Goal: Task Accomplishment & Management: Manage account settings

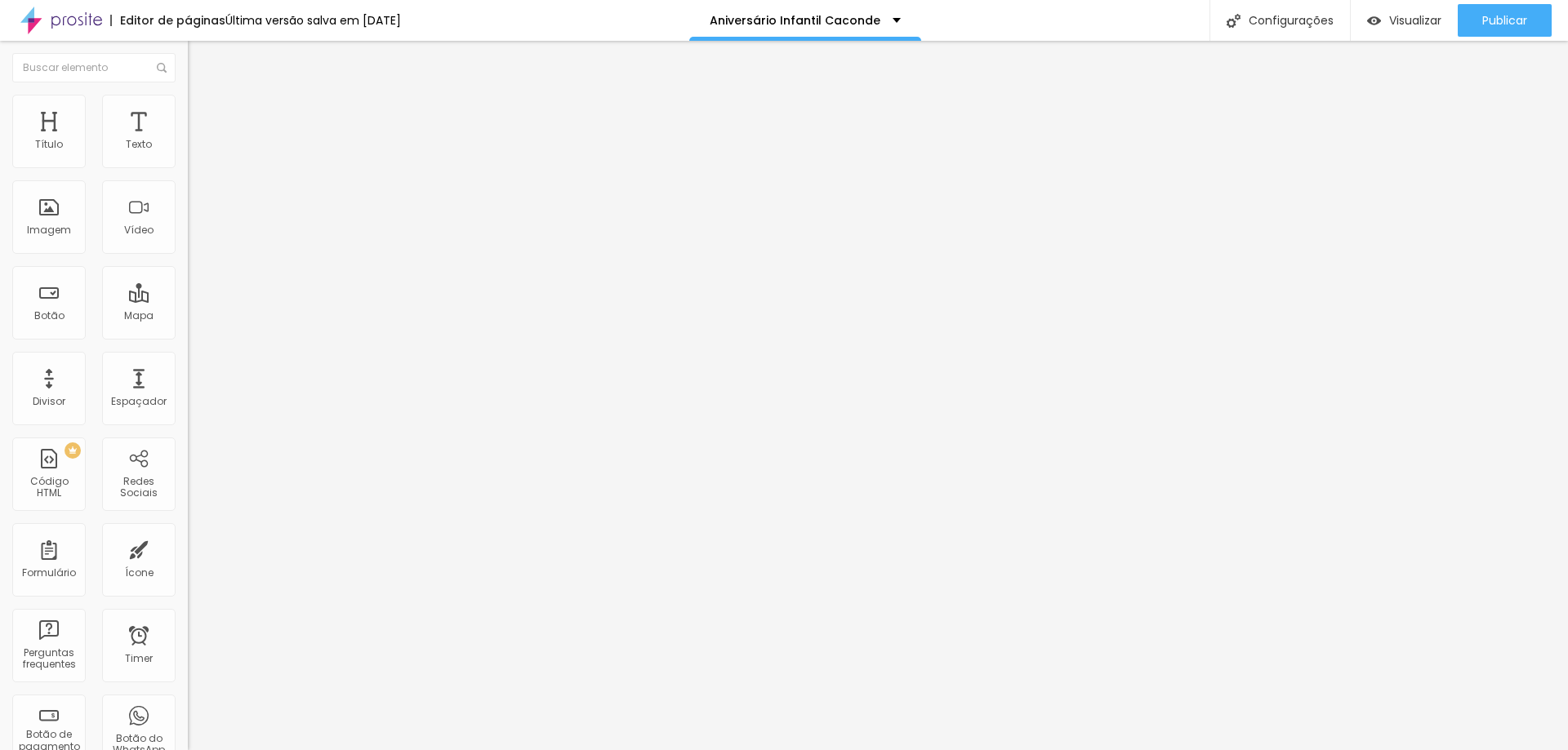
click at [188, 140] on span "Trocar imagem" at bounding box center [232, 133] width 89 height 14
click at [203, 110] on span "Estilo" at bounding box center [215, 105] width 25 height 14
click at [203, 97] on span "Conteúdo" at bounding box center [228, 89] width 51 height 14
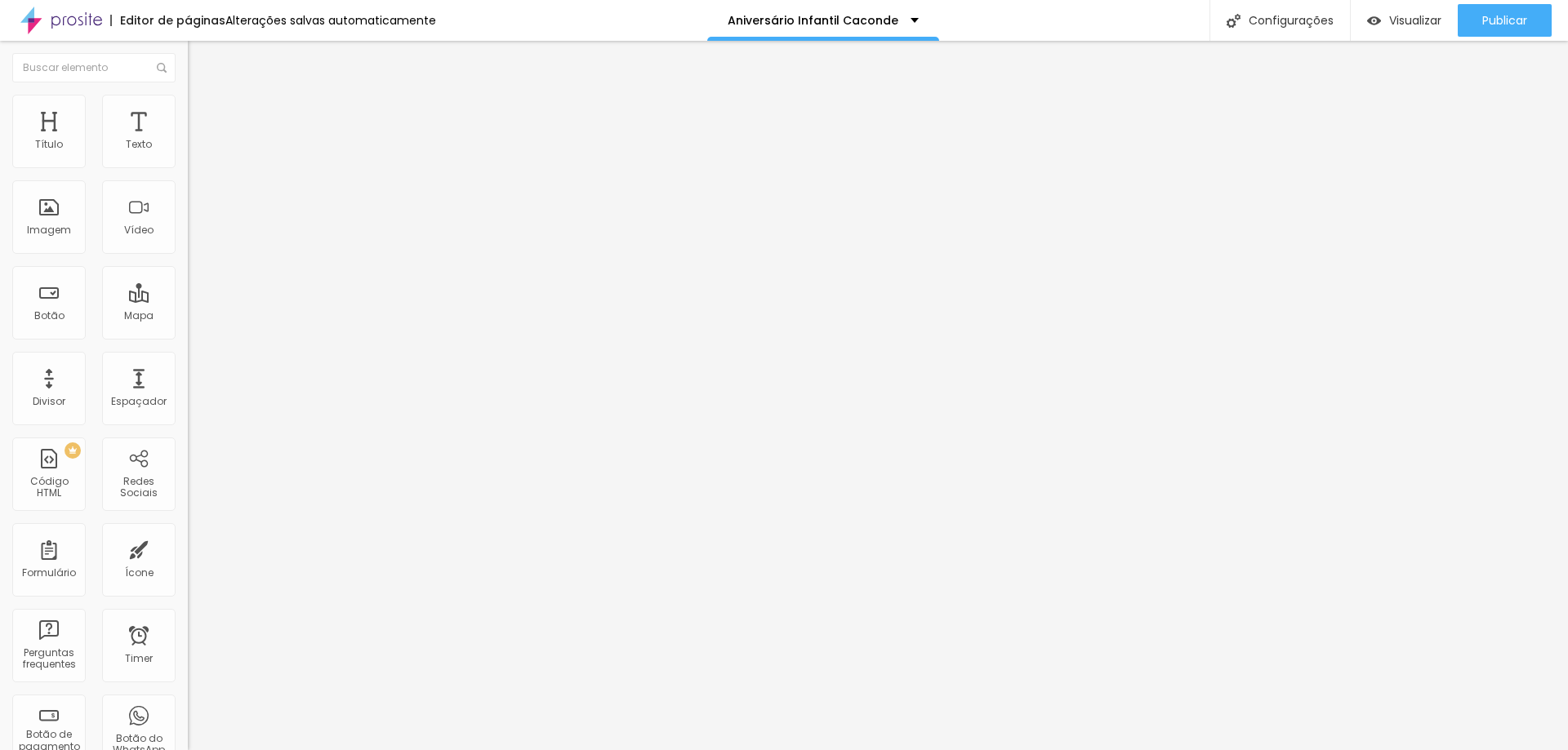
click at [203, 115] on span "Avançado" at bounding box center [229, 122] width 53 height 14
click at [200, 61] on div "Editar Imagem" at bounding box center [254, 60] width 110 height 13
click at [188, 255] on span "Original" at bounding box center [207, 248] width 40 height 14
click at [188, 265] on span "Cinema" at bounding box center [208, 258] width 41 height 14
click at [188, 140] on span "Adicionar imagem" at bounding box center [240, 133] width 105 height 14
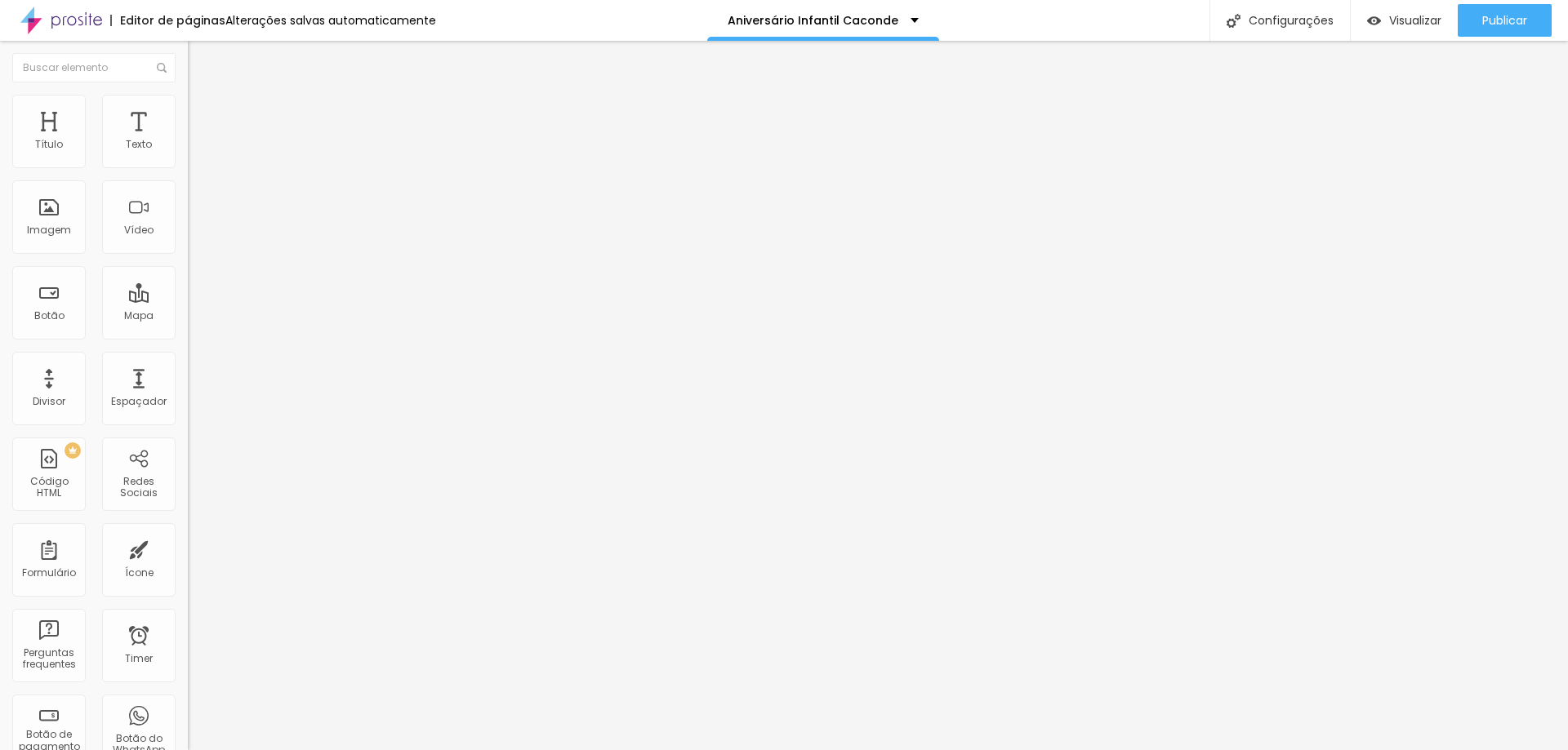
click at [188, 108] on ul "Conteúdo Estilo Avançado" at bounding box center [282, 102] width 188 height 49
click at [188, 106] on li "Estilo" at bounding box center [282, 103] width 188 height 17
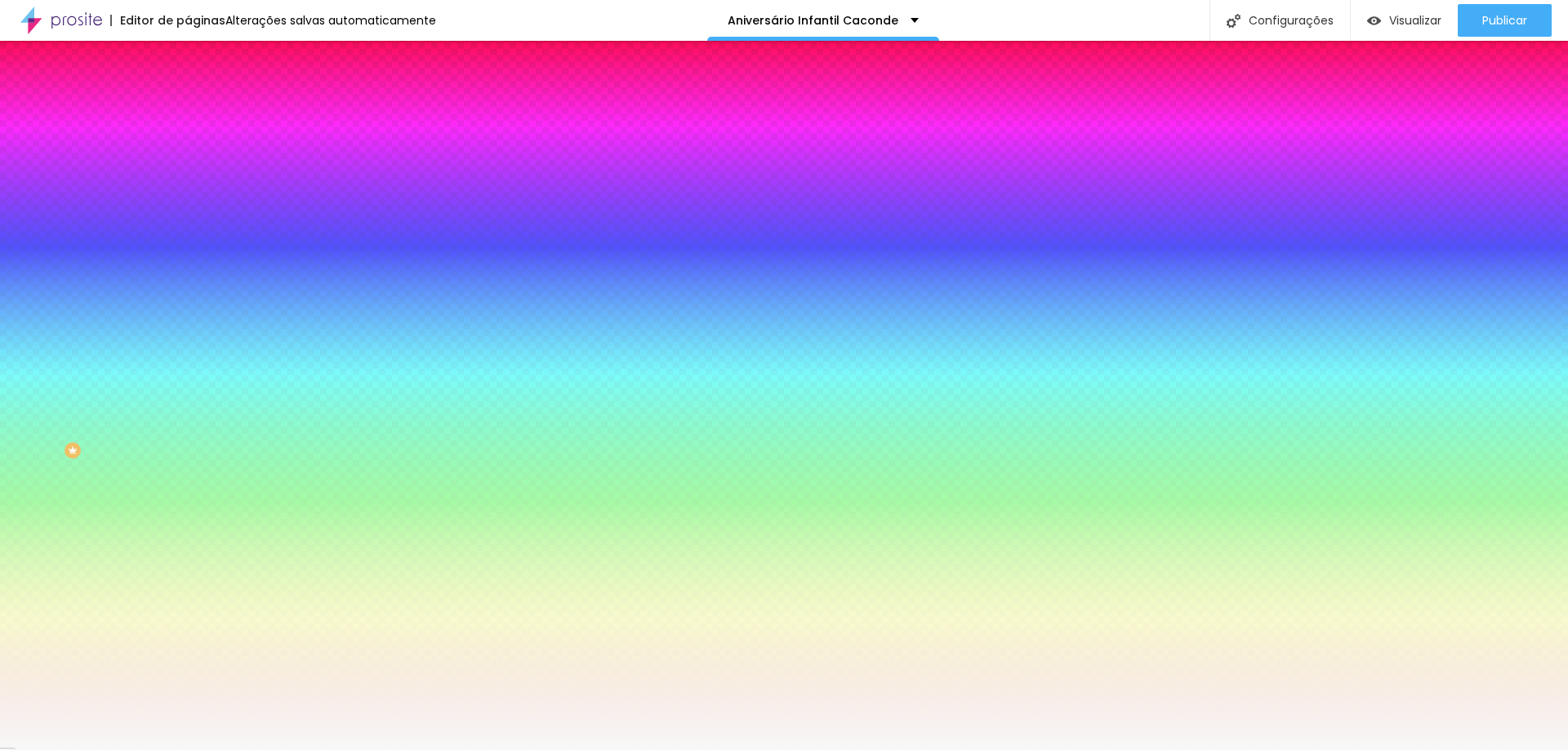
click at [188, 111] on li "Avançado" at bounding box center [282, 120] width 188 height 17
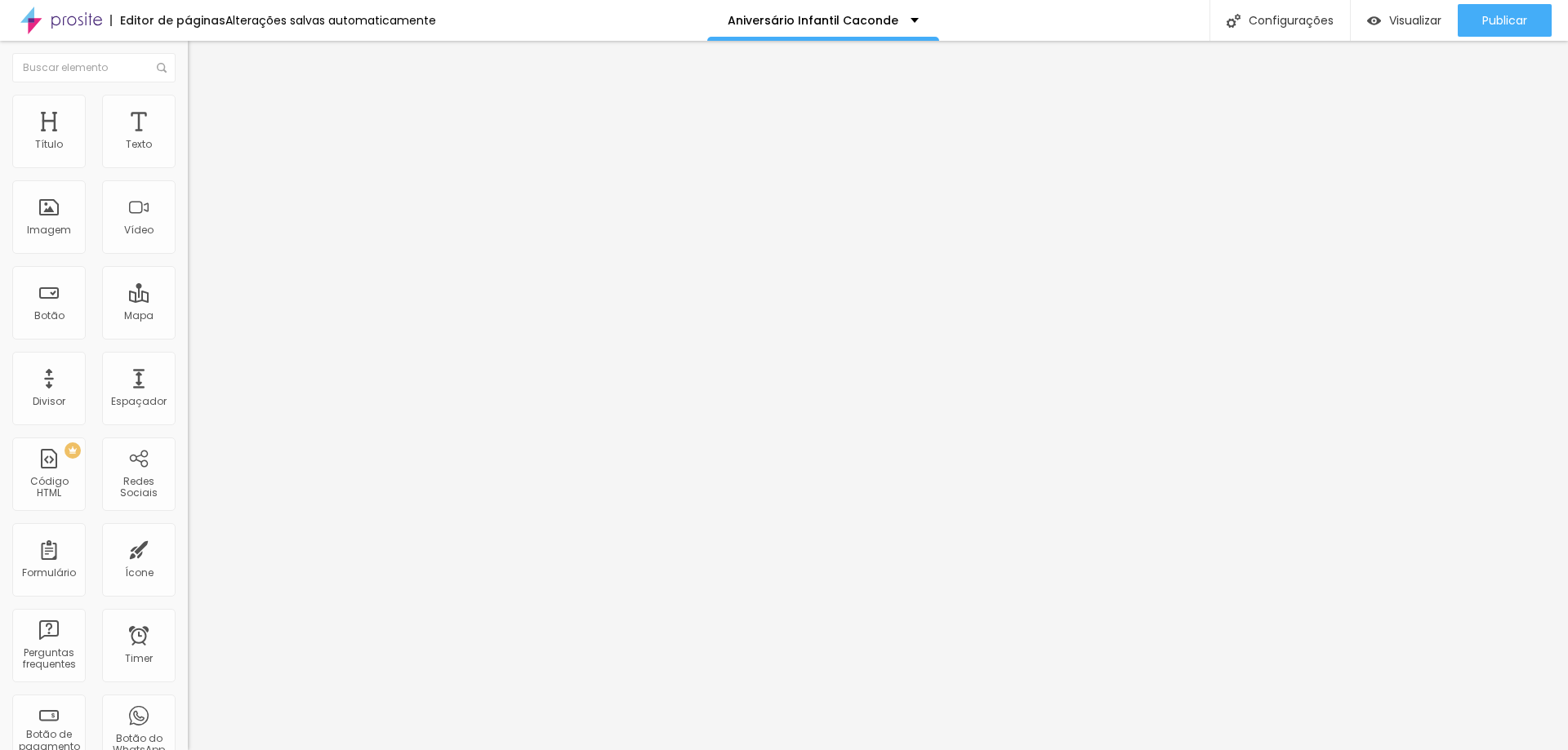
click at [203, 115] on span "Avançado" at bounding box center [229, 122] width 53 height 14
click at [188, 108] on li "Estilo" at bounding box center [282, 103] width 188 height 17
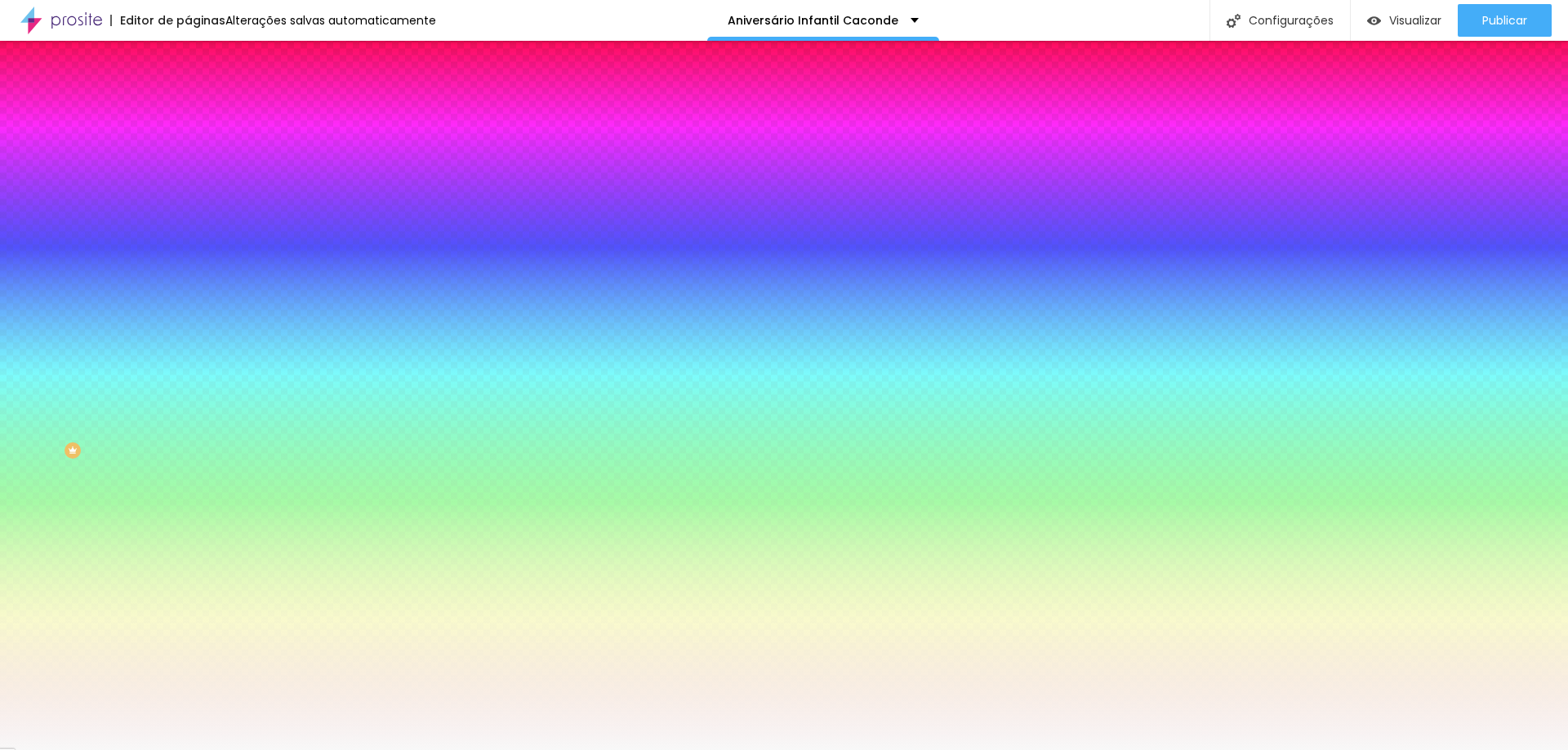
click at [188, 222] on div at bounding box center [282, 222] width 188 height 0
click at [116, 338] on div at bounding box center [784, 375] width 1568 height 750
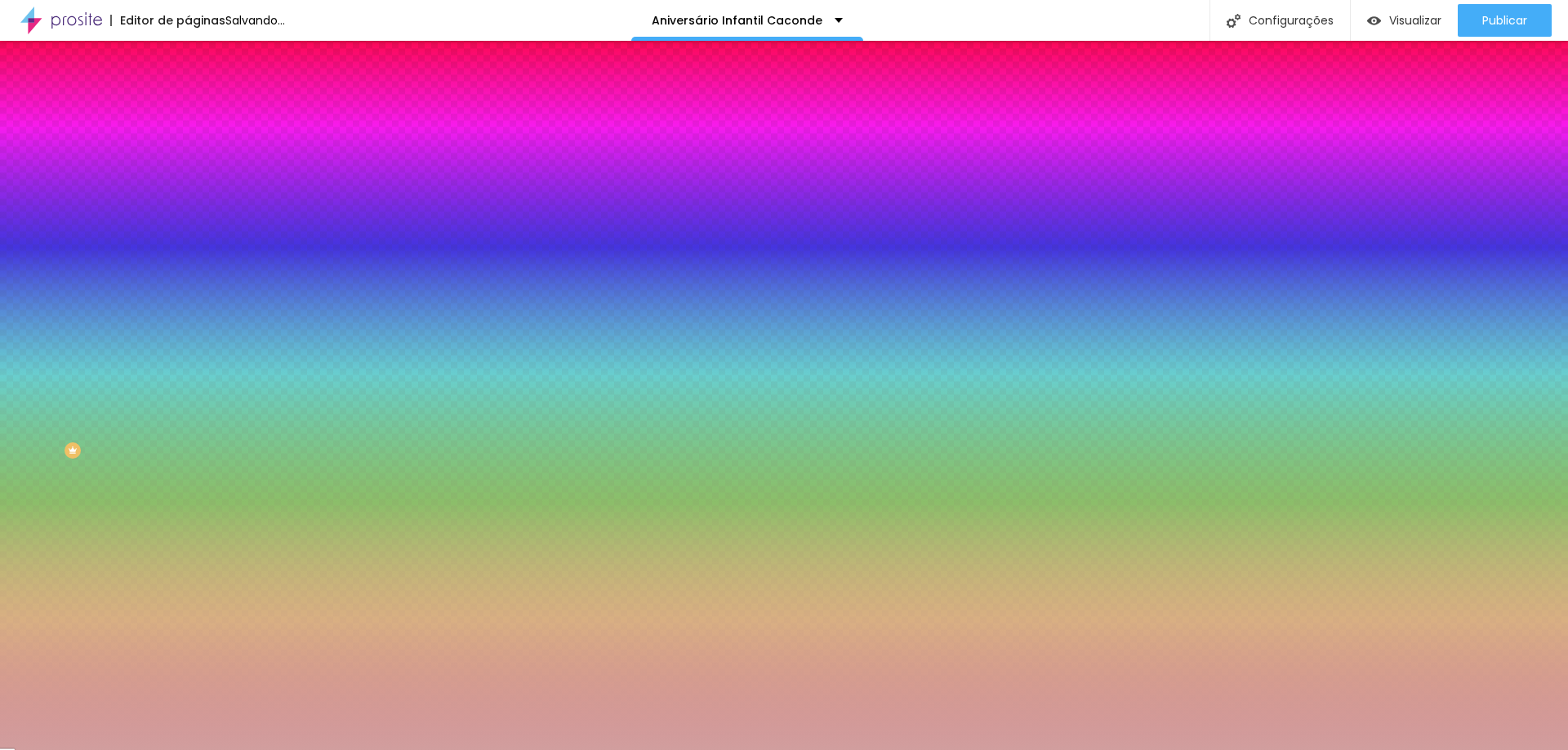
drag, startPoint x: 116, startPoint y: 340, endPoint x: 86, endPoint y: 351, distance: 32.0
click at [383, 139] on div at bounding box center [385, 137] width 4 height 4
type input "#D19E9E"
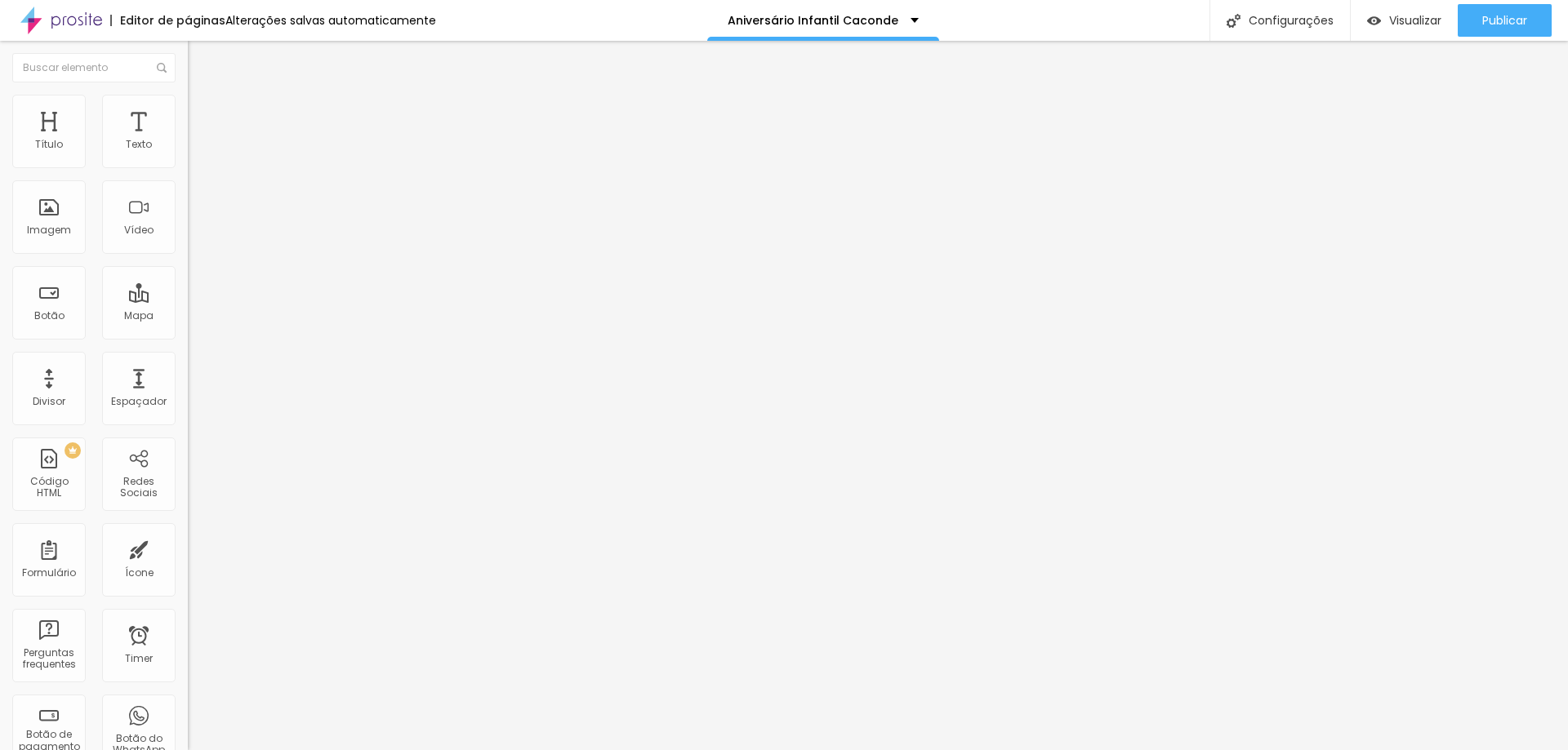
type input "73"
type input "49"
type input "45"
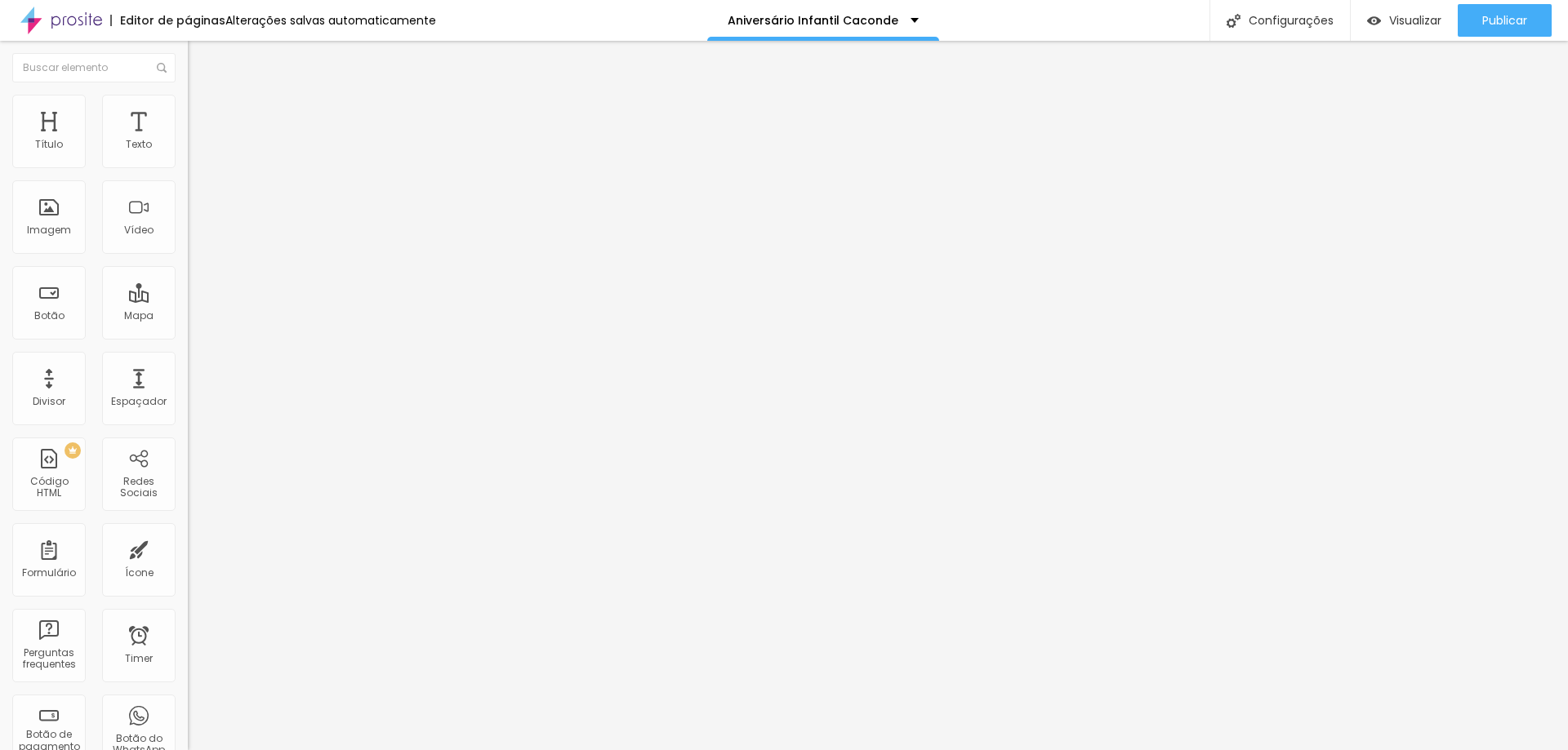
type input "45"
type input "42"
type input "41"
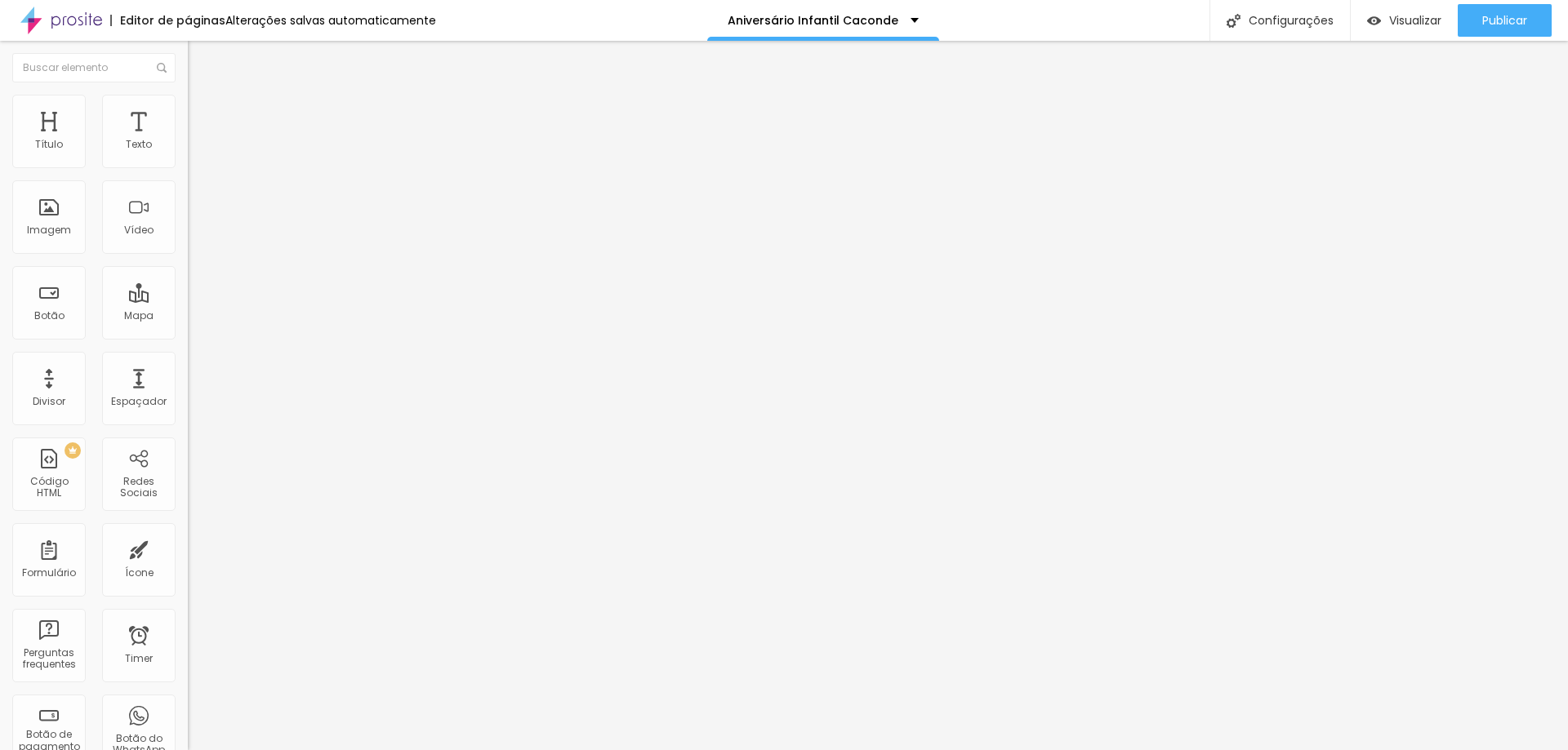
type input "45"
type input "56"
type input "58"
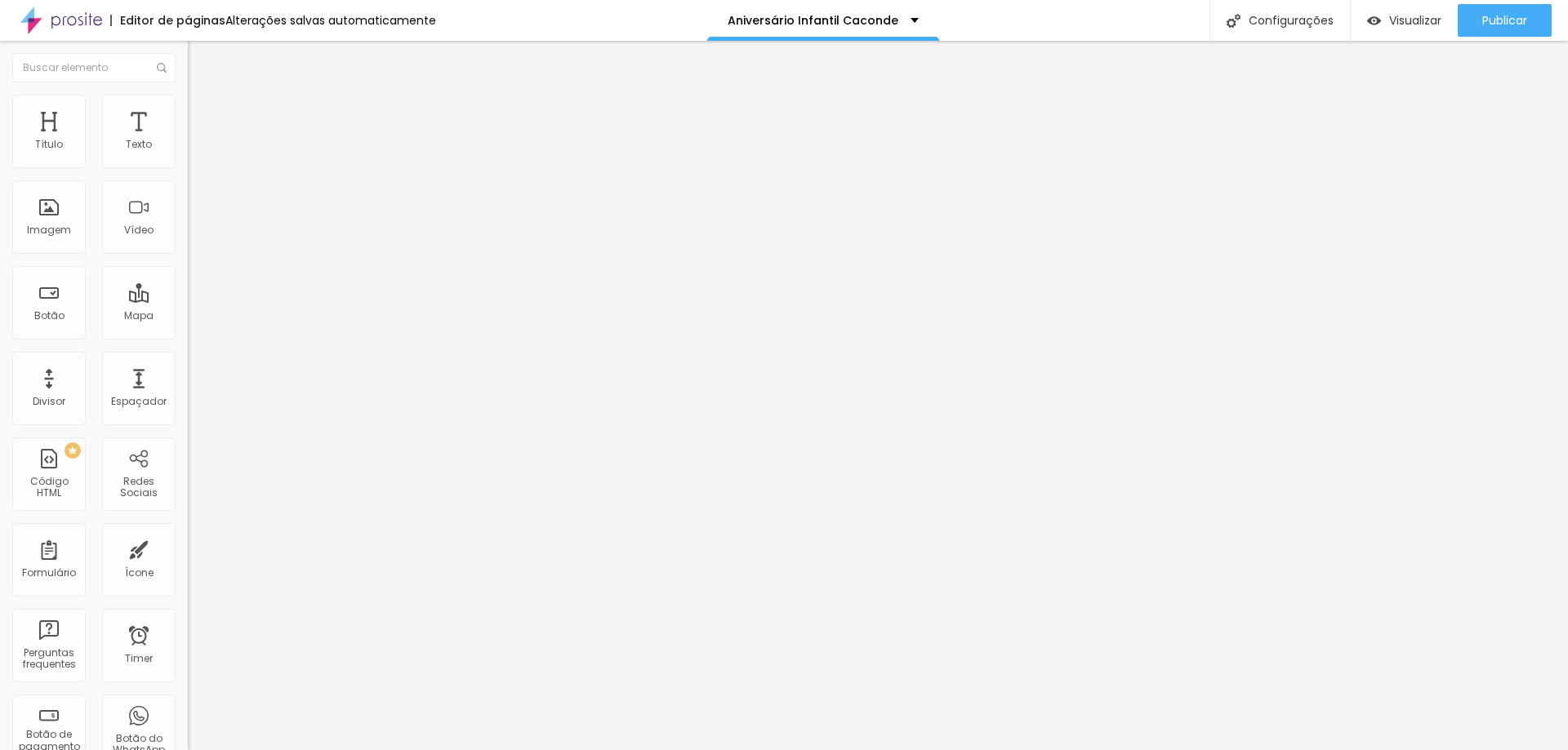
type input "58"
type input "59"
type input "61"
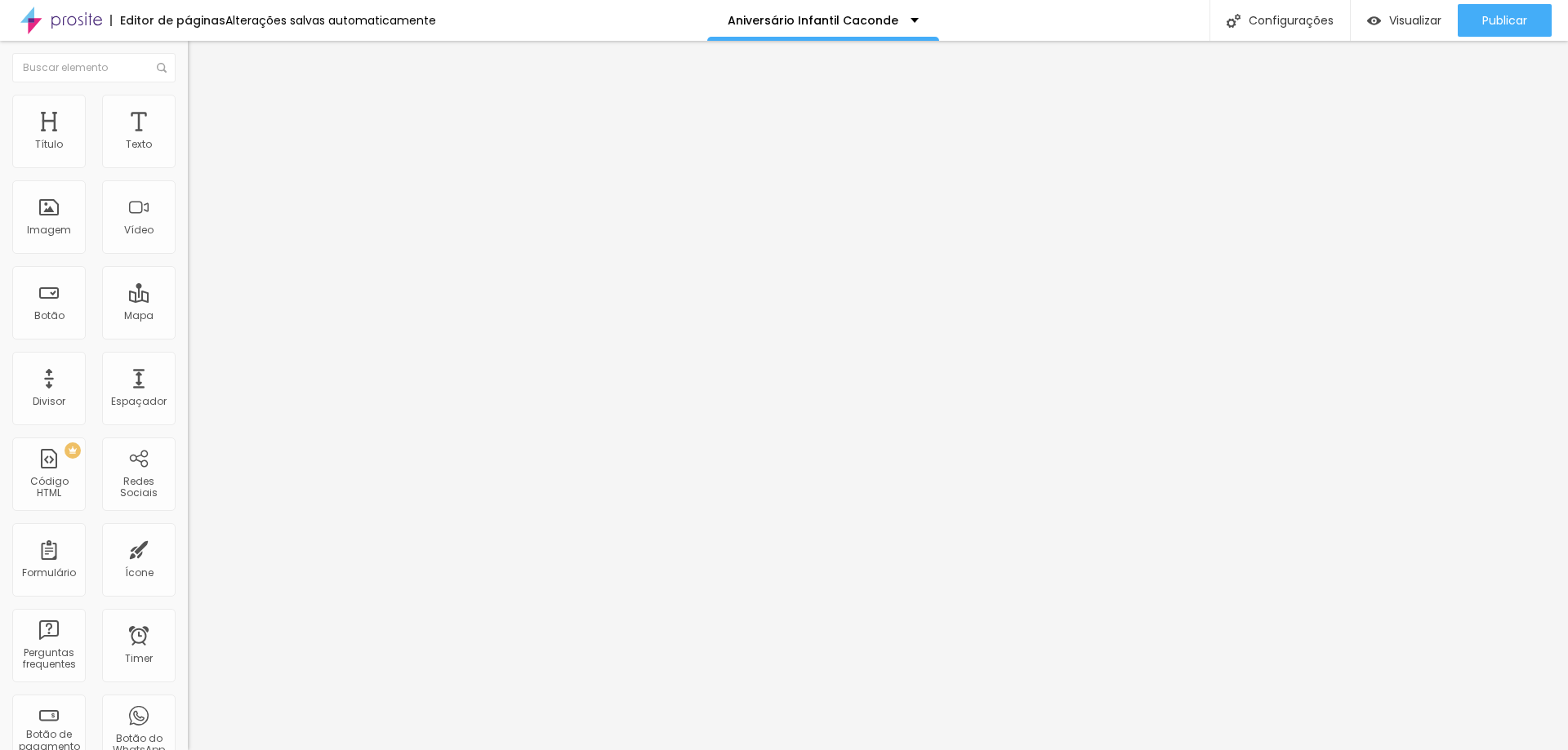
type input "63"
type input "65"
type input "66"
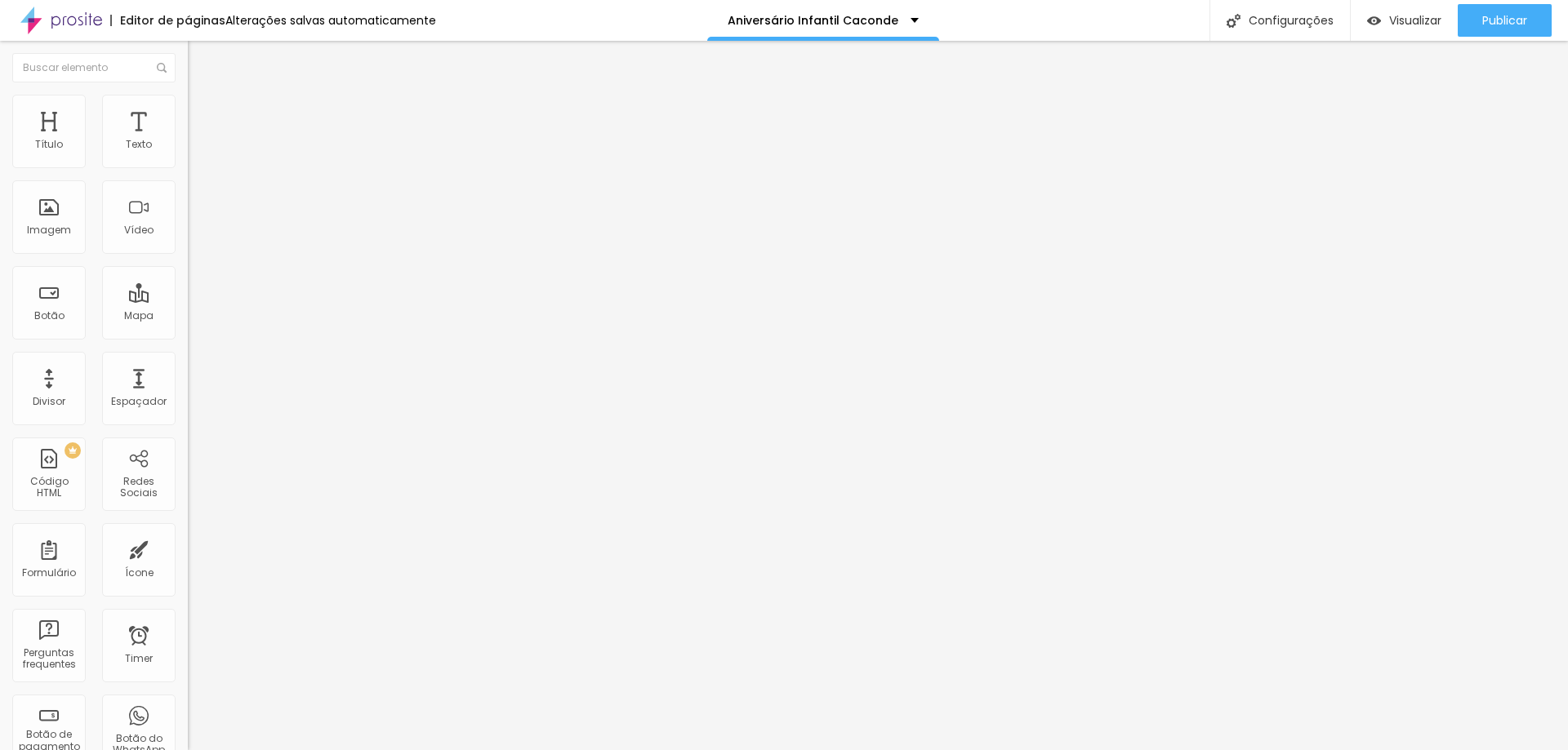
type input "66"
type input "67"
type input "68"
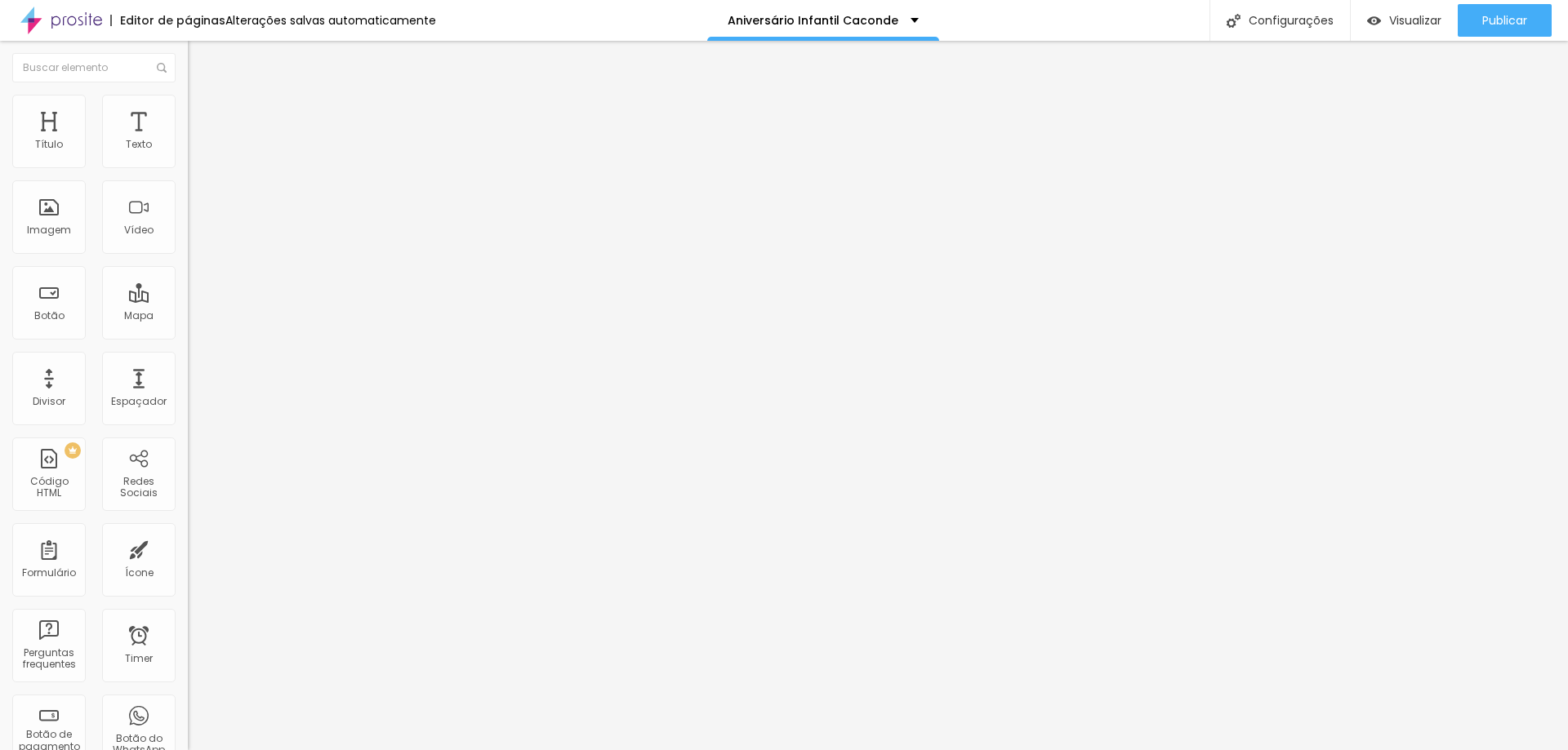
type input "69"
type input "73"
type input "76"
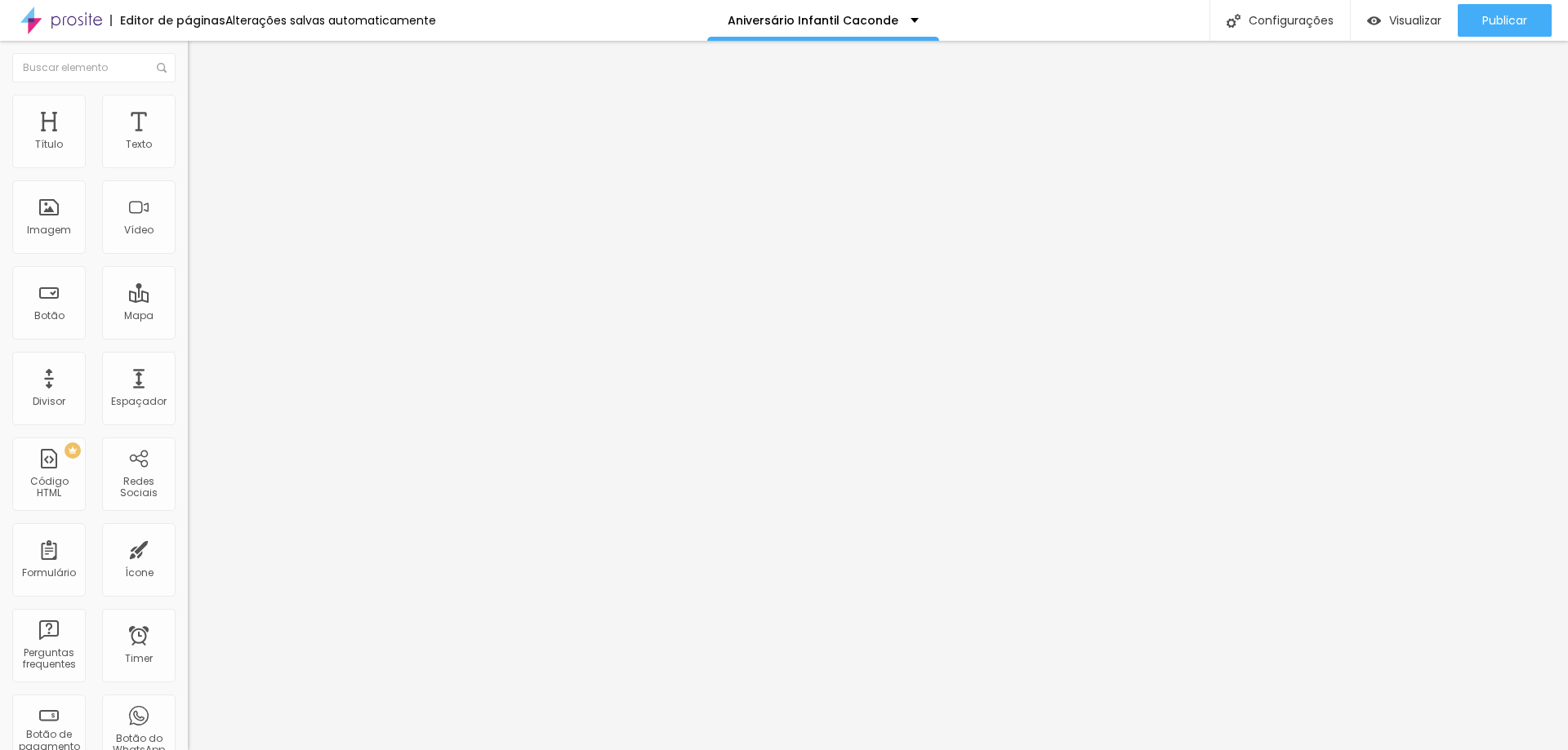
type input "76"
type input "82"
type input "83"
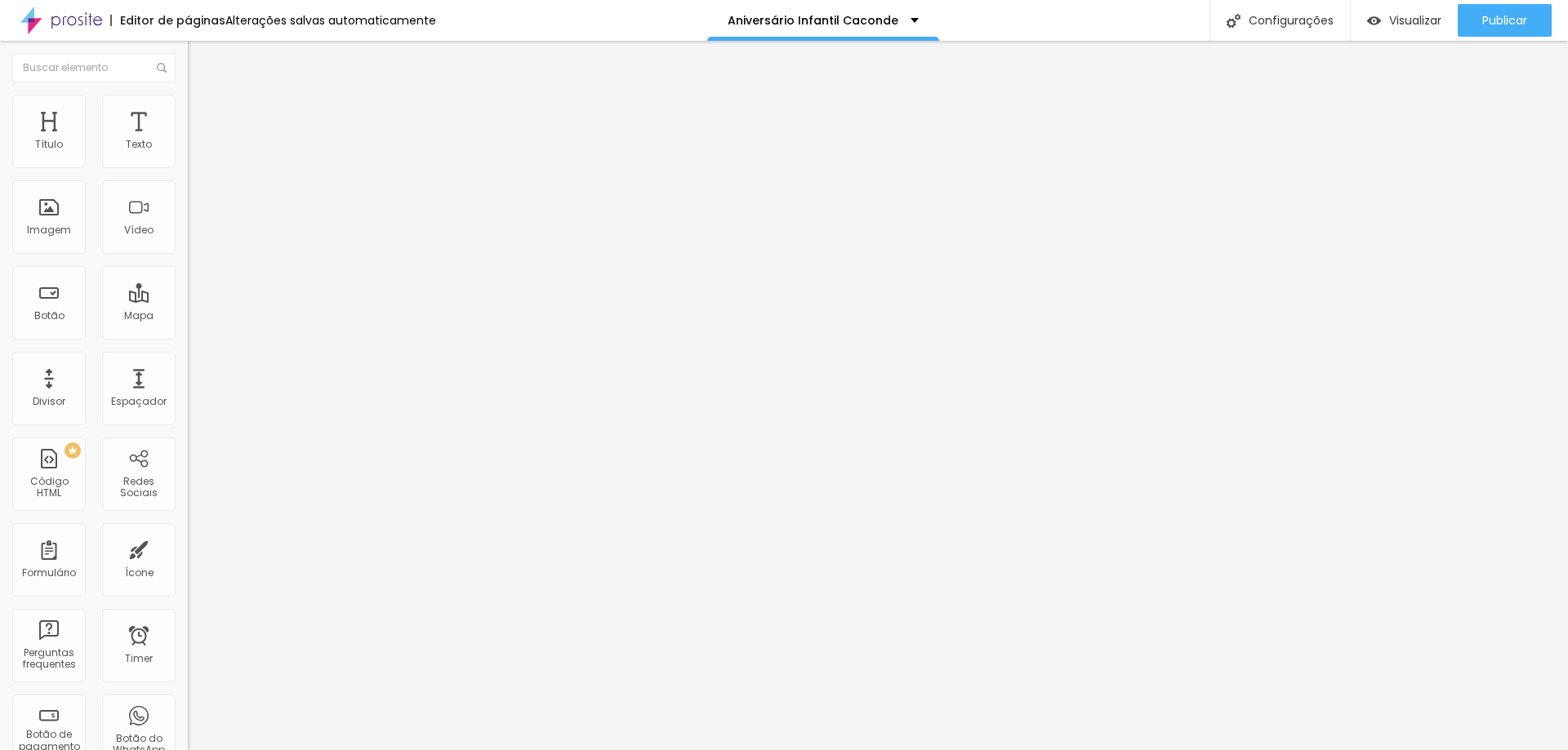
type input "85"
type input "86"
type input "87"
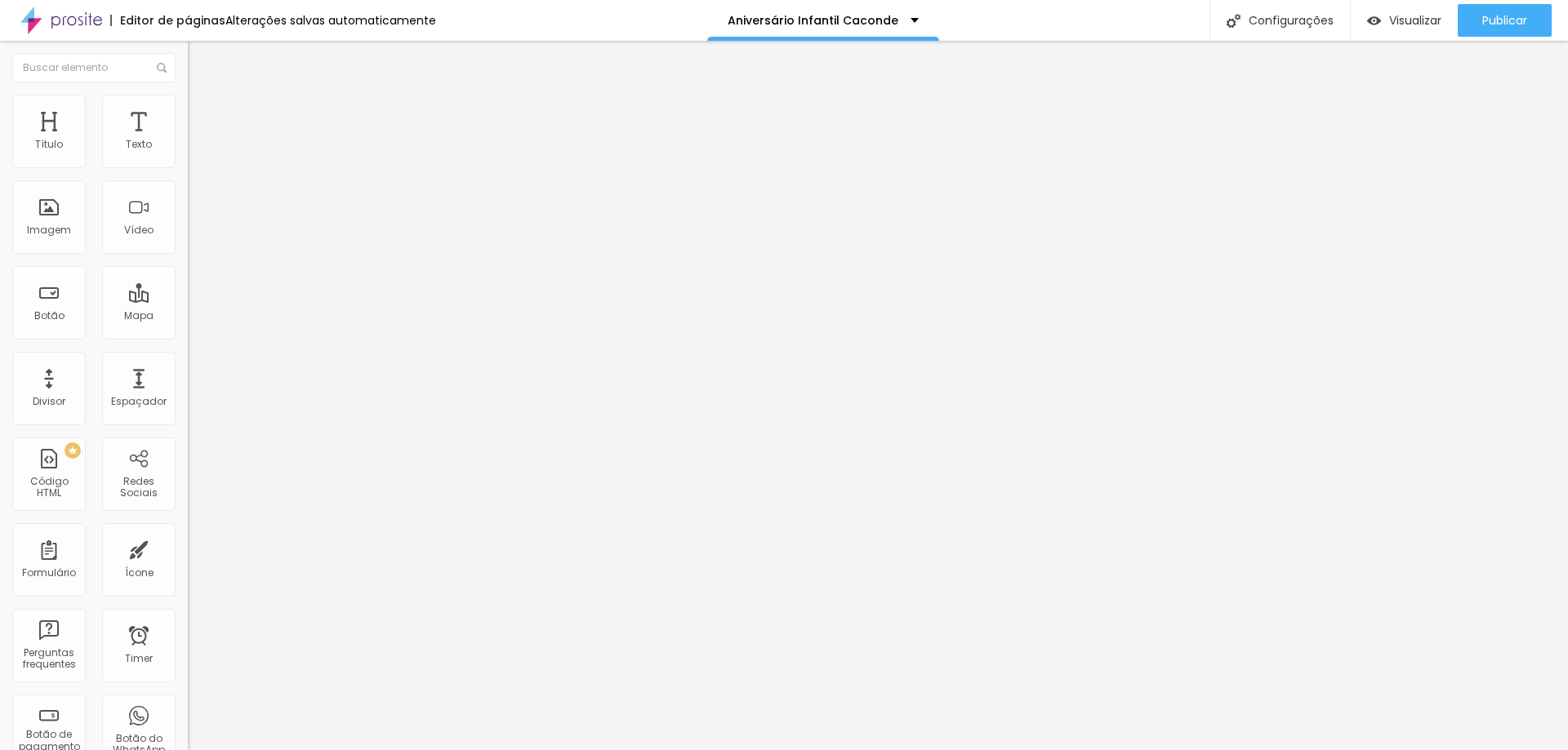
type input "87"
type input "88"
type input "89"
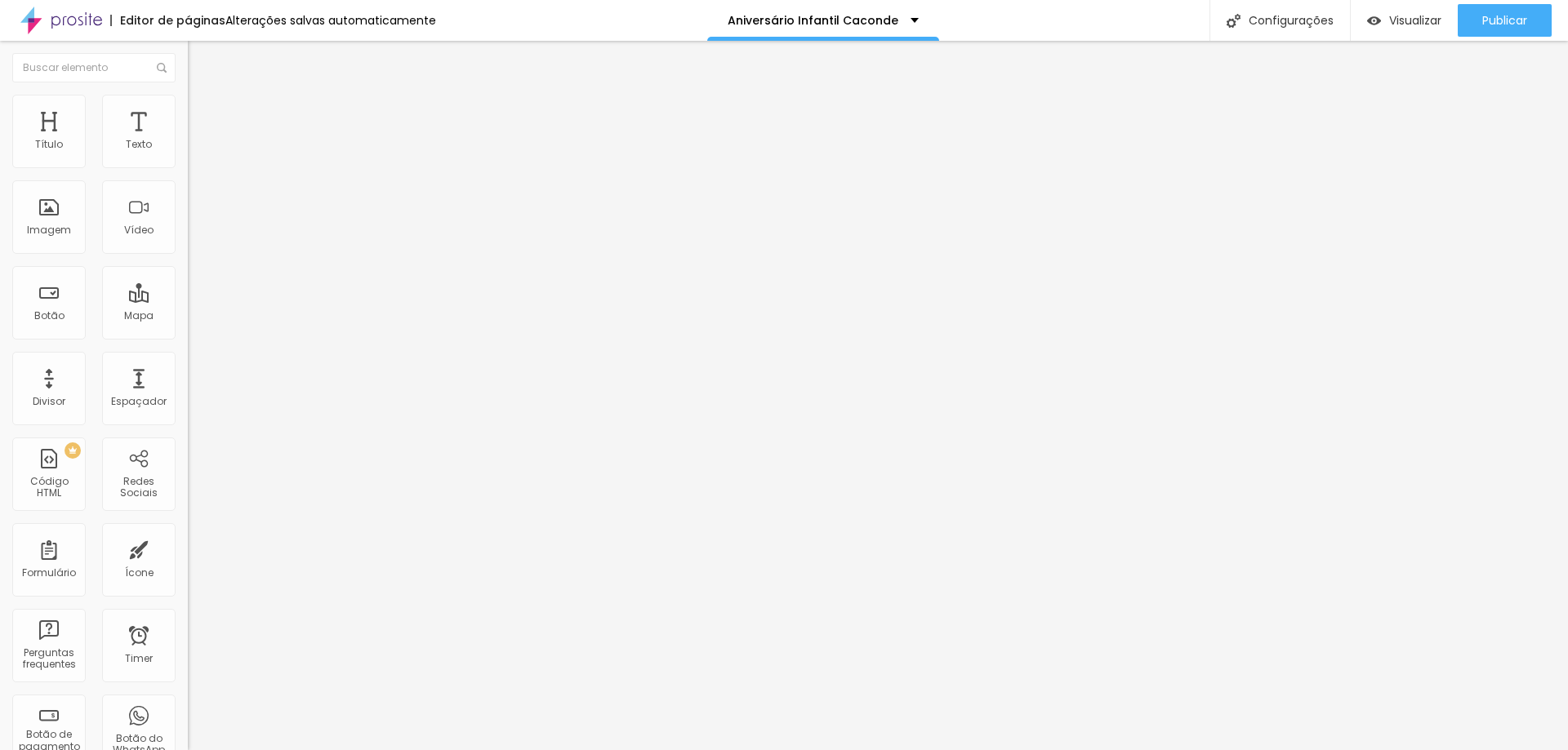
type input "90"
drag, startPoint x: 110, startPoint y: 340, endPoint x: 125, endPoint y: 337, distance: 15.3
type input "90"
click at [188, 387] on input "range" at bounding box center [240, 393] width 105 height 13
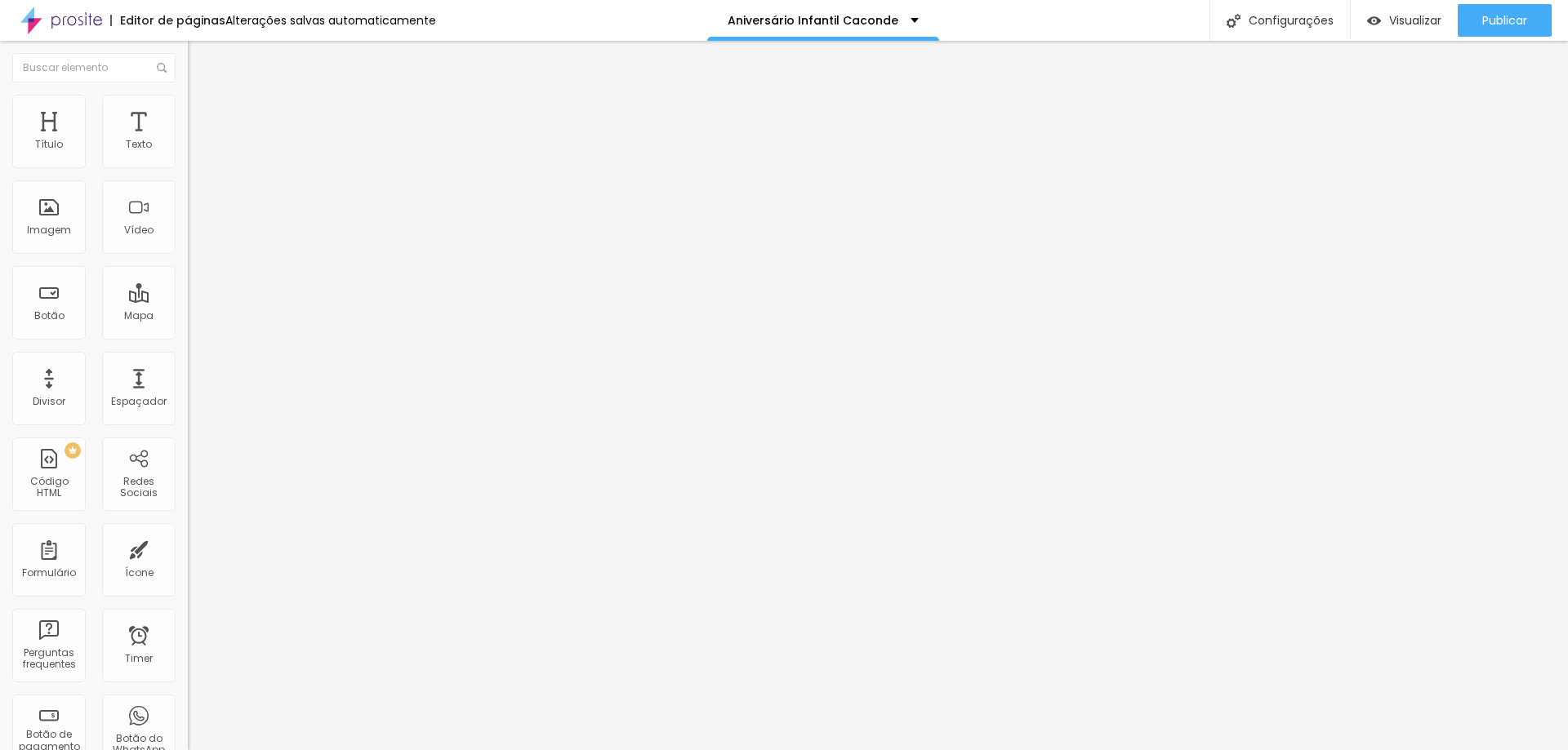
type input "0.2"
type input "3.6"
type input "4.1"
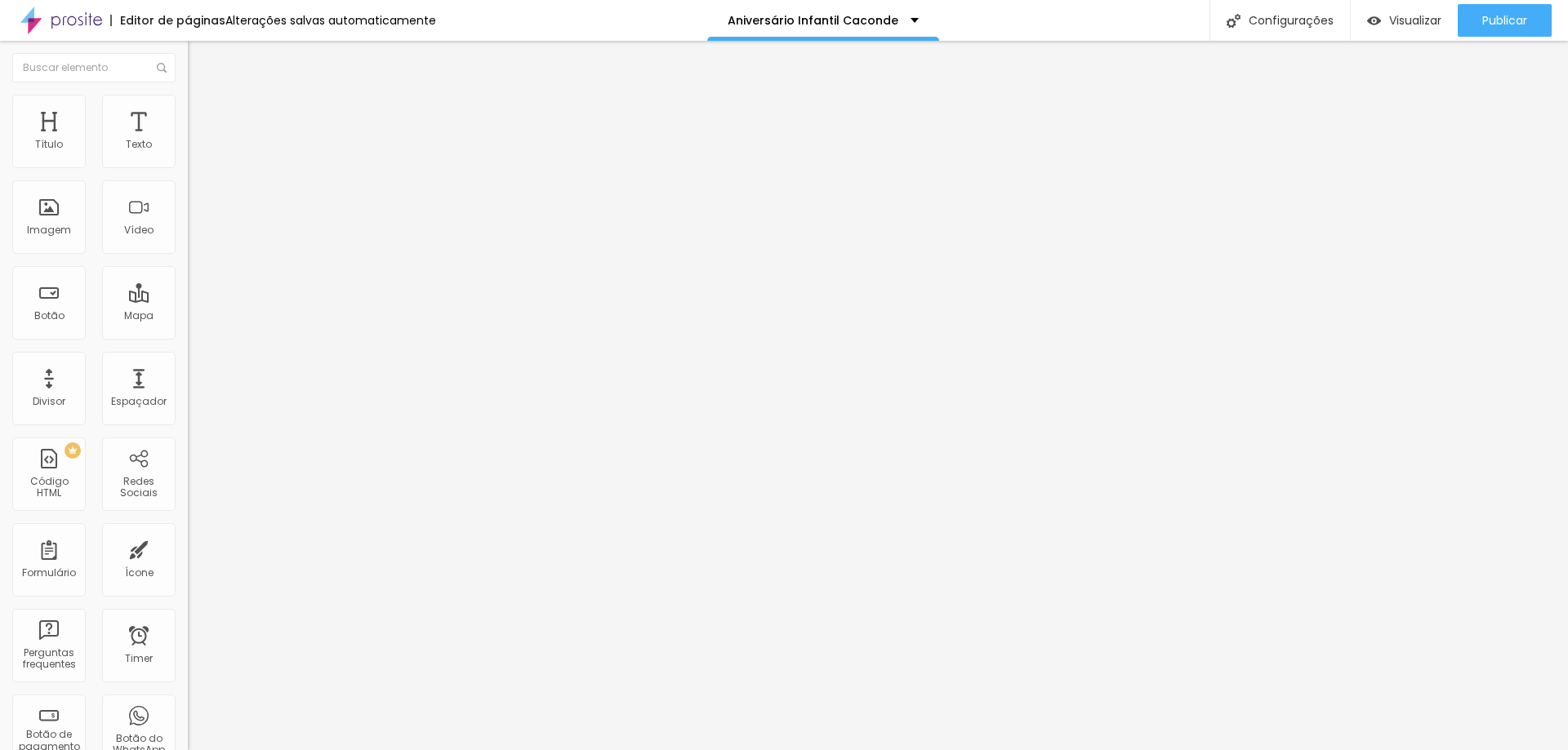
type input "4.1"
type input "4.4"
type input "4.8"
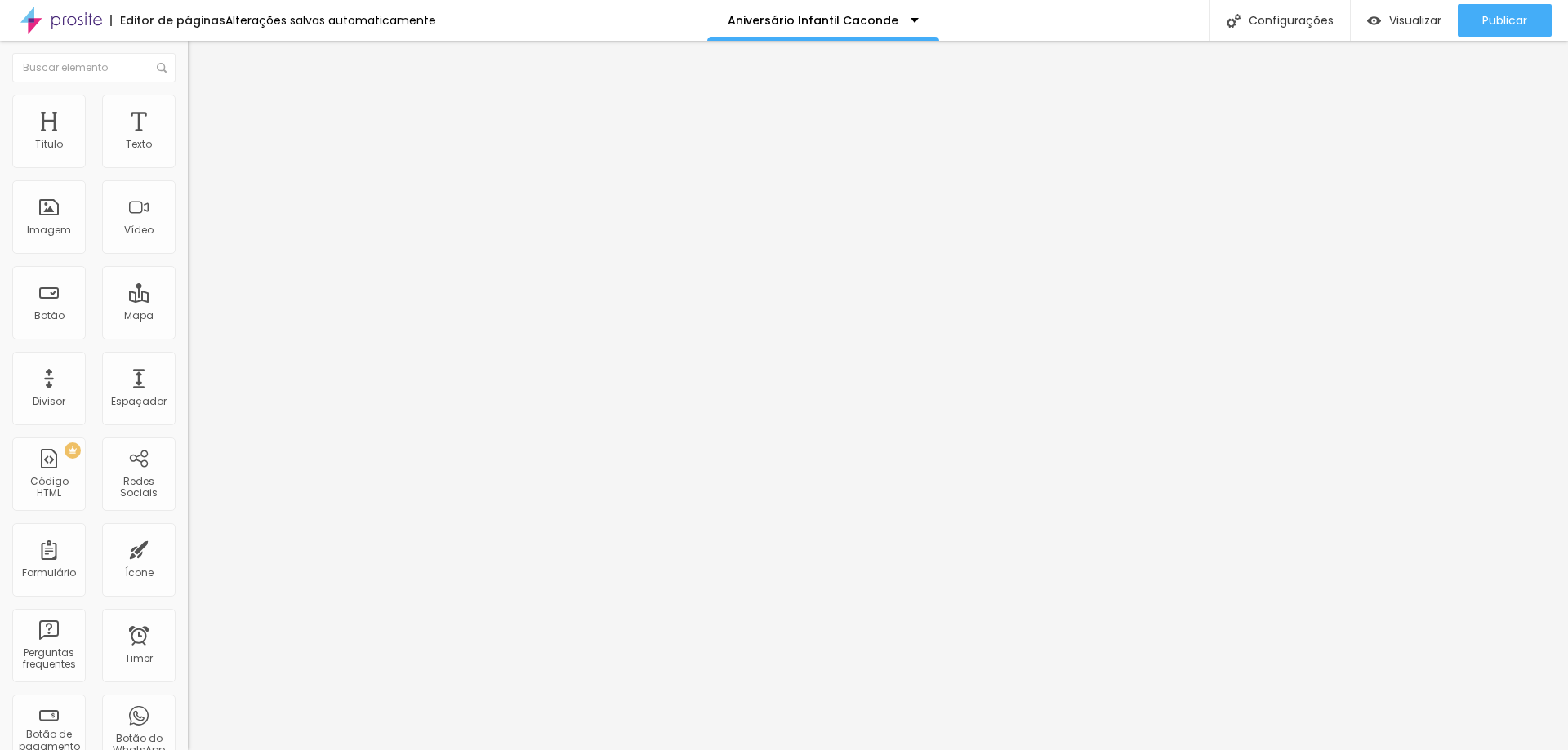
type input "5.1"
type input "5.4"
type input "5.6"
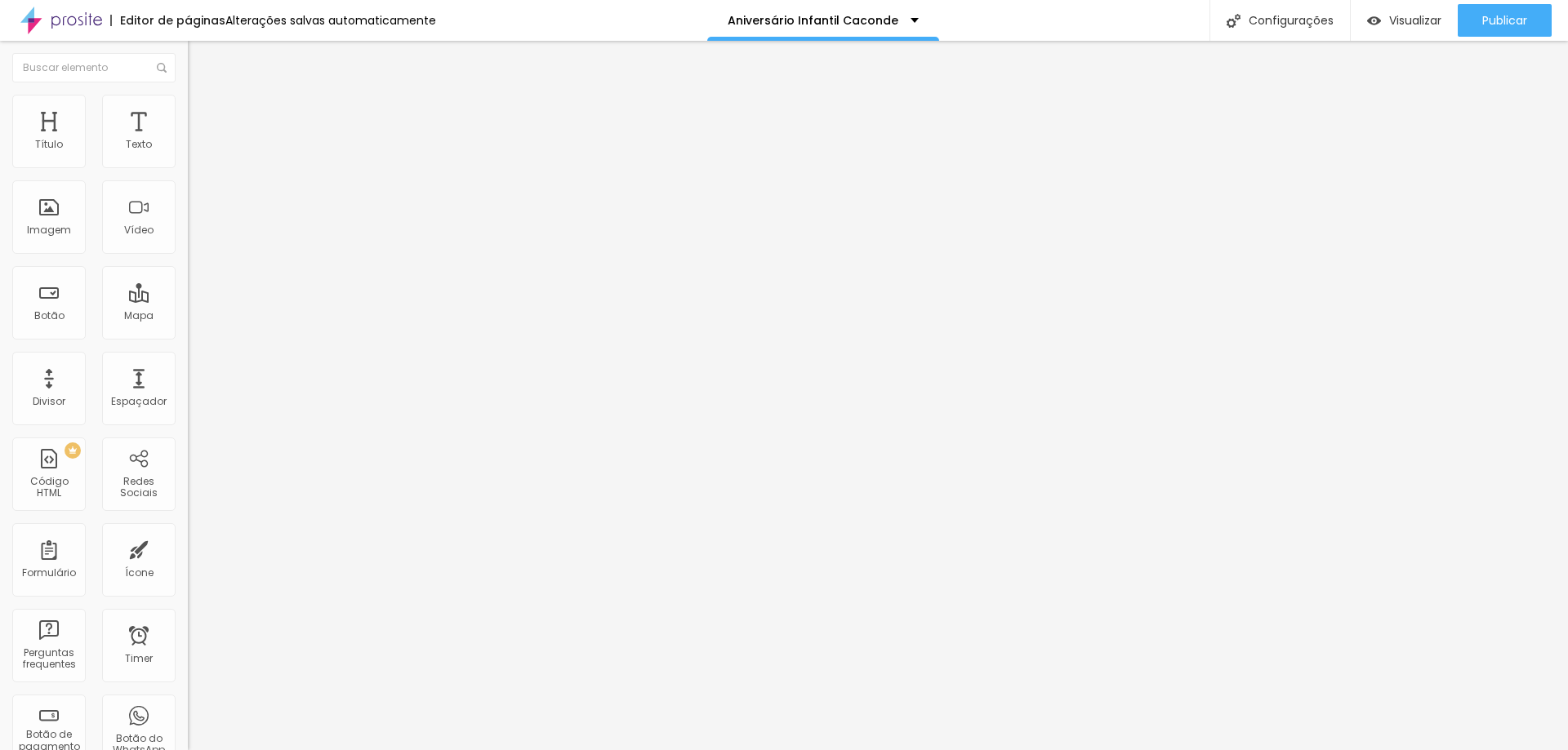
type input "5.6"
type input "5.8"
type input "6.1"
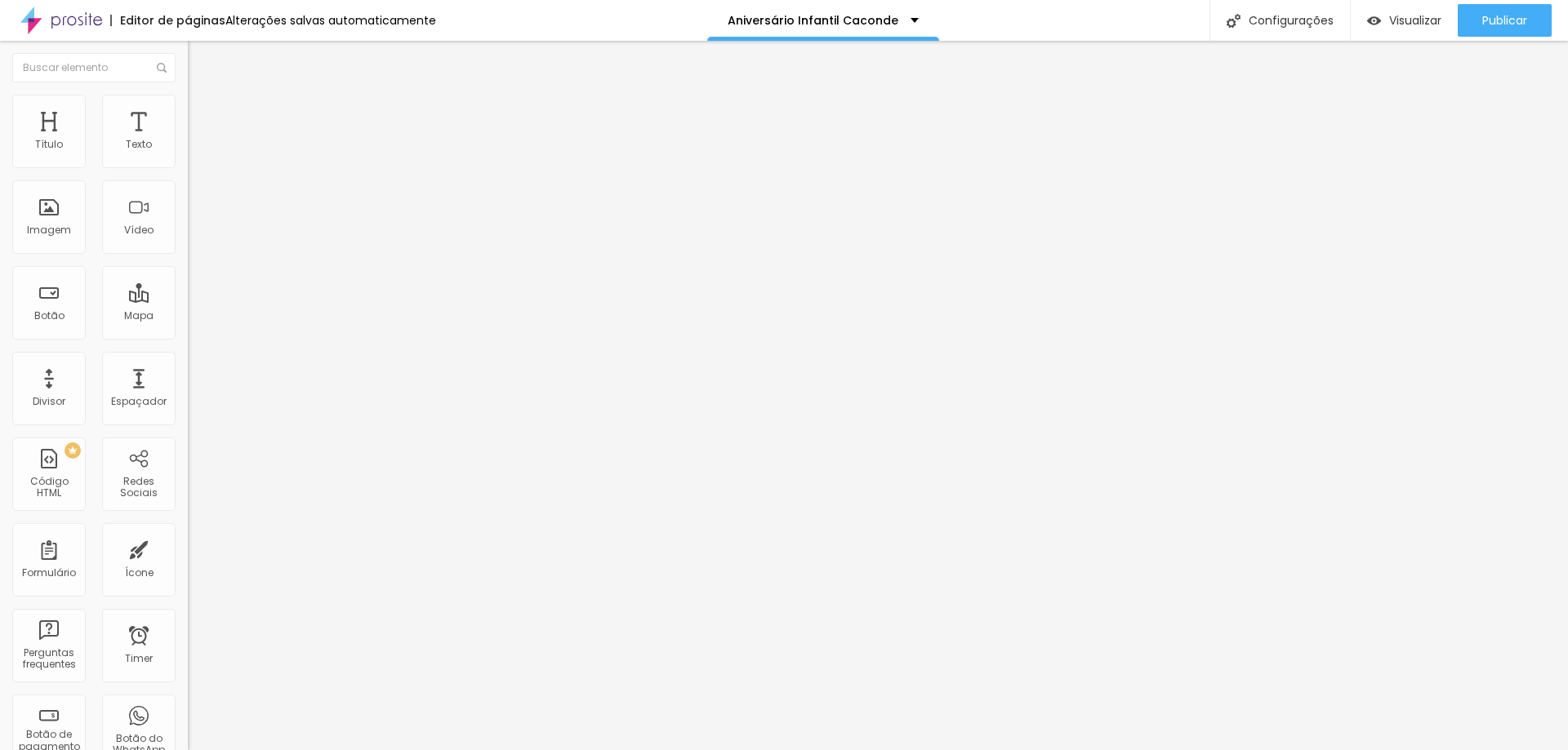
type input "6.3"
type input "6.4"
type input "6.9"
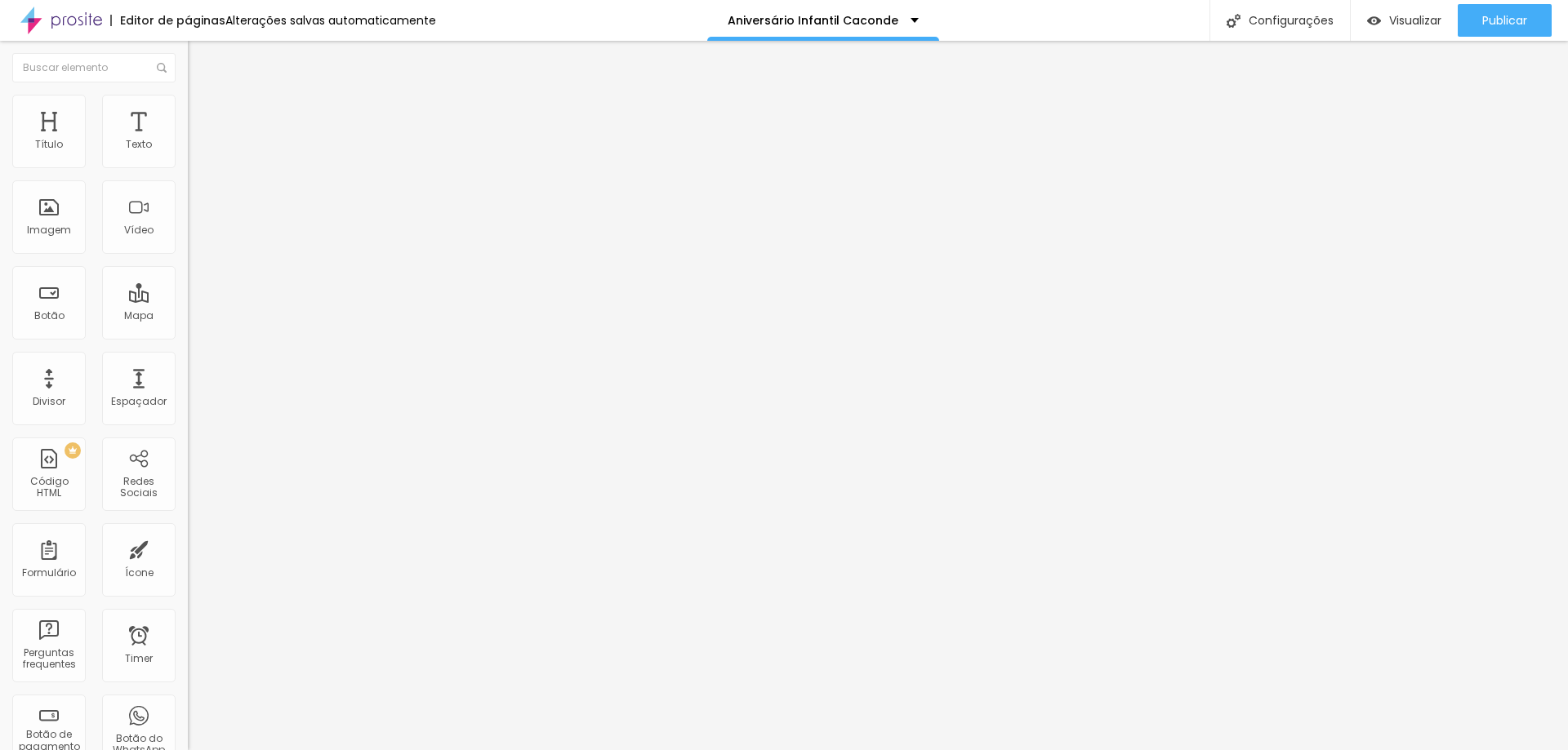
type input "6.9"
type input "7.2"
type input "7.6"
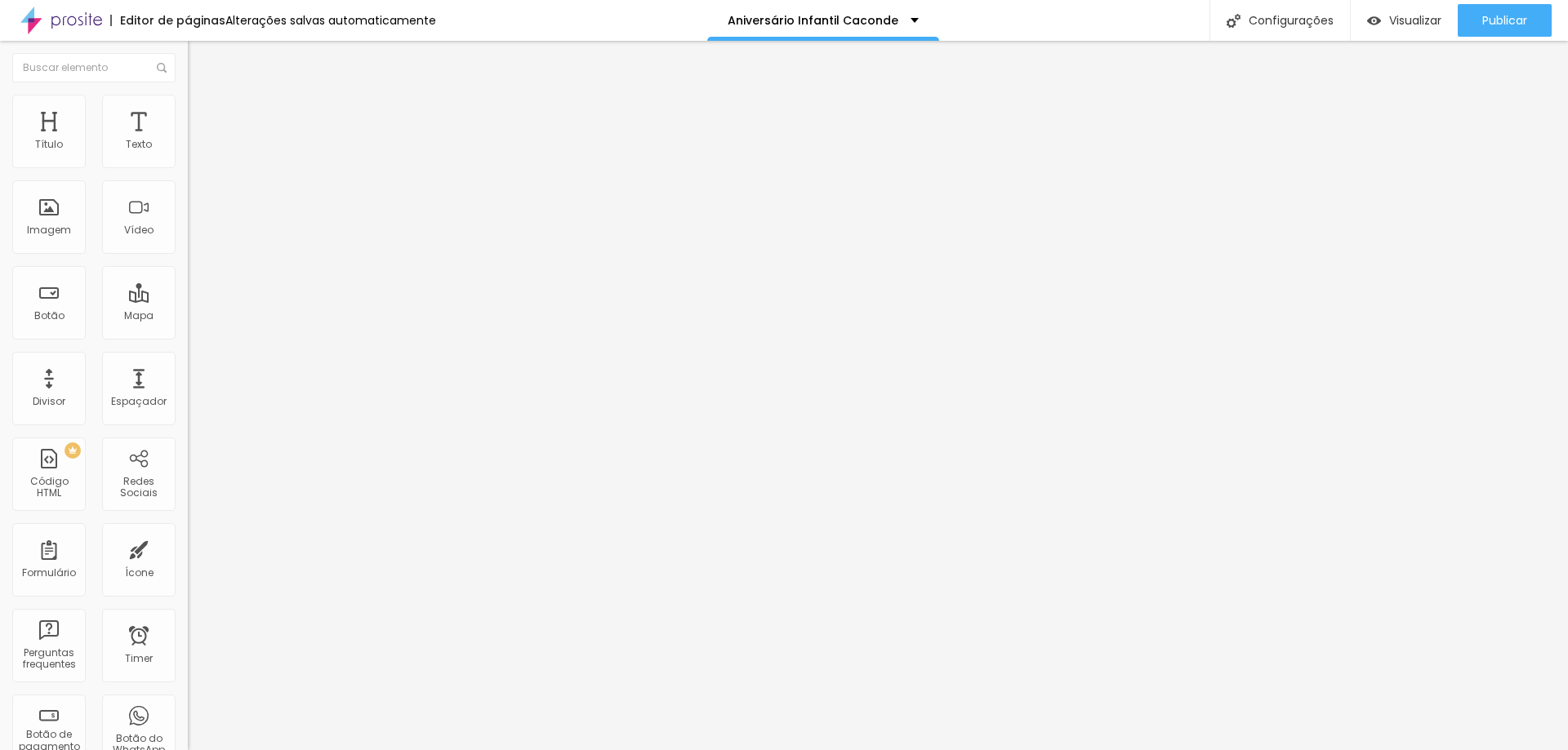
type input "8.2"
type input "8.6"
type input "8.9"
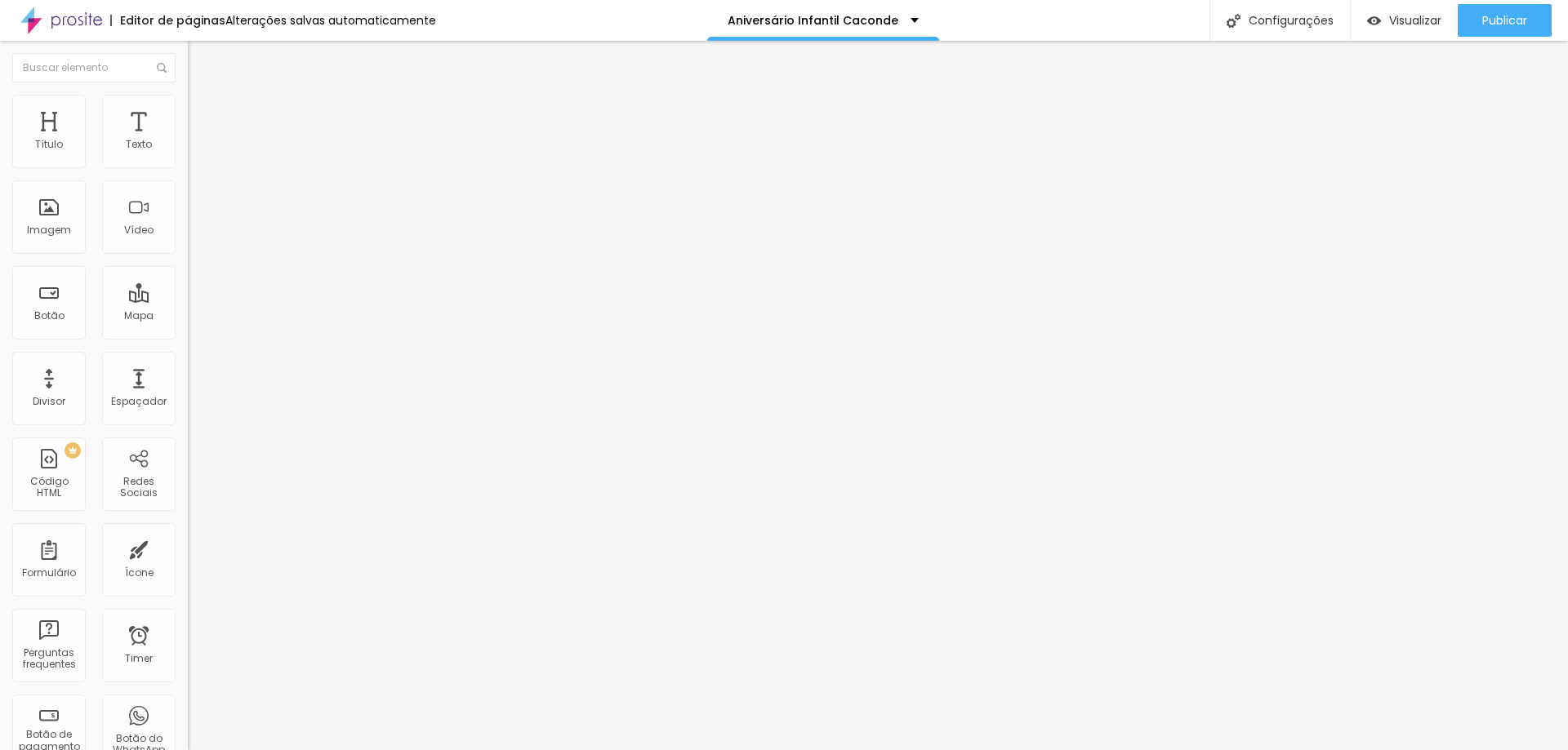
type input "8.9"
type input "9.9"
type input "10.4"
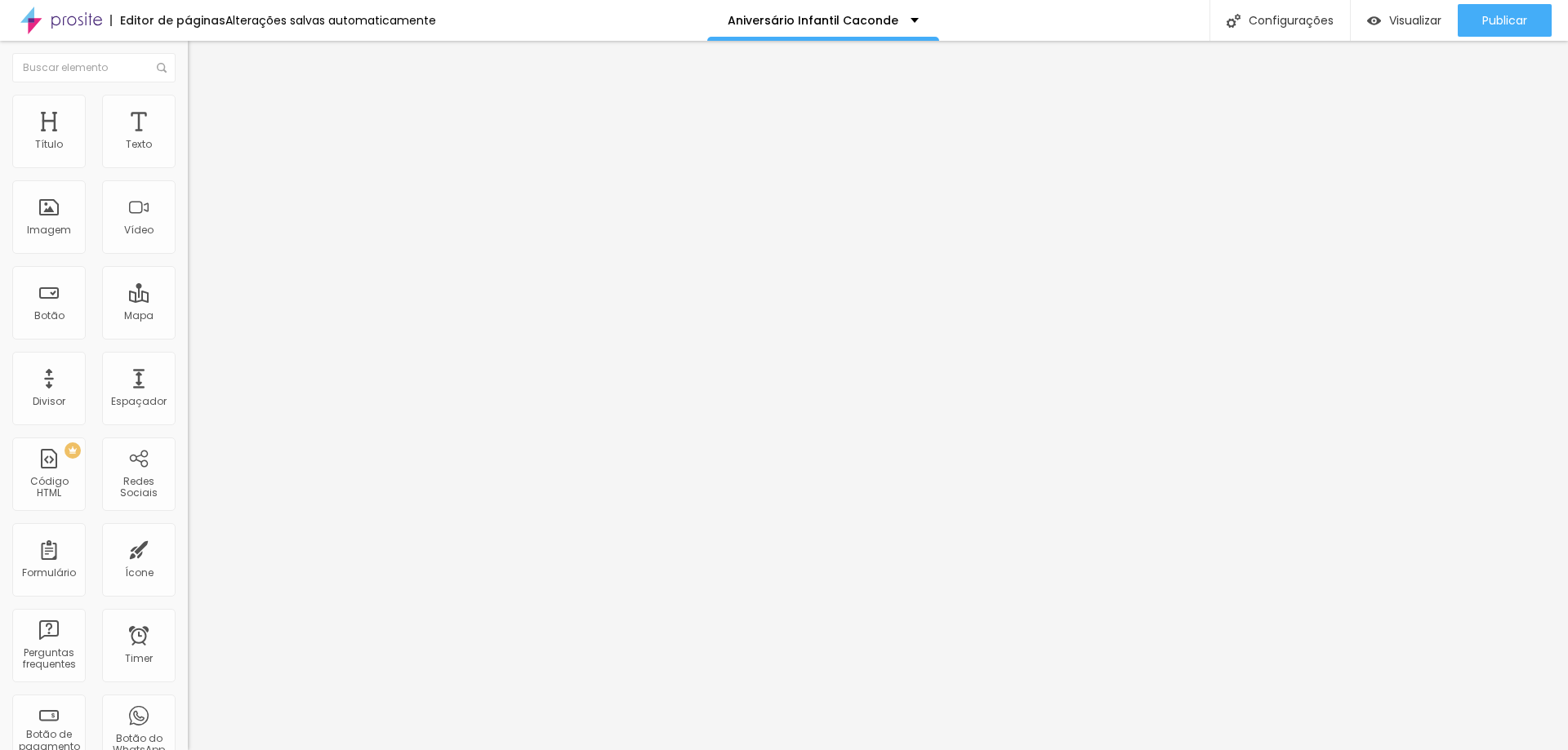
type input "11.4"
type input "11.5"
type input "11.7"
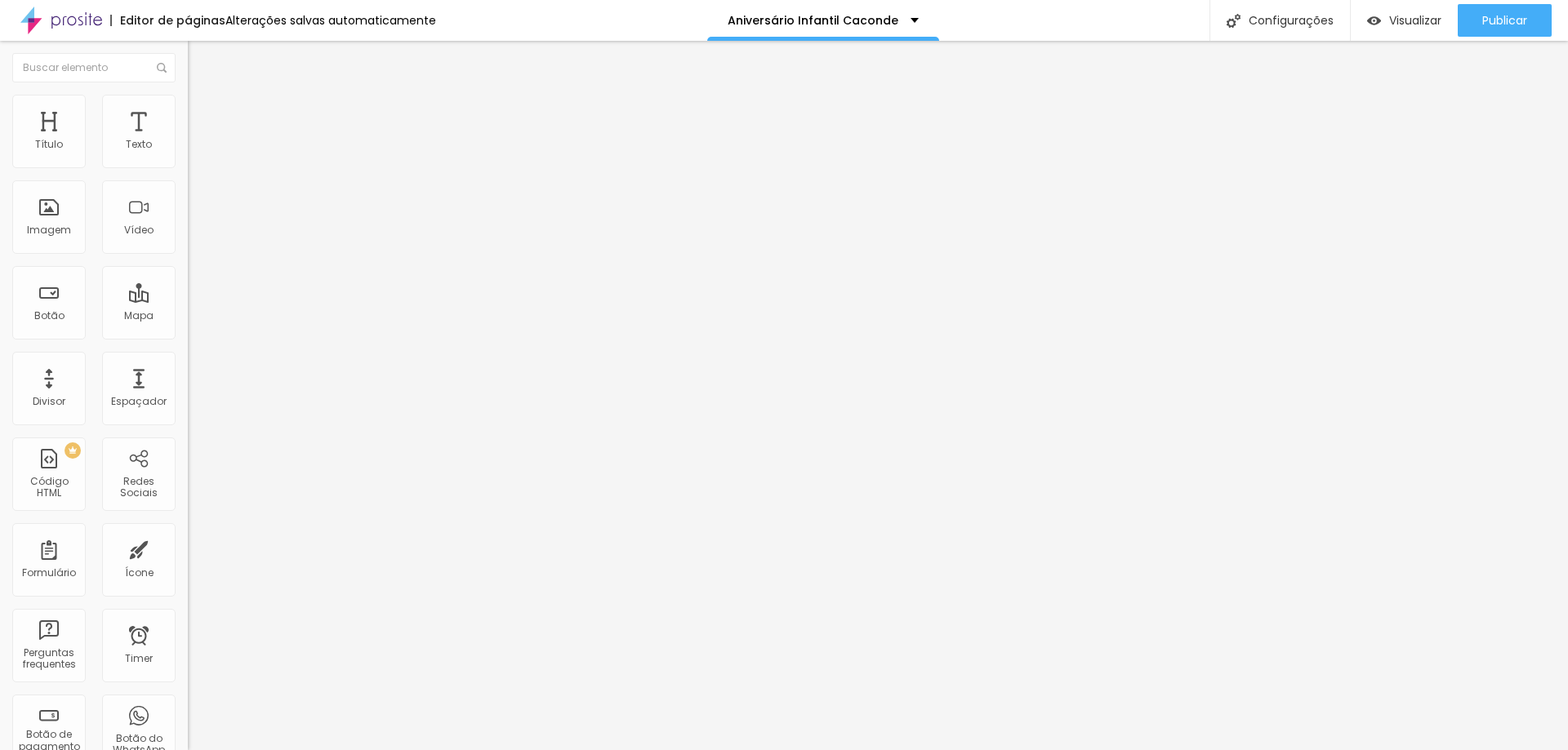
type input "11.7"
type input "12.3"
type input "13"
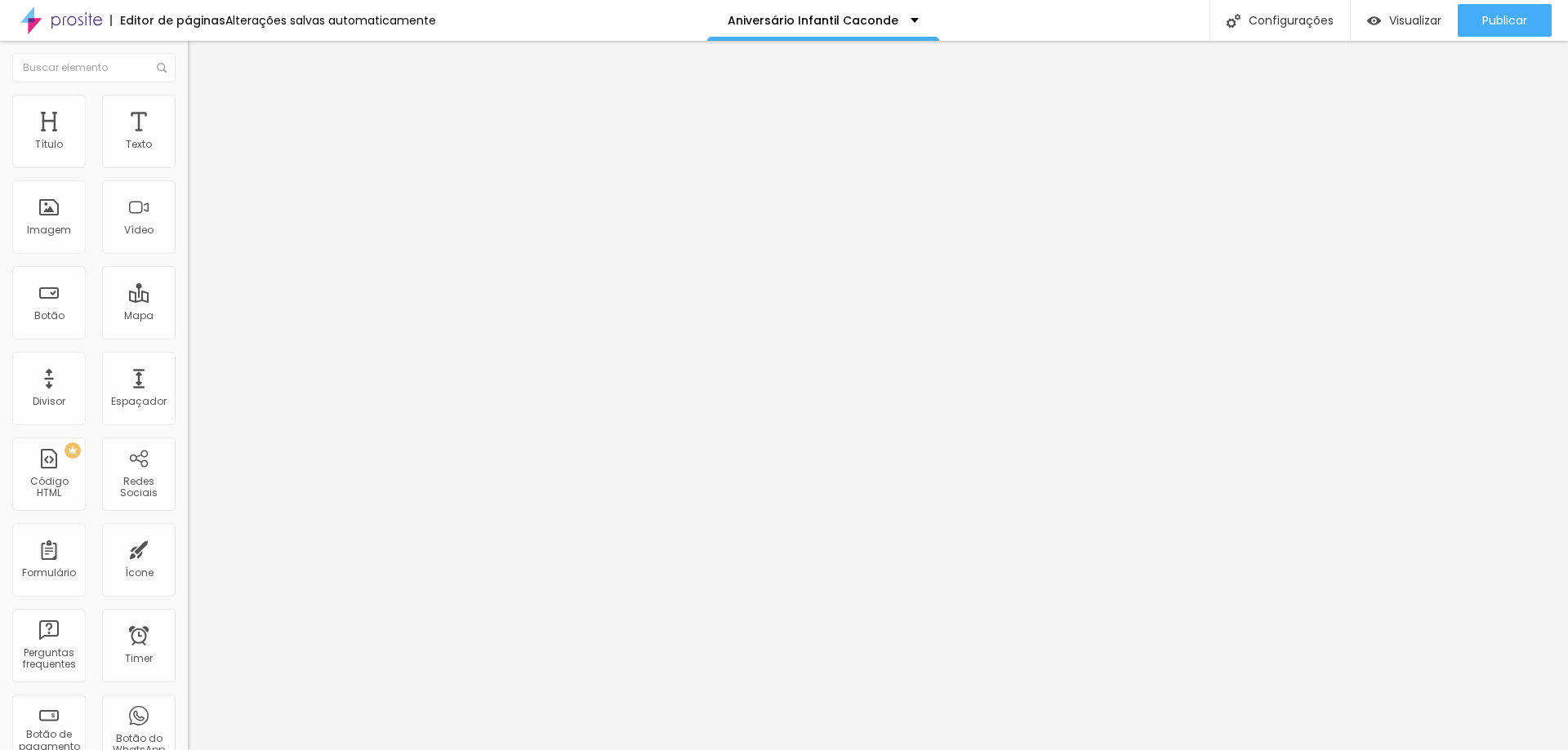
type input "14"
type input "15"
type input "16"
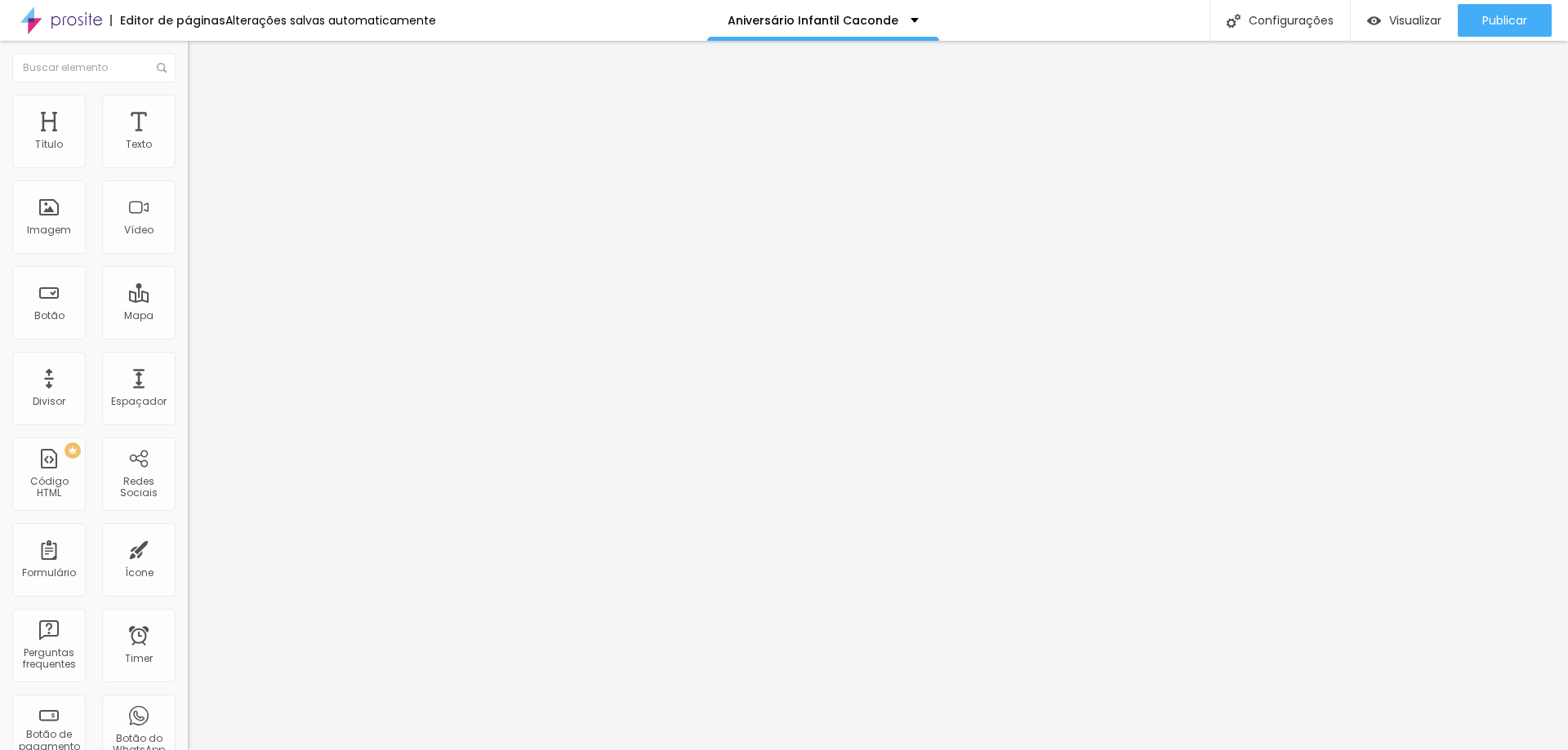
type input "16"
type input "16.5"
type input "16.6"
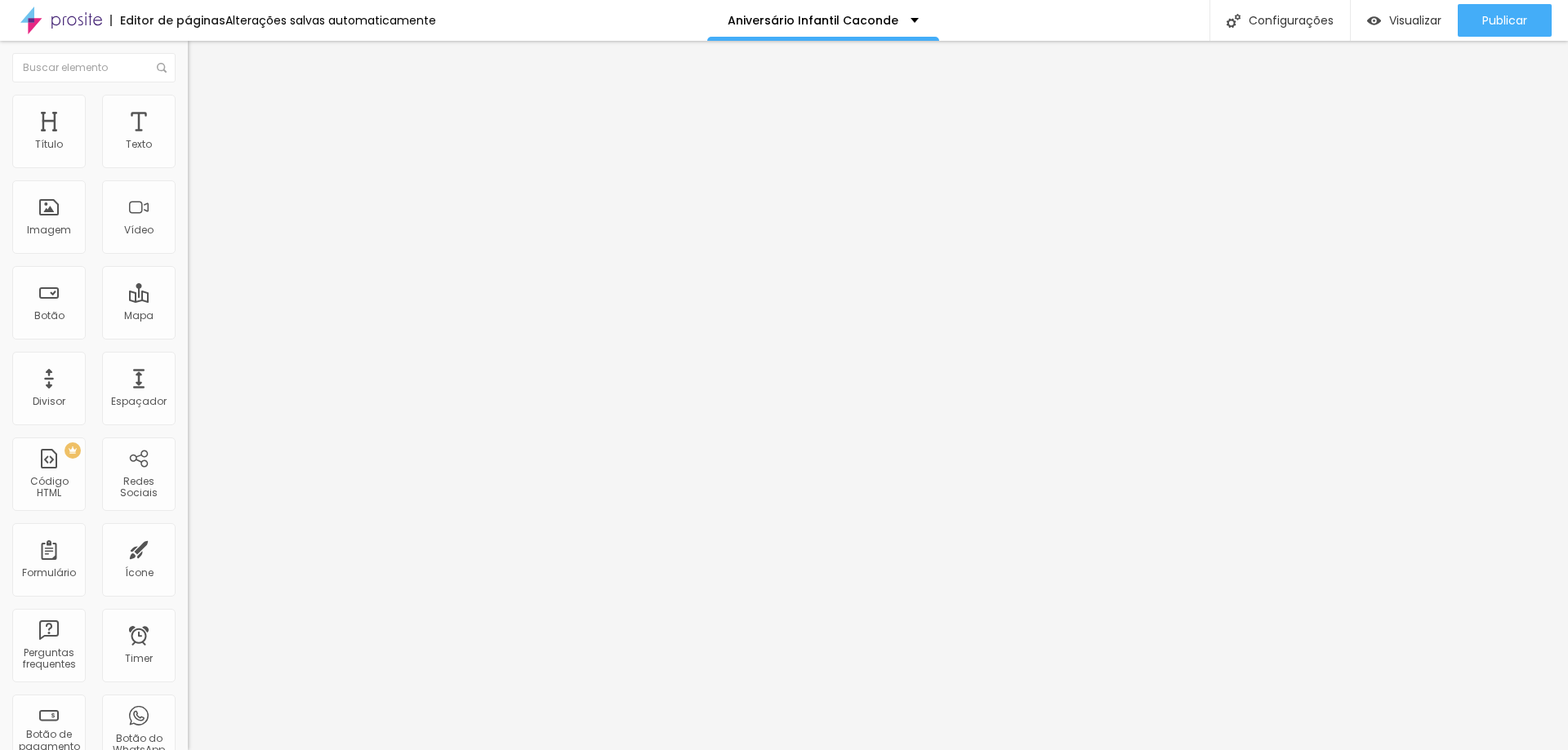
type input "16.8"
type input "17.6"
type input "18.1"
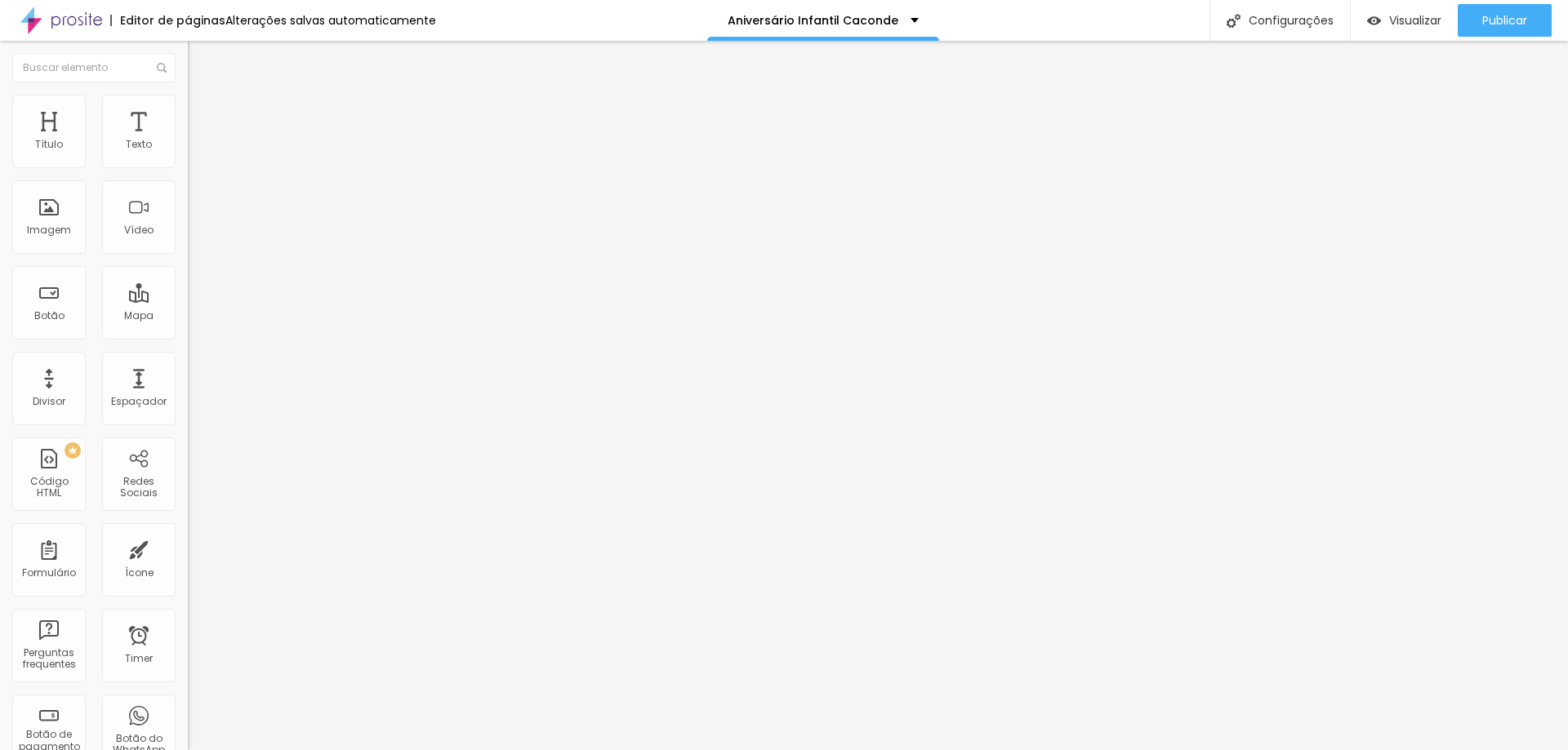
type input "18.1"
type input "18.4"
type input "18.6"
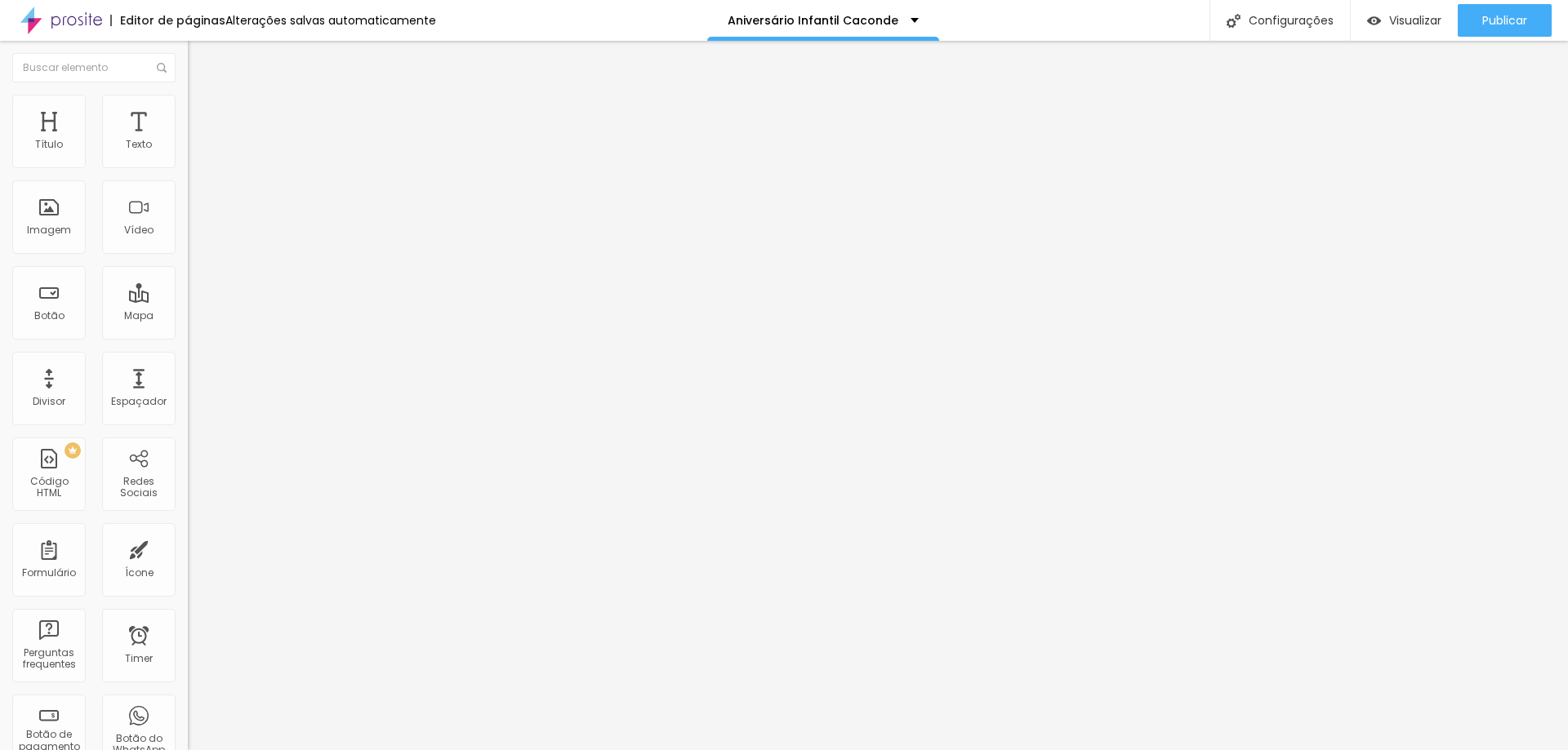
type input "17.6"
type input "8.4"
type input "6.6"
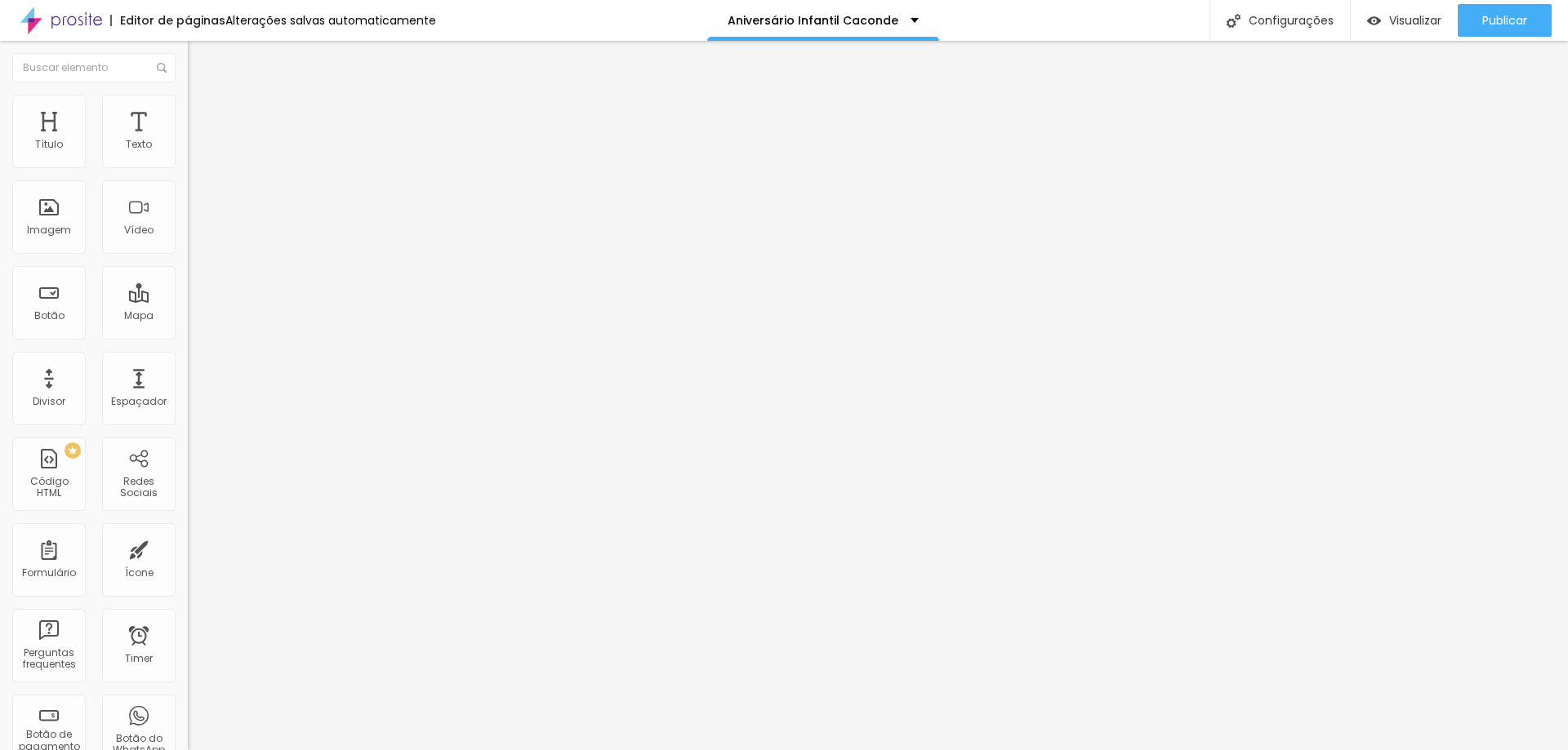
type input "6.6"
type input "4.9"
type input "3.3"
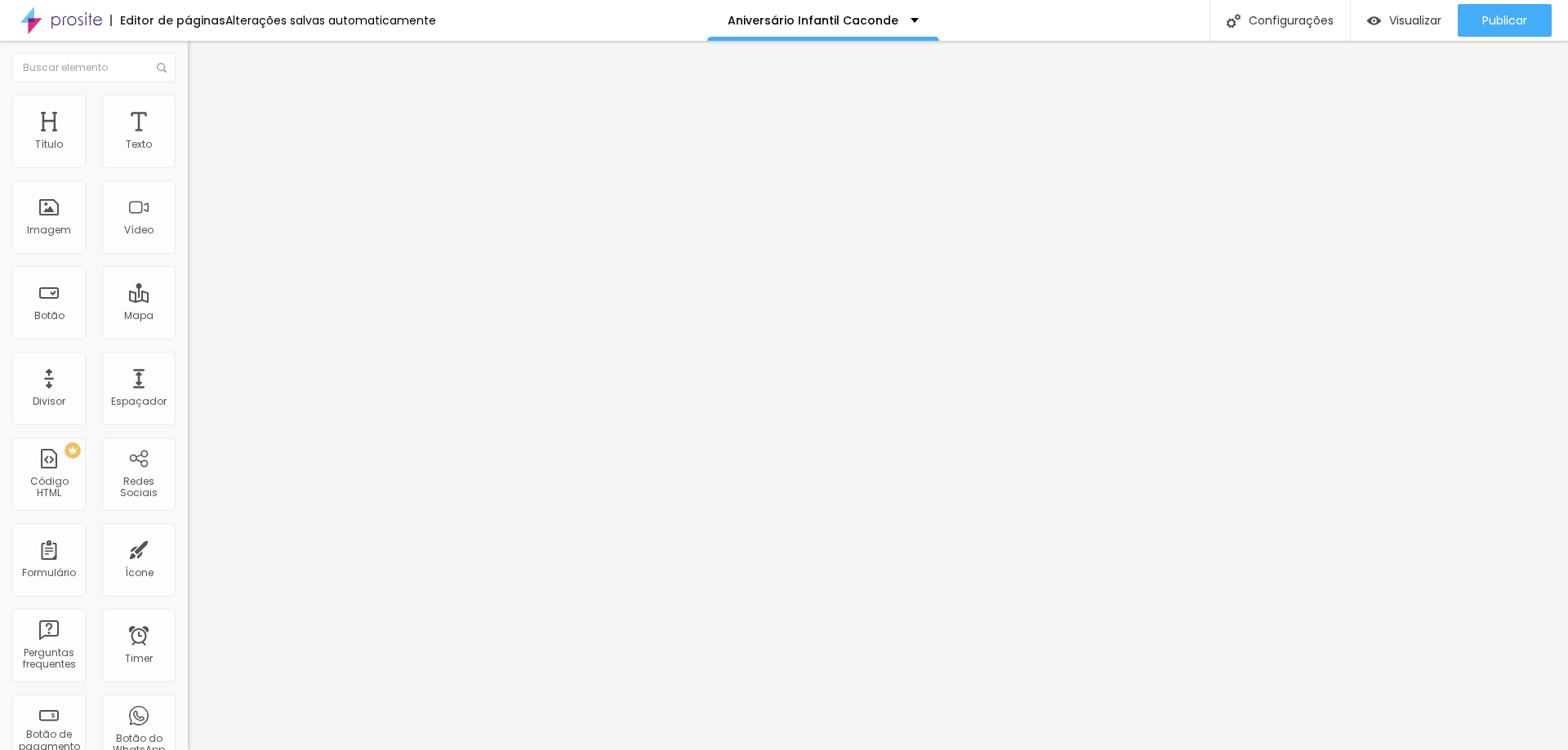
type input "2"
type input "1"
type input "0"
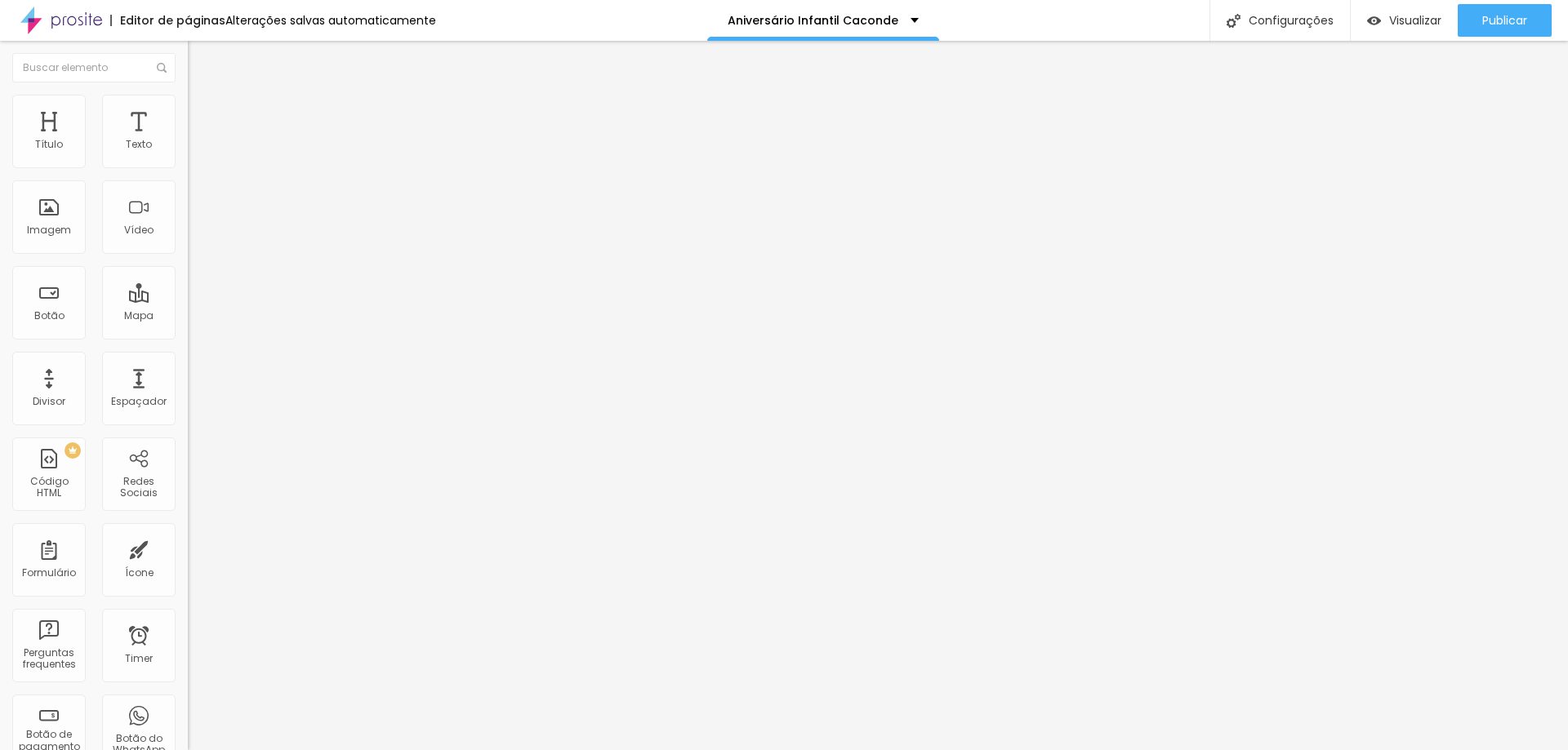
type input "0"
drag, startPoint x: 34, startPoint y: 376, endPoint x: 0, endPoint y: 369, distance: 34.7
click at [188, 618] on input "range" at bounding box center [240, 625] width 105 height 13
type input "0.7"
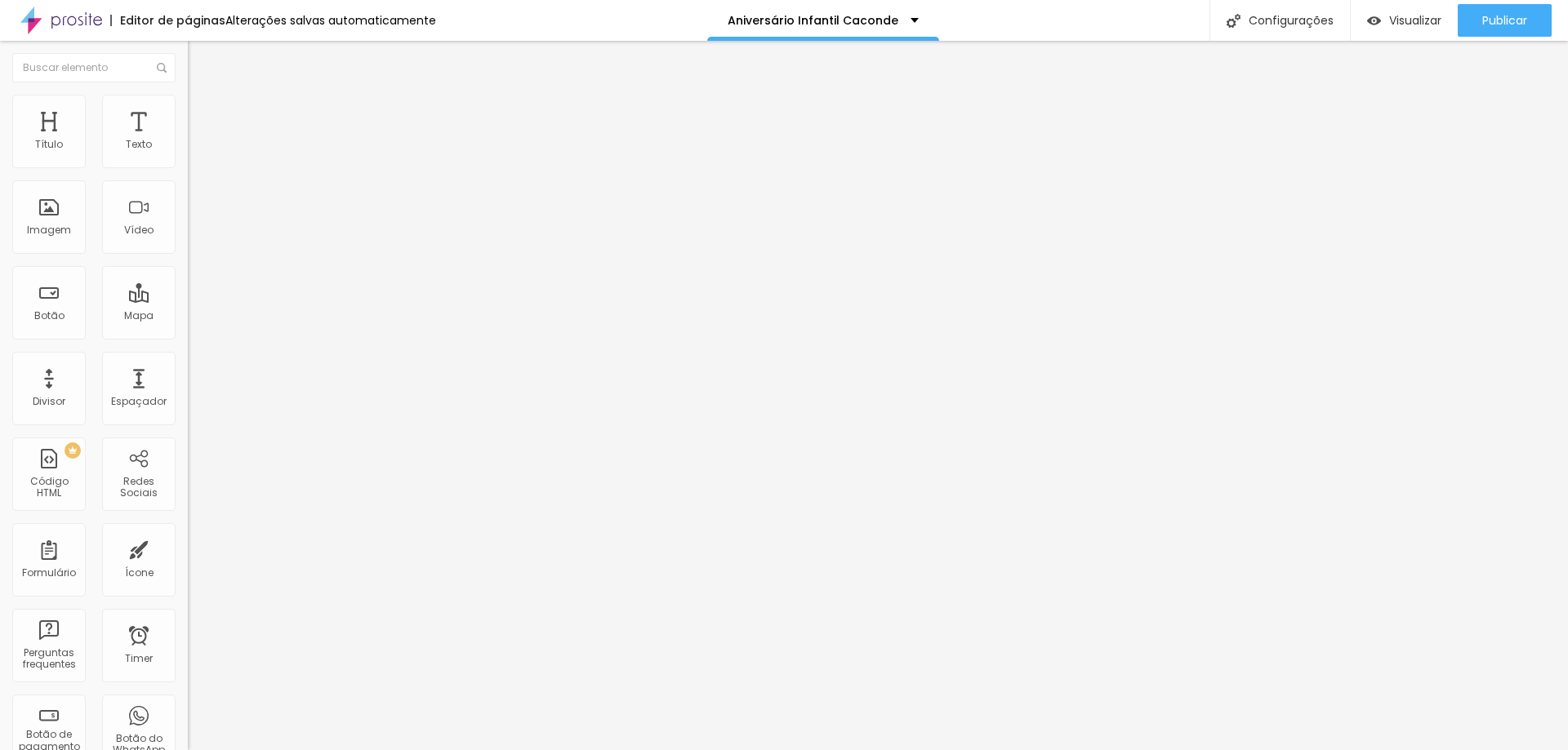
type input "0.8"
type input "0.9"
type input "1"
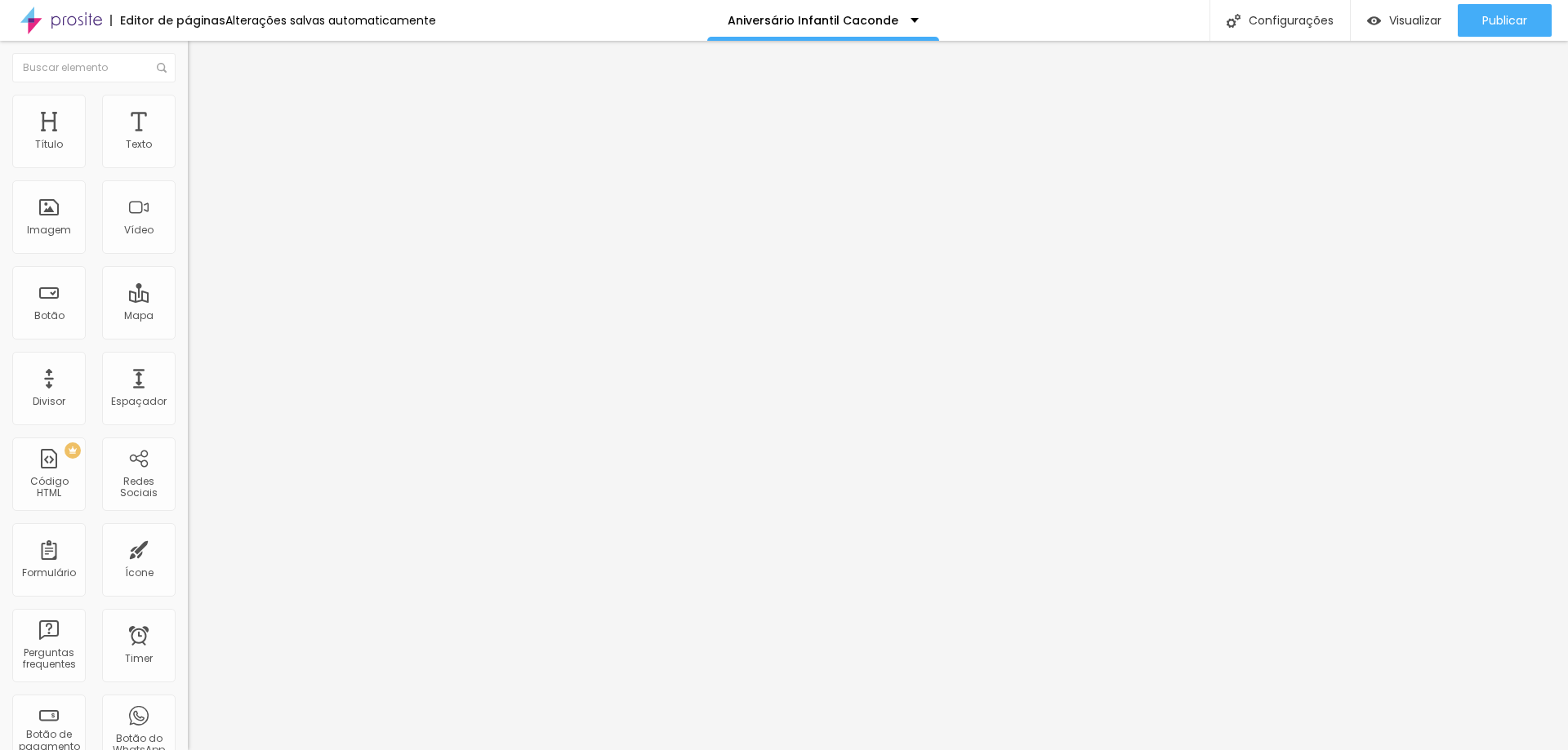
type input "1"
type input "1.1"
type input "1.2"
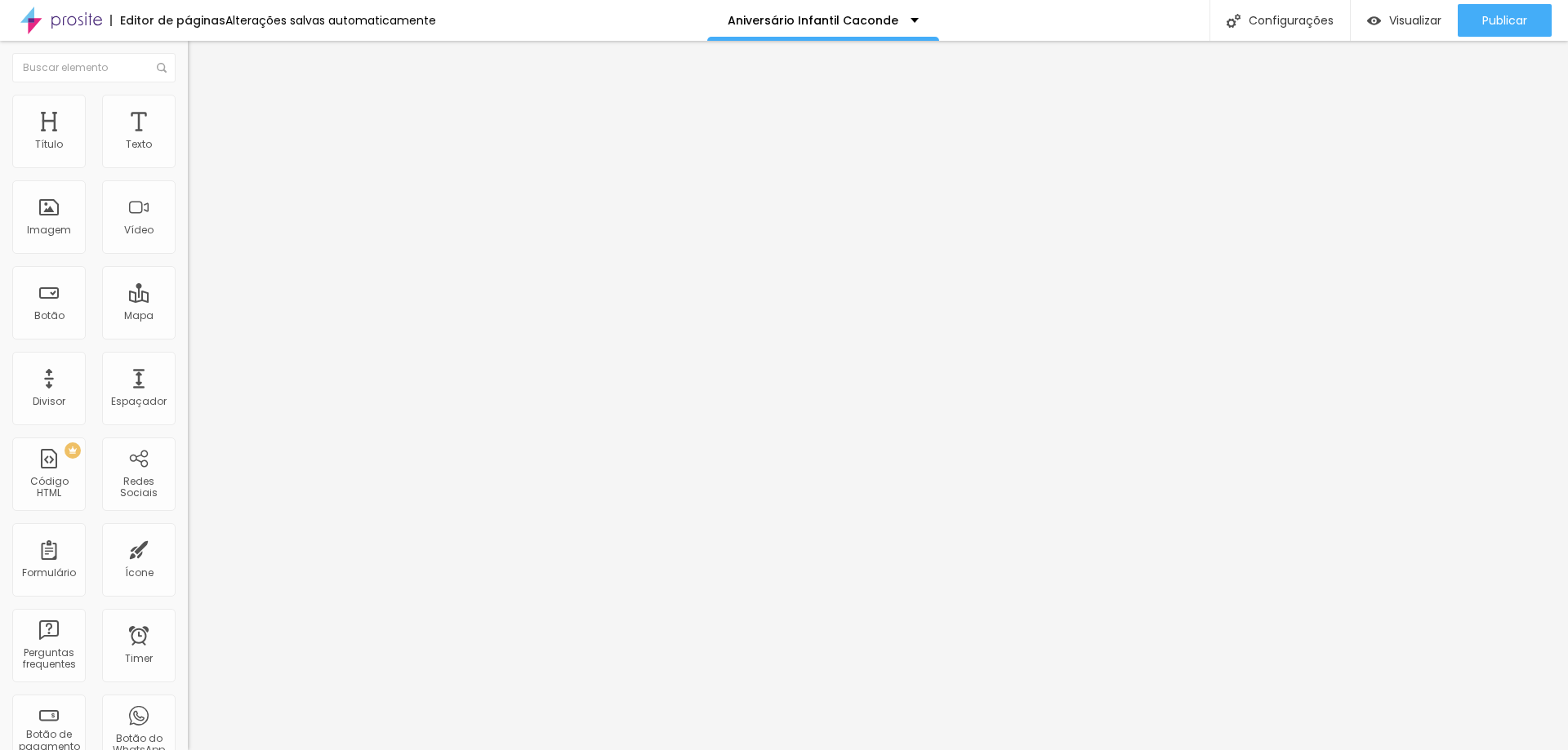
type input "1.3"
type input "1.4"
type input "1.5"
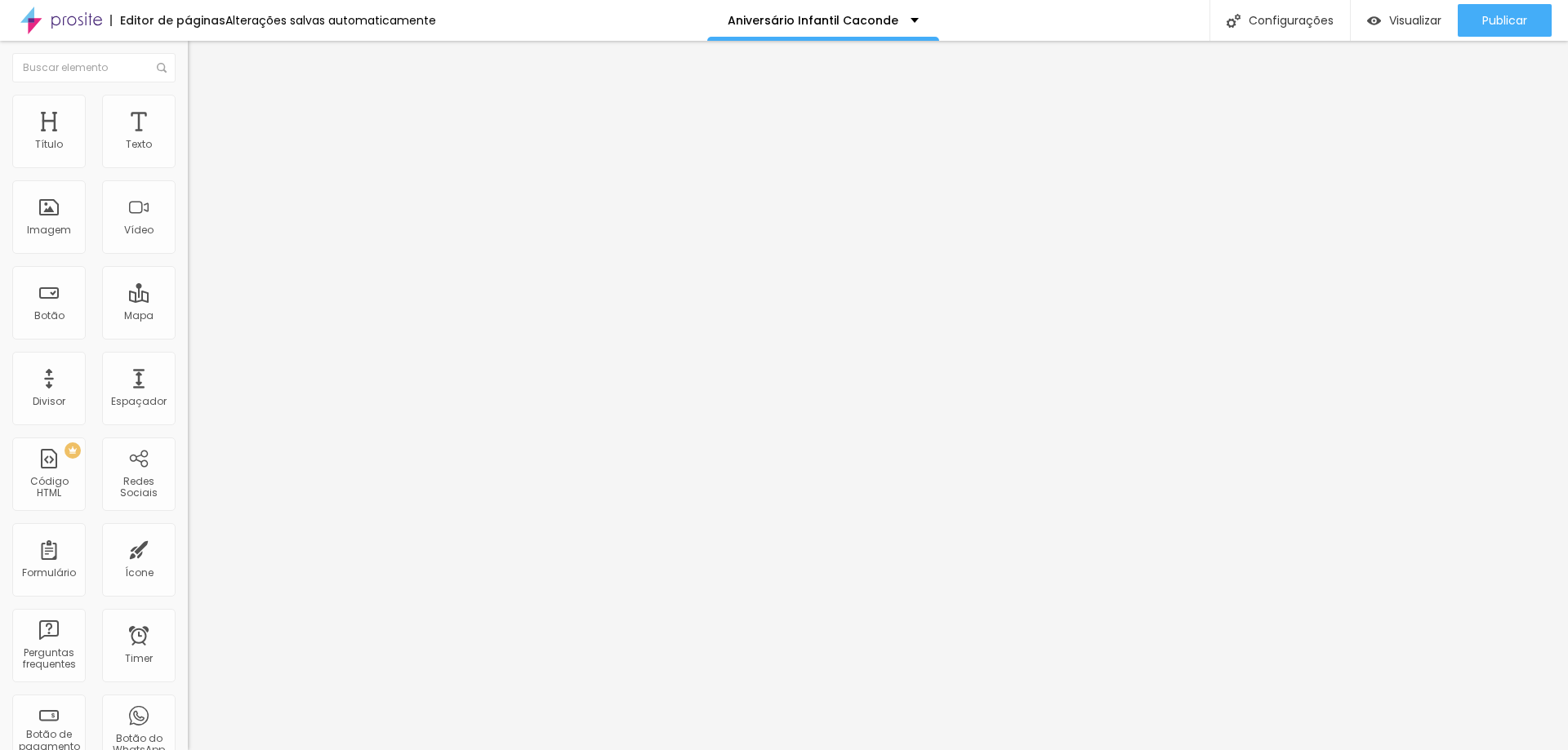
type input "1.5"
drag, startPoint x: 54, startPoint y: 405, endPoint x: 104, endPoint y: 409, distance: 50.2
type input "1.5"
type input "86"
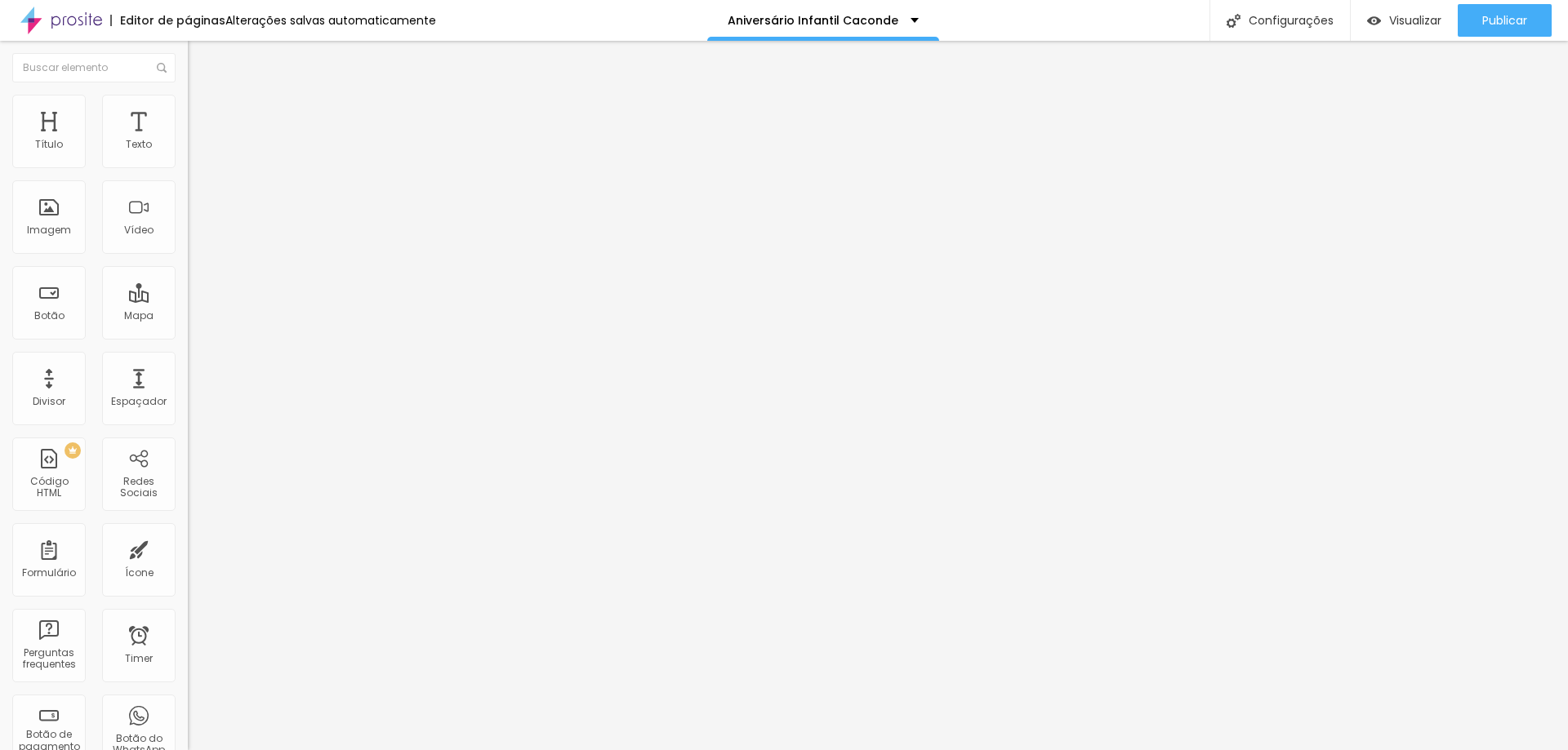
type input "86"
type input "79"
type input "78"
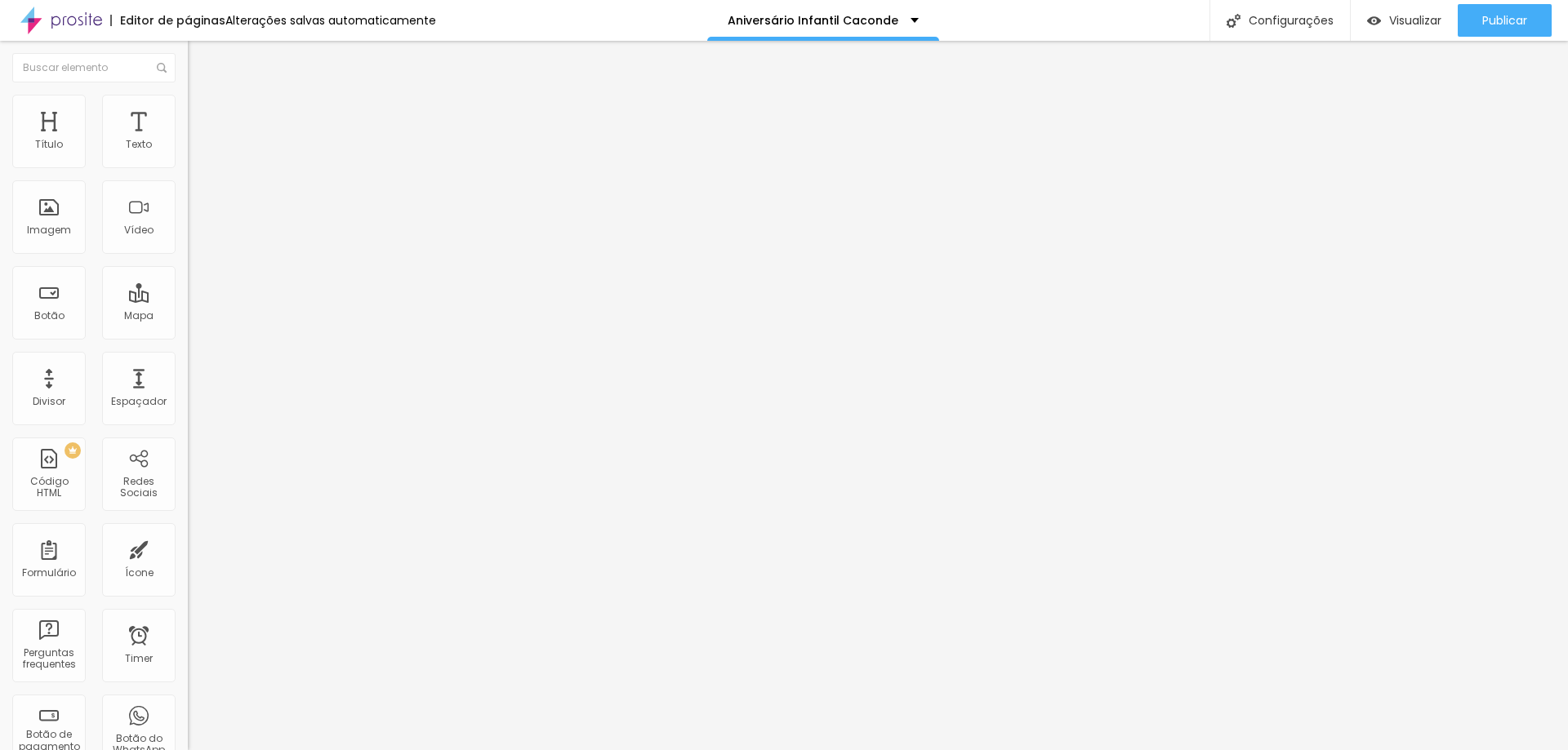
type input "77"
type input "76"
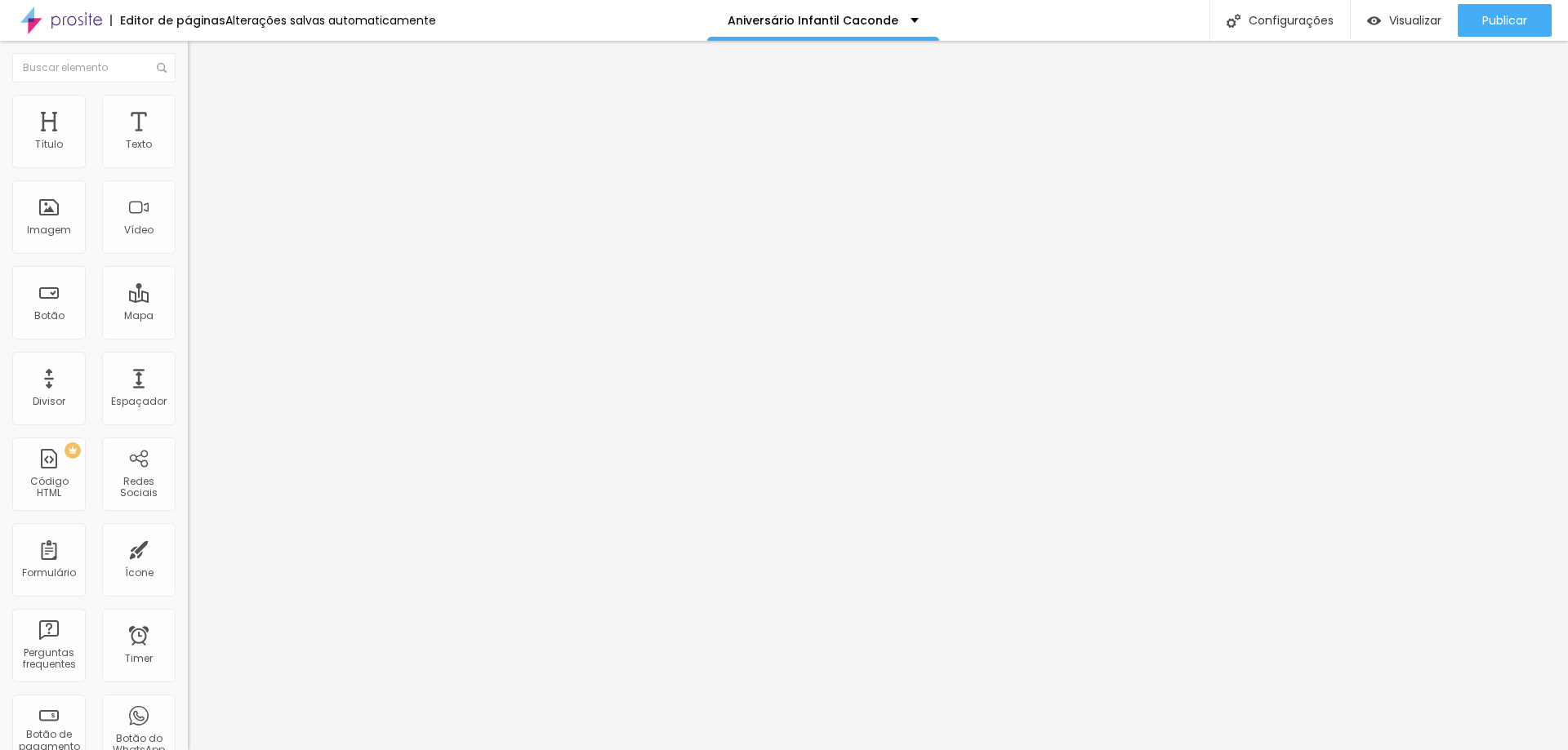
click at [188, 387] on input "range" at bounding box center [240, 393] width 105 height 13
click at [188, 140] on span "Trocar imagem" at bounding box center [232, 133] width 89 height 14
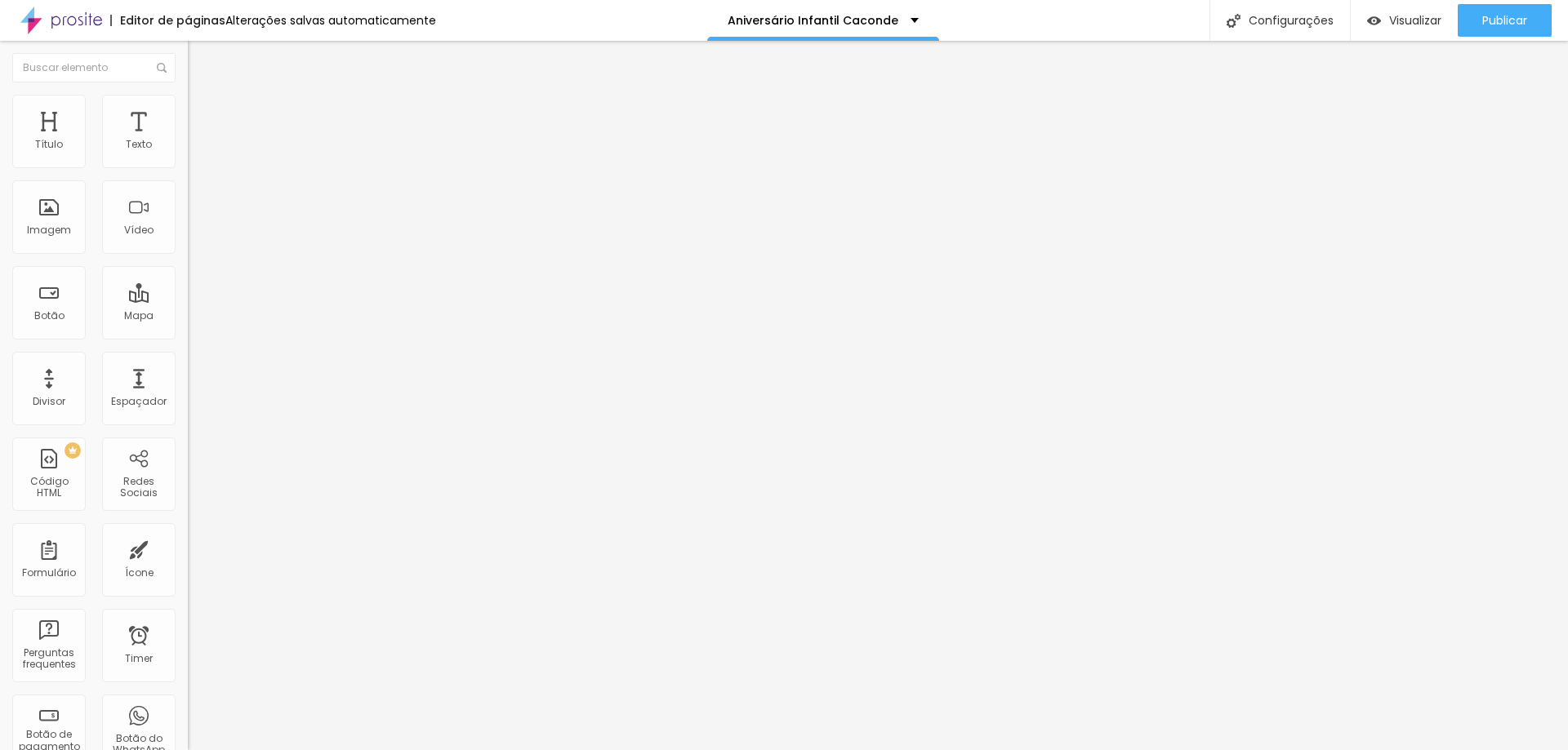
click at [188, 542] on div "Editar Imagem Conteúdo Estilo Avançado Trocar imagem Descrição da imagem (Alt) …" at bounding box center [282, 395] width 188 height 709
click at [200, 55] on img "button" at bounding box center [206, 60] width 13 height 13
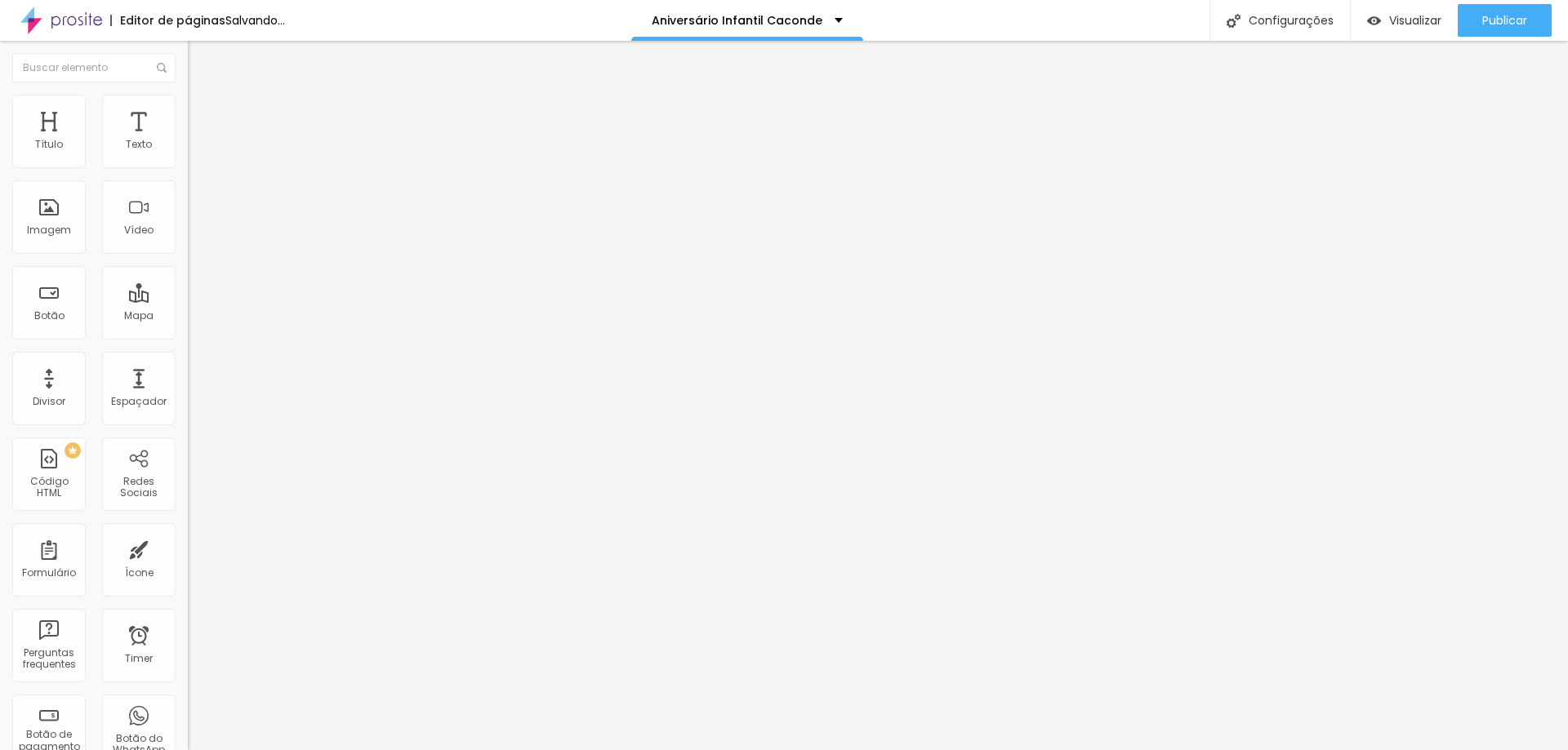
click at [188, 140] on span "Trocar imagem" at bounding box center [232, 133] width 89 height 14
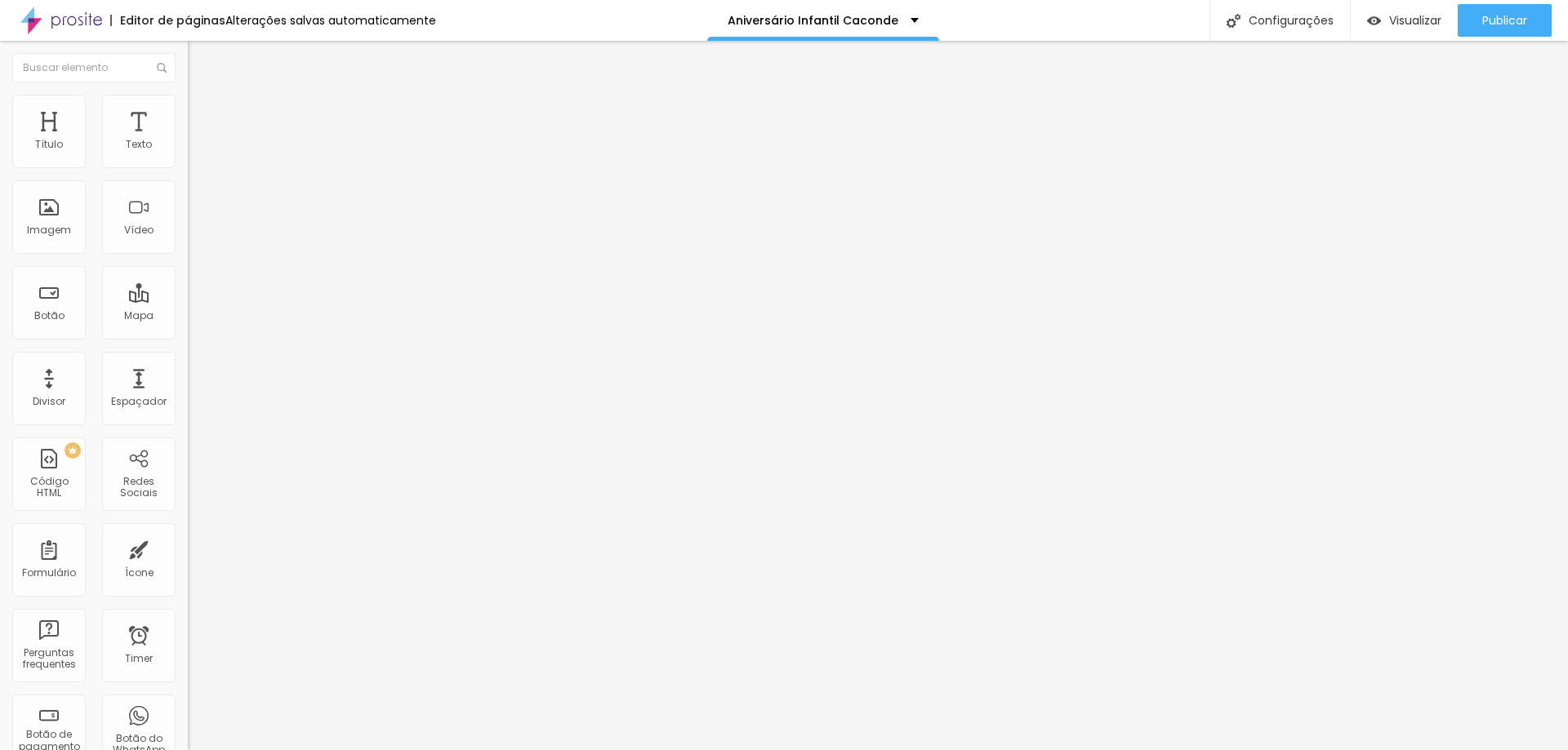
click at [188, 140] on span "Trocar imagem" at bounding box center [232, 133] width 89 height 14
click at [188, 139] on div "Trocar imagem" at bounding box center [282, 133] width 188 height 11
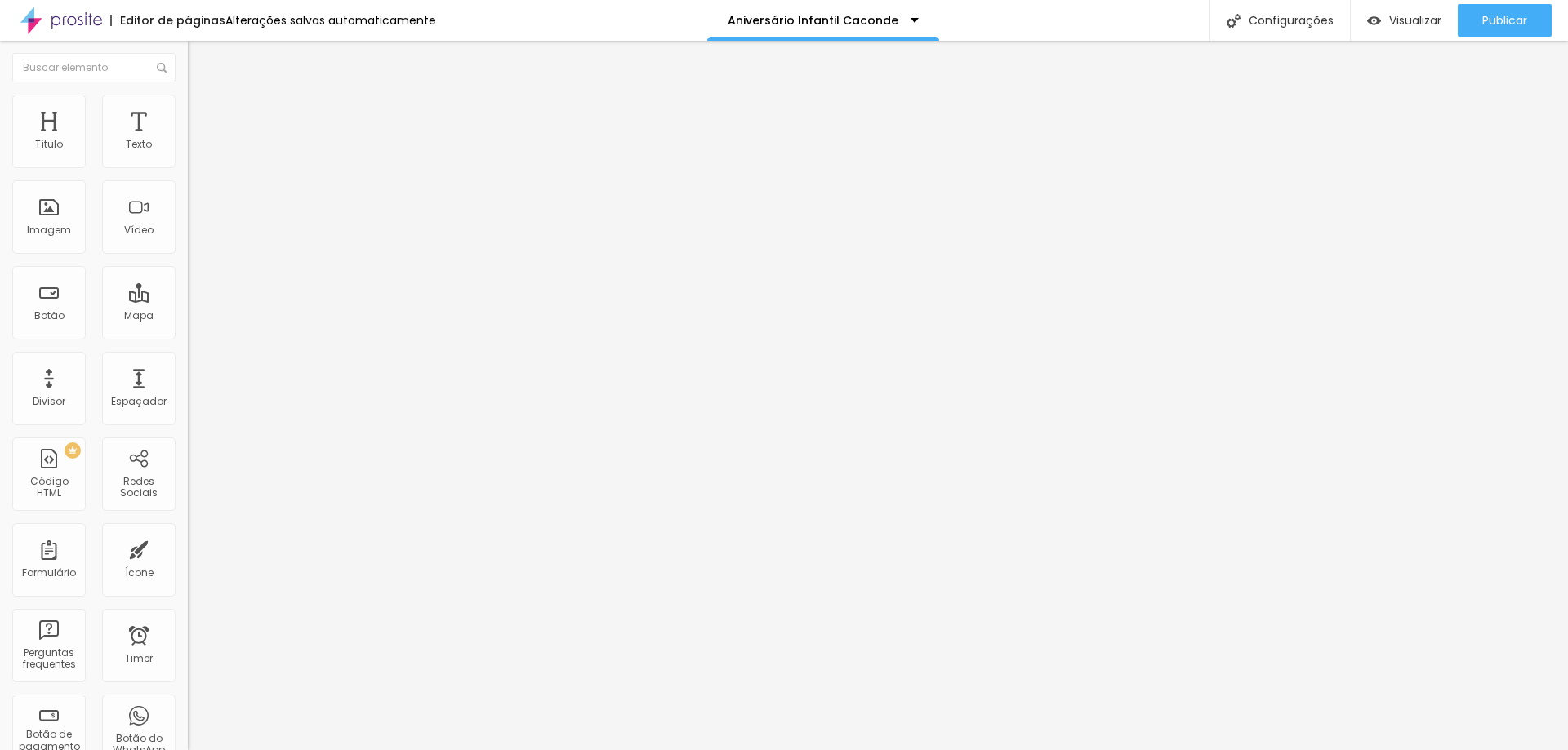
click at [188, 140] on span "Trocar imagem" at bounding box center [232, 133] width 89 height 14
type input "49"
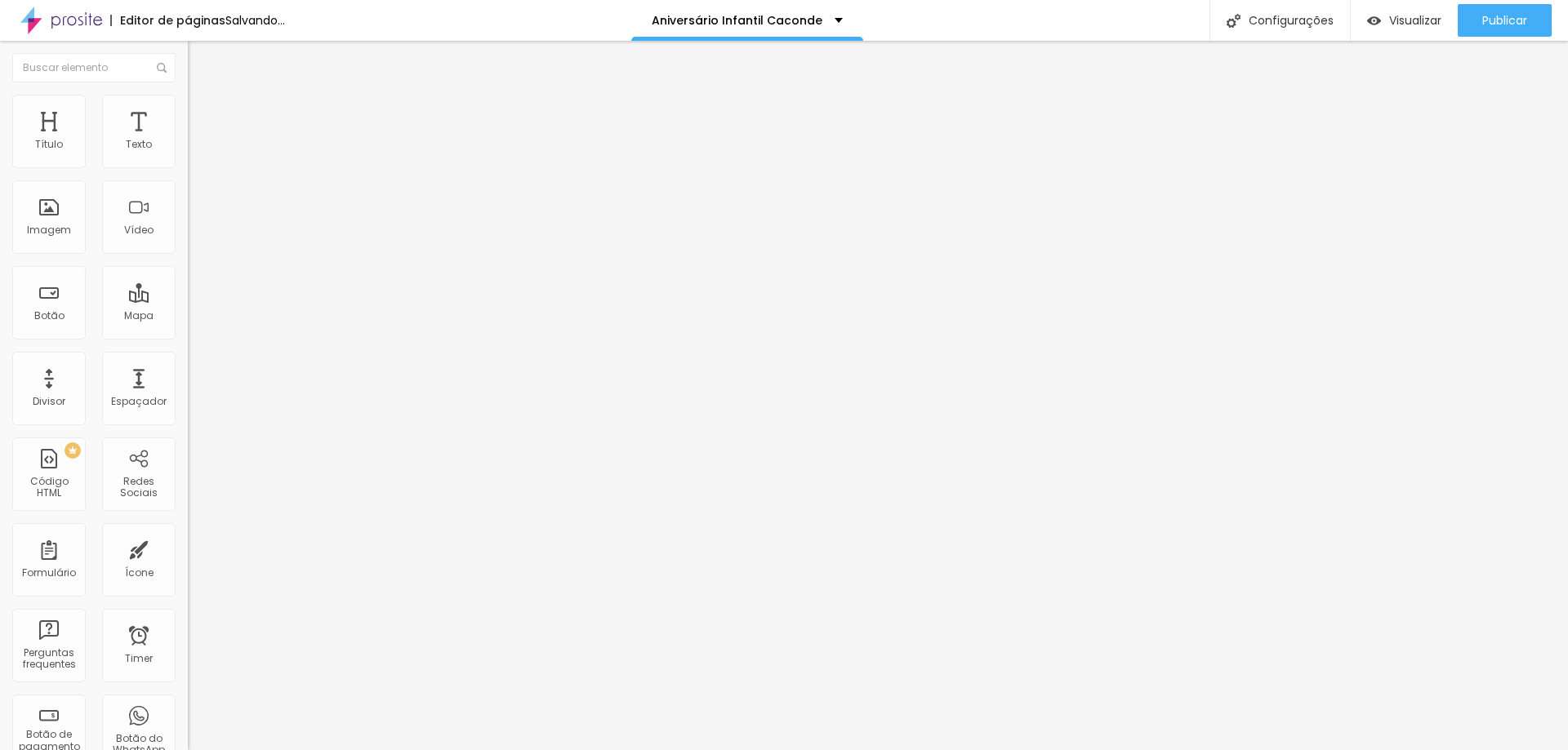
type input "47"
type input "44"
type input "43"
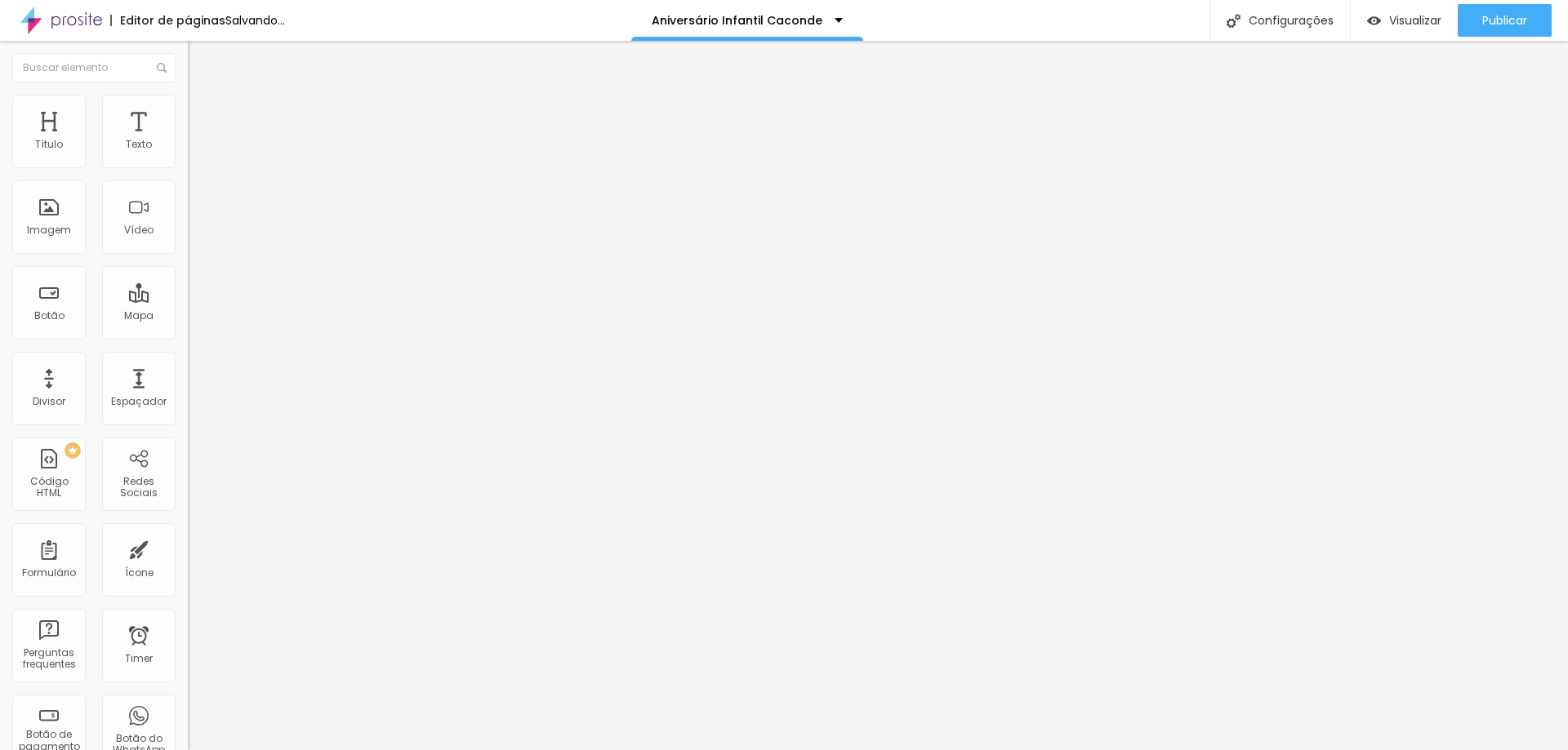
type input "43"
type input "42"
click at [188, 385] on input "range" at bounding box center [240, 392] width 105 height 13
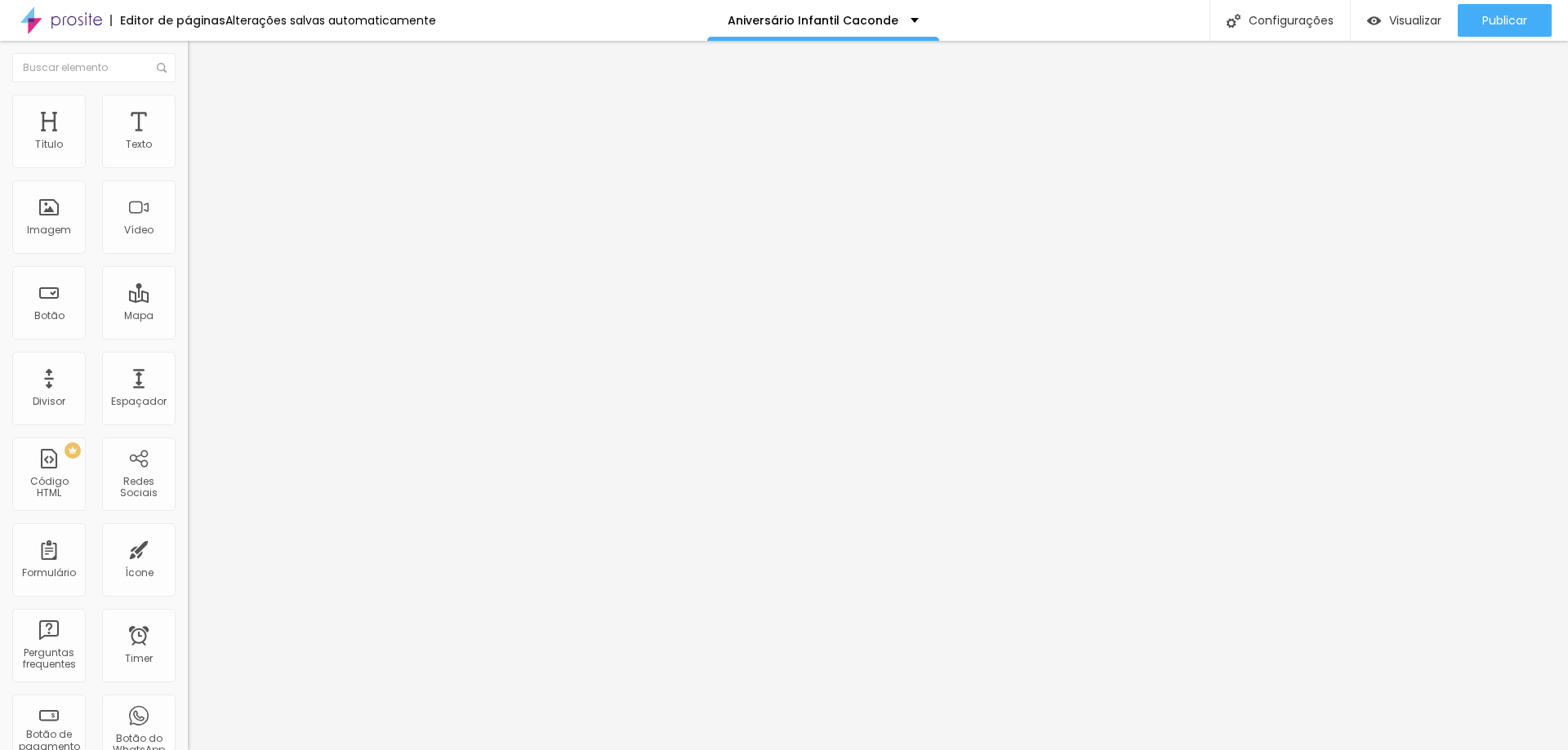
click at [203, 111] on span "Estilo" at bounding box center [215, 105] width 25 height 14
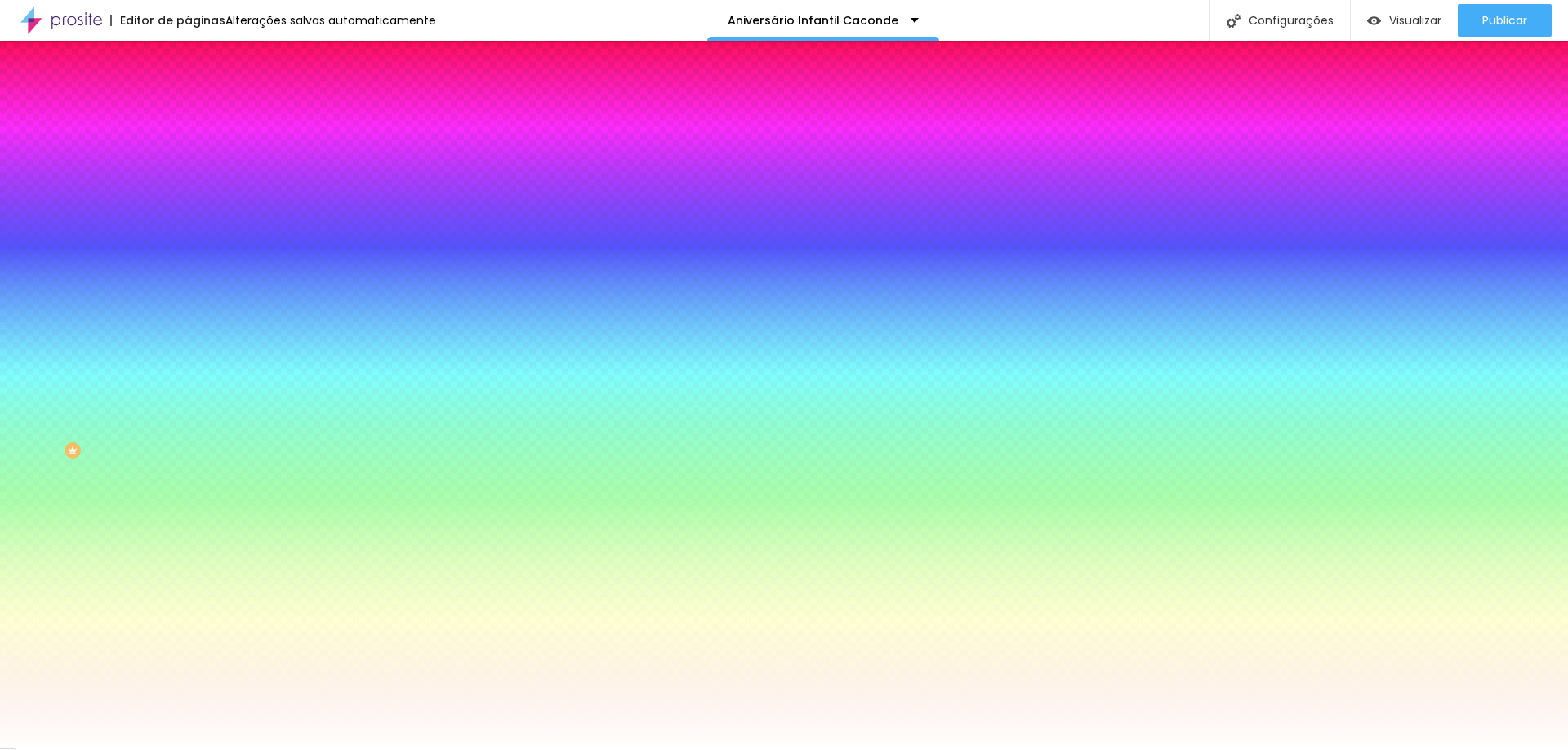
click at [188, 150] on span "Trocar imagem" at bounding box center [232, 143] width 89 height 14
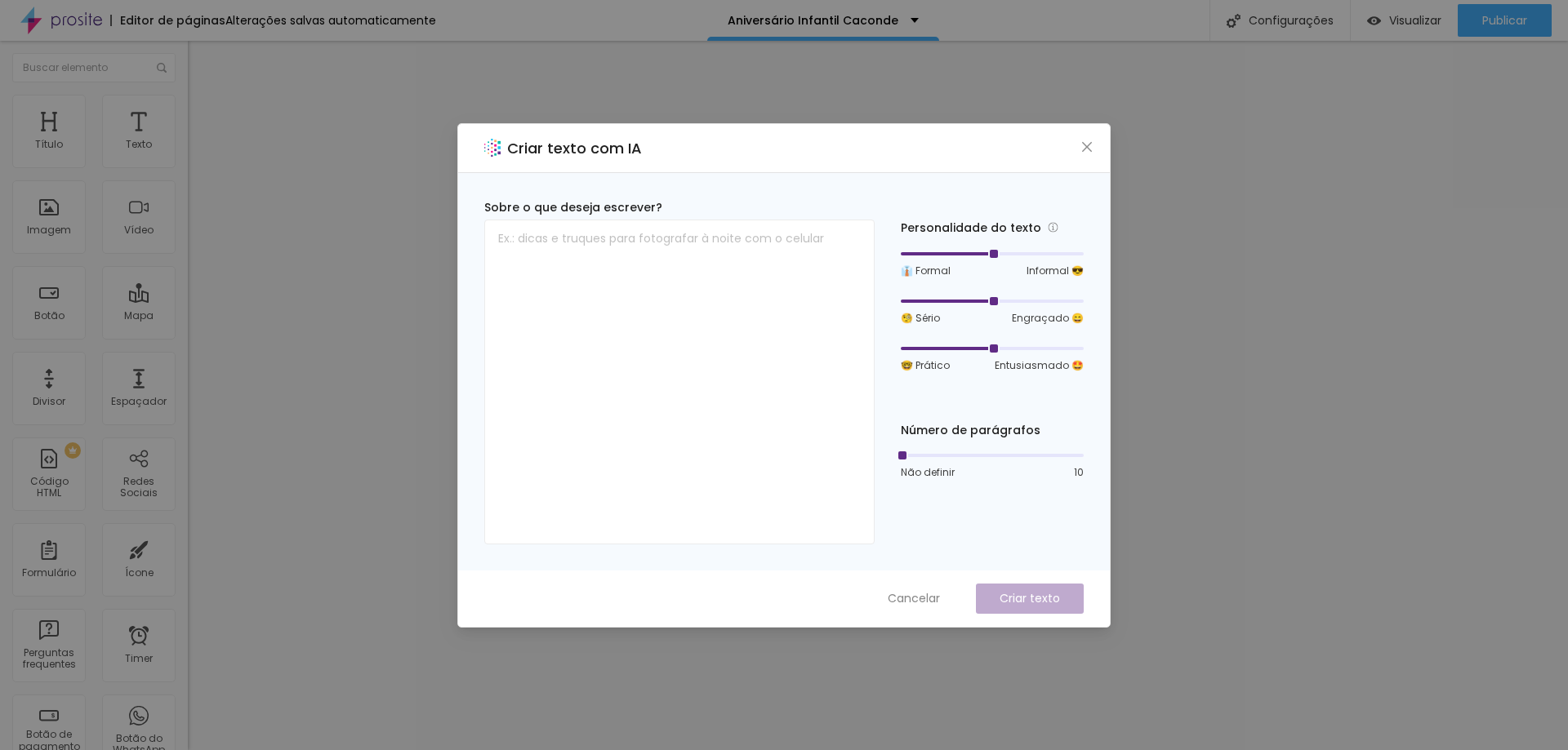
click at [925, 597] on span "Cancelar" at bounding box center [913, 599] width 53 height 18
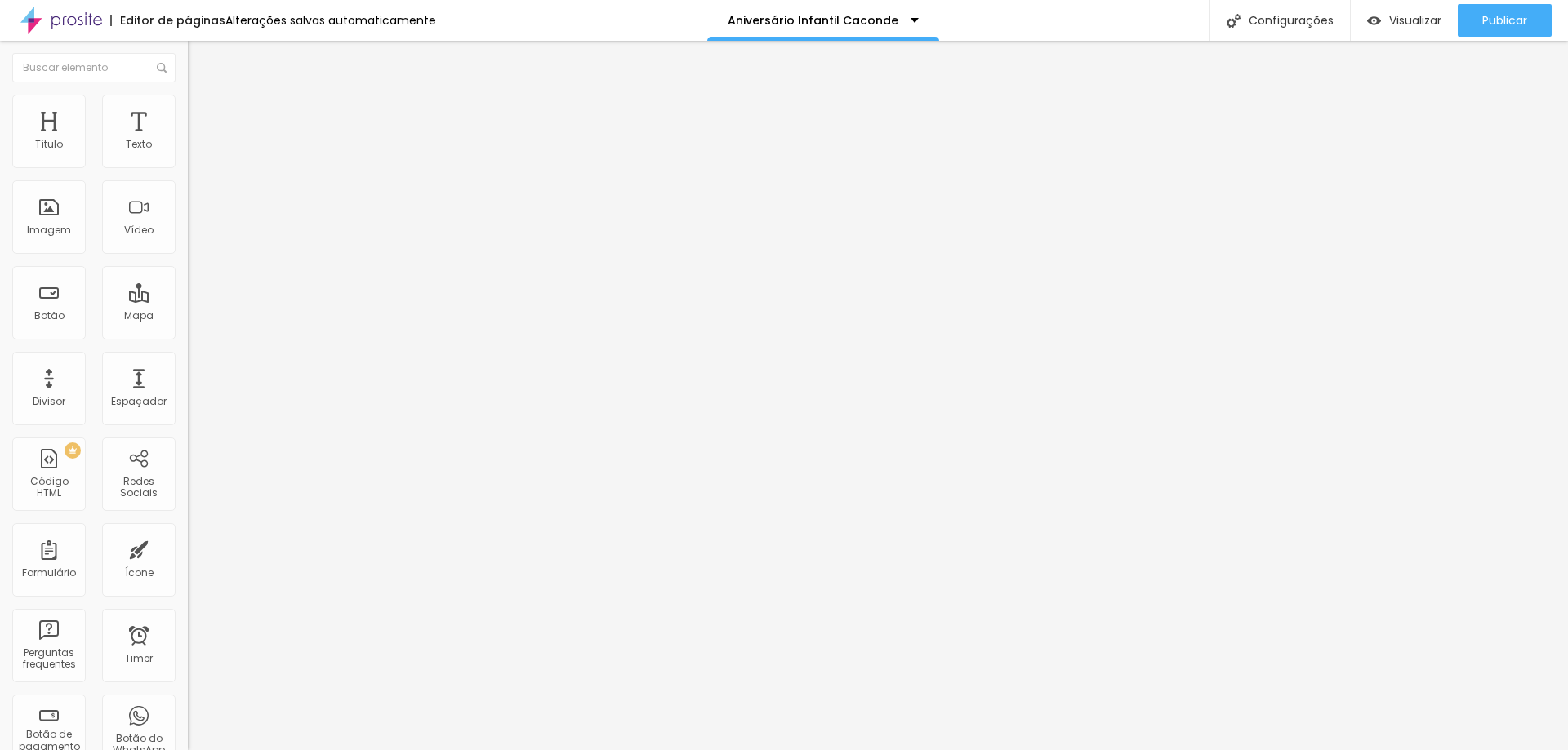
click at [188, 104] on li "Avançado" at bounding box center [282, 103] width 188 height 17
click at [203, 115] on span "Avançado" at bounding box center [229, 122] width 53 height 14
click at [188, 105] on img at bounding box center [195, 102] width 15 height 15
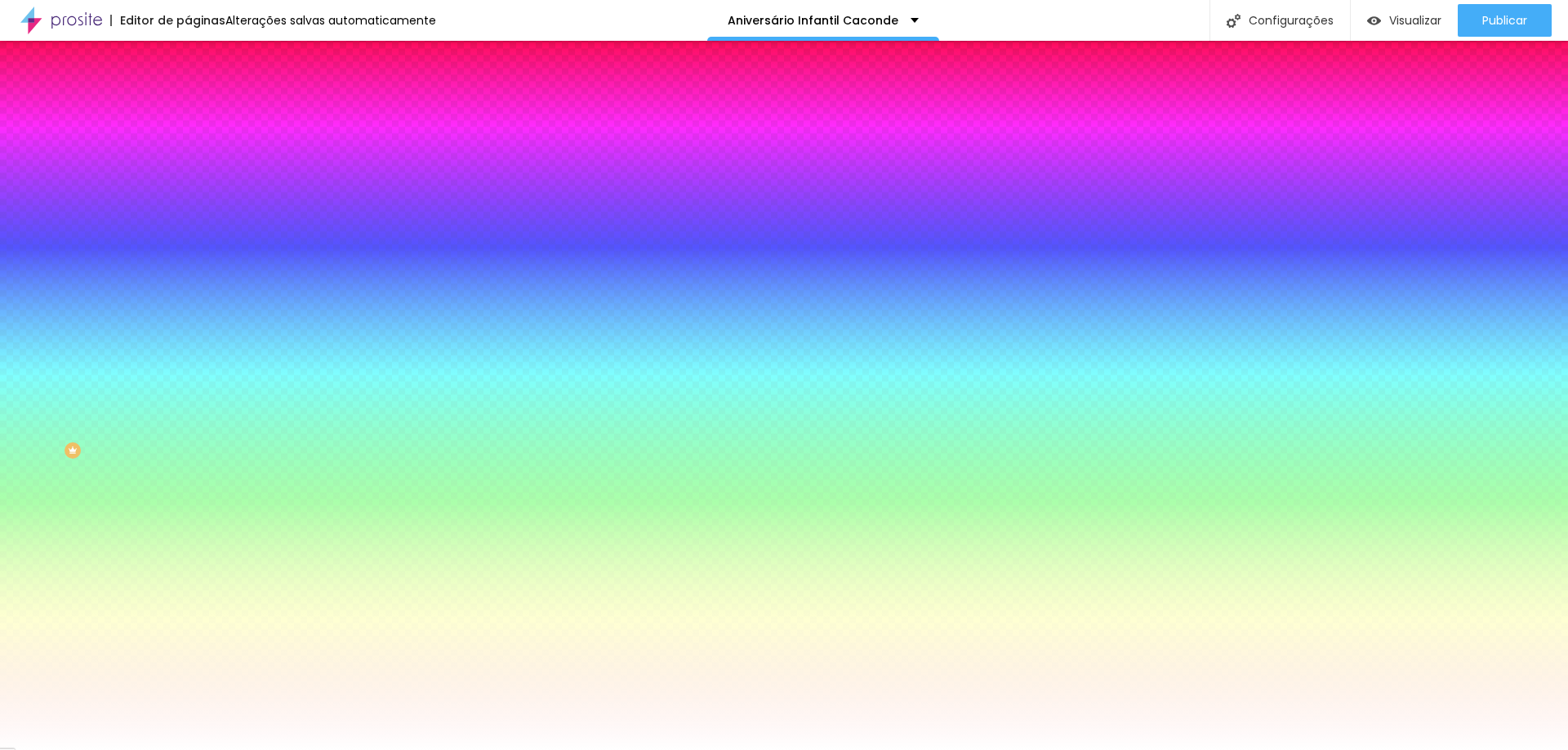
click at [188, 163] on input "#FFFFFF" at bounding box center [286, 164] width 196 height 17
click at [188, 156] on div at bounding box center [282, 156] width 188 height 0
type input "2"
type input "25"
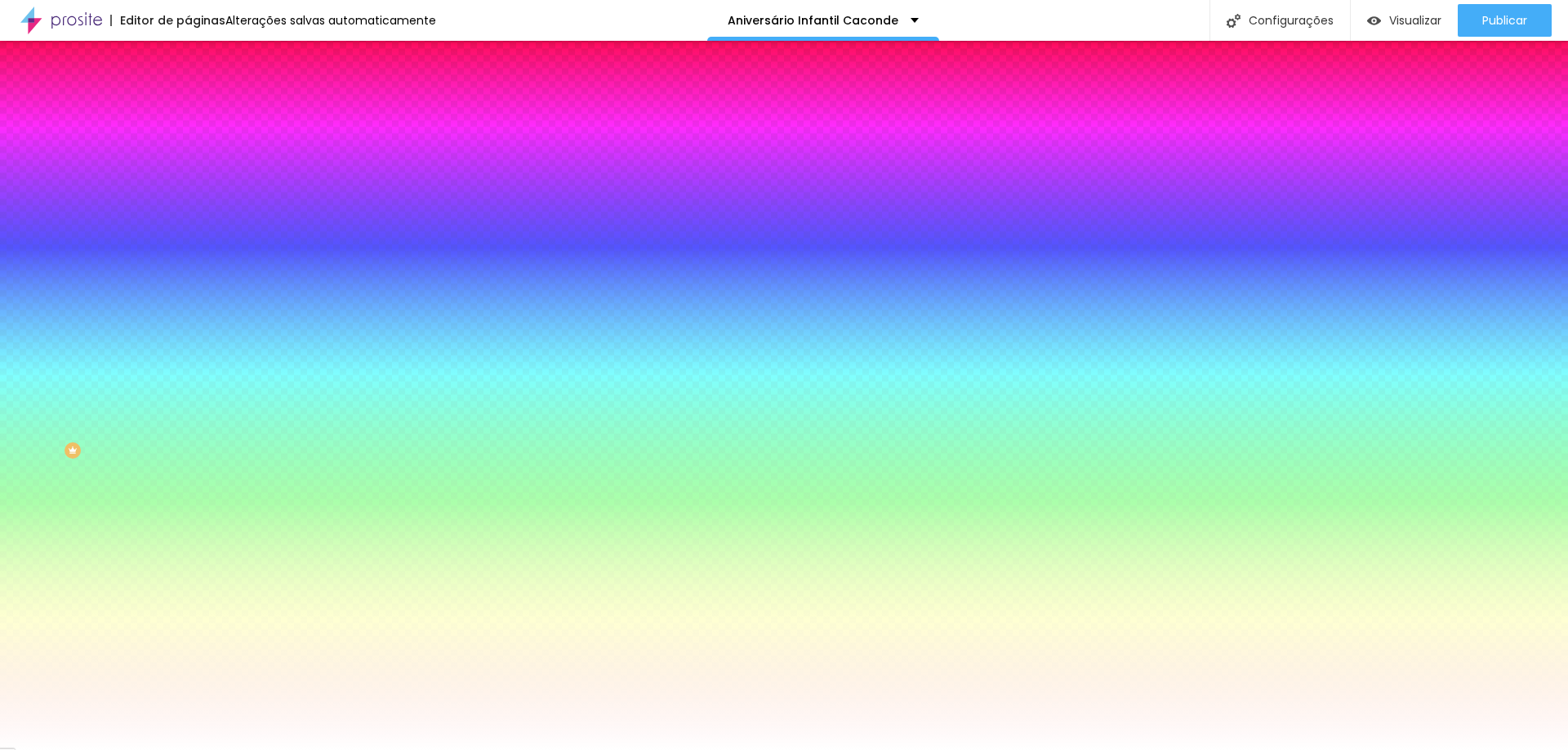
type input "25"
type input "26"
type input "28"
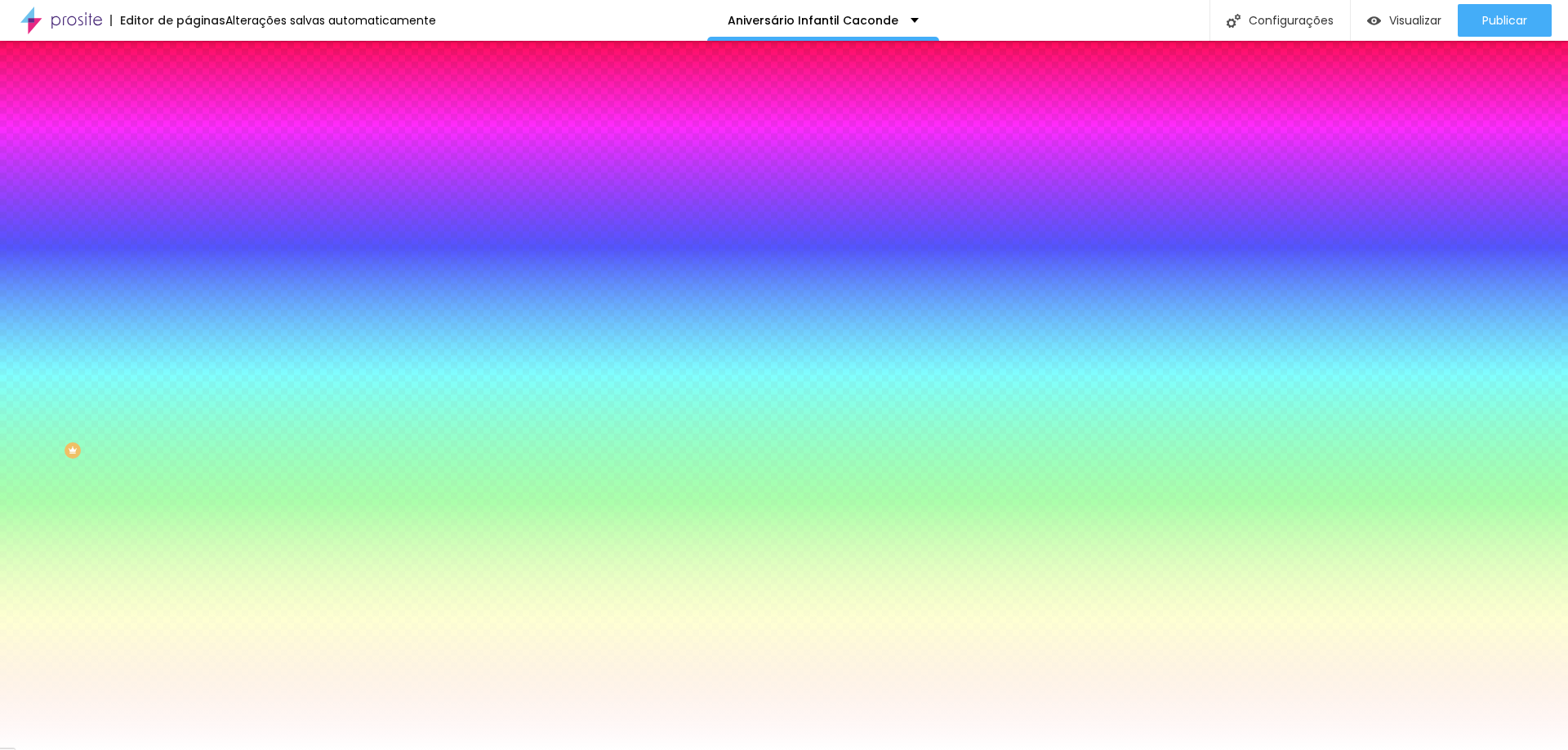
type input "30"
type input "31"
type input "35"
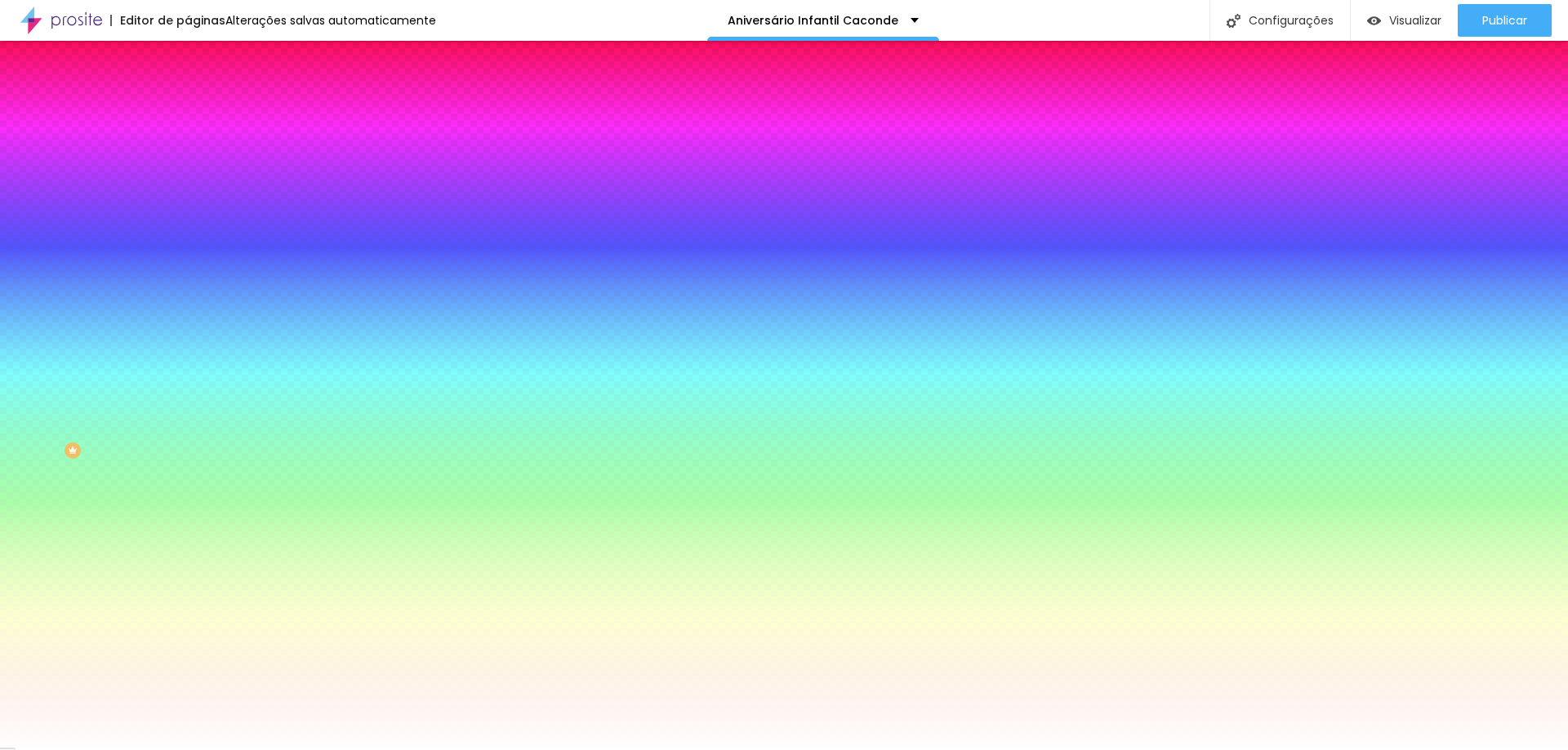
type input "35"
type input "38"
type input "41"
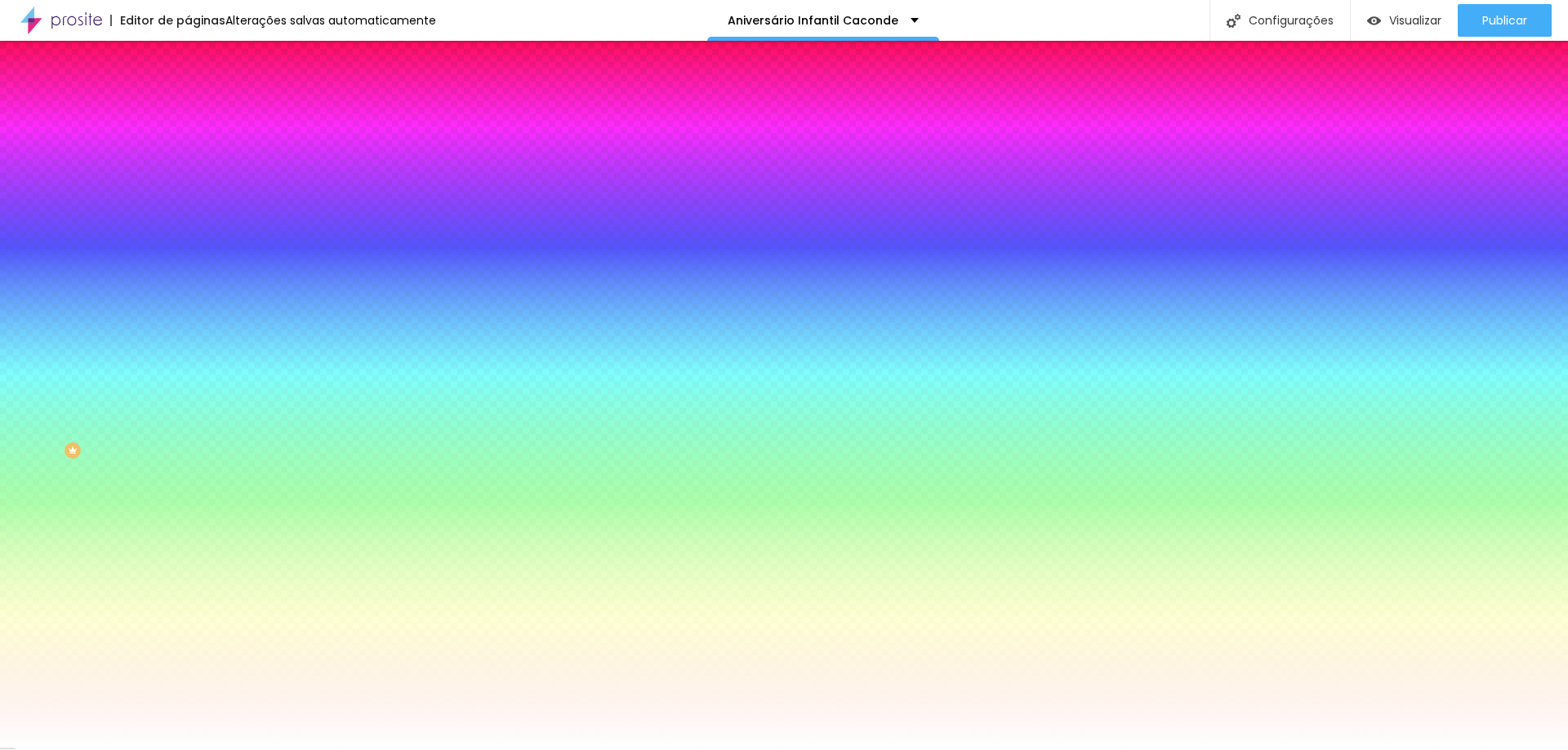
type input "43"
type input "44"
type input "31"
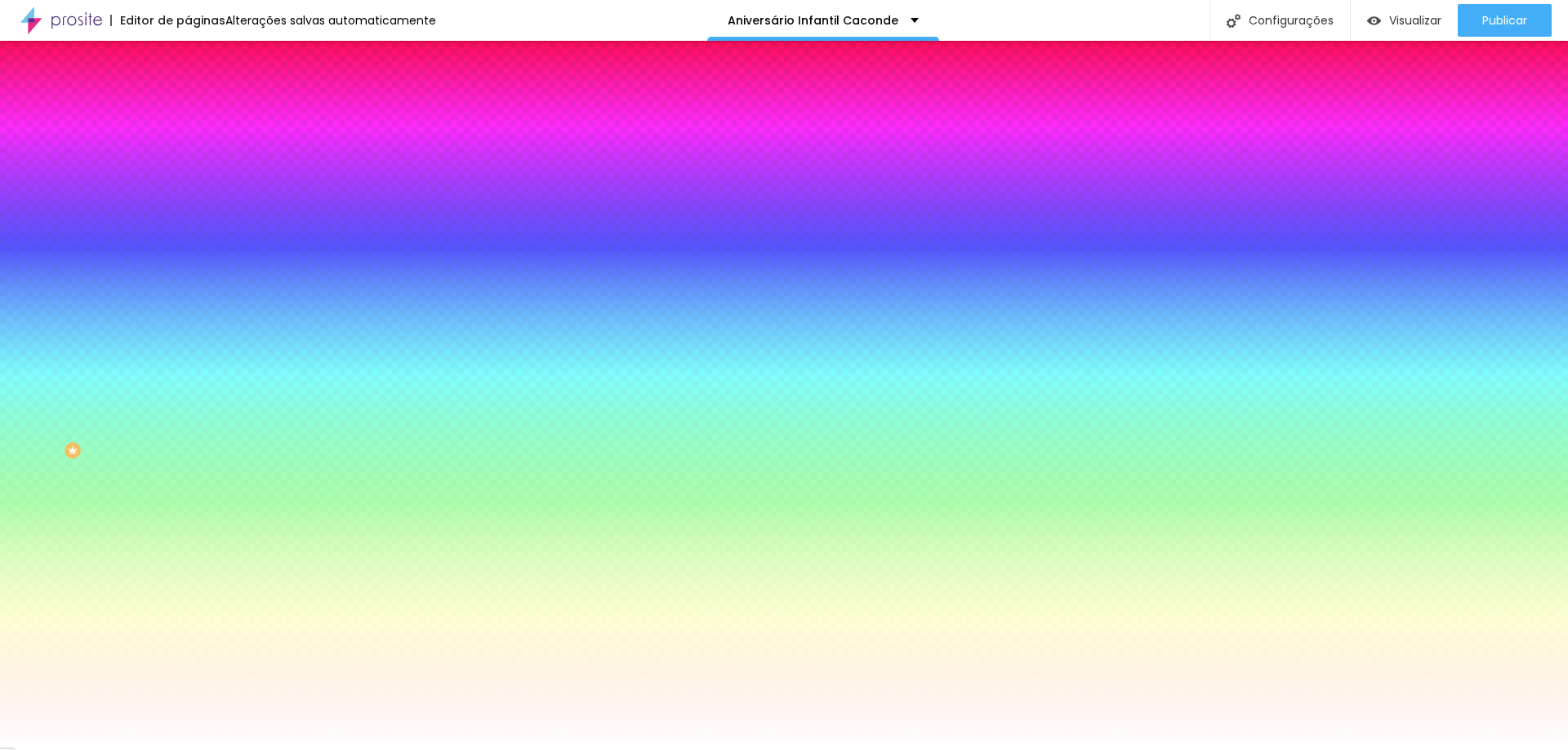
type input "31"
type input "2"
type input "0"
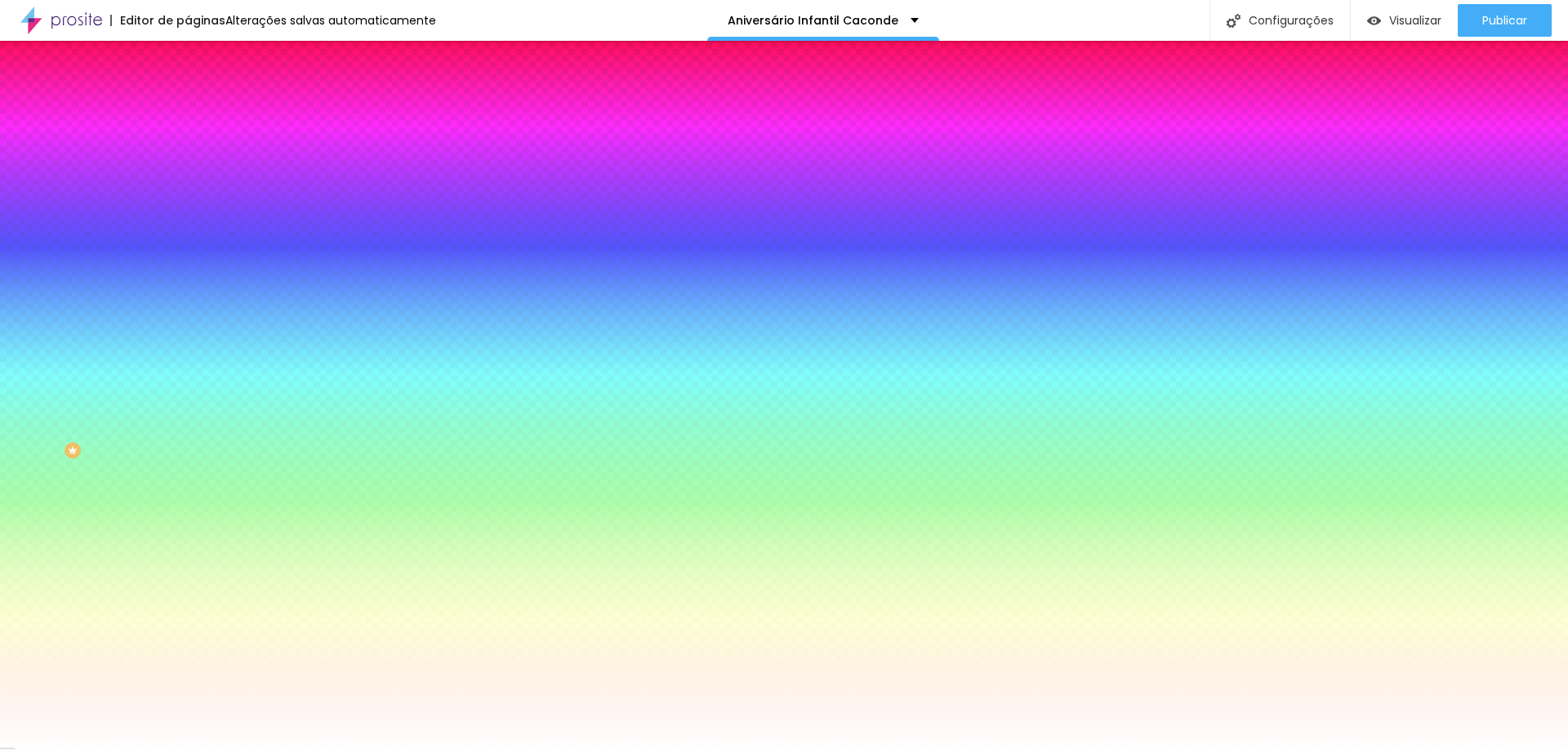
drag, startPoint x: 32, startPoint y: 202, endPoint x: 0, endPoint y: 186, distance: 35.8
click at [188, 362] on input "range" at bounding box center [240, 369] width 105 height 13
click at [188, 166] on input "#FFFFFF" at bounding box center [286, 164] width 196 height 17
click at [188, 156] on div at bounding box center [282, 156] width 188 height 0
click at [188, 165] on input "#FFFFFF" at bounding box center [286, 164] width 196 height 17
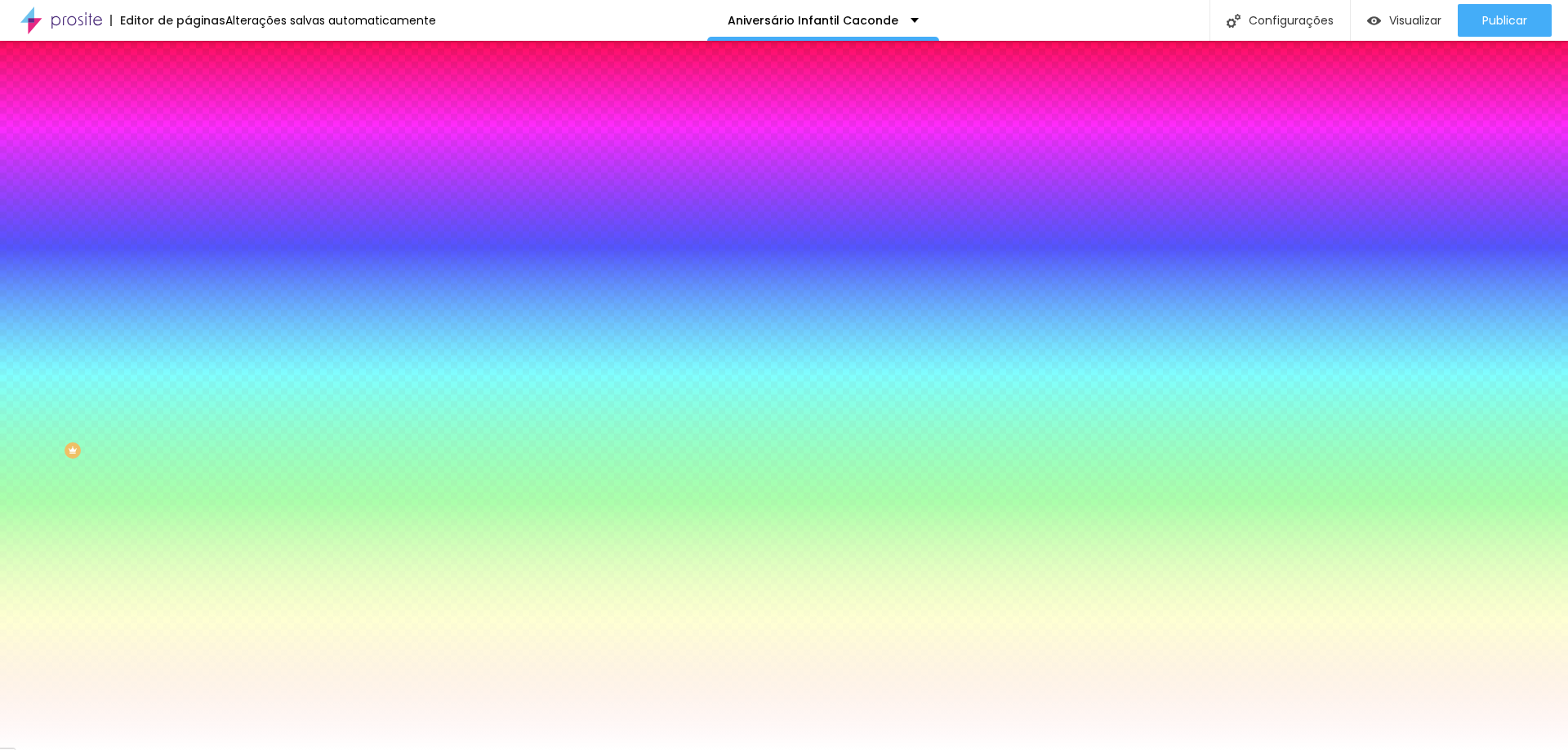
click at [188, 156] on div at bounding box center [282, 156] width 188 height 0
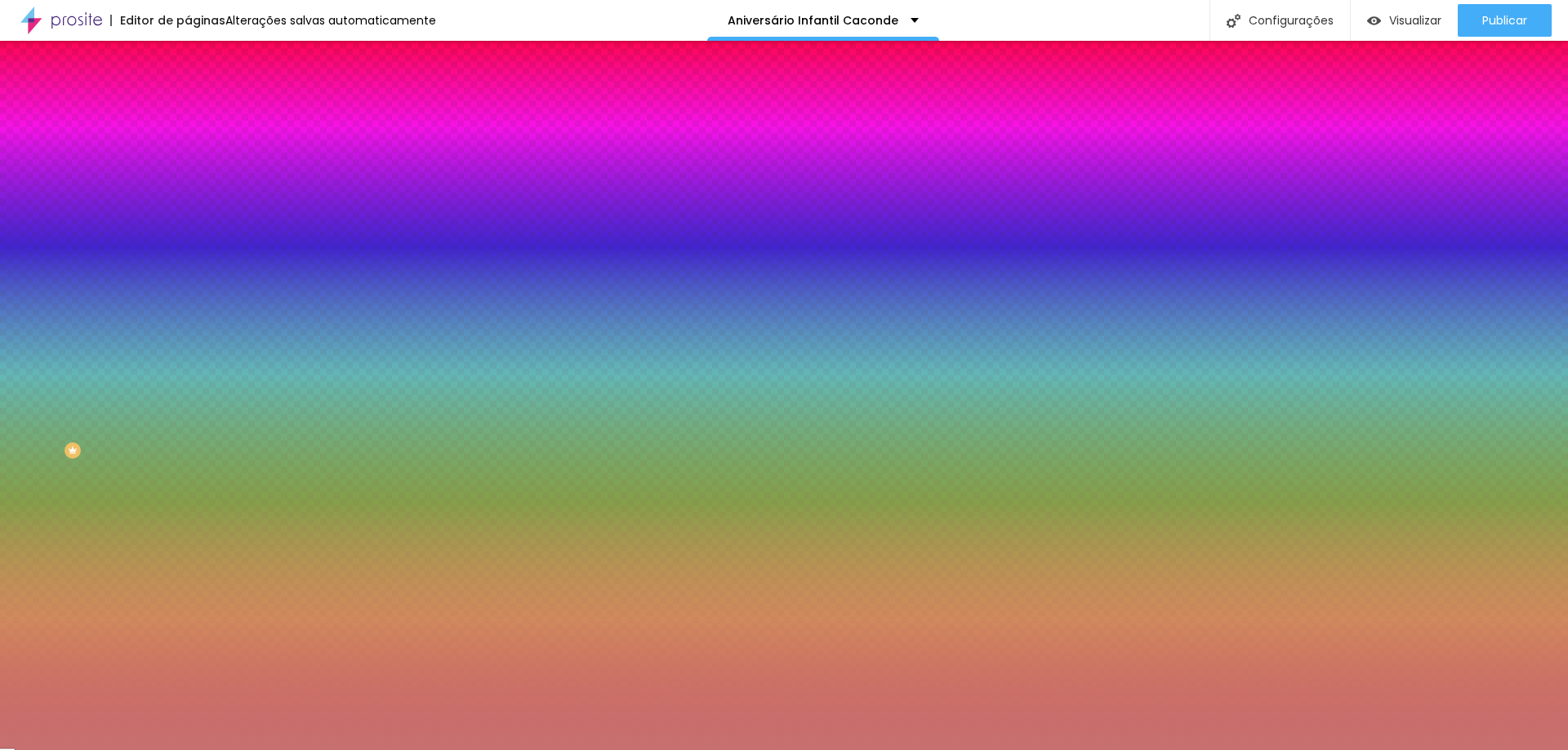
click at [72, 212] on div at bounding box center [784, 375] width 1568 height 750
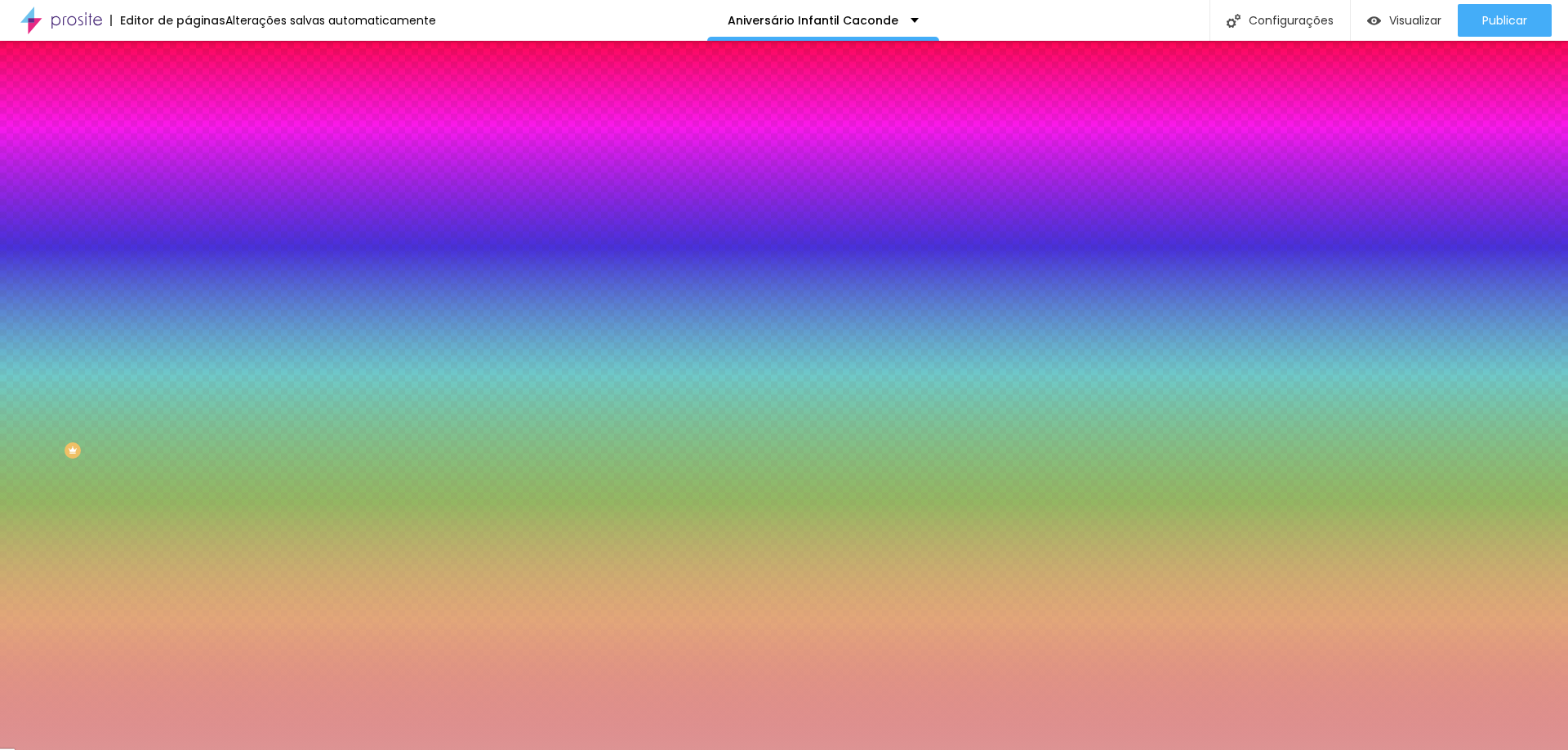
click at [61, 201] on div at bounding box center [784, 375] width 1568 height 750
type input "#DD9393"
drag, startPoint x: 167, startPoint y: 294, endPoint x: 173, endPoint y: 240, distance: 54.3
click at [188, 172] on div at bounding box center [282, 172] width 188 height 0
type input "33"
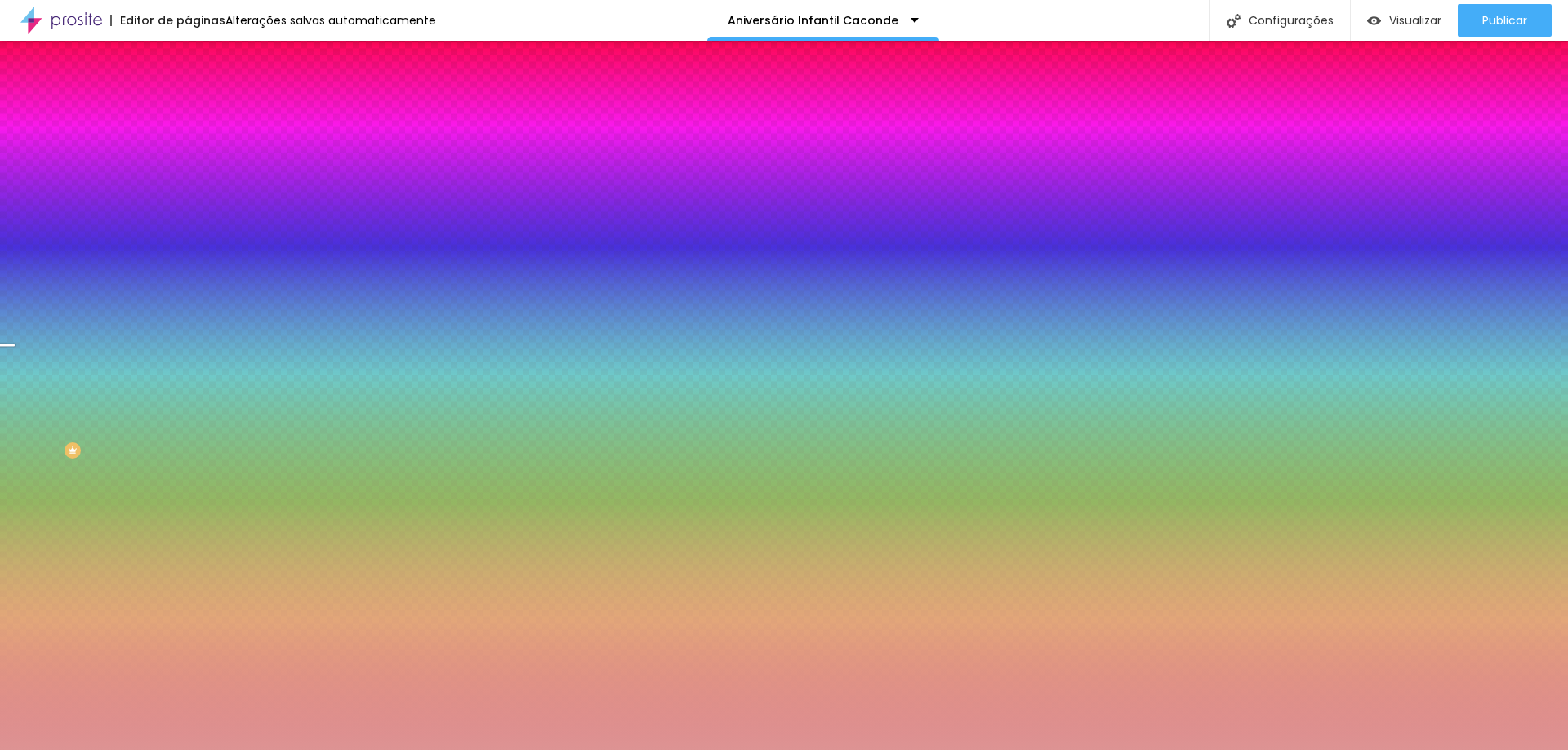
type input "33"
type input "105"
type input "143"
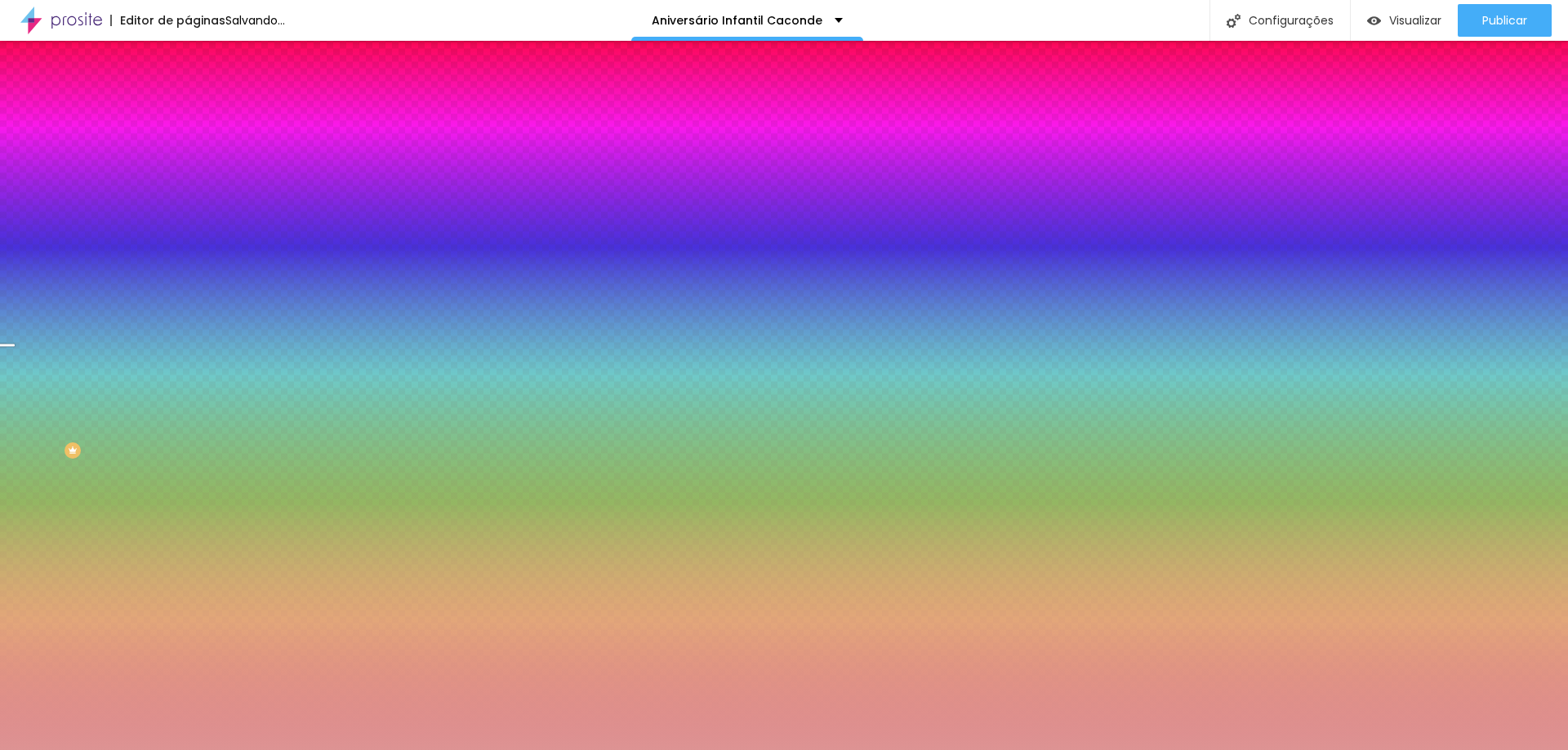
type input "163"
type input "179"
type input "196"
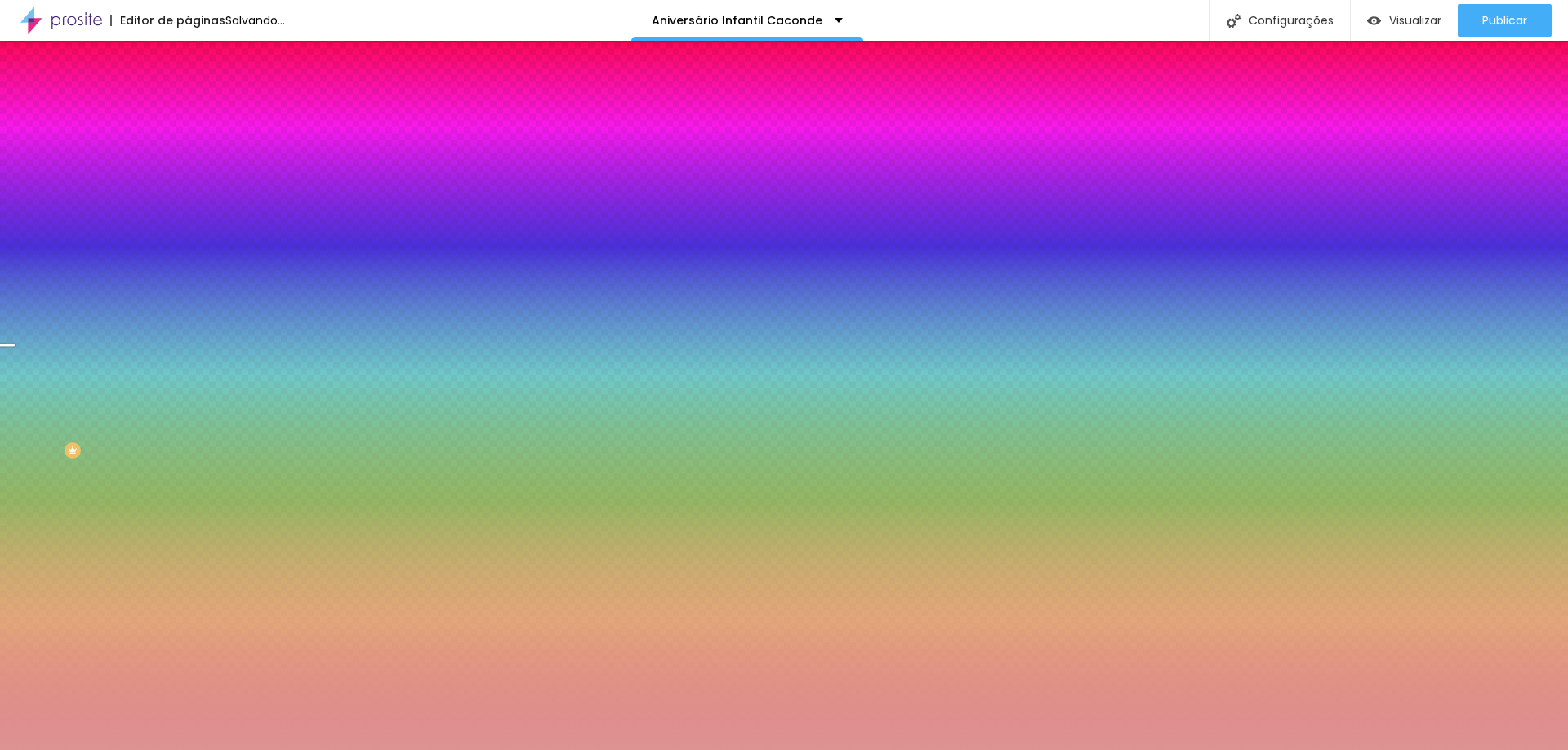
type input "196"
type input "200"
type input "184"
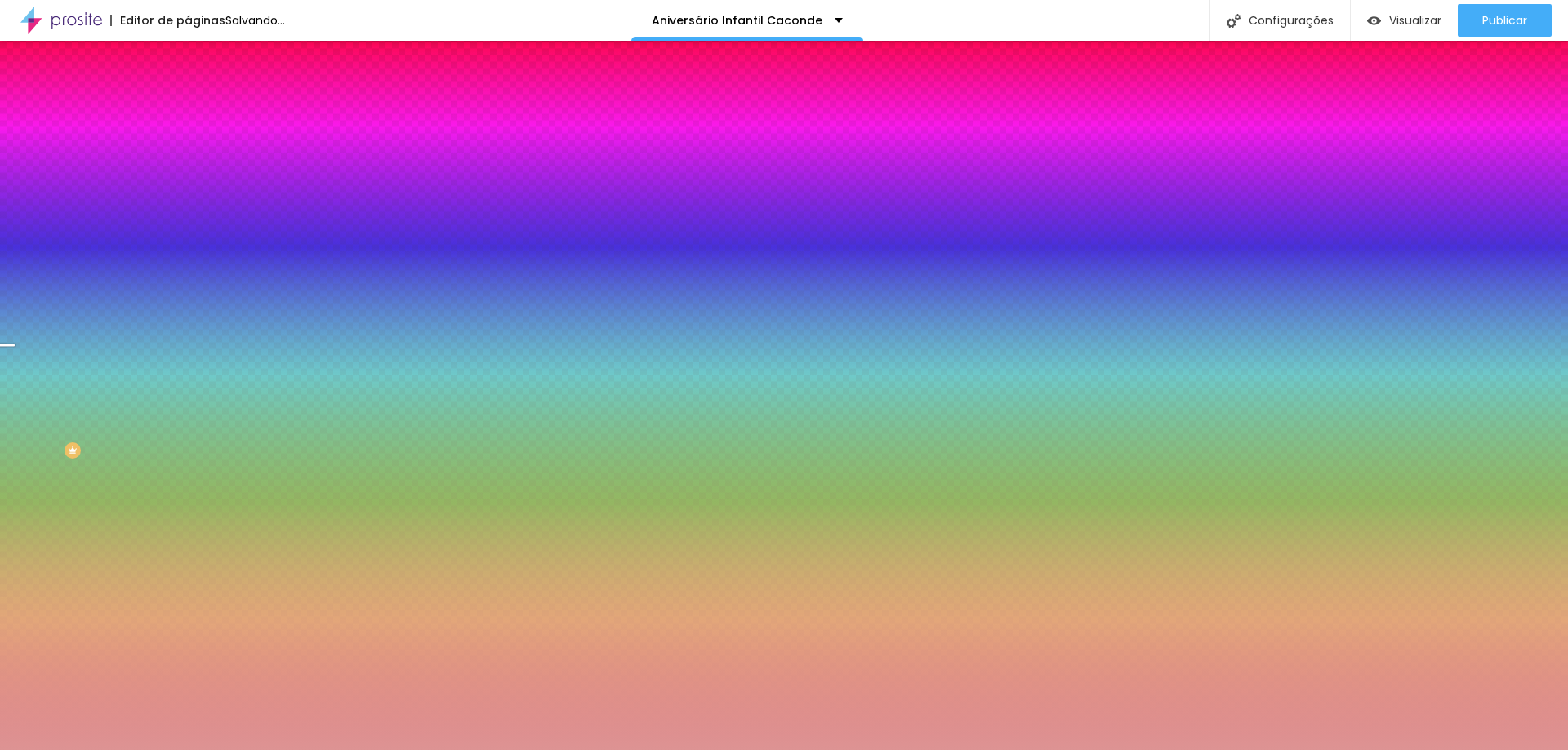
type input "156"
type input "46"
type input "3"
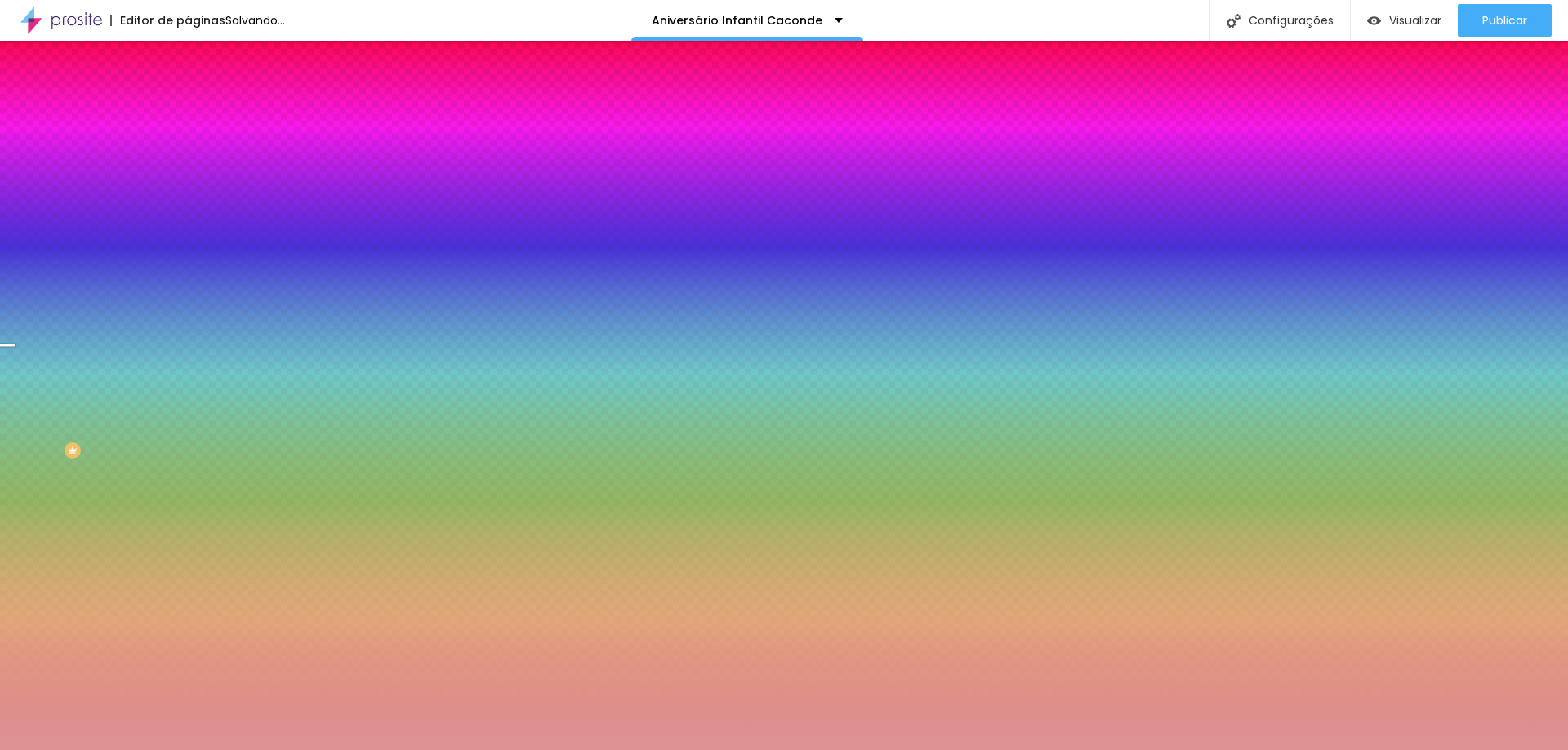
type input "3"
type input "0"
drag, startPoint x: 90, startPoint y: 203, endPoint x: 0, endPoint y: 203, distance: 90.0
click at [188, 362] on input "range" at bounding box center [240, 369] width 105 height 13
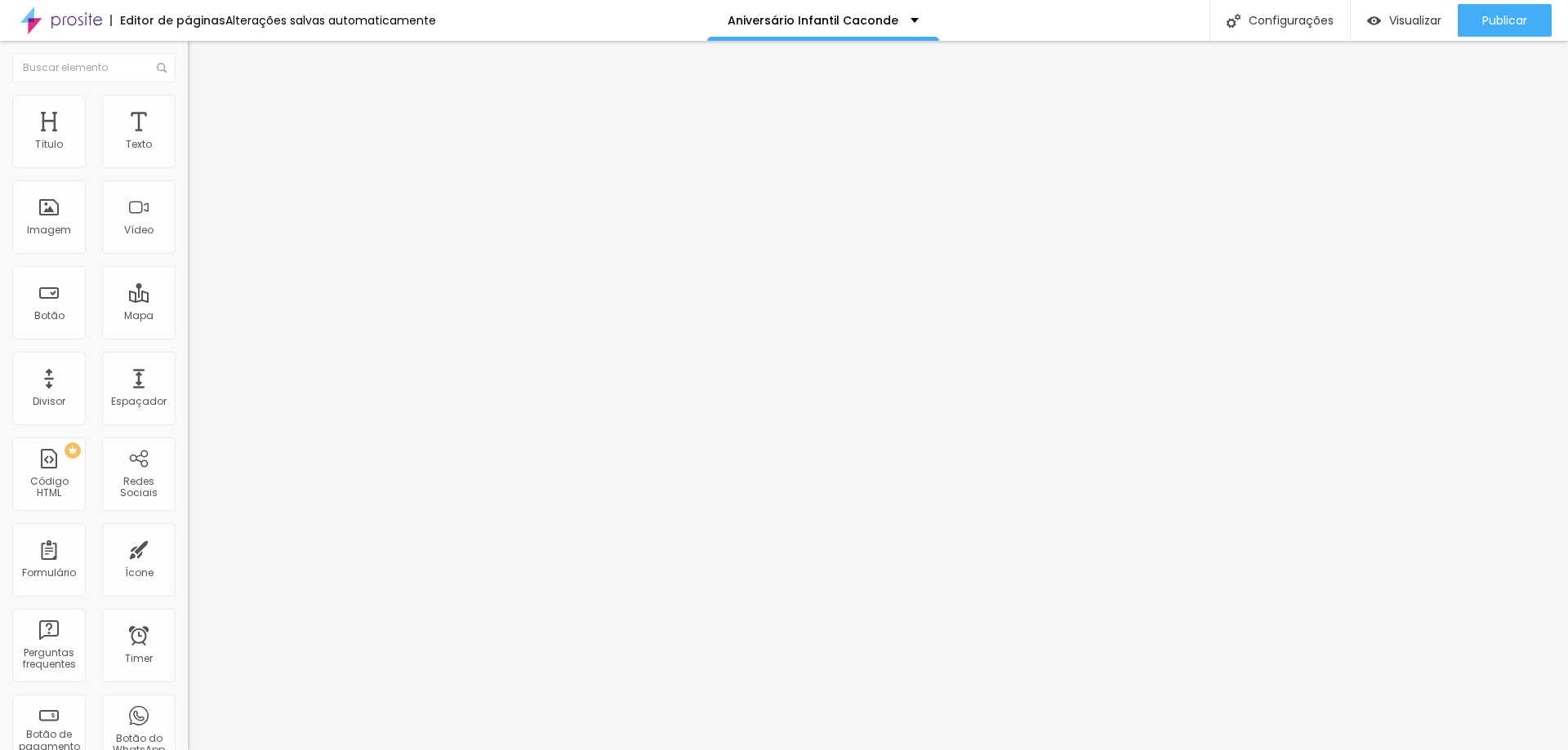
type input "3.3"
type input "3.9"
type input "4.6"
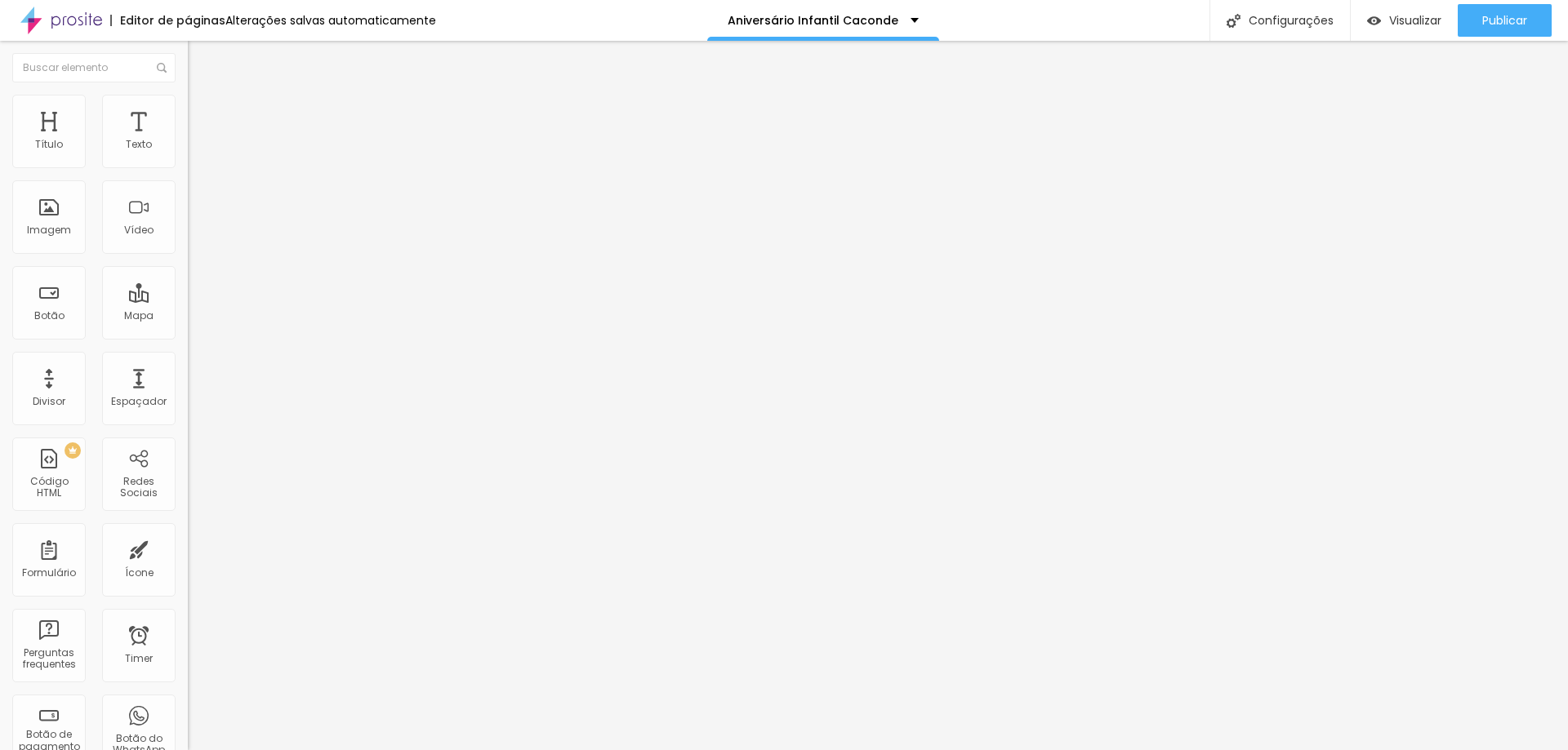
type input "4.6"
type input "5.3"
type input "5.8"
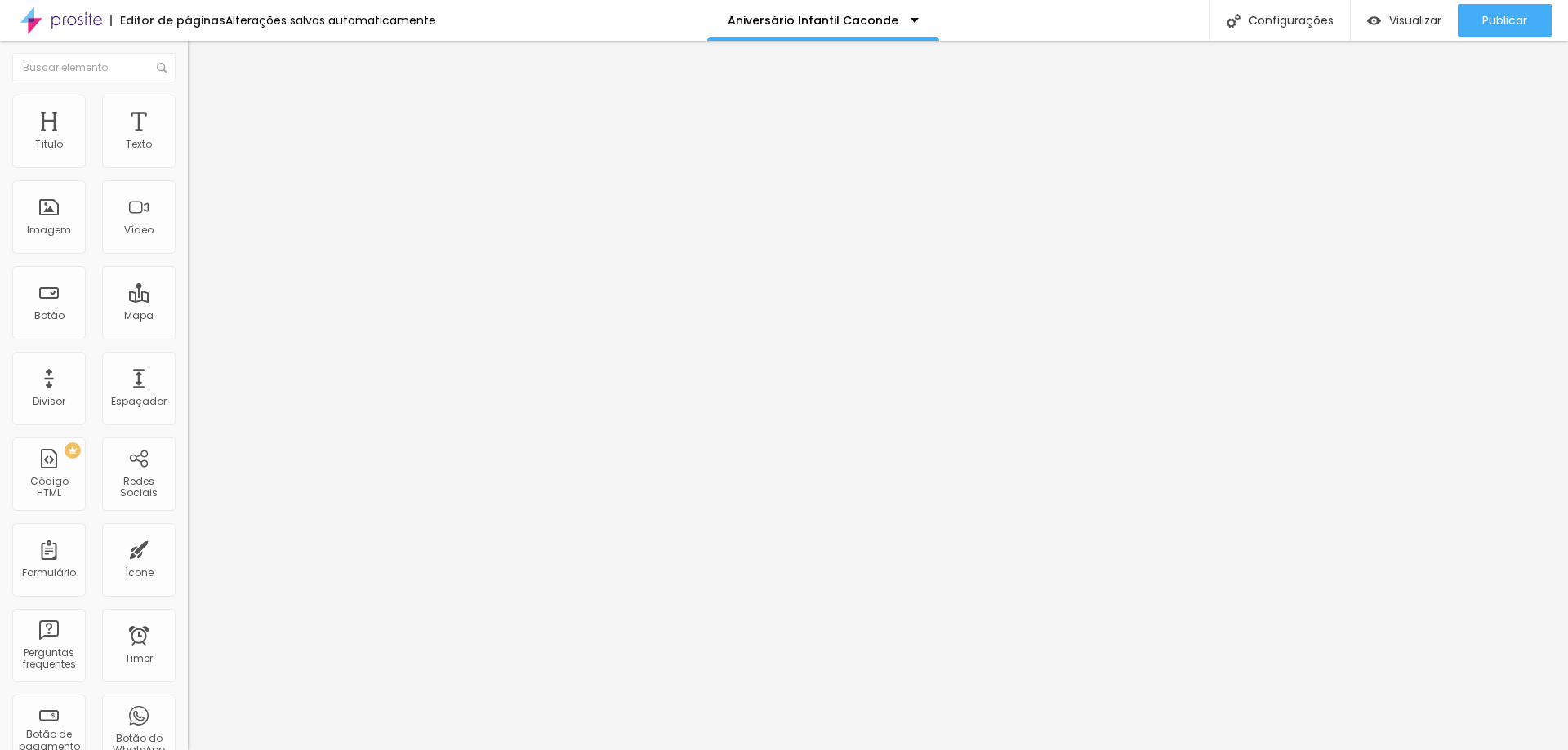
type input "6.3"
type input "6.7"
type input "7.1"
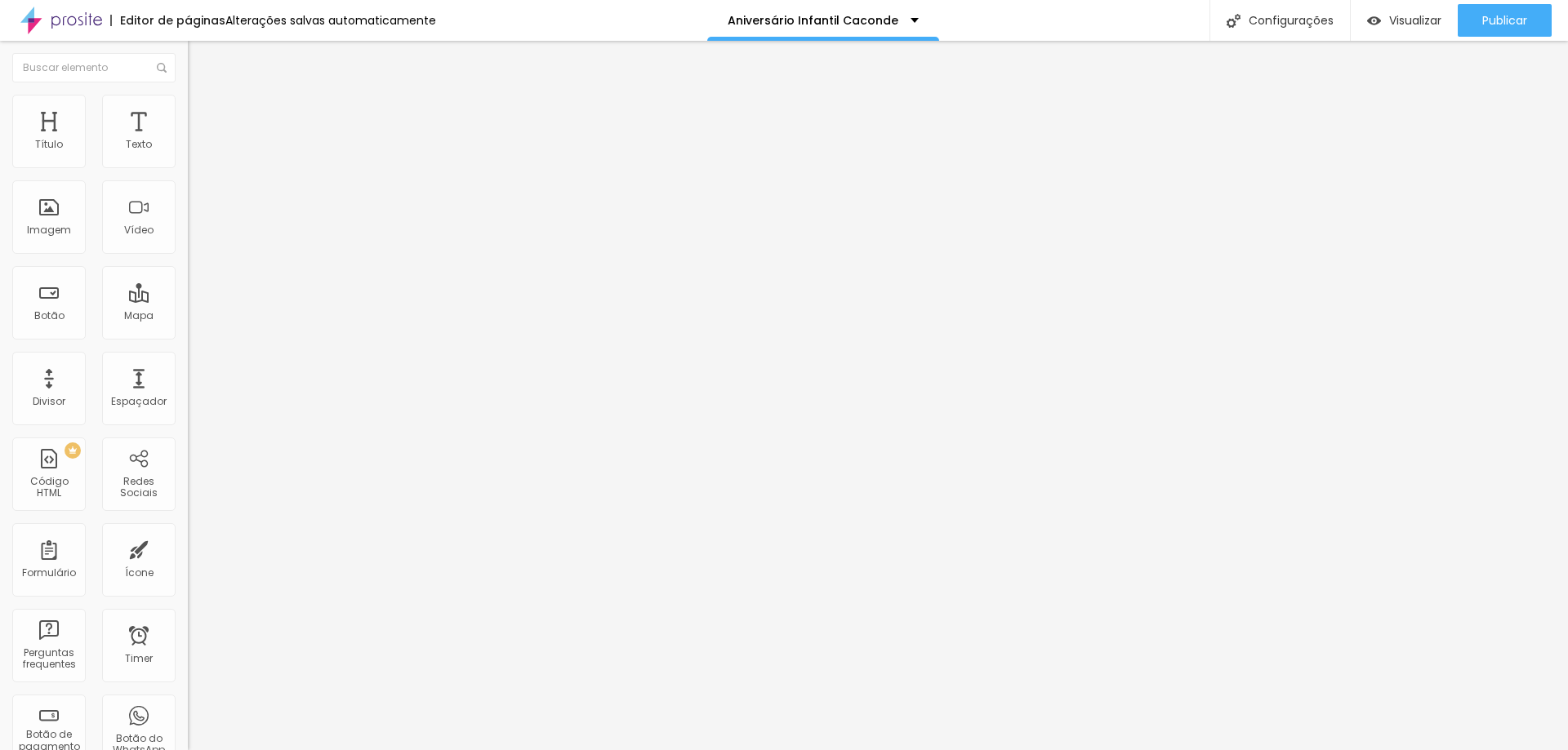
type input "7.1"
type input "7.4"
type input "7.6"
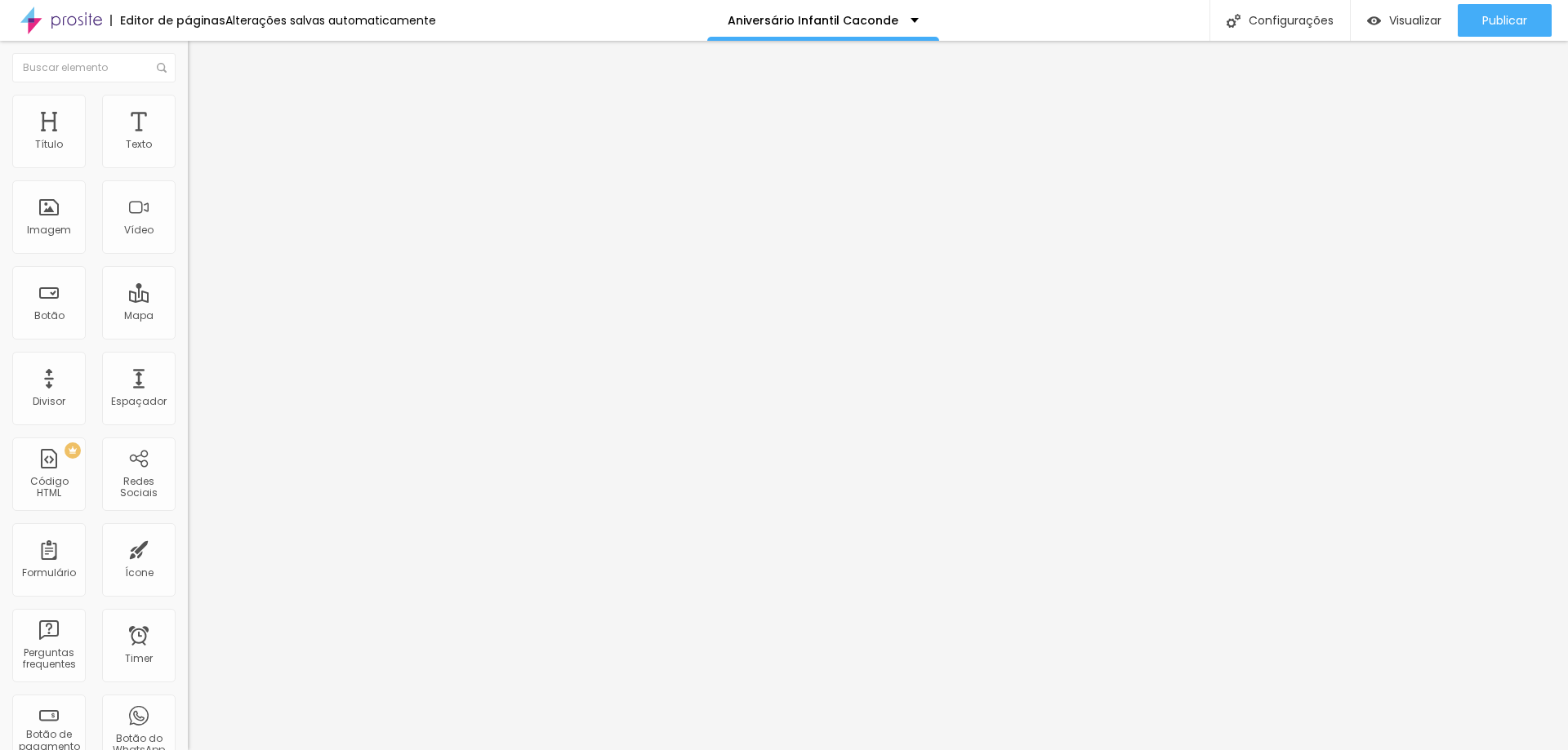
type input "7.7"
type input "8.1"
type input "8.9"
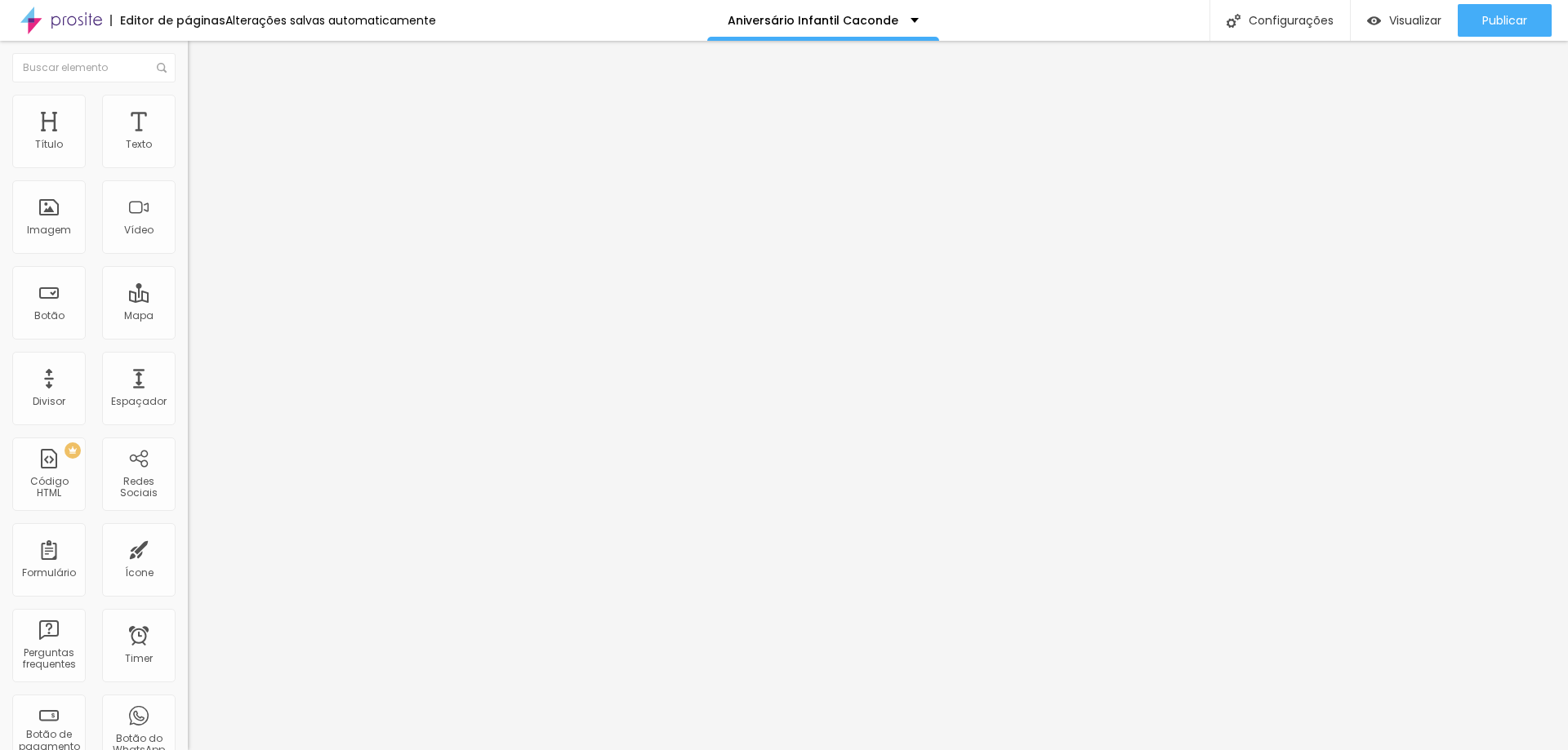
type input "8.9"
type input "9.2"
type input "9.5"
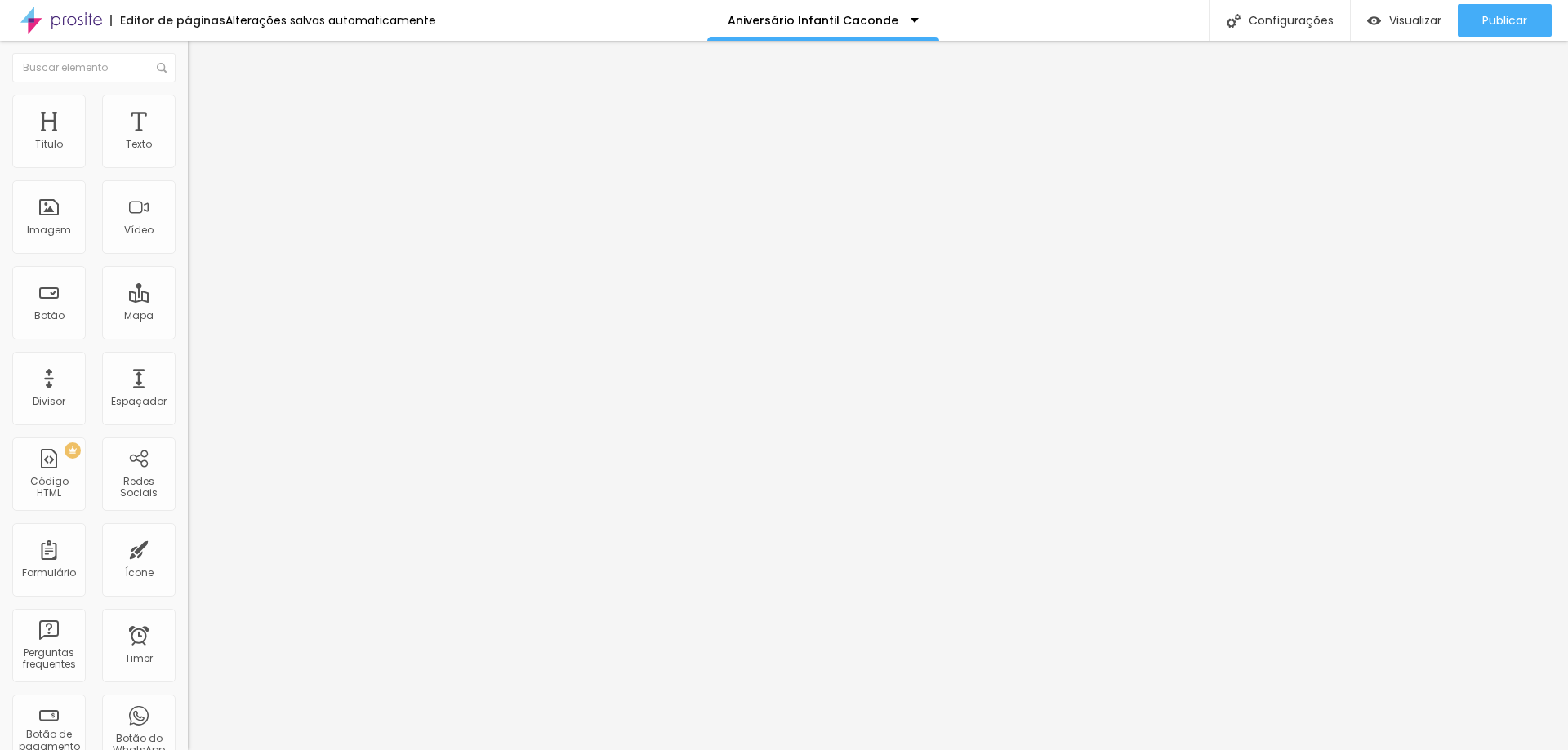
type input "9.7"
type input "9.9"
type input "10.2"
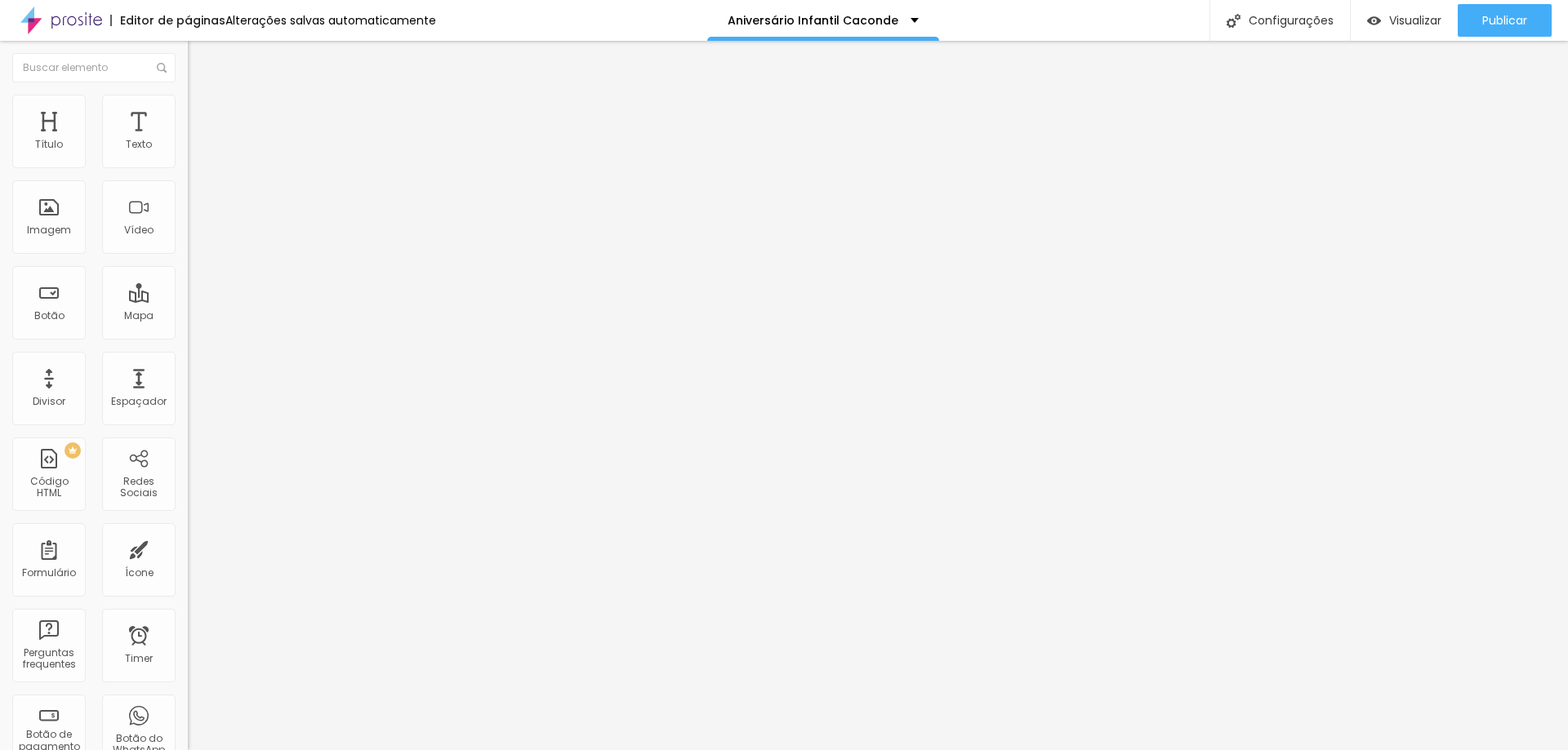
type input "10.2"
type input "10.4"
type input "10.7"
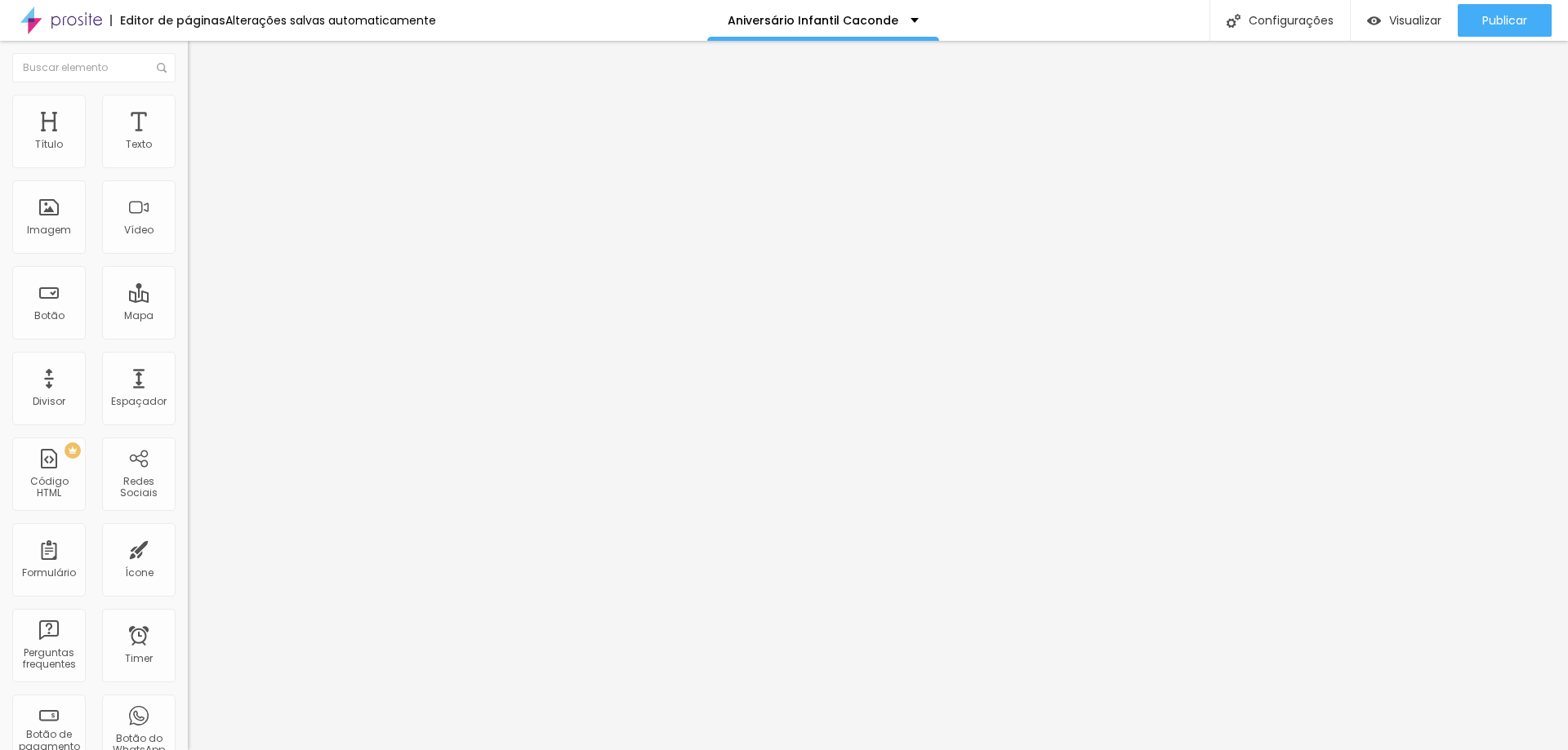
type input "10.9"
type input "11"
drag, startPoint x: 40, startPoint y: 375, endPoint x: 93, endPoint y: 376, distance: 53.0
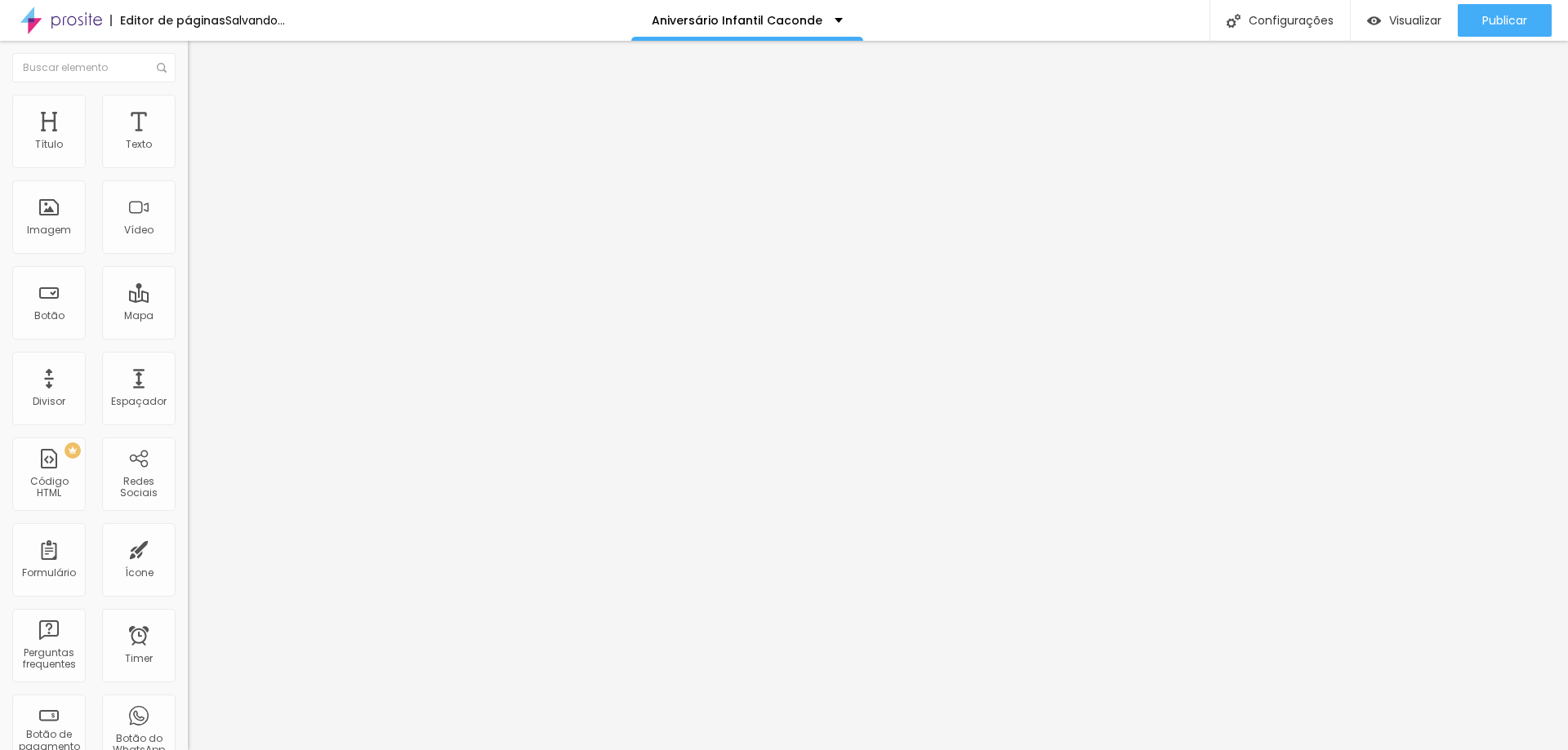
type input "11"
click at [188, 616] on input "range" at bounding box center [240, 623] width 105 height 13
click at [188, 137] on img at bounding box center [193, 132] width 10 height 10
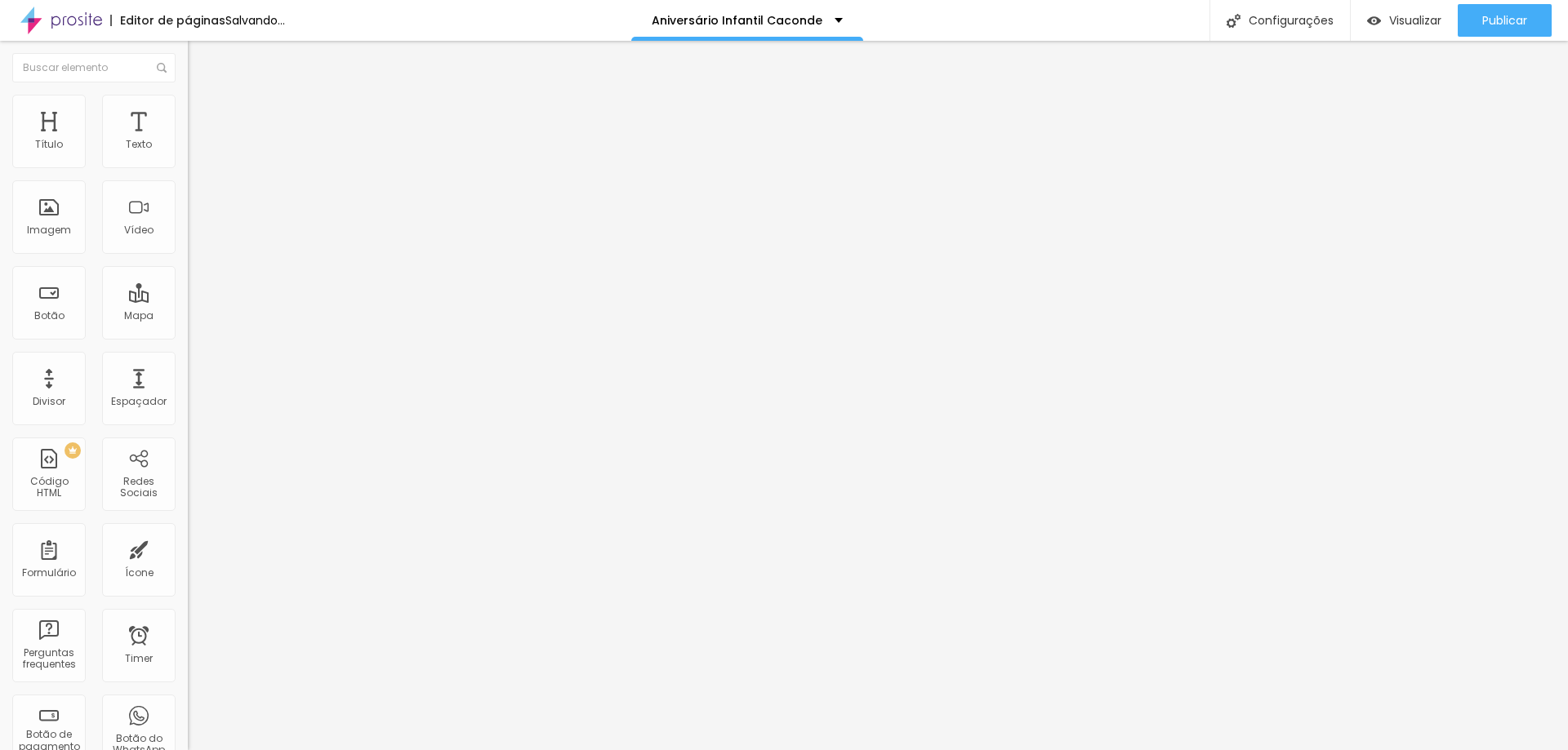
click at [188, 140] on span "Trocar imagem" at bounding box center [232, 133] width 89 height 14
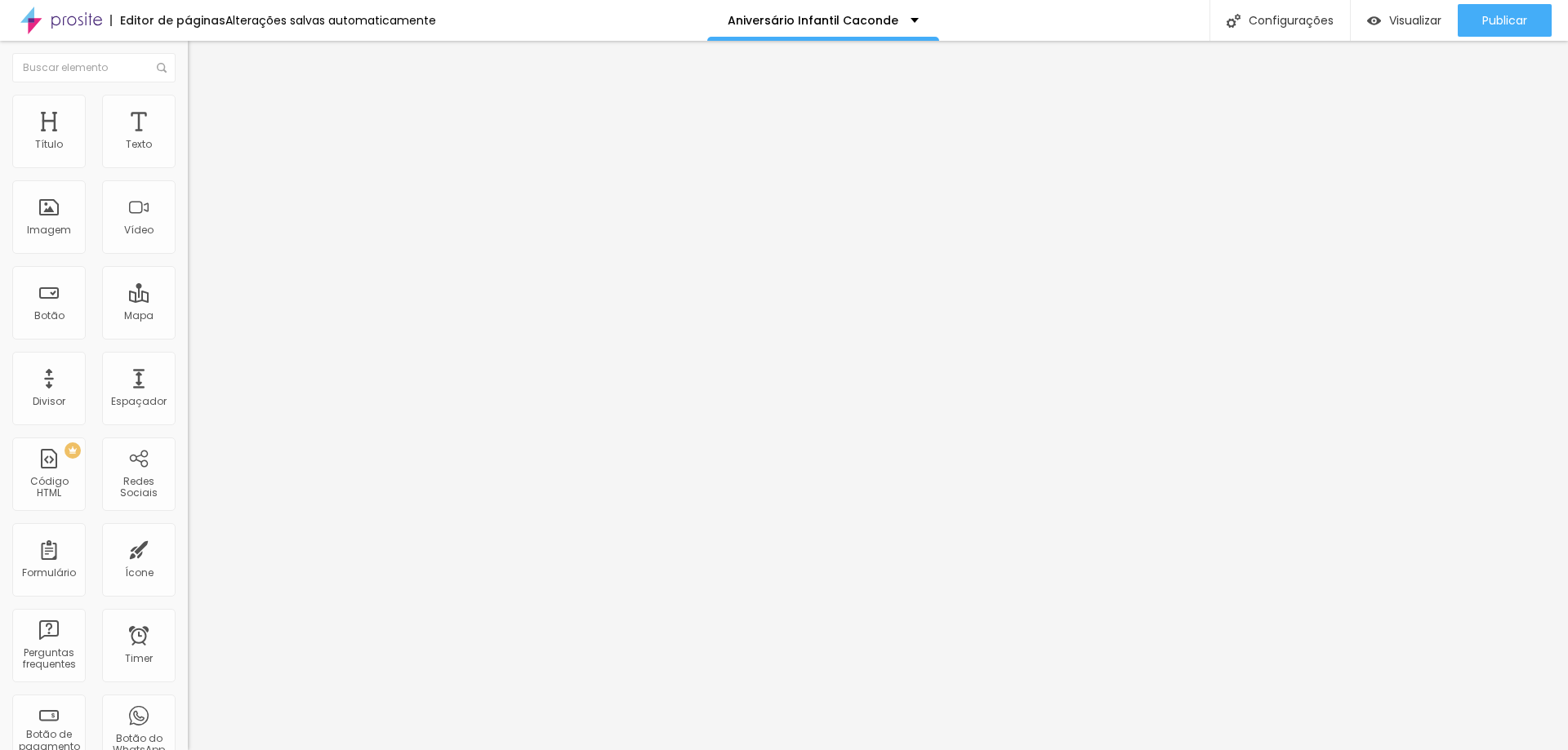
click at [200, 58] on img "button" at bounding box center [206, 60] width 13 height 13
click at [188, 140] on span "Trocar imagem" at bounding box center [232, 133] width 89 height 14
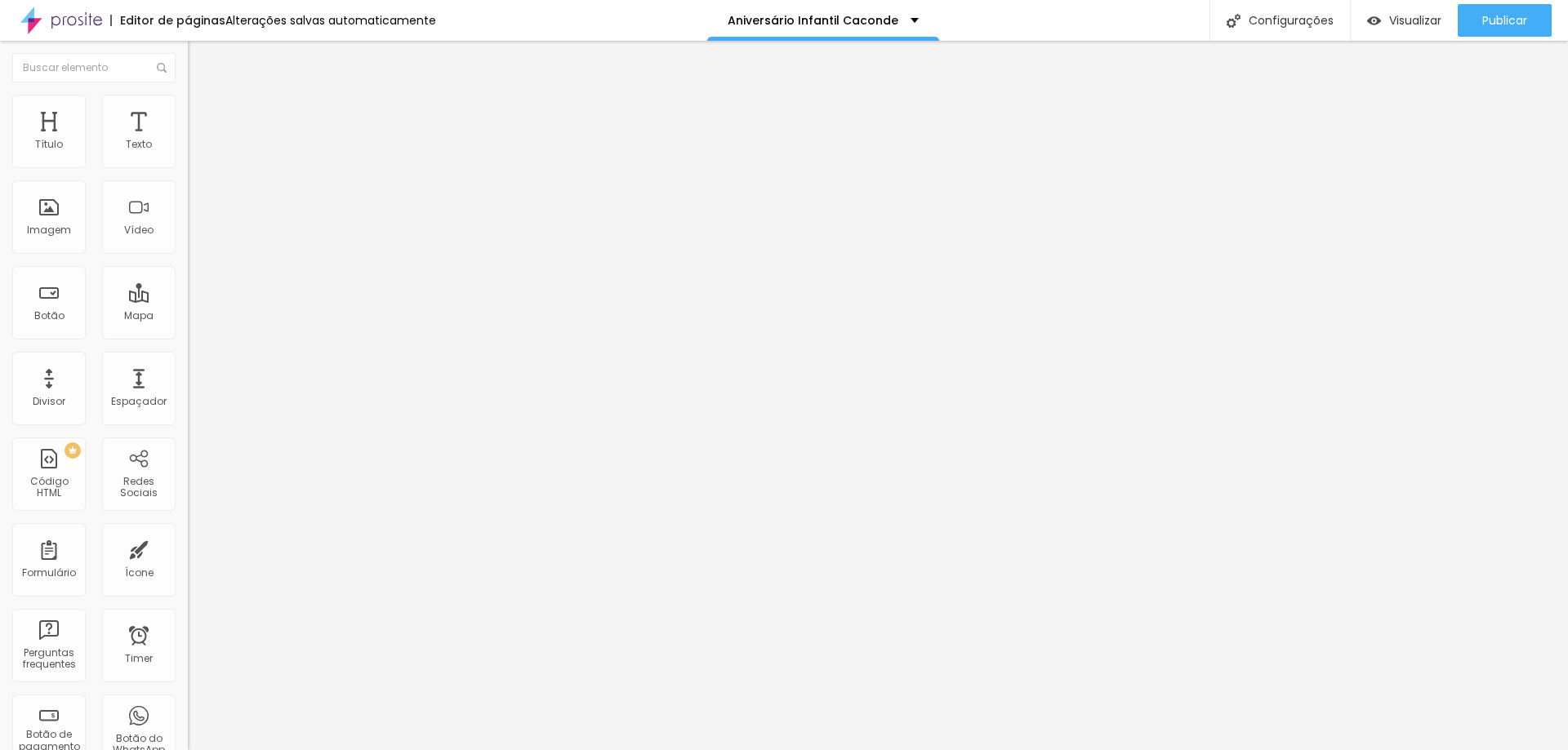
click at [188, 140] on span "Trocar imagem" at bounding box center [232, 133] width 89 height 14
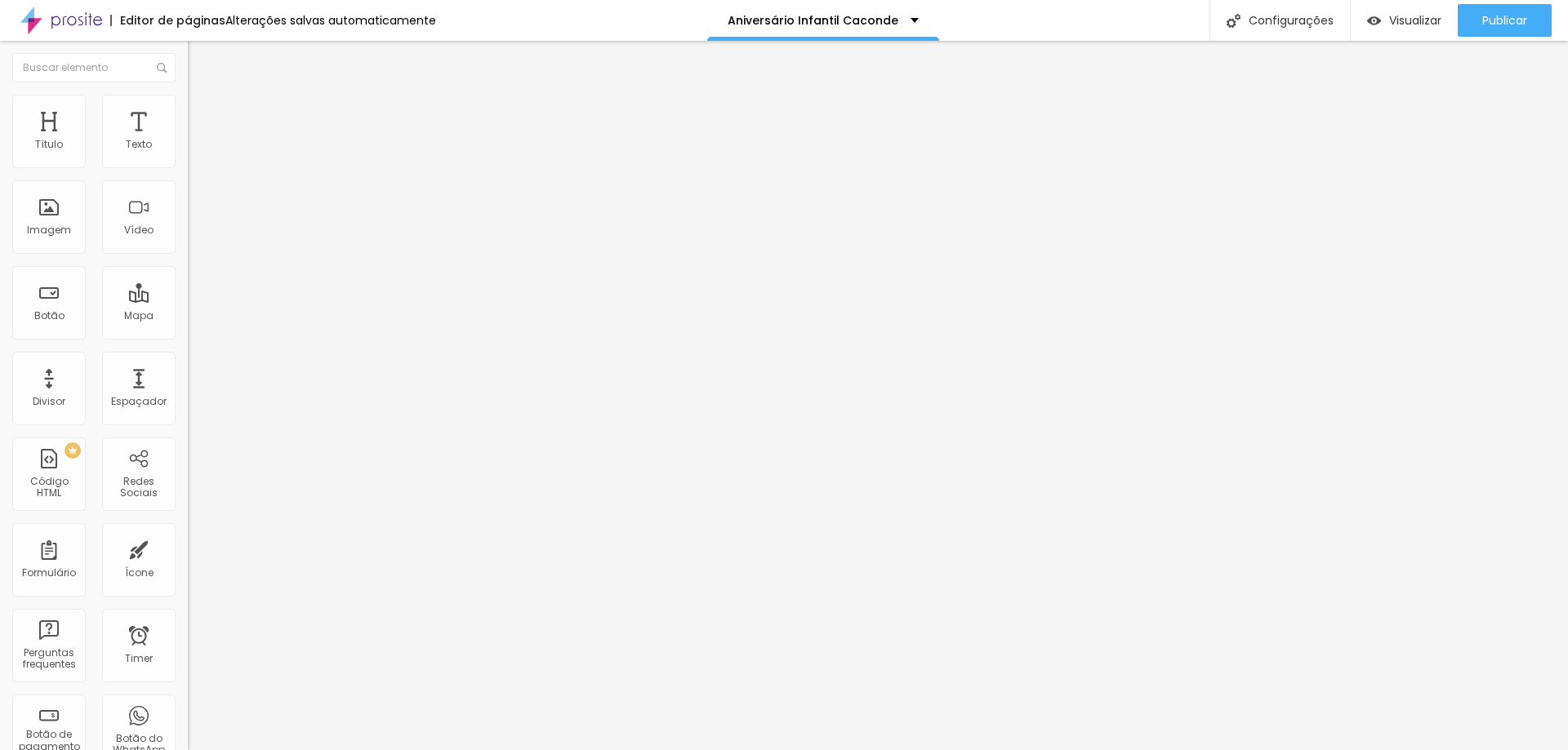
click at [188, 137] on img at bounding box center [193, 132] width 10 height 10
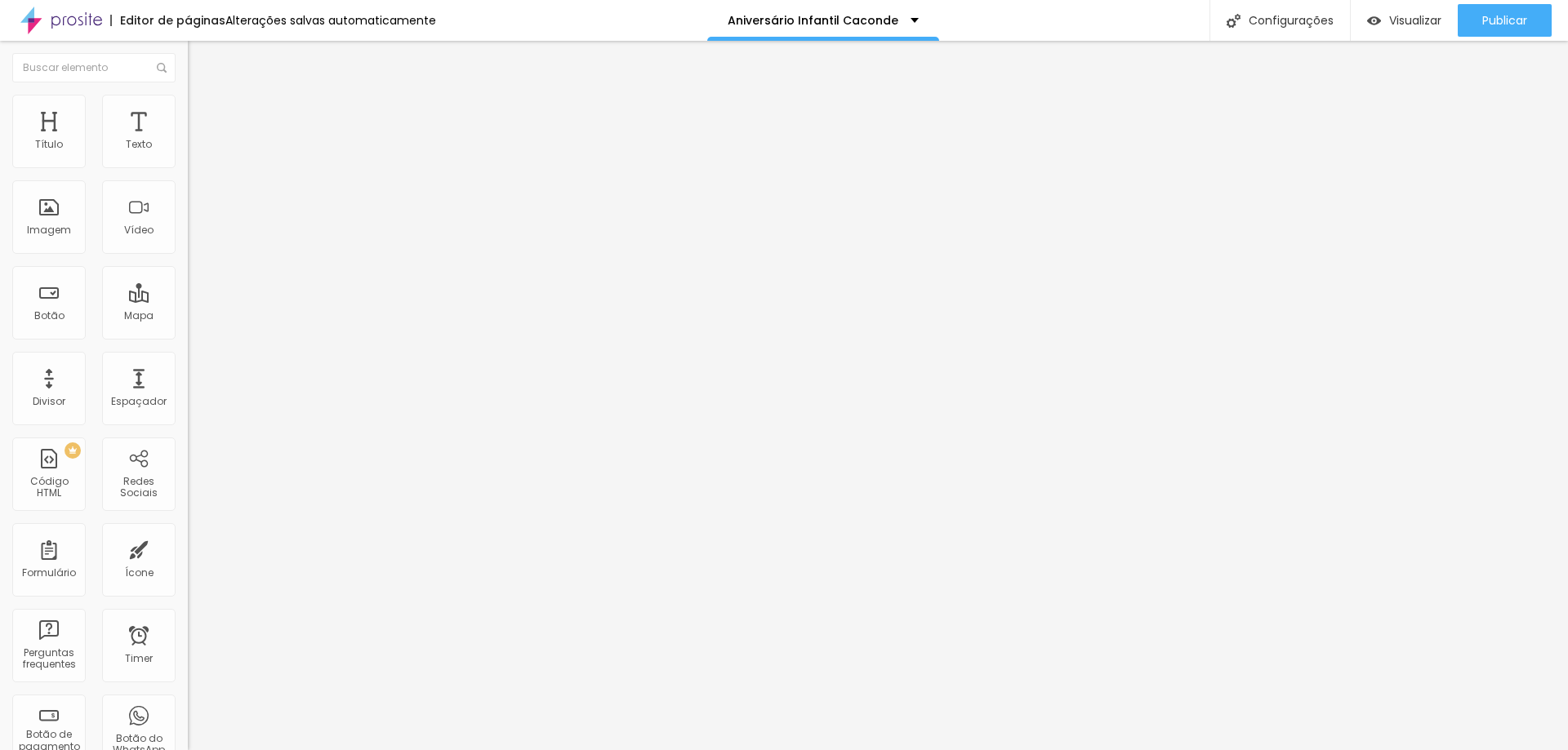
click at [188, 140] on span "Trocar imagem" at bounding box center [232, 133] width 89 height 14
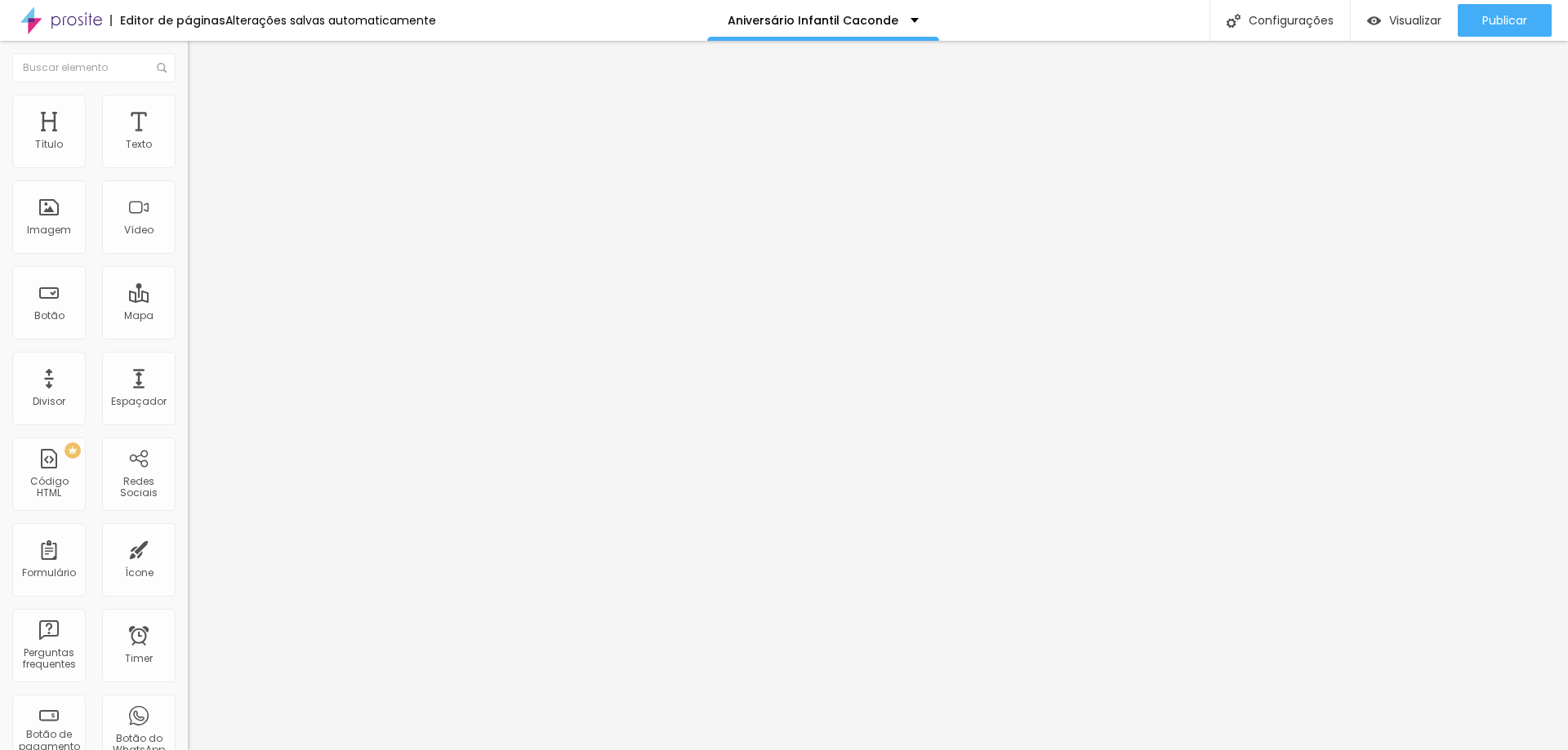
click at [188, 140] on span "Trocar imagem" at bounding box center [232, 133] width 89 height 14
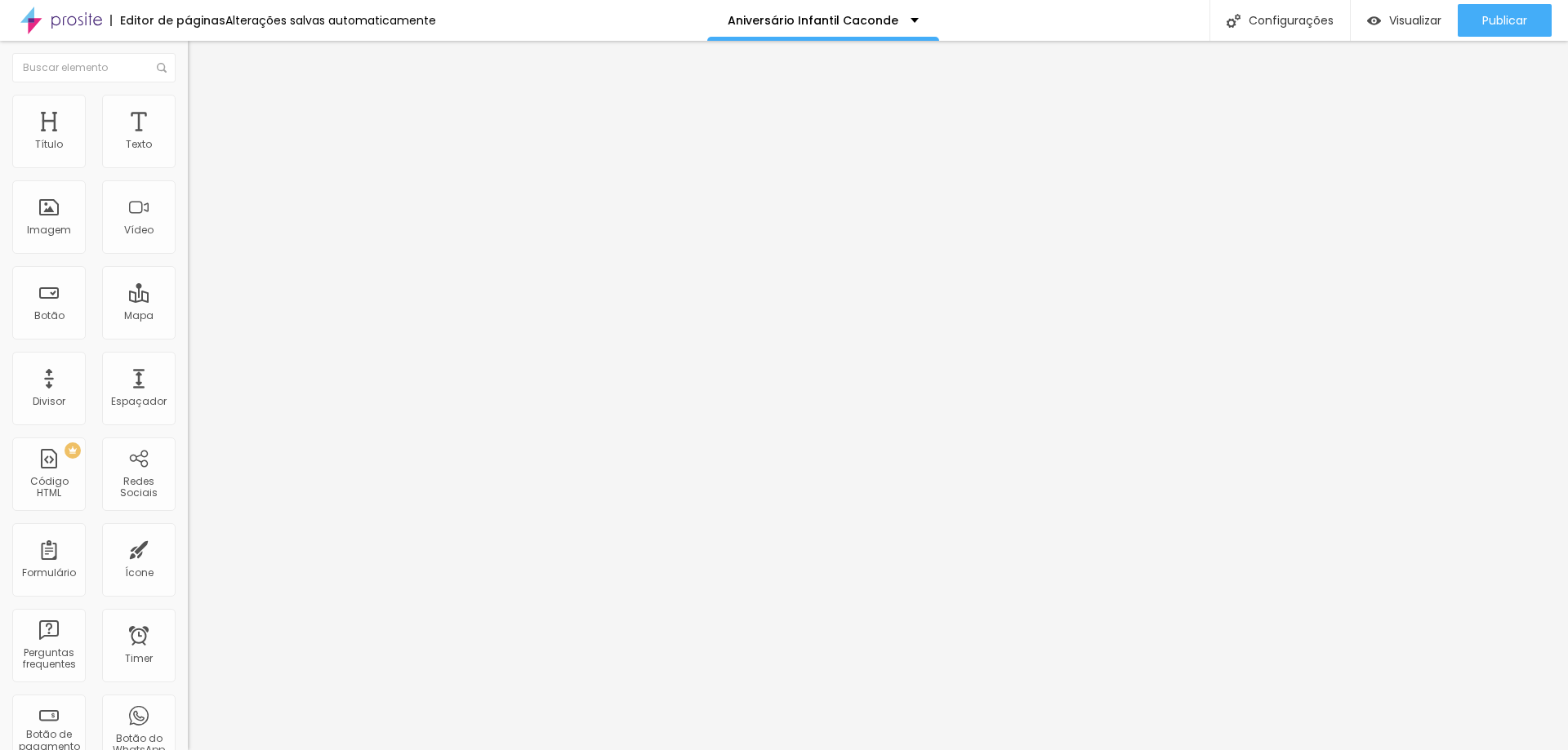
click at [188, 140] on span "Trocar imagem" at bounding box center [232, 133] width 89 height 14
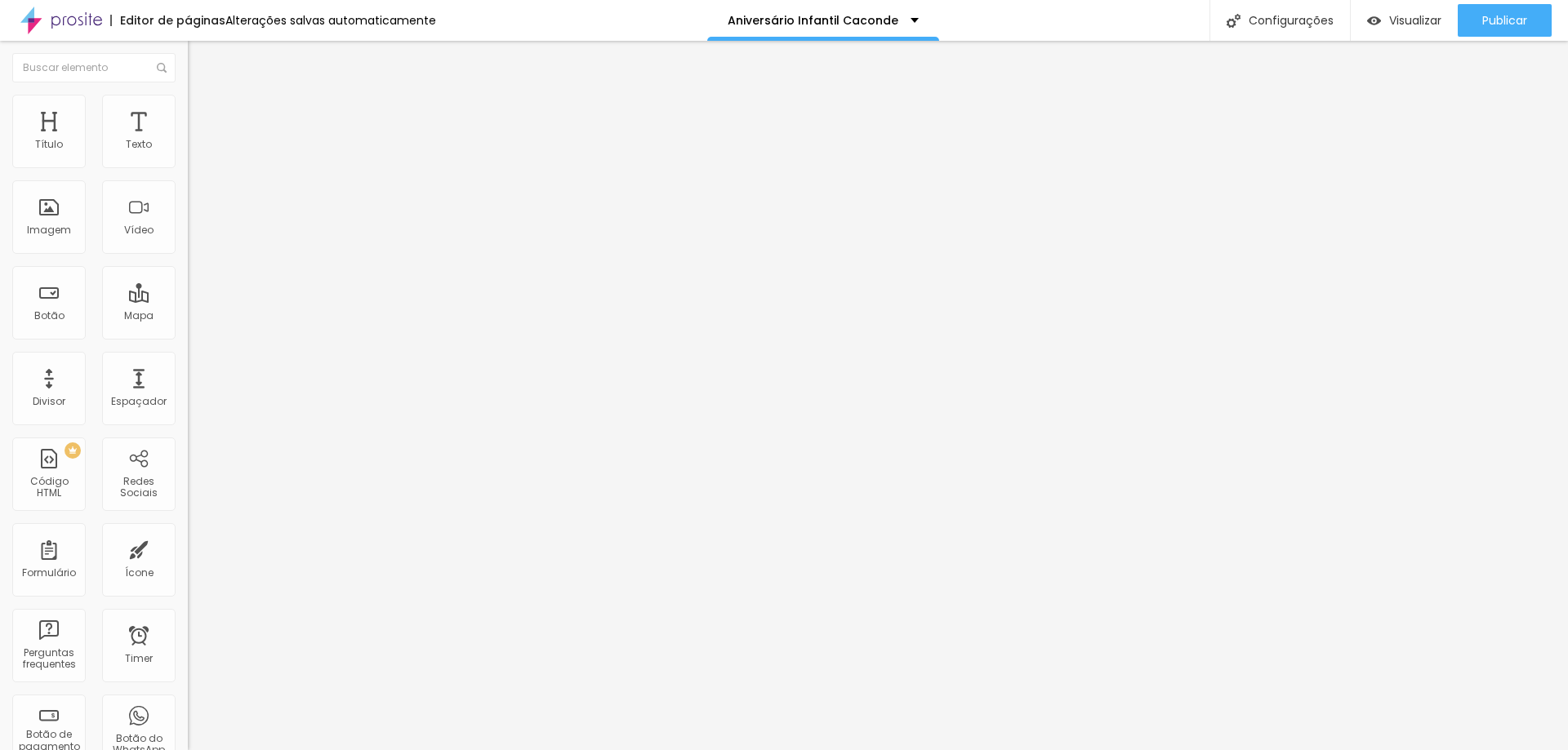
click at [188, 140] on span "Trocar imagem" at bounding box center [232, 133] width 89 height 14
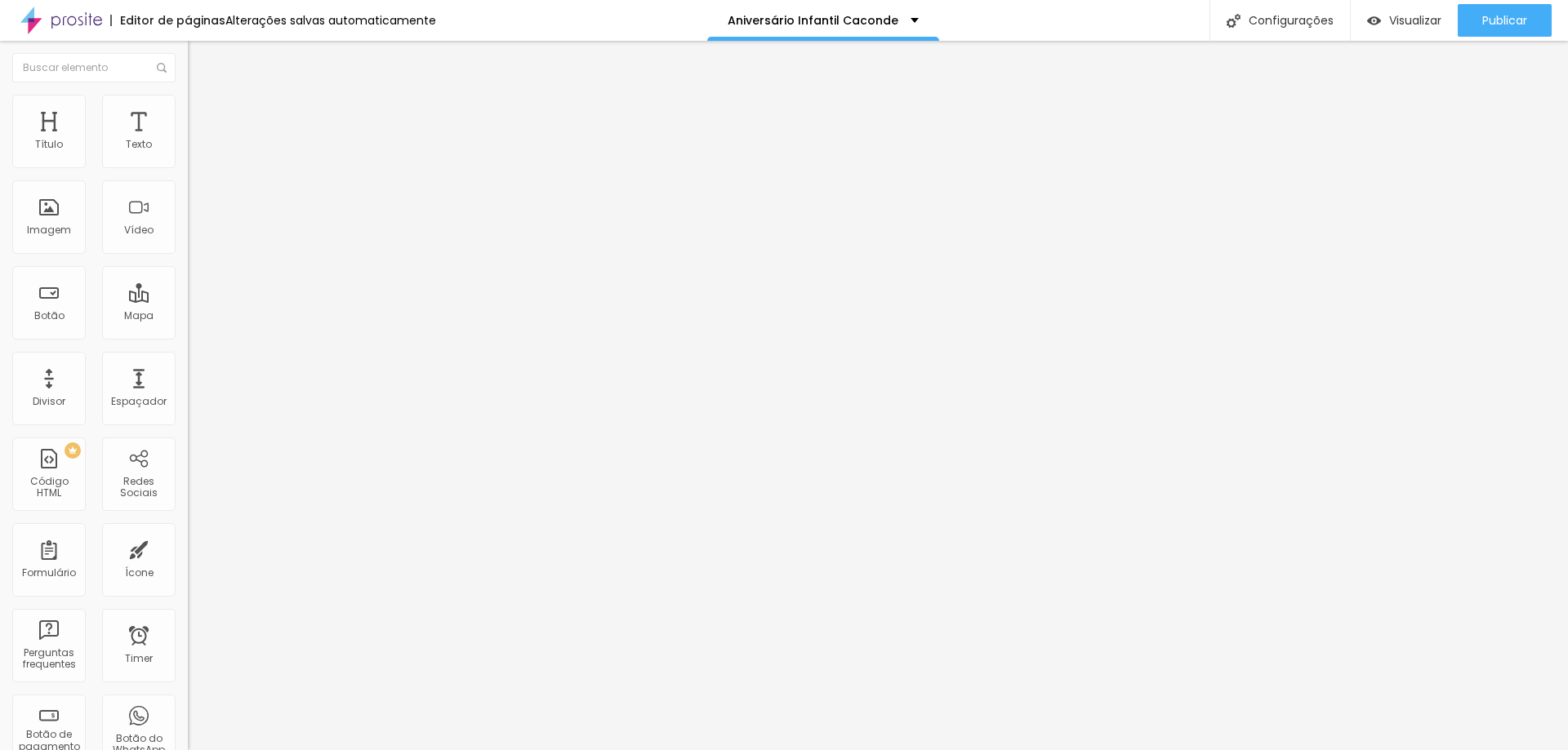
click at [188, 140] on span "Trocar imagem" at bounding box center [232, 133] width 89 height 14
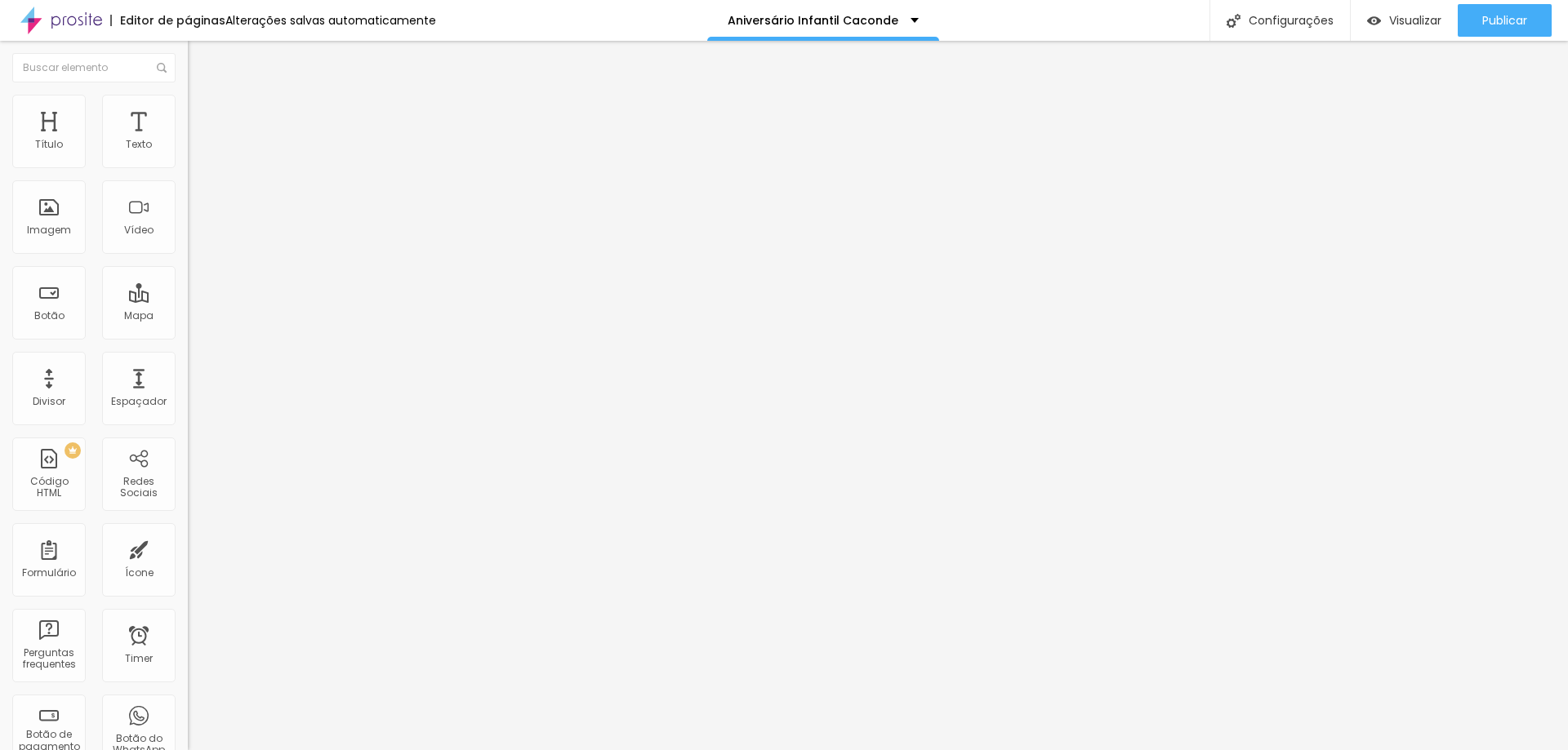
click at [188, 140] on span "Trocar imagem" at bounding box center [232, 133] width 89 height 14
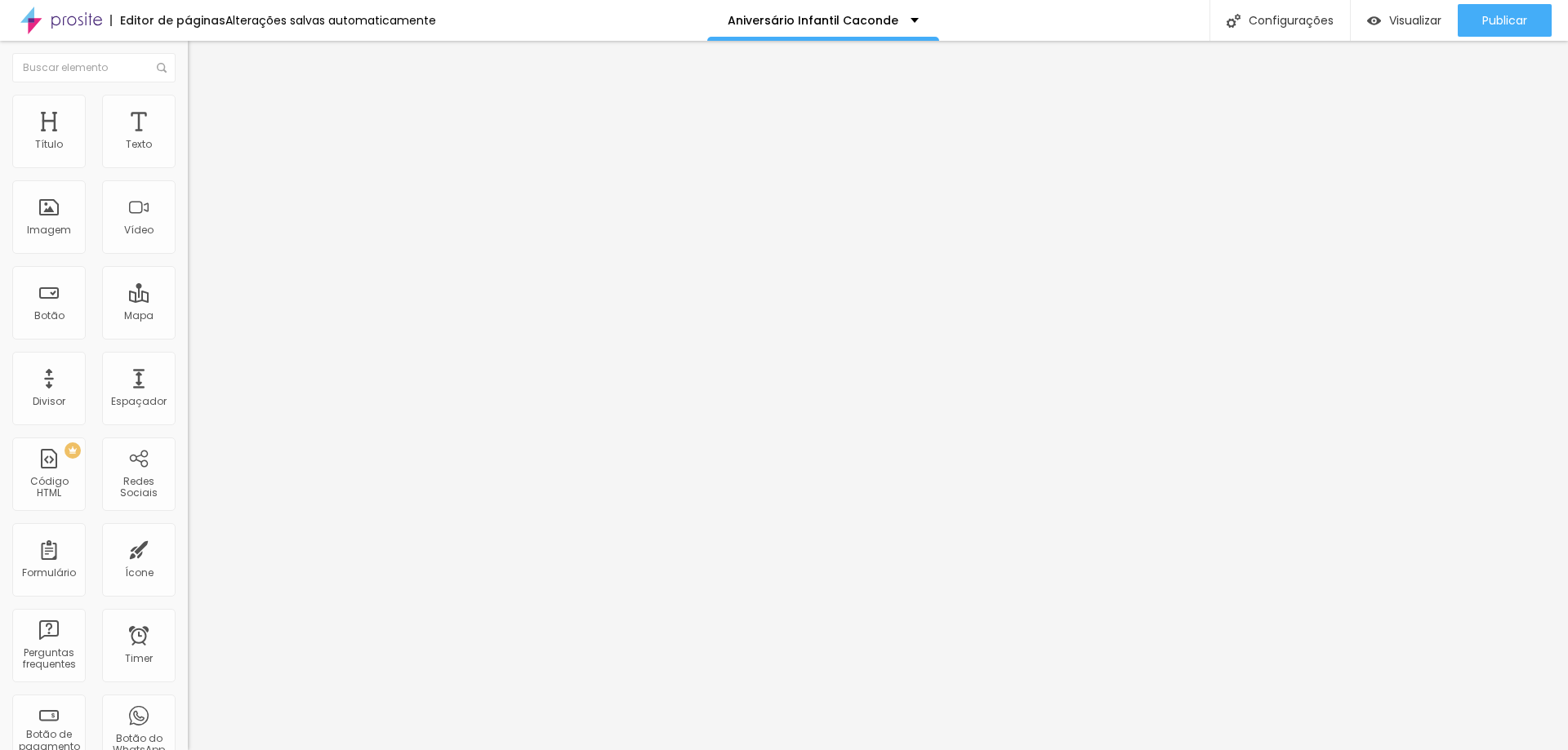
click at [188, 140] on span "Trocar imagem" at bounding box center [232, 133] width 89 height 14
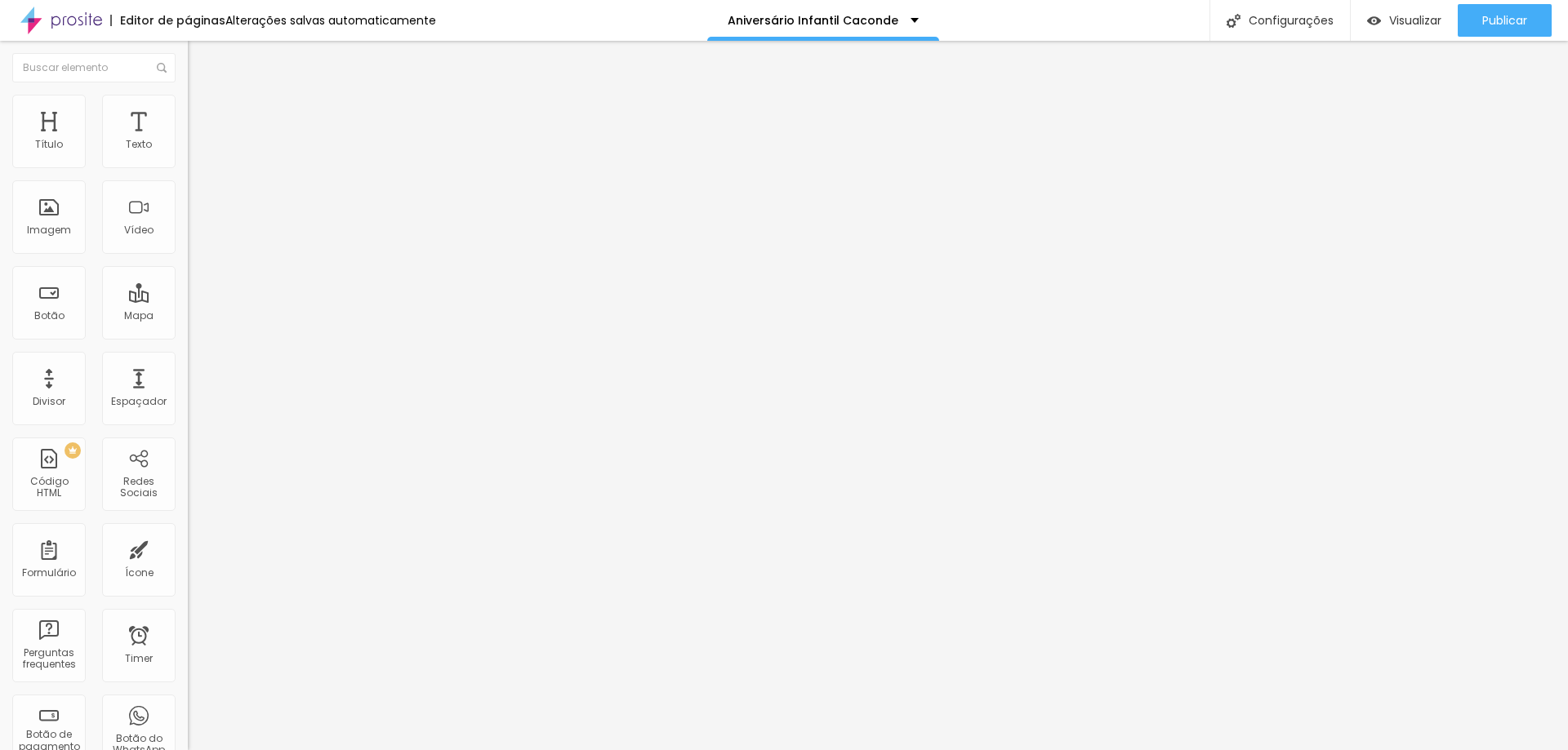
click at [188, 140] on span "Trocar imagem" at bounding box center [232, 133] width 89 height 14
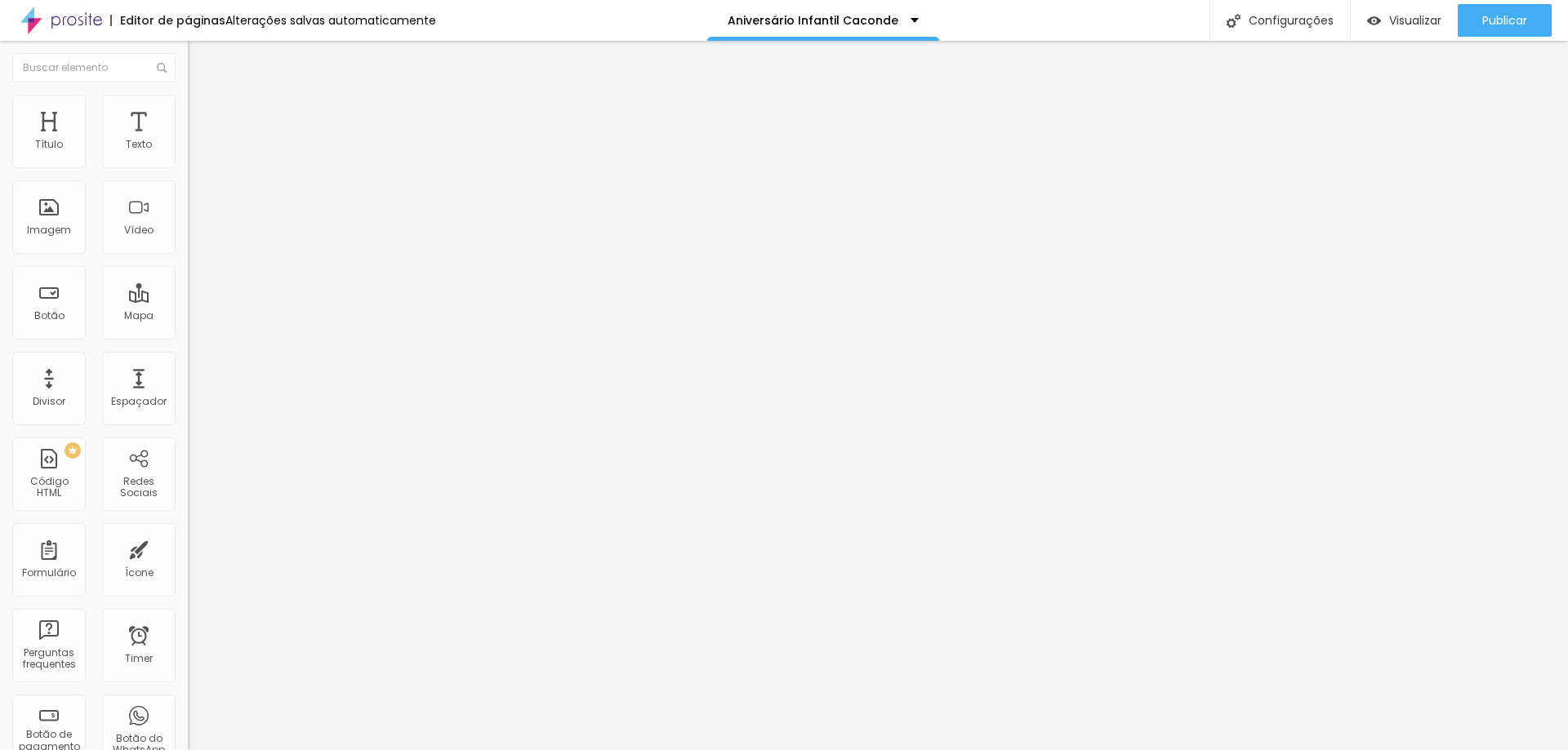
click at [188, 140] on span "Trocar imagem" at bounding box center [232, 133] width 89 height 14
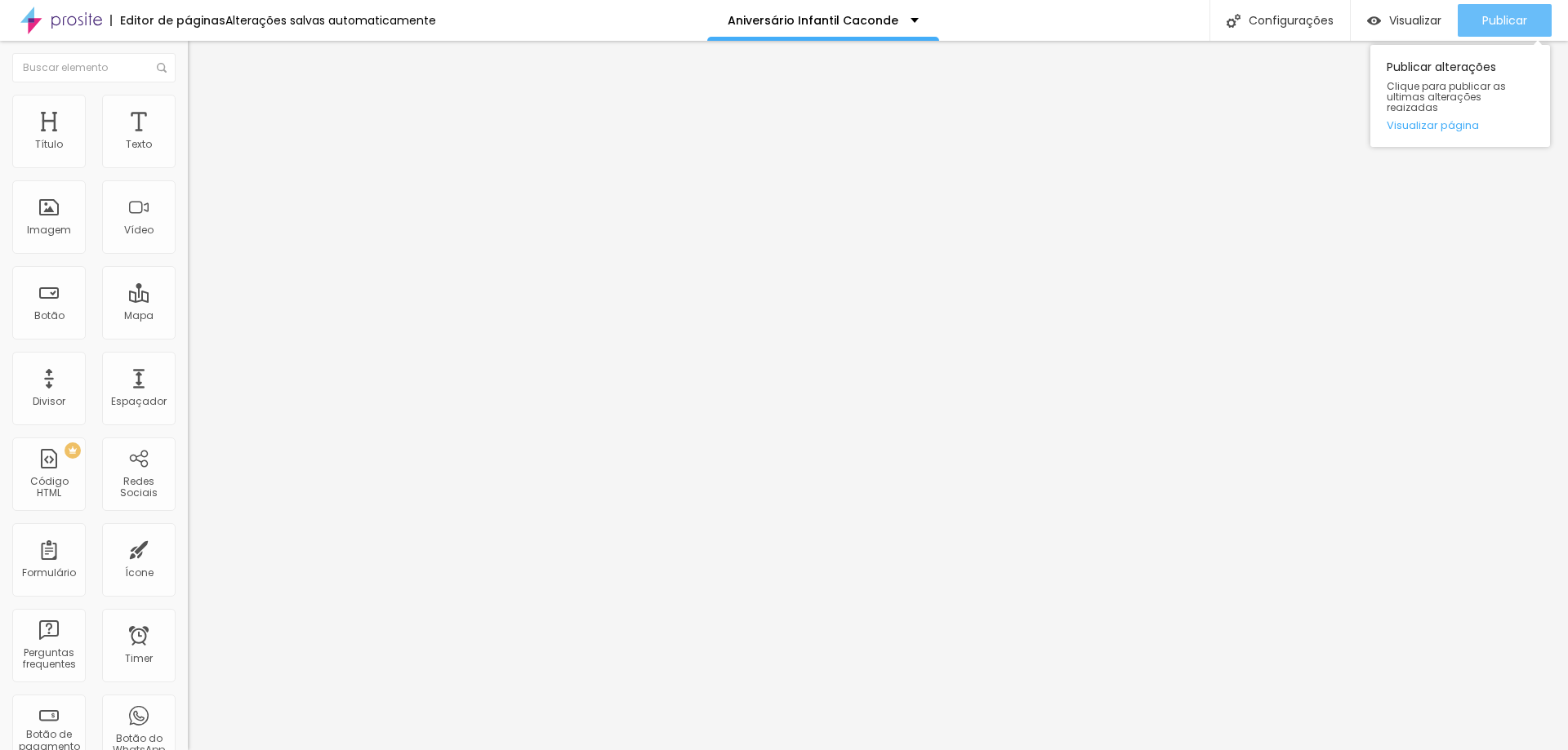
click at [1503, 17] on span "Publicar" at bounding box center [1504, 20] width 45 height 13
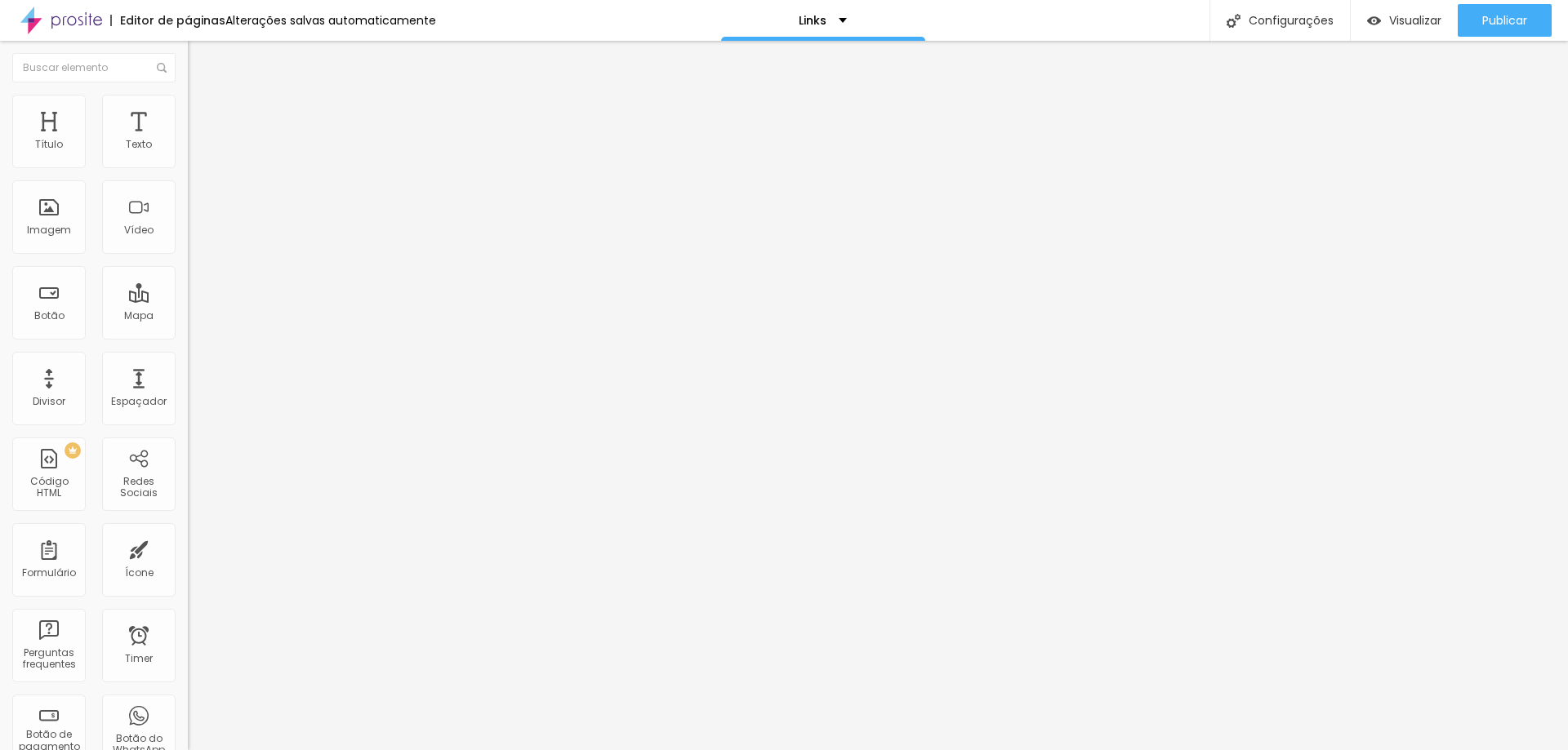
click at [188, 336] on input "https://www.marcospaivafotografia.com.br/aniversarioadulto" at bounding box center [286, 328] width 196 height 17
paste input "infantilcaconde"
type input "https://www.marcospaivafotografia.com.br/infantilcaconde"
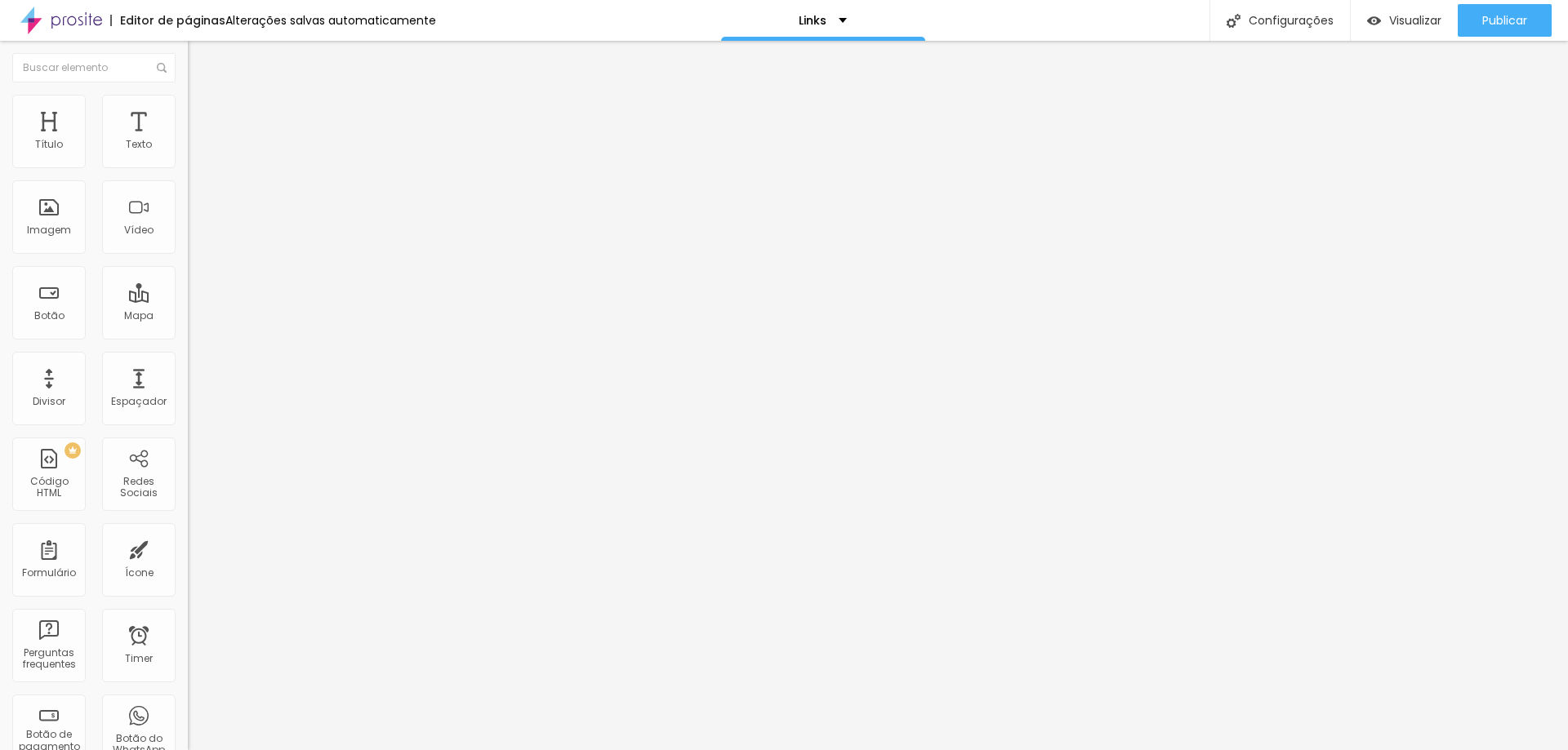
scroll to position [0, 0]
click at [188, 154] on input "Aniversário Adulto" at bounding box center [286, 146] width 196 height 17
drag, startPoint x: 125, startPoint y: 190, endPoint x: 86, endPoint y: 188, distance: 39.1
click at [188, 154] on input "Aniversário Adulto" at bounding box center [286, 146] width 196 height 17
type input "Aniversário Infantil Caconde"
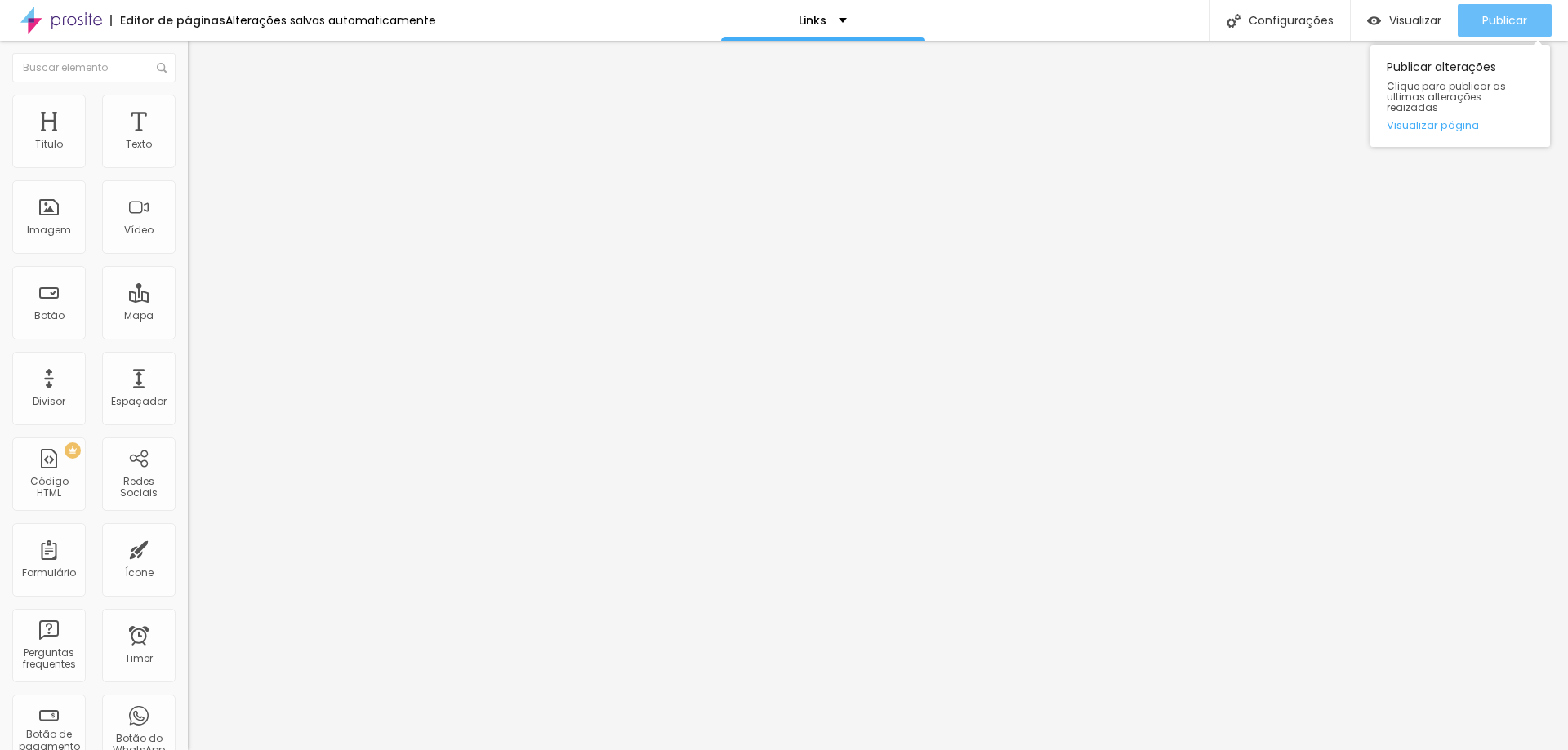
click at [1496, 11] on div "Publicar" at bounding box center [1504, 19] width 45 height 32
click at [188, 336] on input "https://www.marcospaivafotografia.com.br/infantilcaconde" at bounding box center [286, 328] width 196 height 17
paste input "casamento-pocket"
type input "https://www.marcospaivafotografia.com.br/casamento-pocket"
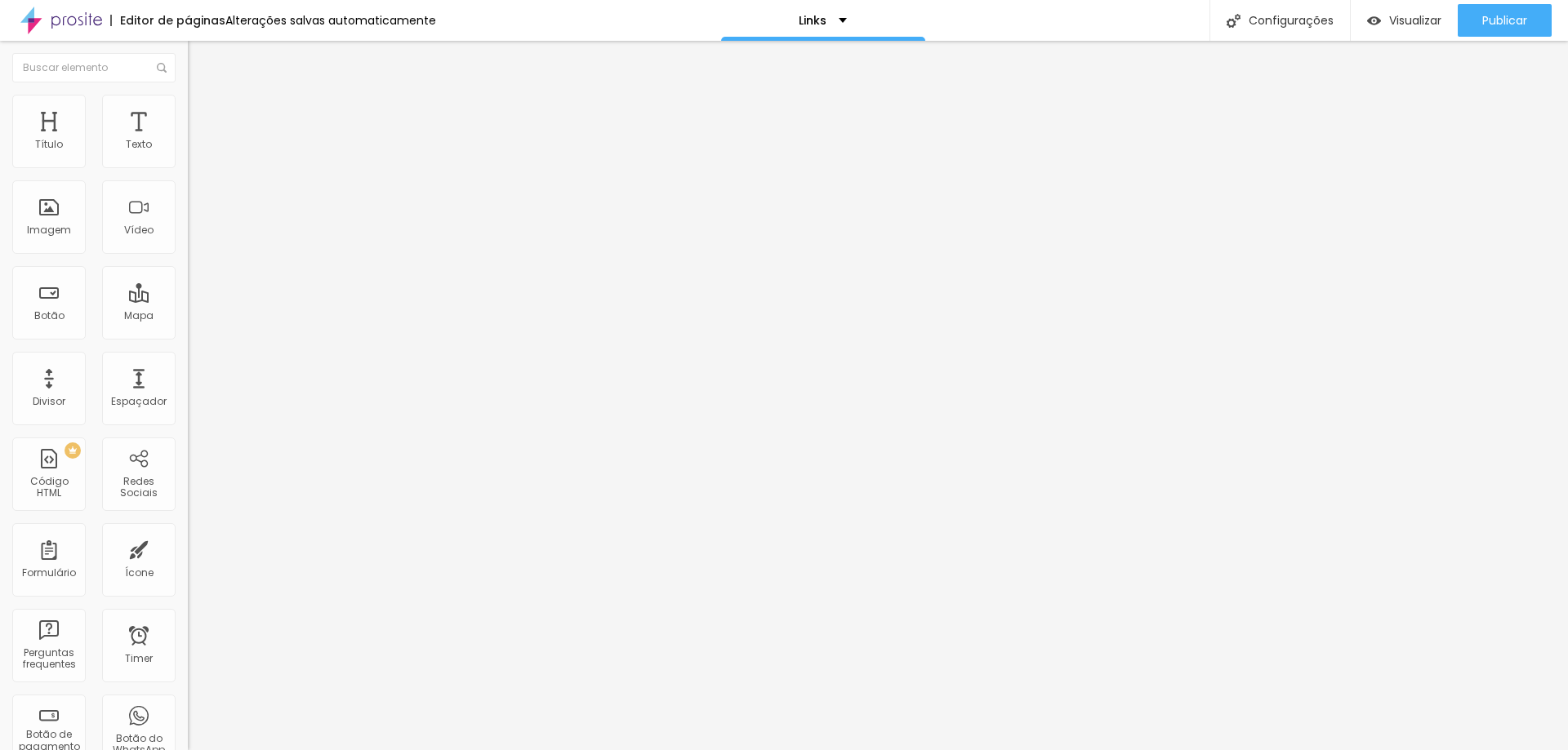
click at [188, 154] on input "Aniversário Infantil Caconde" at bounding box center [286, 146] width 196 height 17
drag, startPoint x: 149, startPoint y: 177, endPoint x: 0, endPoint y: 155, distance: 150.6
click at [188, 155] on div "Texto Aniversário Infantil Caconde Alinhamento Tamanho Normal Pequeno Normal Gr…" at bounding box center [282, 251] width 188 height 248
type input "C"
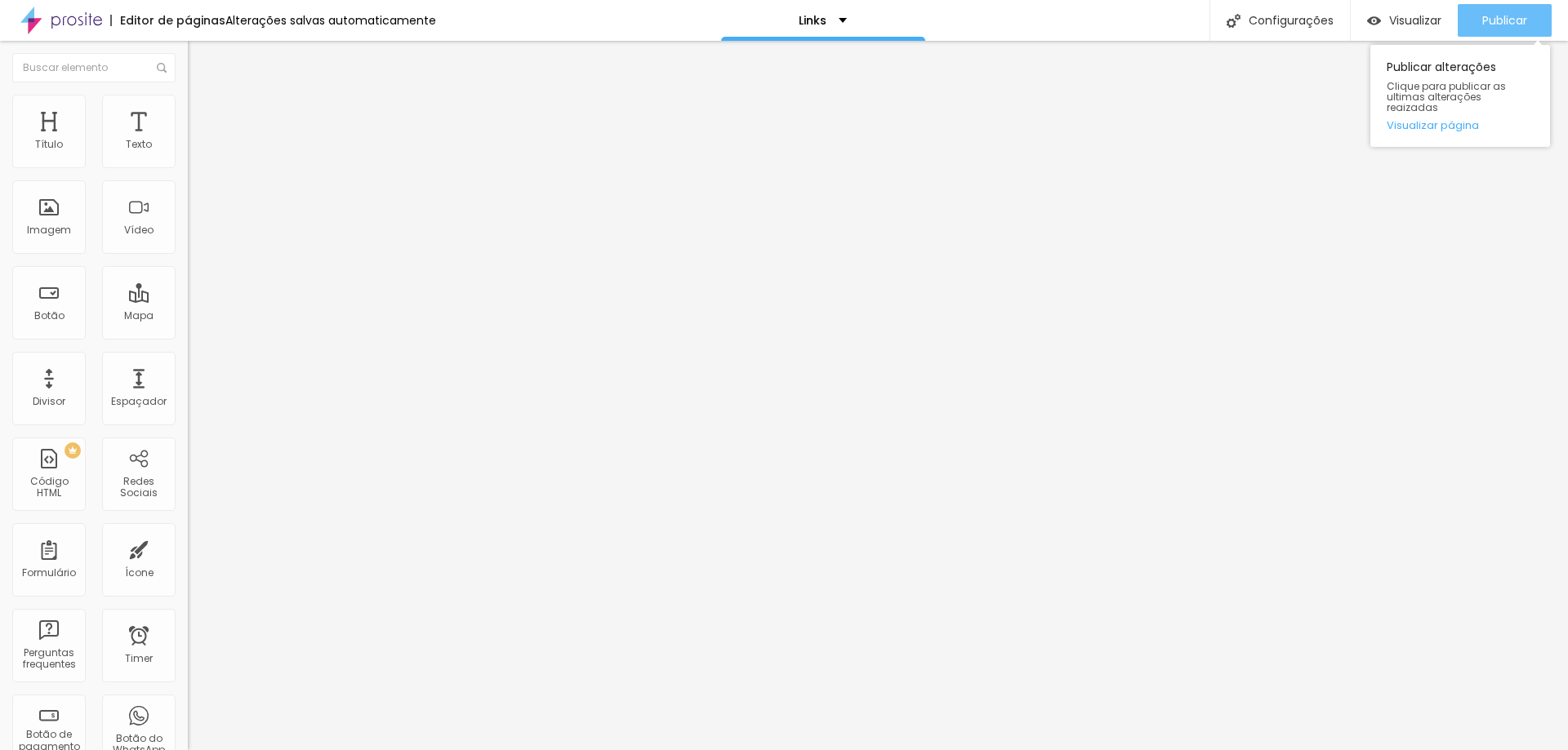
type input "Mini Wedding 35 pessoas"
click at [1504, 29] on div "Publicar" at bounding box center [1504, 19] width 45 height 32
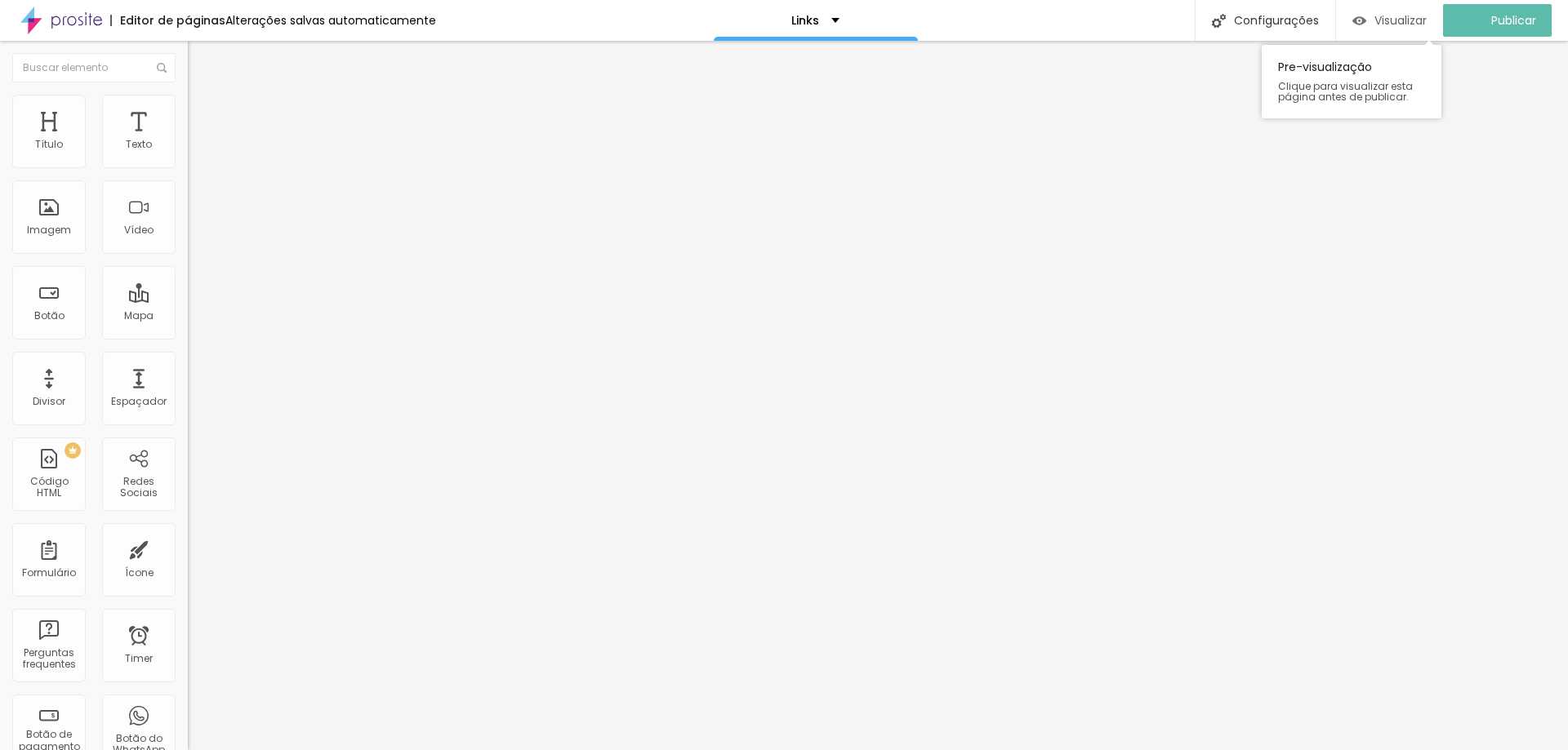
click at [1402, 25] on span "Visualizar" at bounding box center [1399, 20] width 53 height 13
click at [188, 154] on input "[URL][DOMAIN_NAME]" at bounding box center [286, 146] width 196 height 17
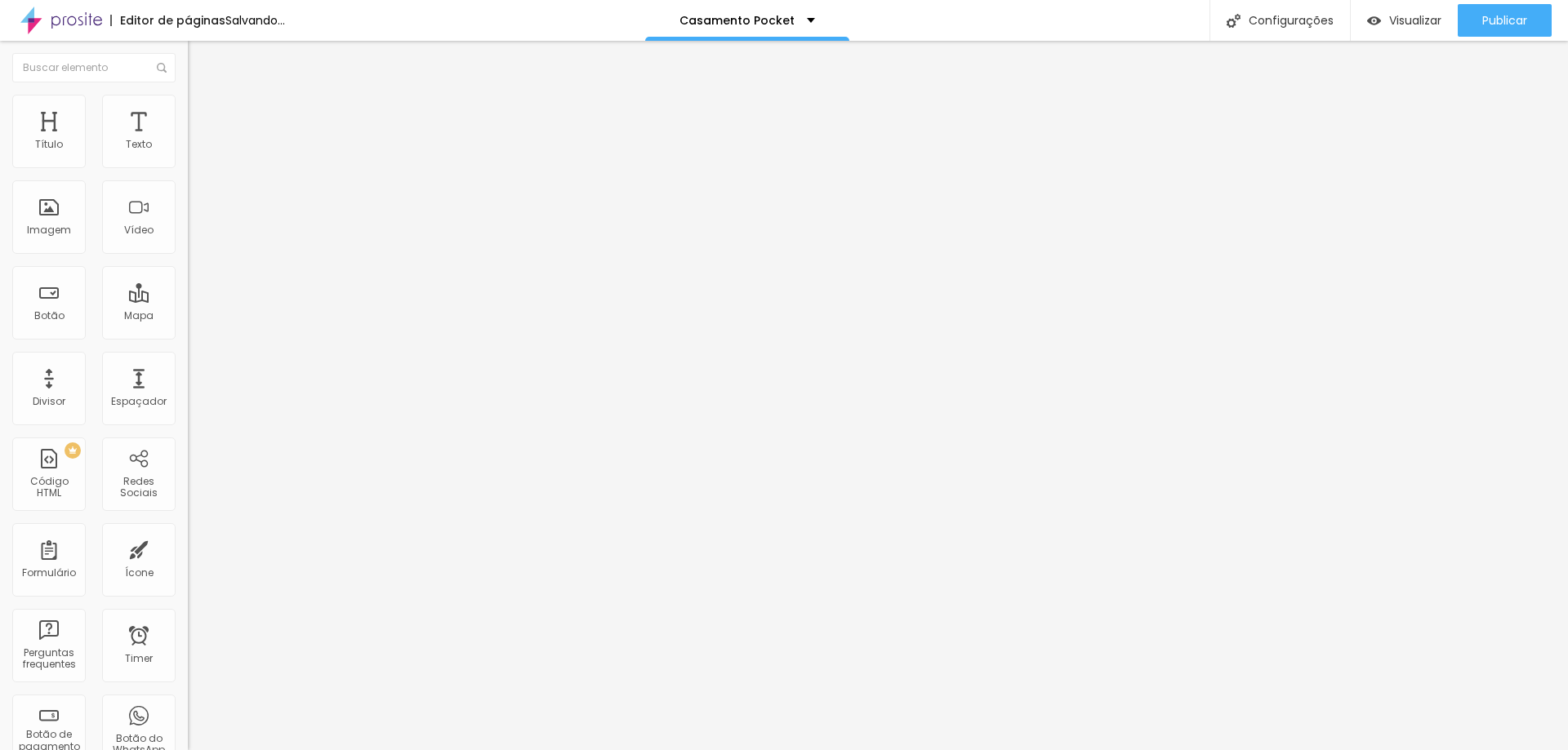
paste input "[URL][DOMAIN_NAME]"
type input "[URL][DOMAIN_NAME]"
click at [203, 110] on span "Estilo" at bounding box center [215, 105] width 25 height 14
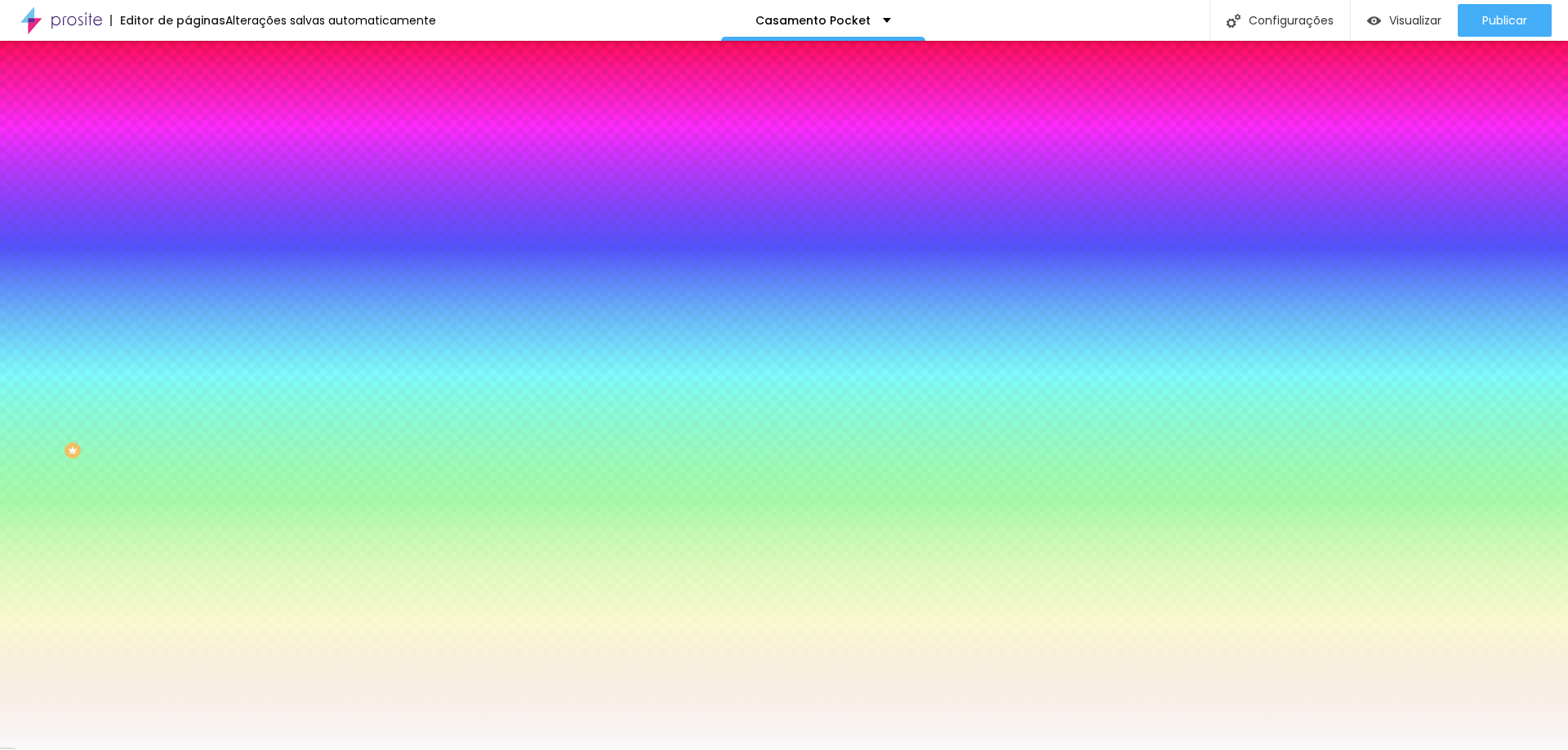
click at [188, 111] on li "Avançado" at bounding box center [282, 120] width 188 height 17
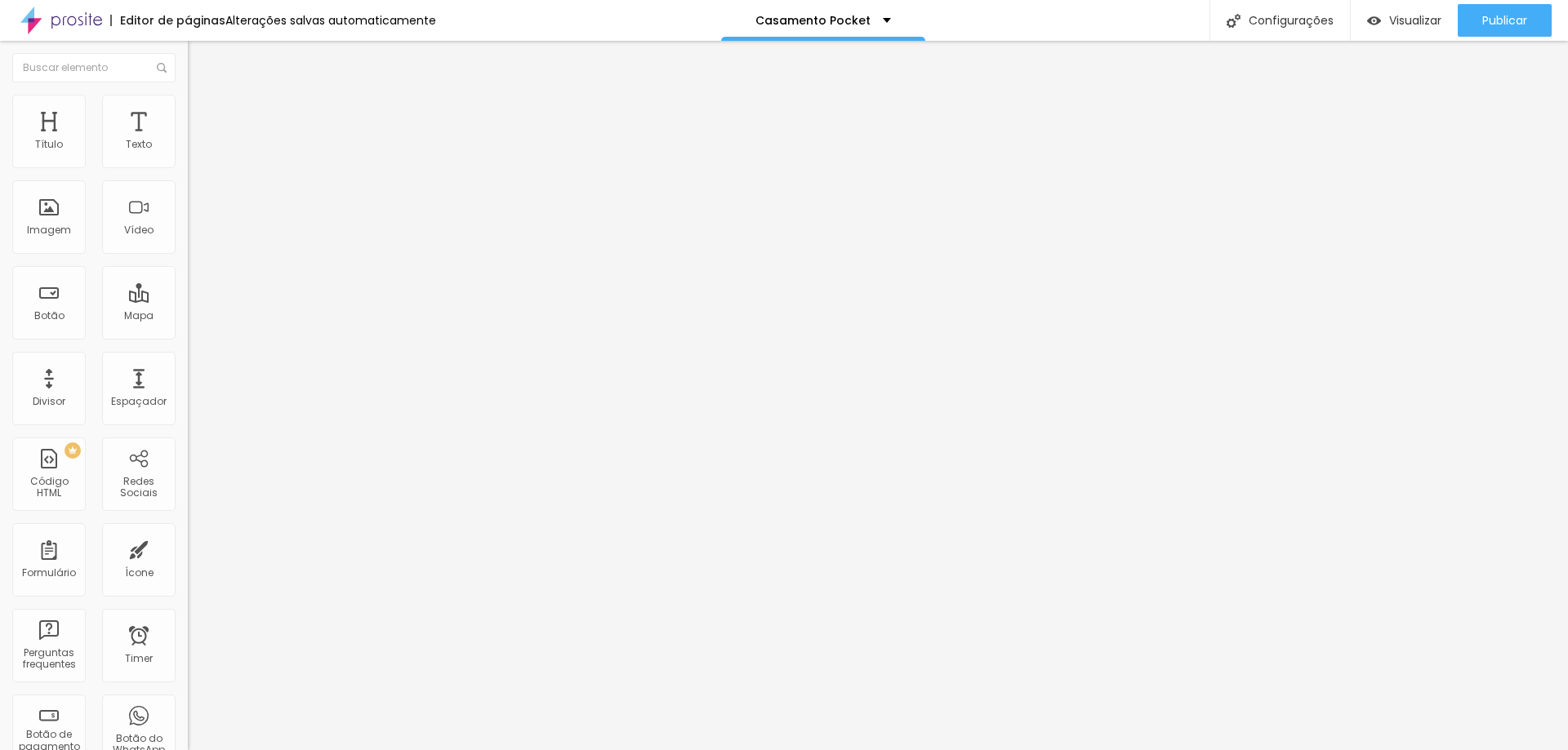
click at [188, 93] on img at bounding box center [195, 86] width 15 height 15
click at [200, 54] on img "button" at bounding box center [206, 60] width 13 height 13
click at [188, 140] on span "Adicionar imagem" at bounding box center [240, 133] width 105 height 14
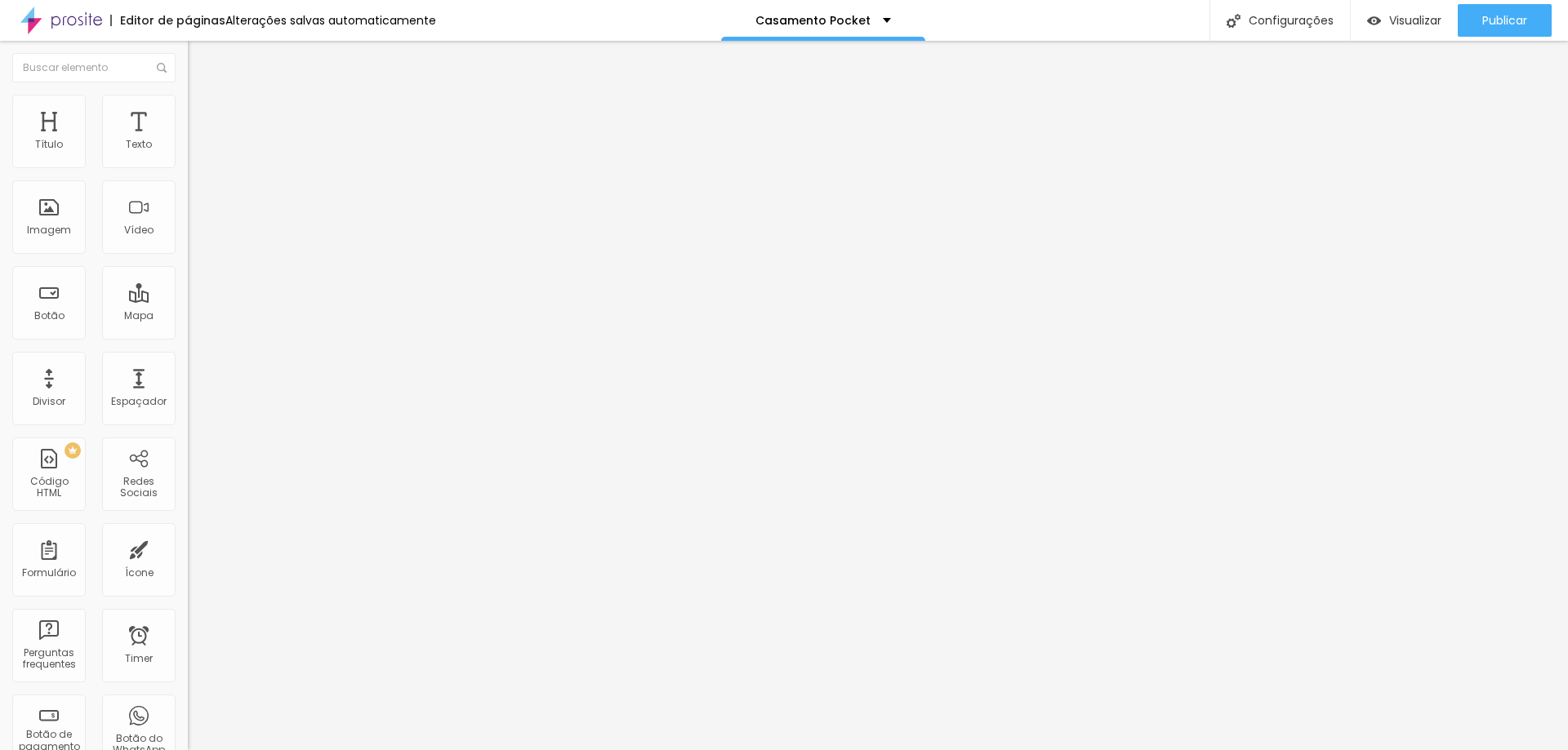
click at [188, 140] on span "Adicionar imagem" at bounding box center [240, 133] width 105 height 14
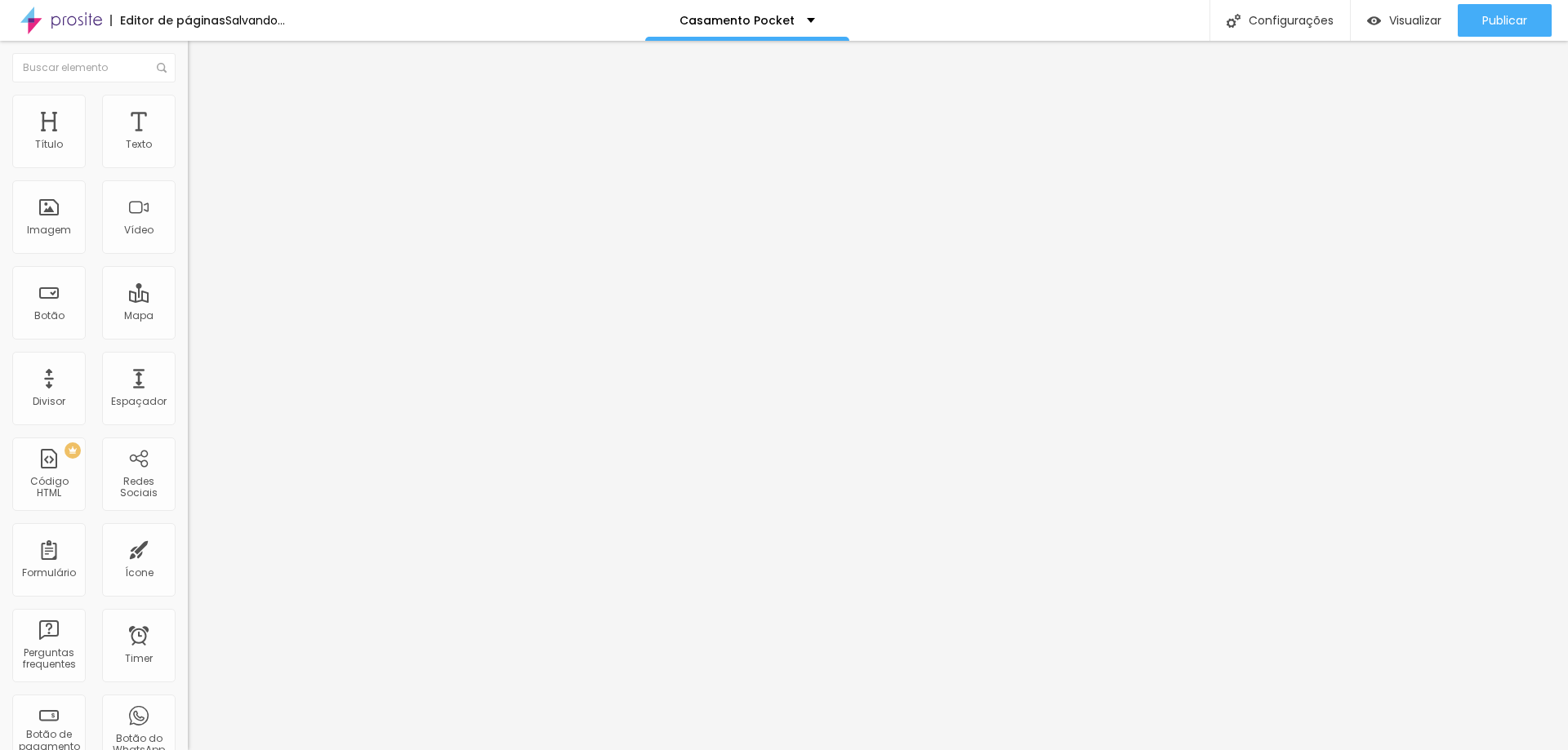
click at [188, 137] on img at bounding box center [193, 132] width 10 height 10
click at [188, 109] on li "Estilo" at bounding box center [282, 103] width 188 height 17
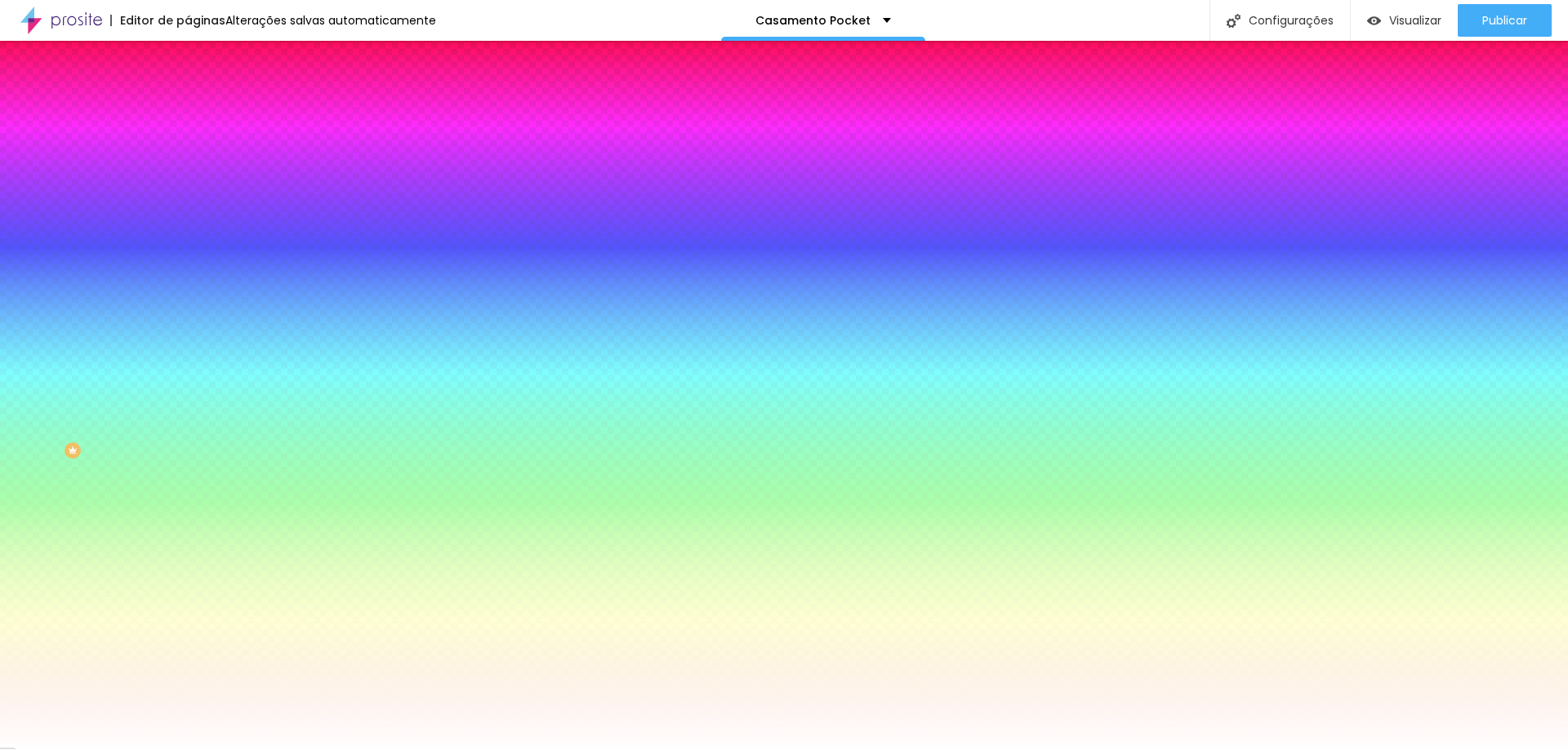
click at [188, 150] on span "Trocar imagem" at bounding box center [232, 143] width 89 height 14
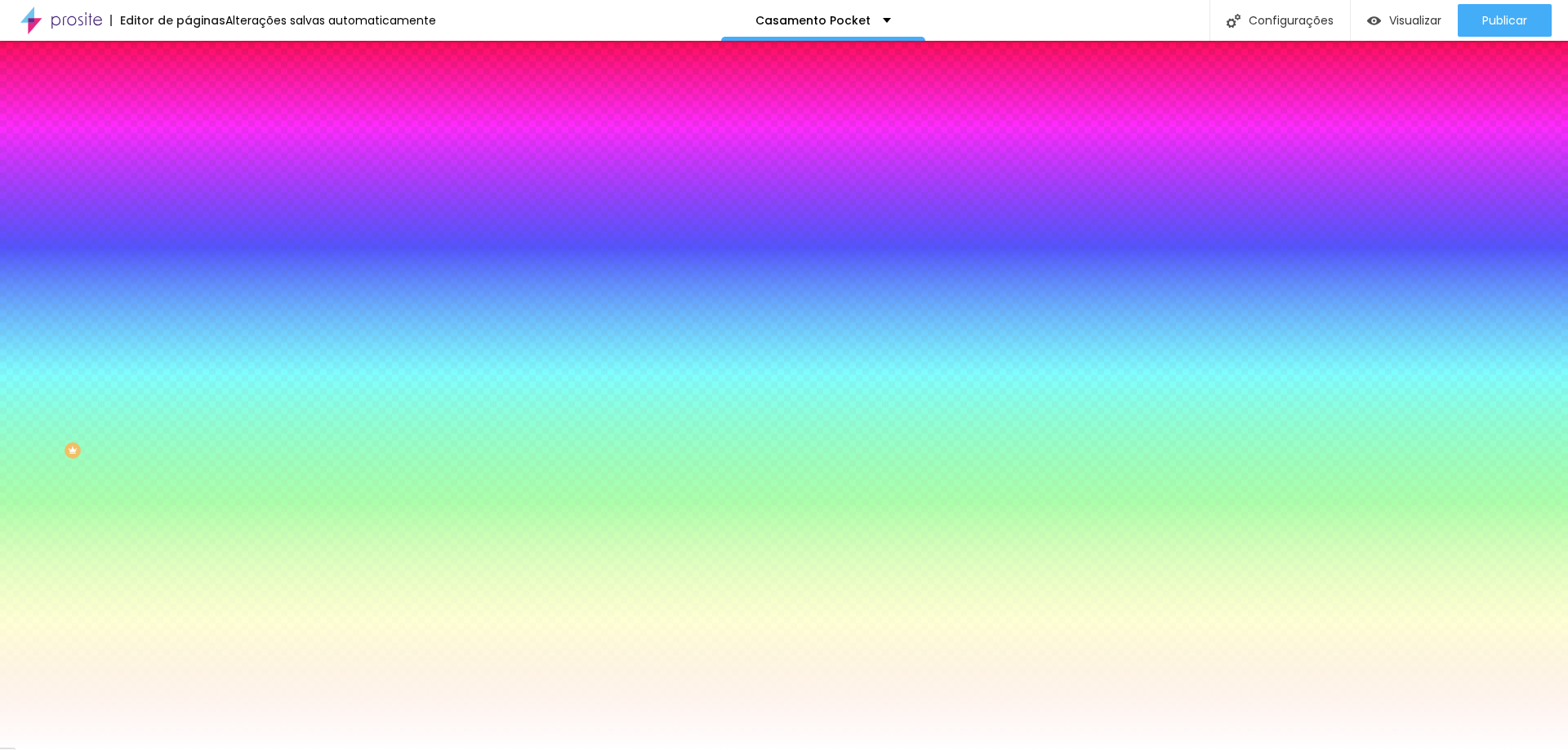
click at [203, 97] on span "Conteúdo" at bounding box center [228, 89] width 51 height 14
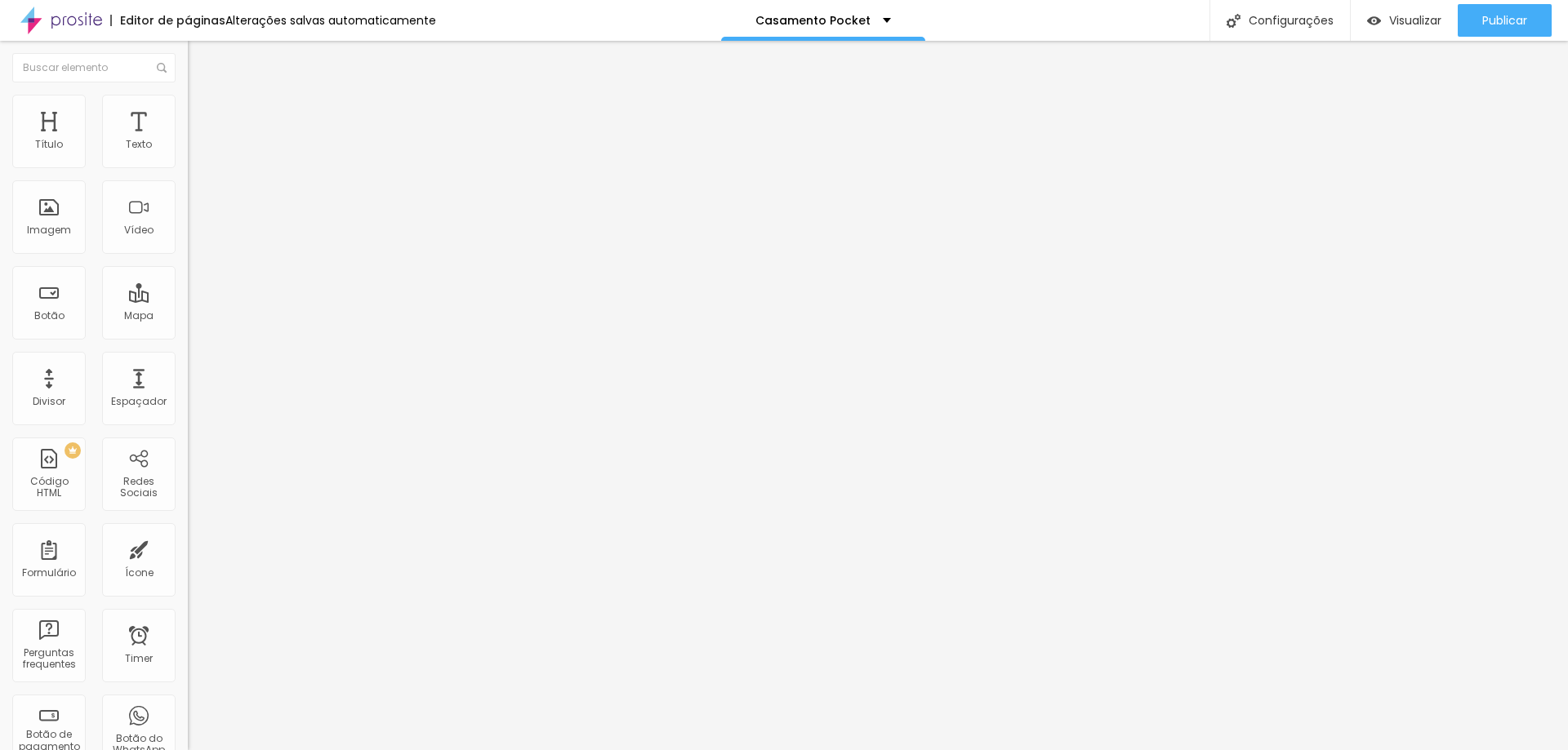
click at [200, 63] on img "button" at bounding box center [206, 60] width 13 height 13
click at [200, 57] on img "button" at bounding box center [206, 60] width 13 height 13
click at [200, 58] on img "button" at bounding box center [206, 60] width 13 height 13
click at [200, 60] on img "button" at bounding box center [206, 60] width 13 height 13
click at [141, 137] on div "Texto" at bounding box center [139, 132] width 74 height 74
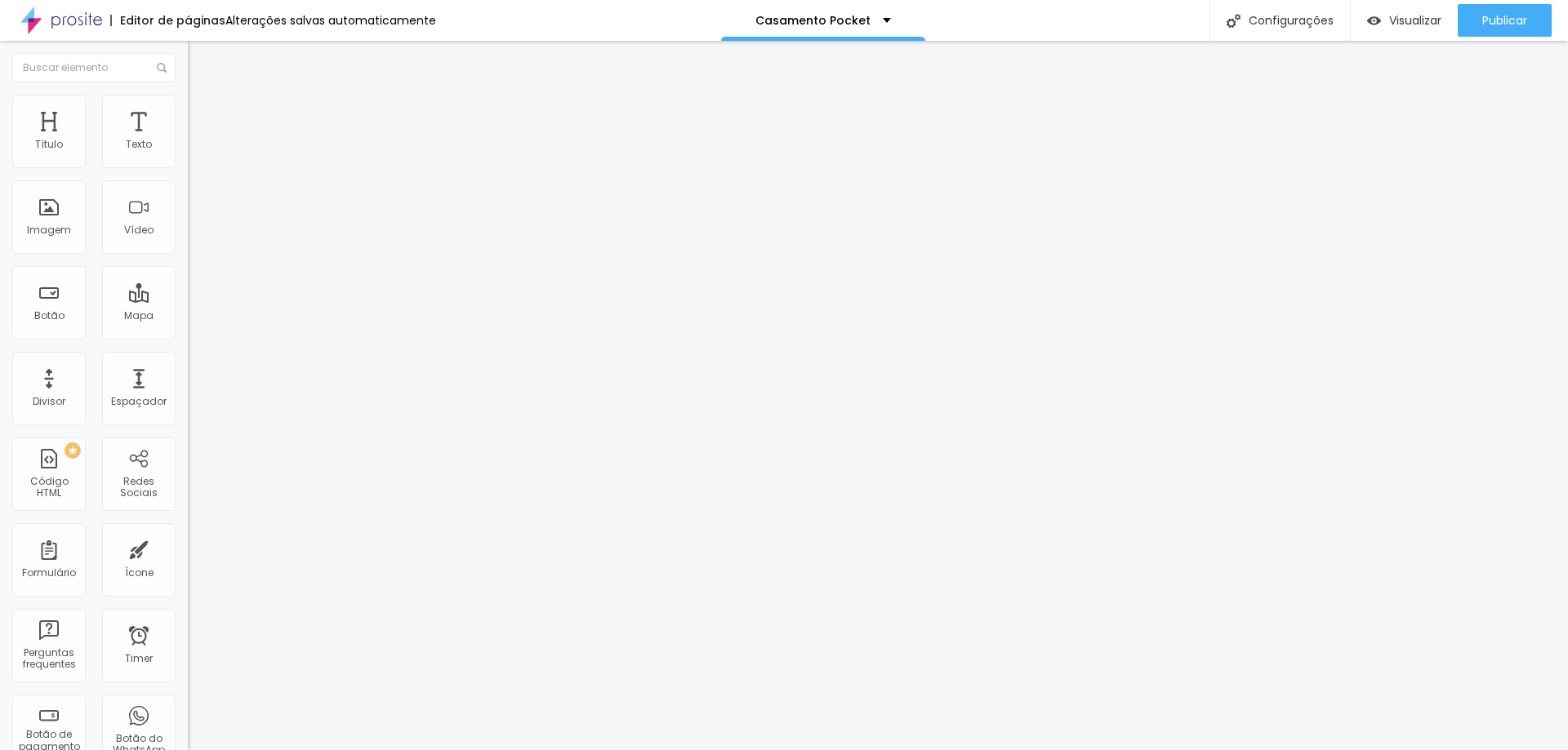
click at [188, 111] on li "Avançado" at bounding box center [282, 120] width 188 height 17
click at [188, 97] on img at bounding box center [195, 102] width 15 height 15
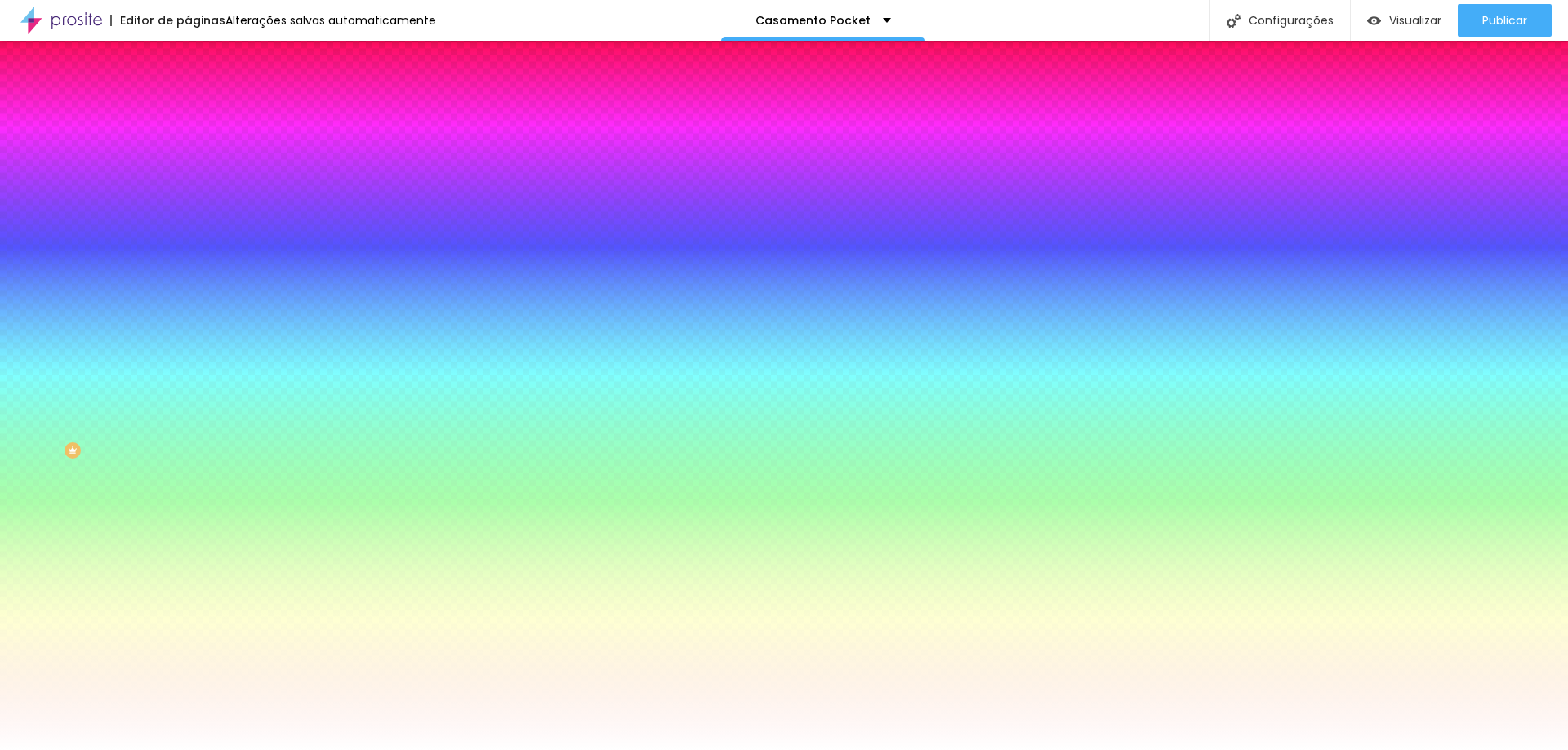
click at [188, 164] on input "#FFFFFF" at bounding box center [286, 164] width 196 height 17
click at [188, 156] on div at bounding box center [282, 156] width 188 height 0
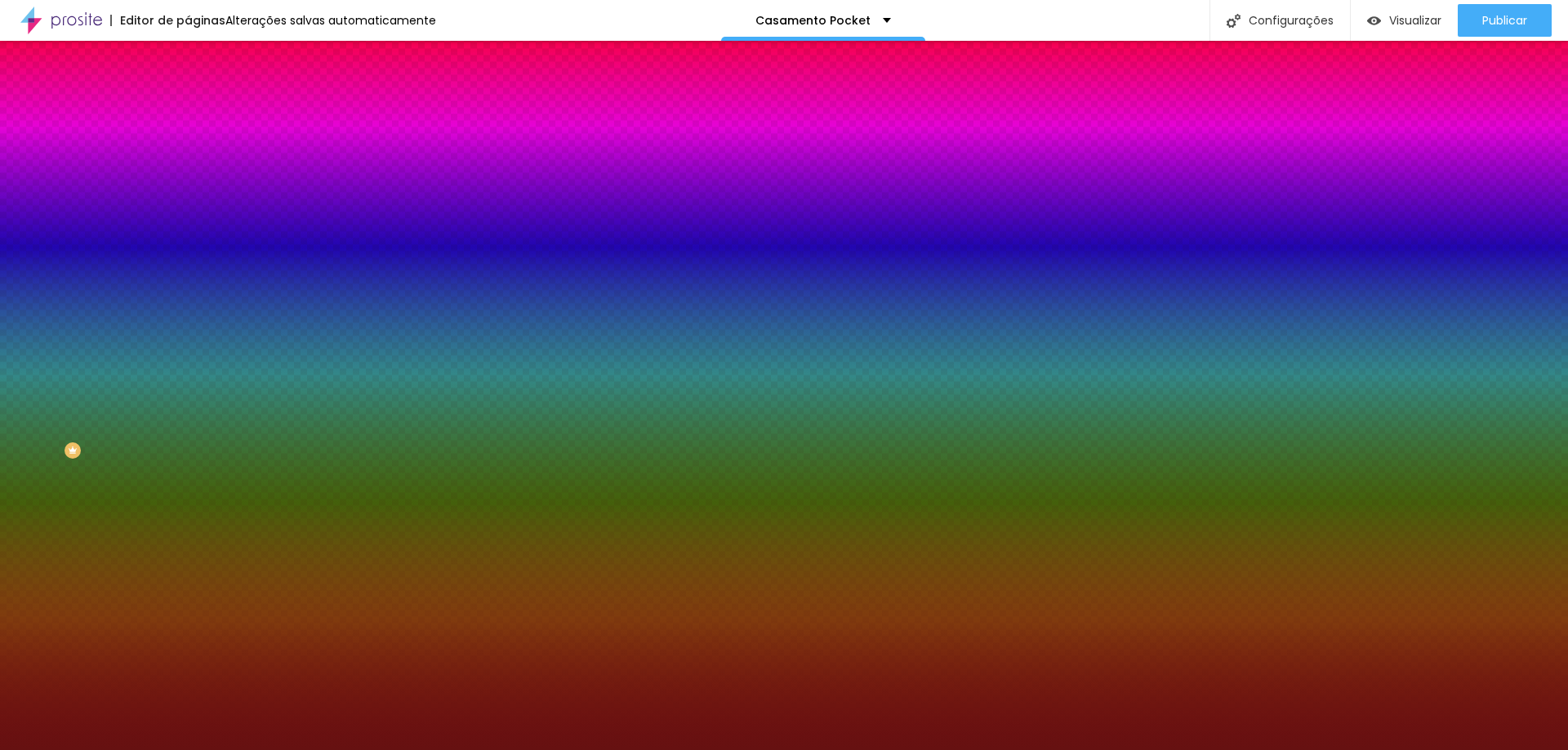
click at [114, 258] on div at bounding box center [784, 375] width 1568 height 750
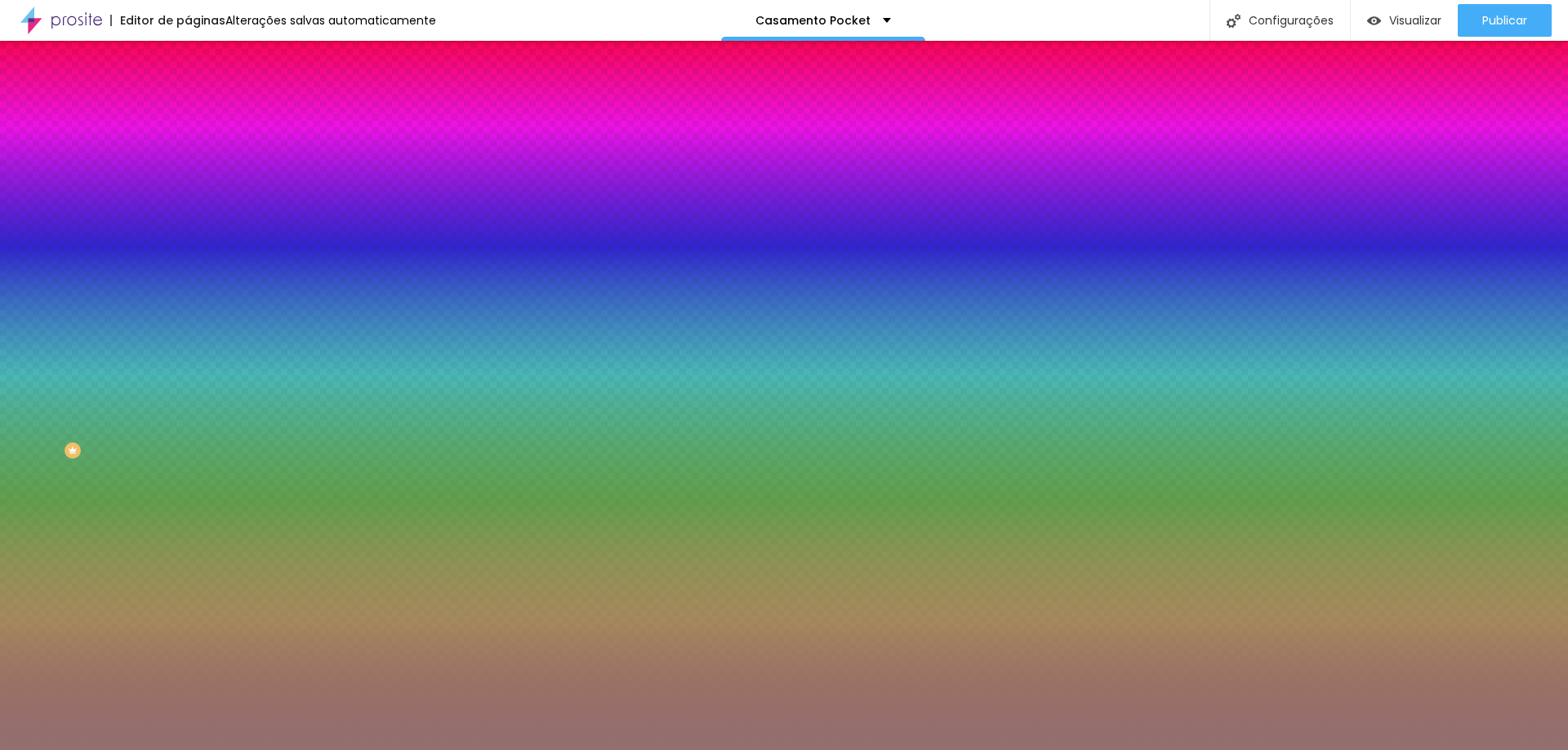
drag, startPoint x: 97, startPoint y: 242, endPoint x: 51, endPoint y: 237, distance: 46.3
click at [51, 237] on div at bounding box center [784, 375] width 1568 height 750
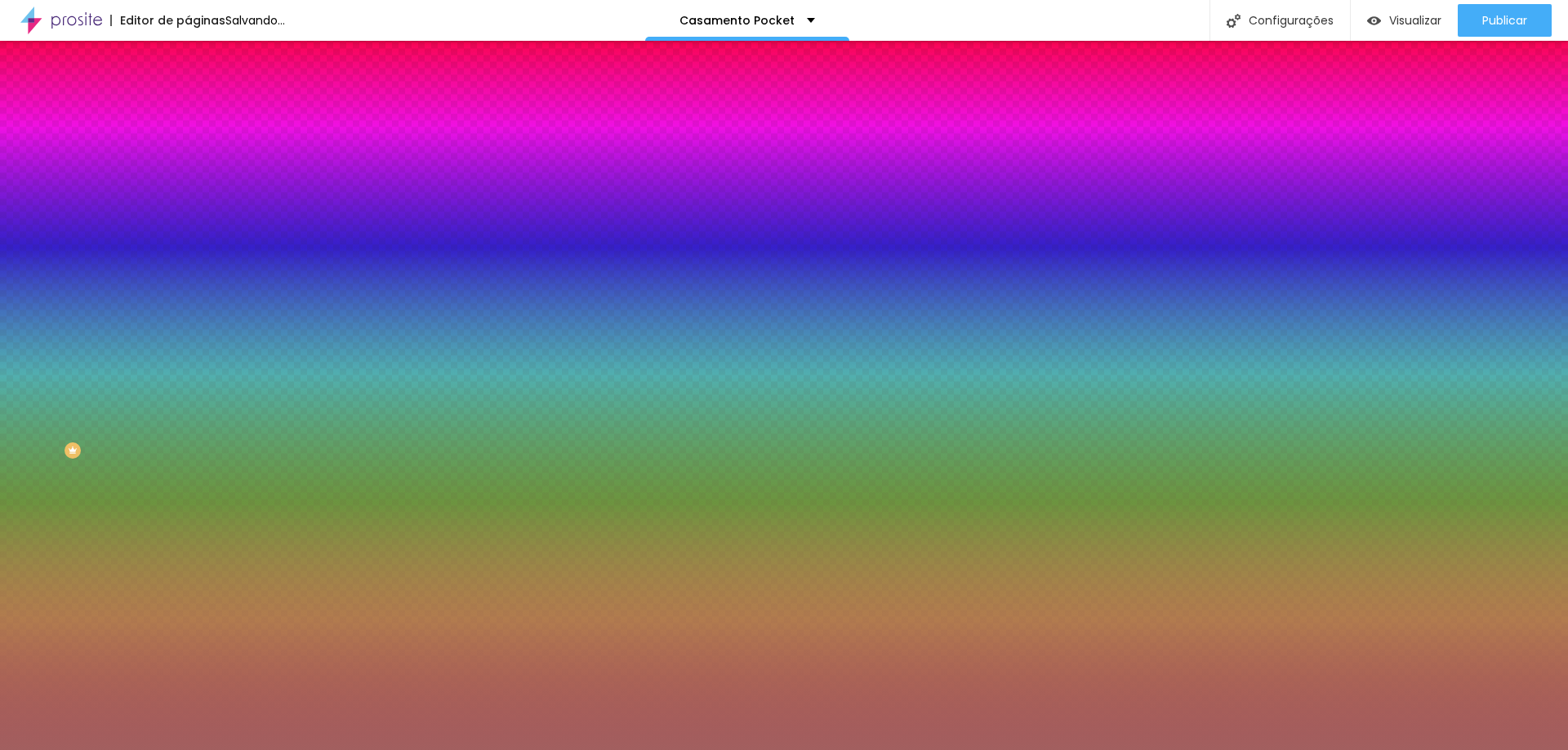
drag, startPoint x: 54, startPoint y: 226, endPoint x: 69, endPoint y: 229, distance: 15.3
click at [69, 229] on div at bounding box center [784, 375] width 1568 height 750
click at [171, 275] on div at bounding box center [784, 375] width 1568 height 750
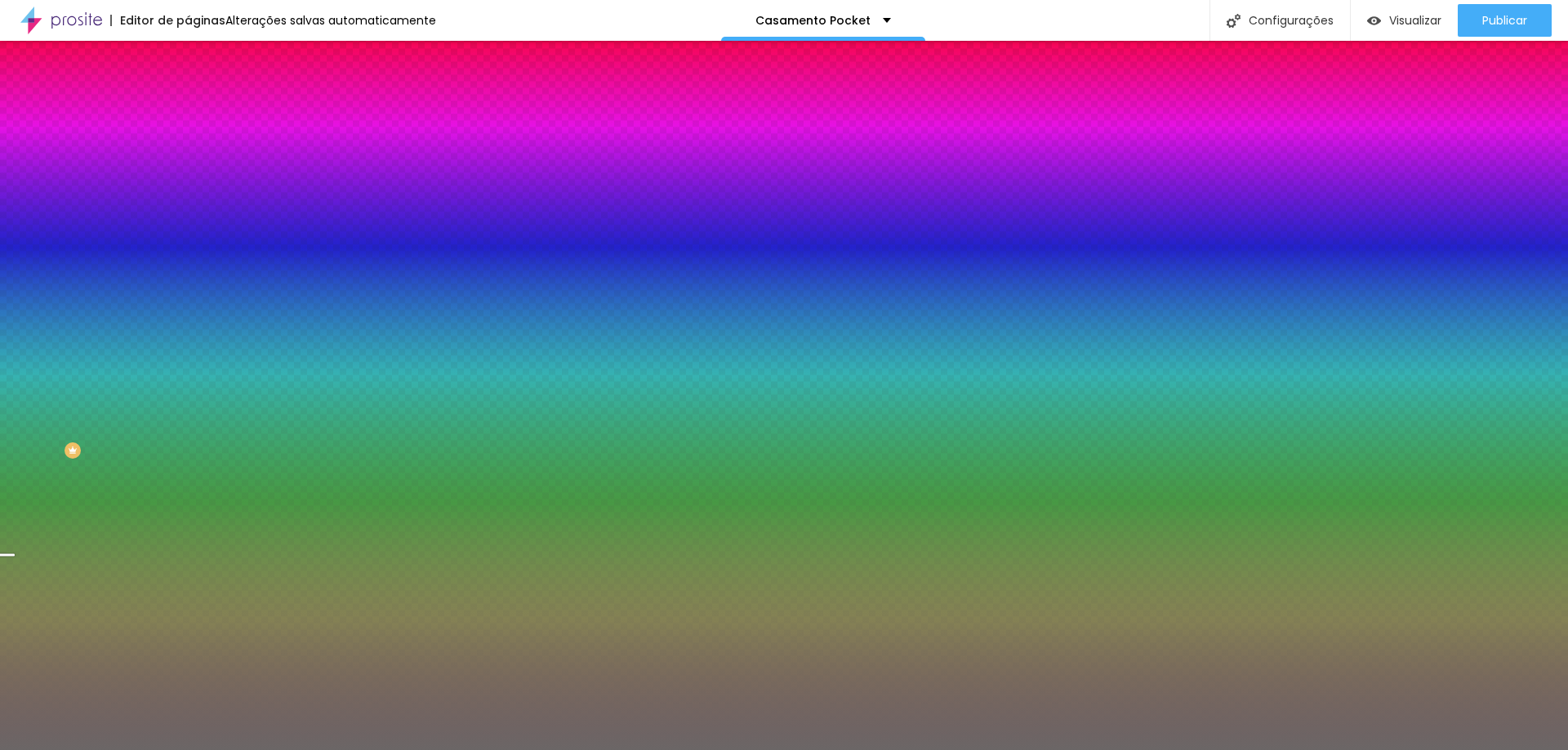
drag, startPoint x: 66, startPoint y: 226, endPoint x: 33, endPoint y: 253, distance: 42.6
click at [31, 255] on div at bounding box center [784, 375] width 1568 height 750
type input "#6B6666"
click at [203, 112] on span "Estilo" at bounding box center [215, 105] width 25 height 14
type input "2"
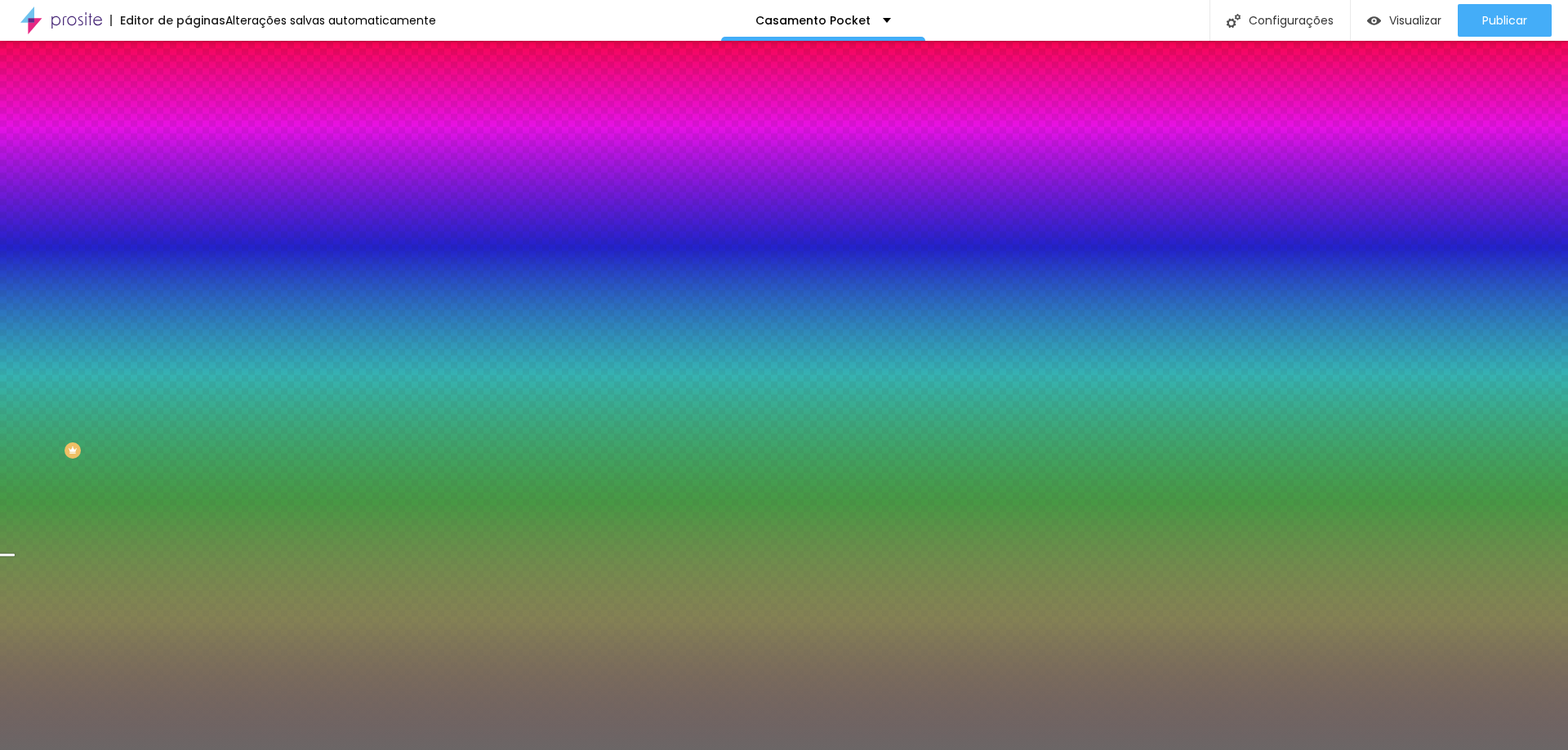
type input "2"
type input "58"
type input "127"
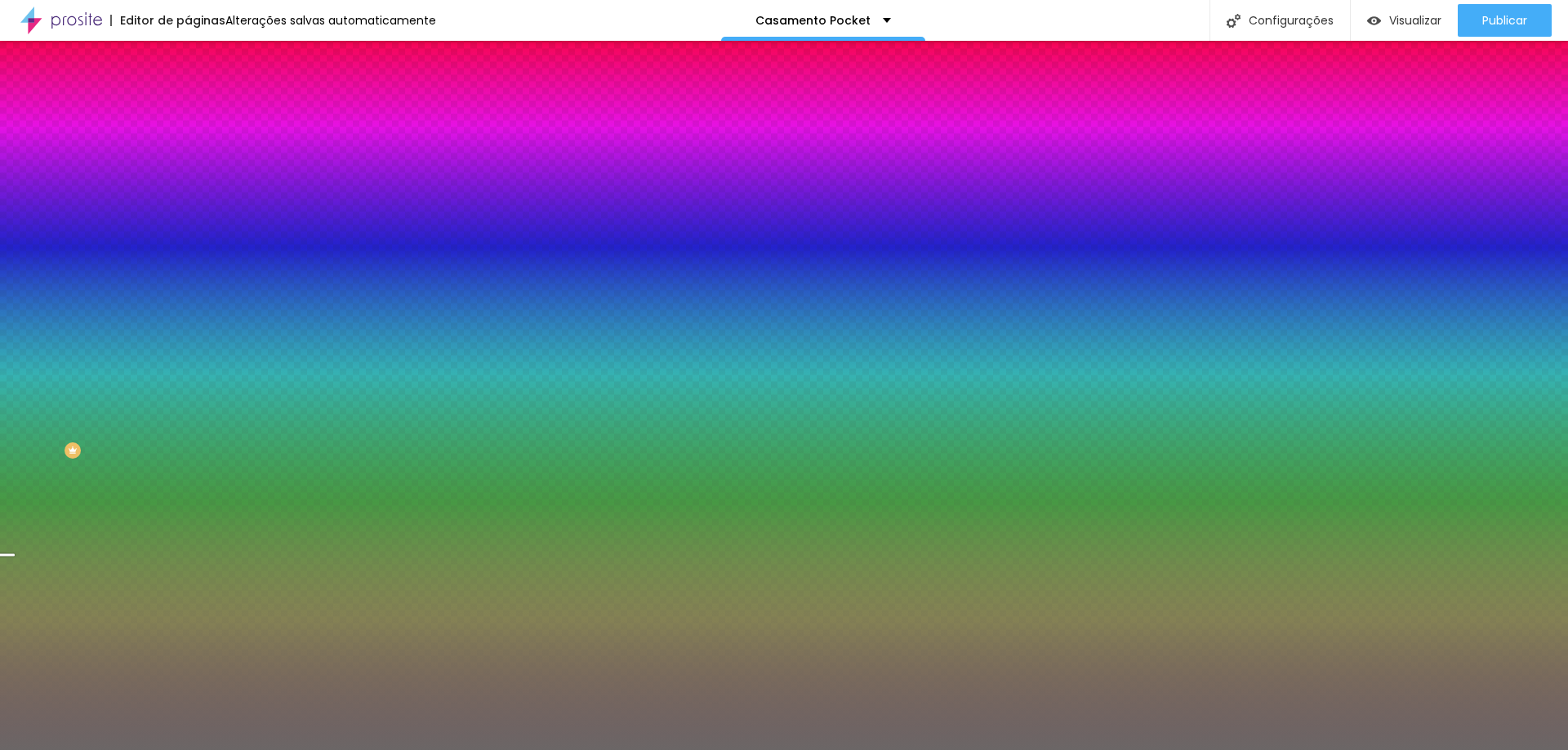
type input "145"
type input "161"
type input "174"
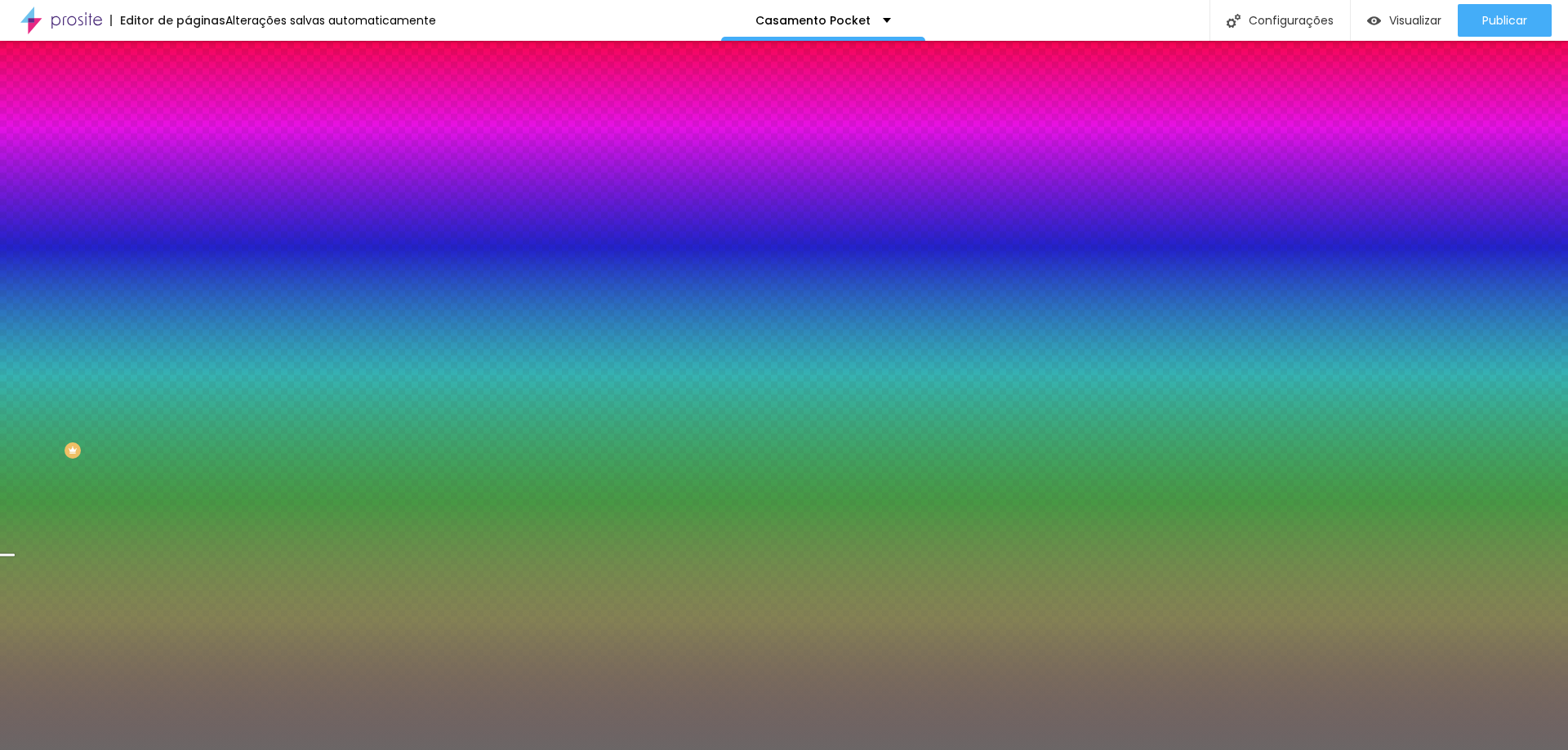
type input "174"
type input "186"
type input "198"
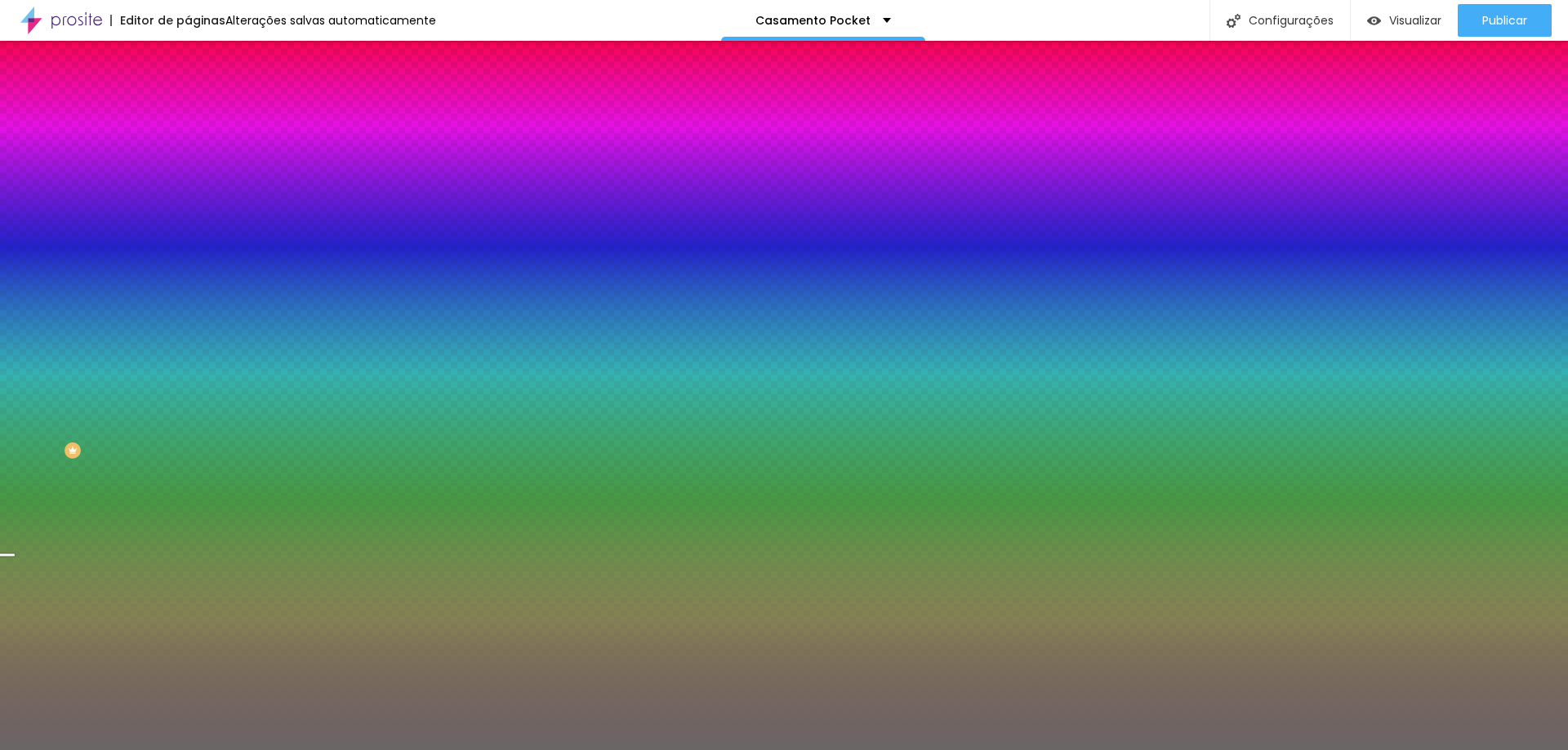
type input "200"
type input "170"
type input "123"
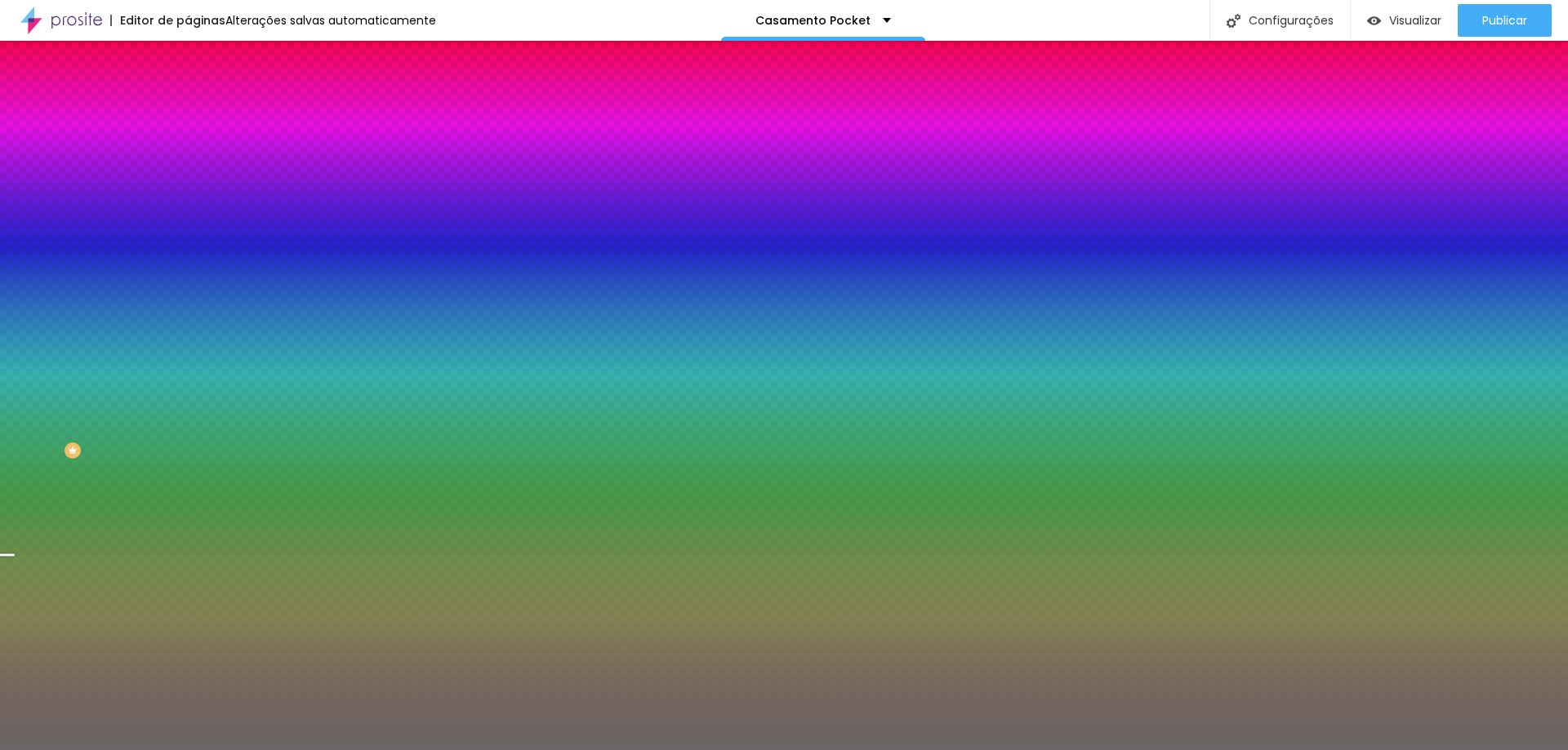
type input "123"
type input "107"
type input "82"
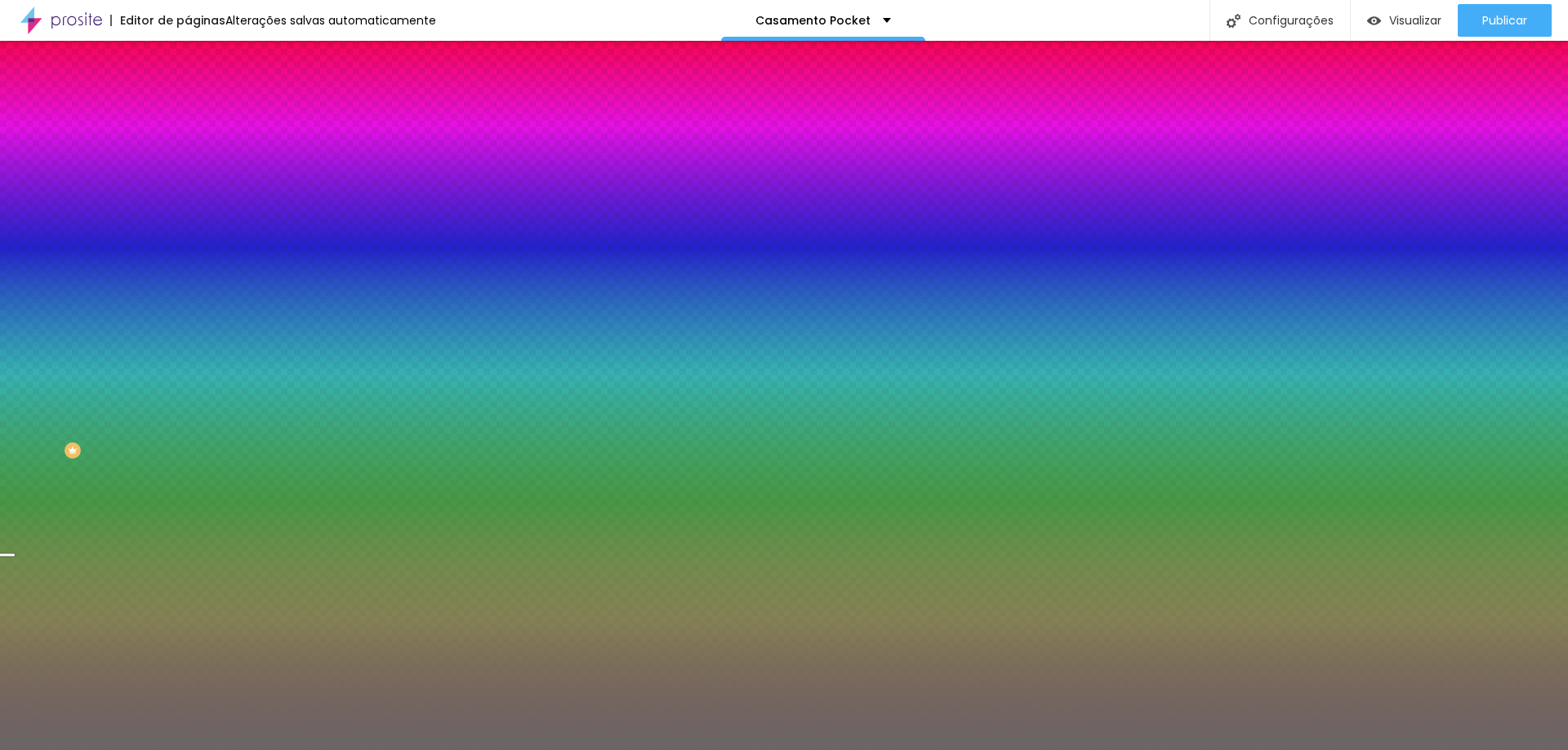
type input "76"
type input "69"
type input "66"
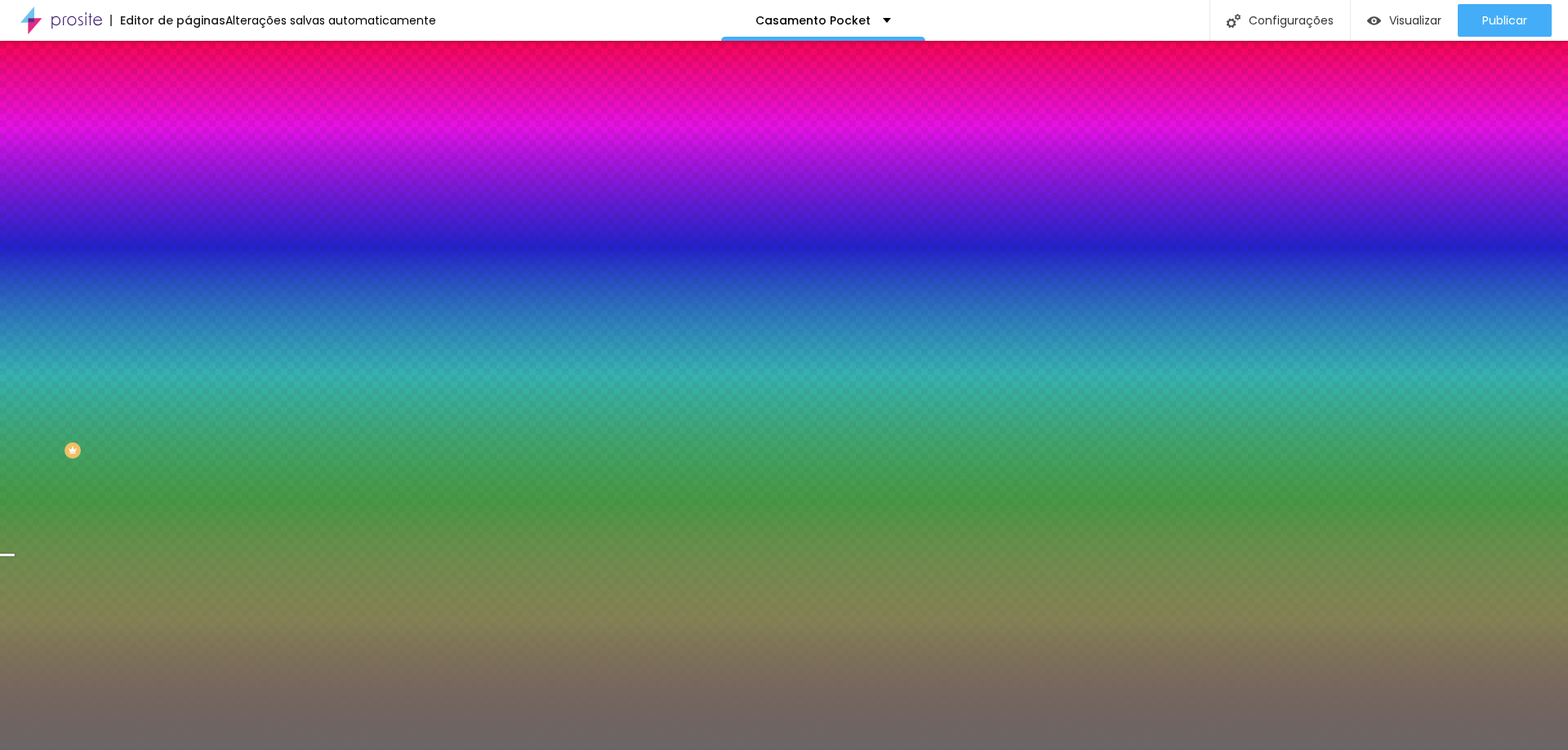
type input "66"
type input "61"
type input "59"
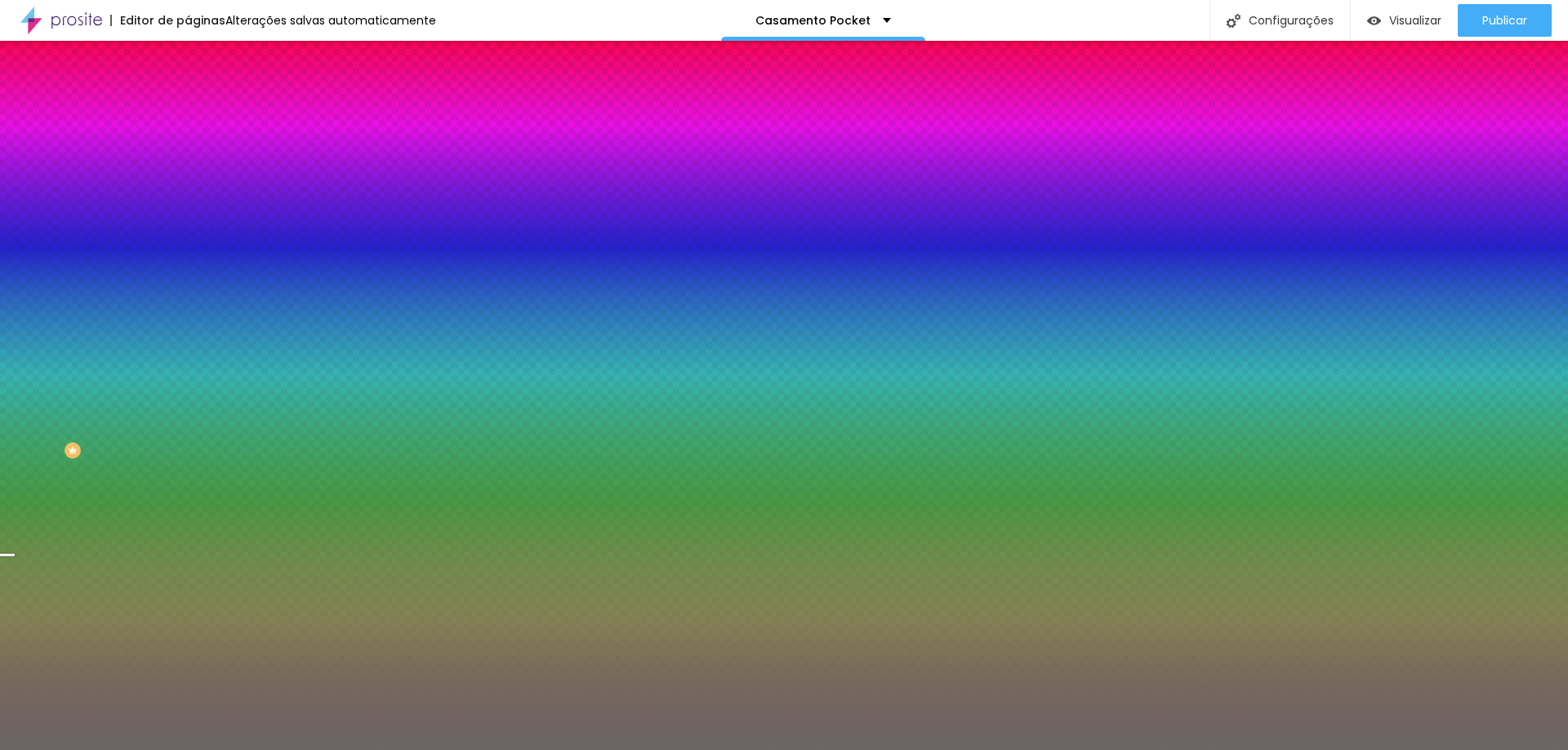
type input "56"
type input "54"
type input "53"
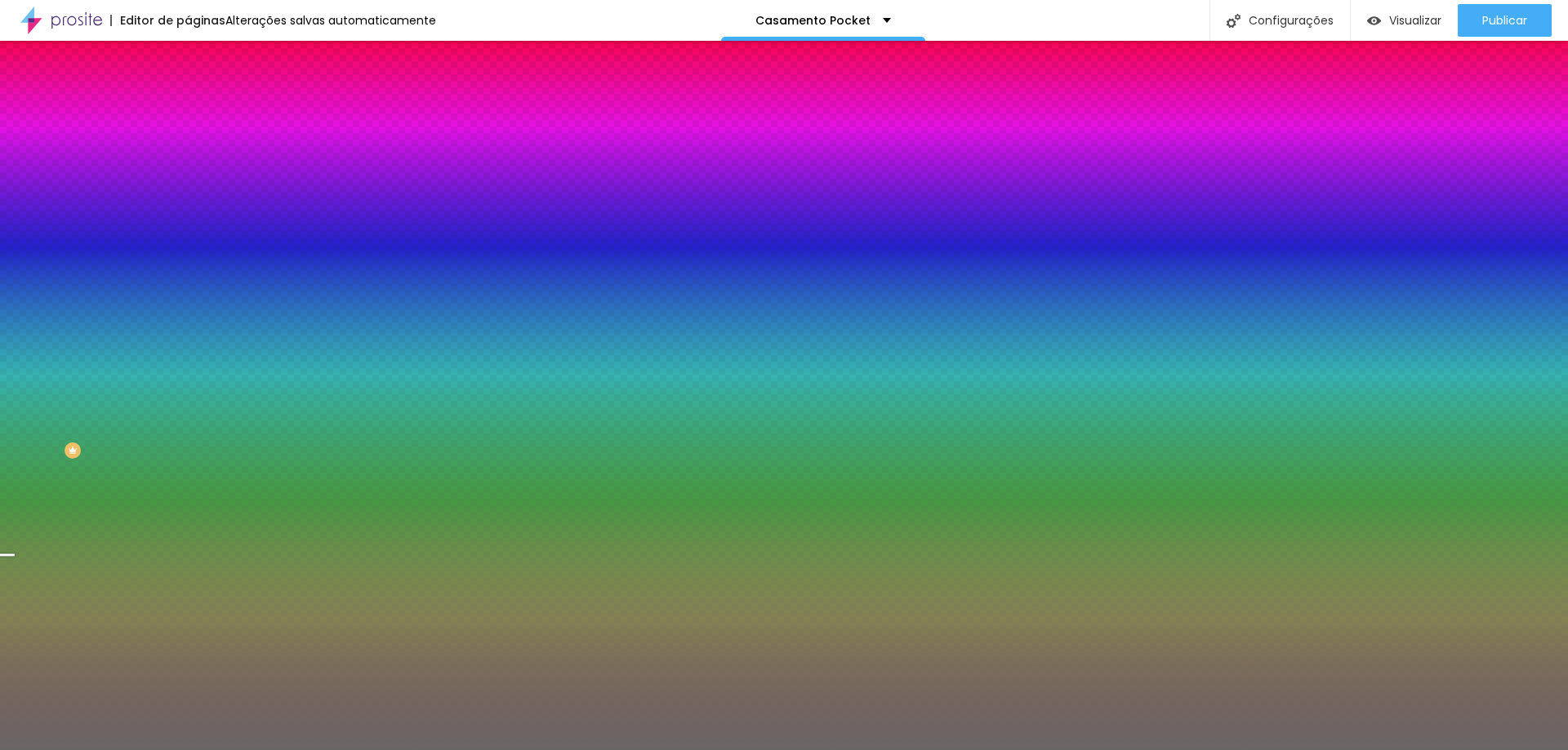
type input "53"
type input "49"
type input "48"
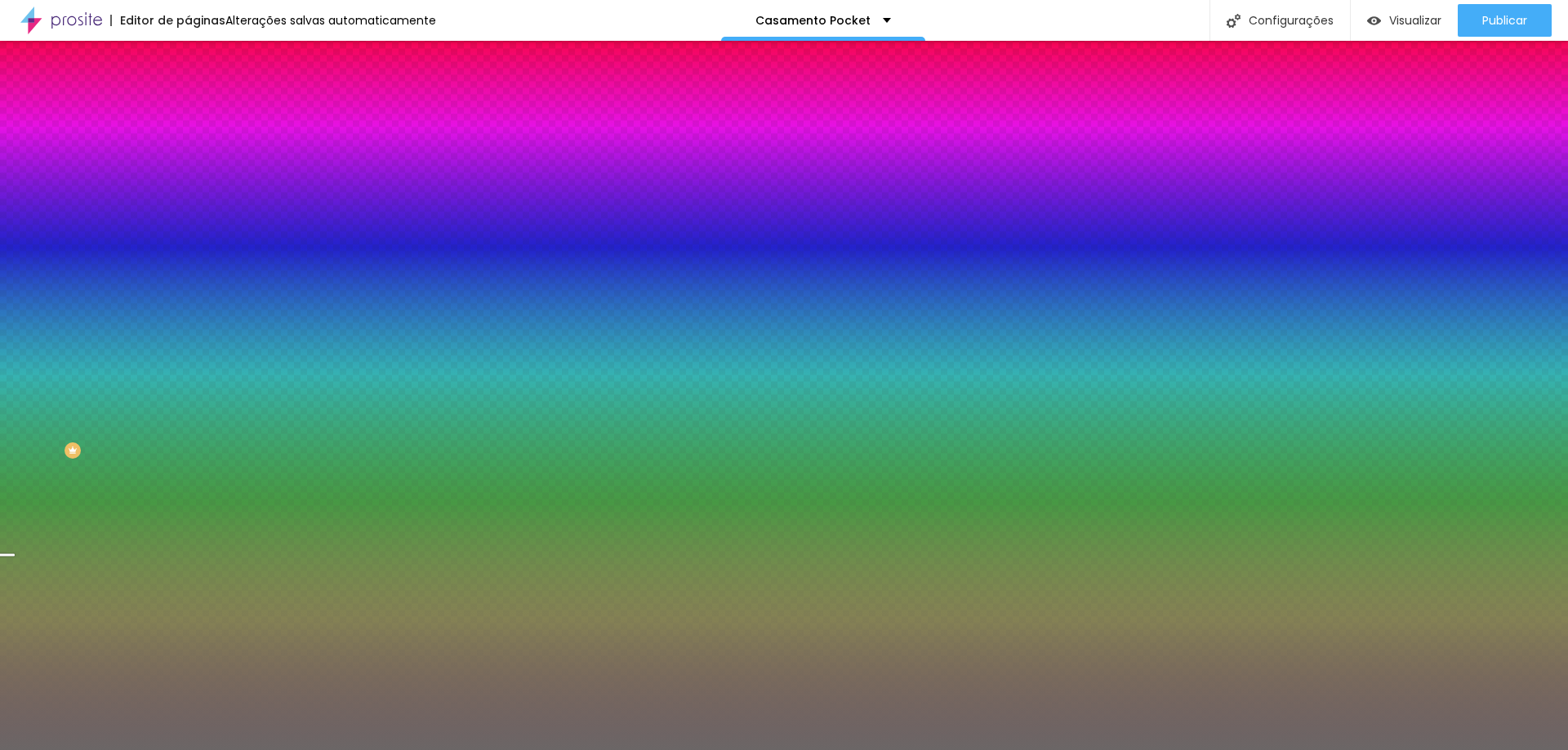
type input "46"
type input "44"
type input "43"
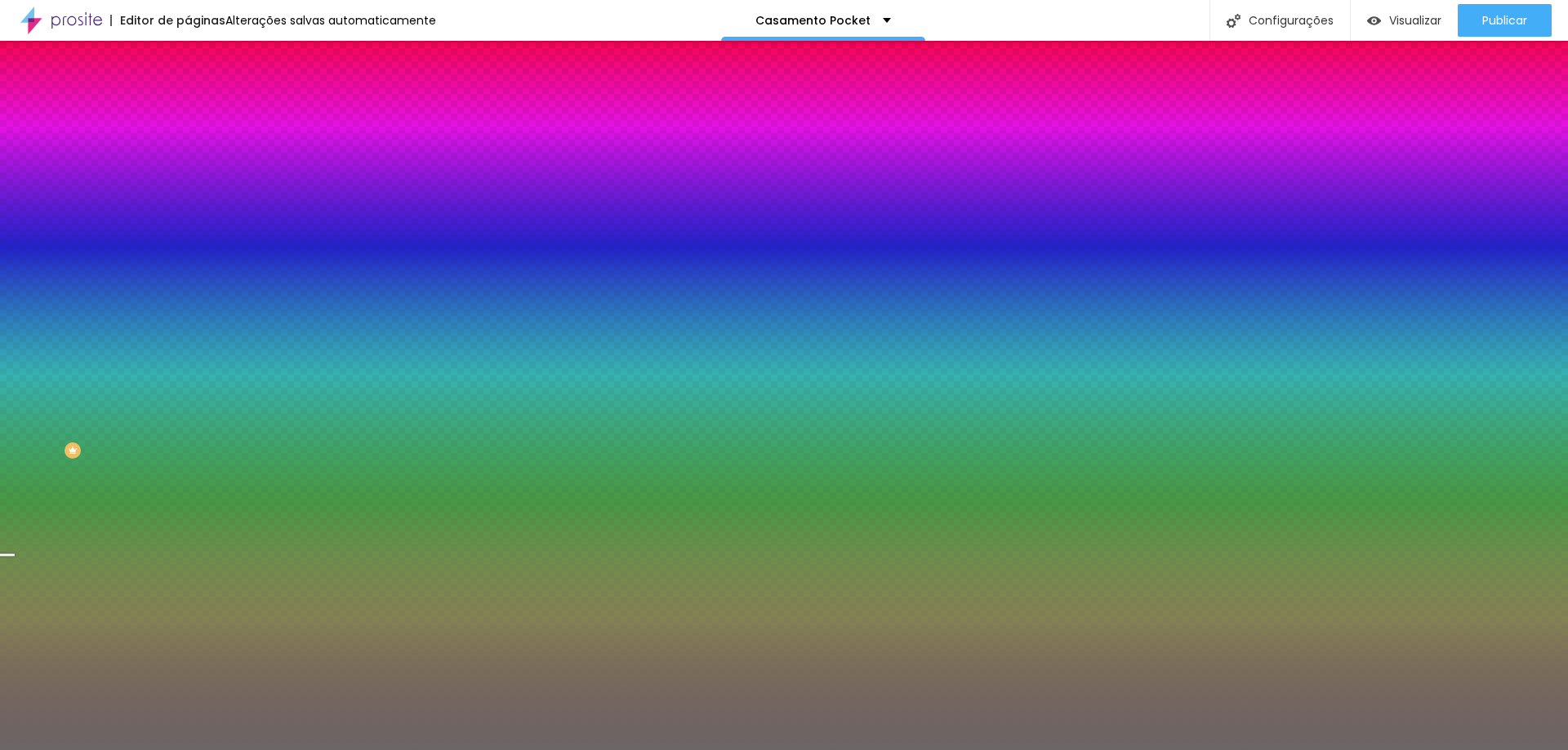
type input "43"
type input "38"
type input "31"
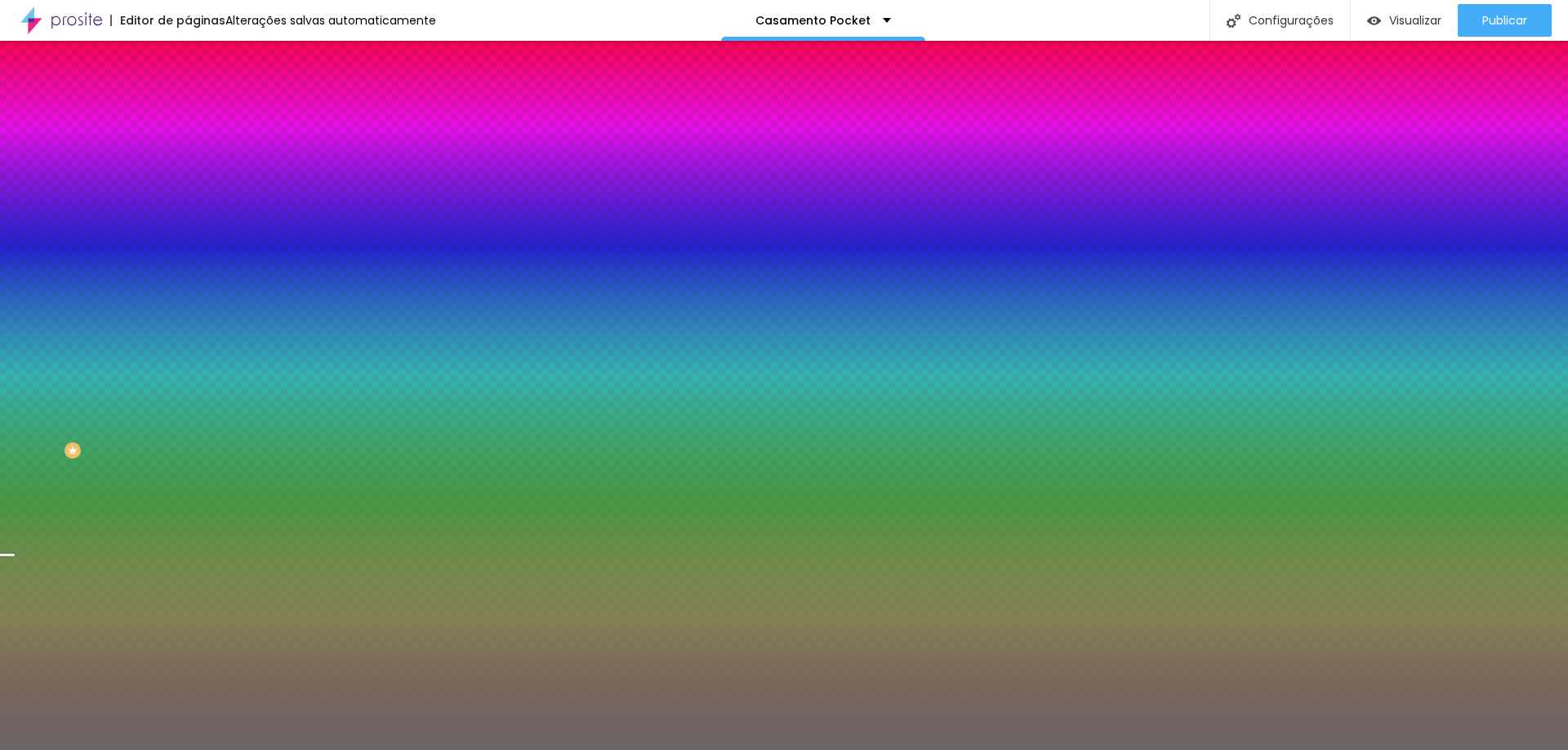
type input "23"
type input "18"
type input "13"
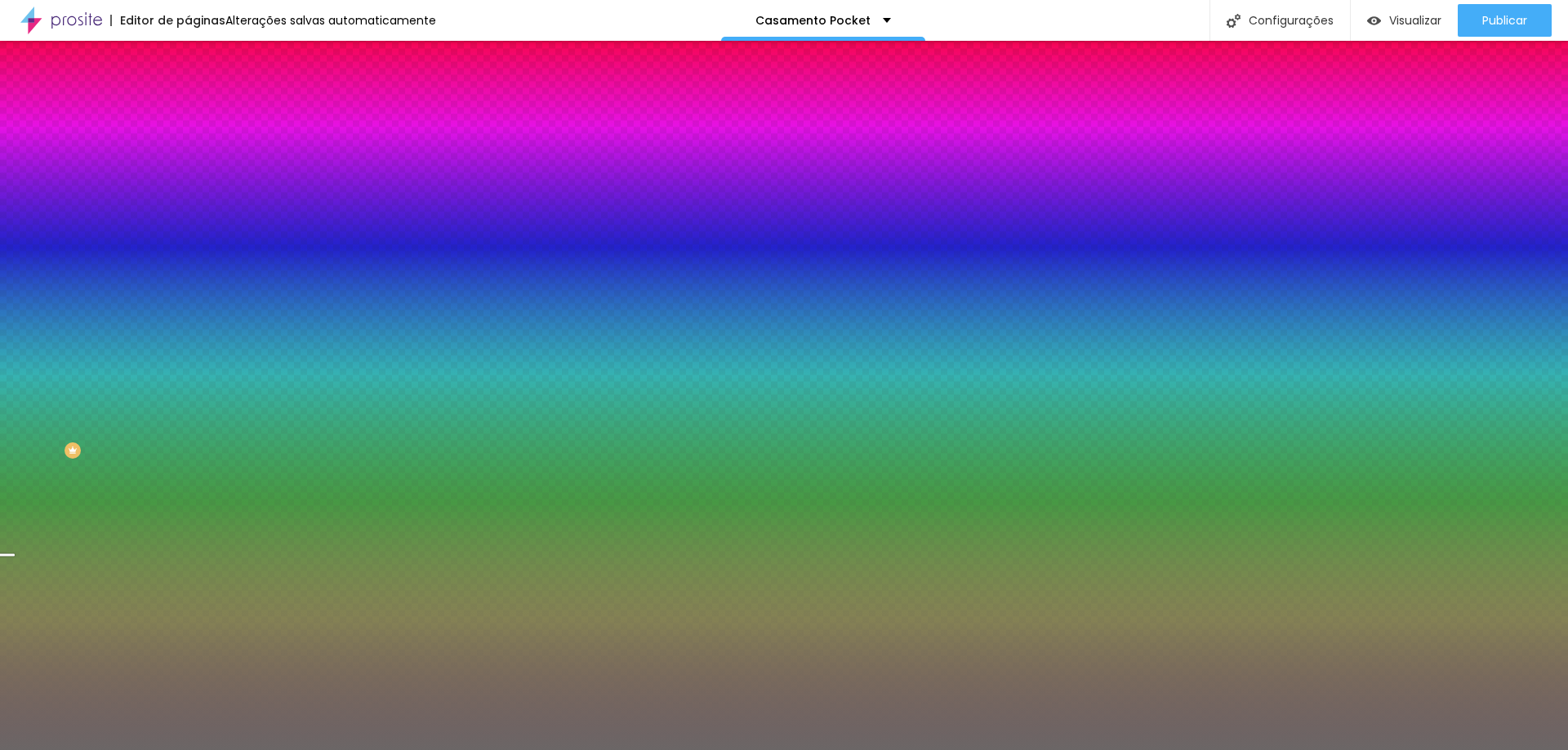
type input "13"
type input "11"
type input "8"
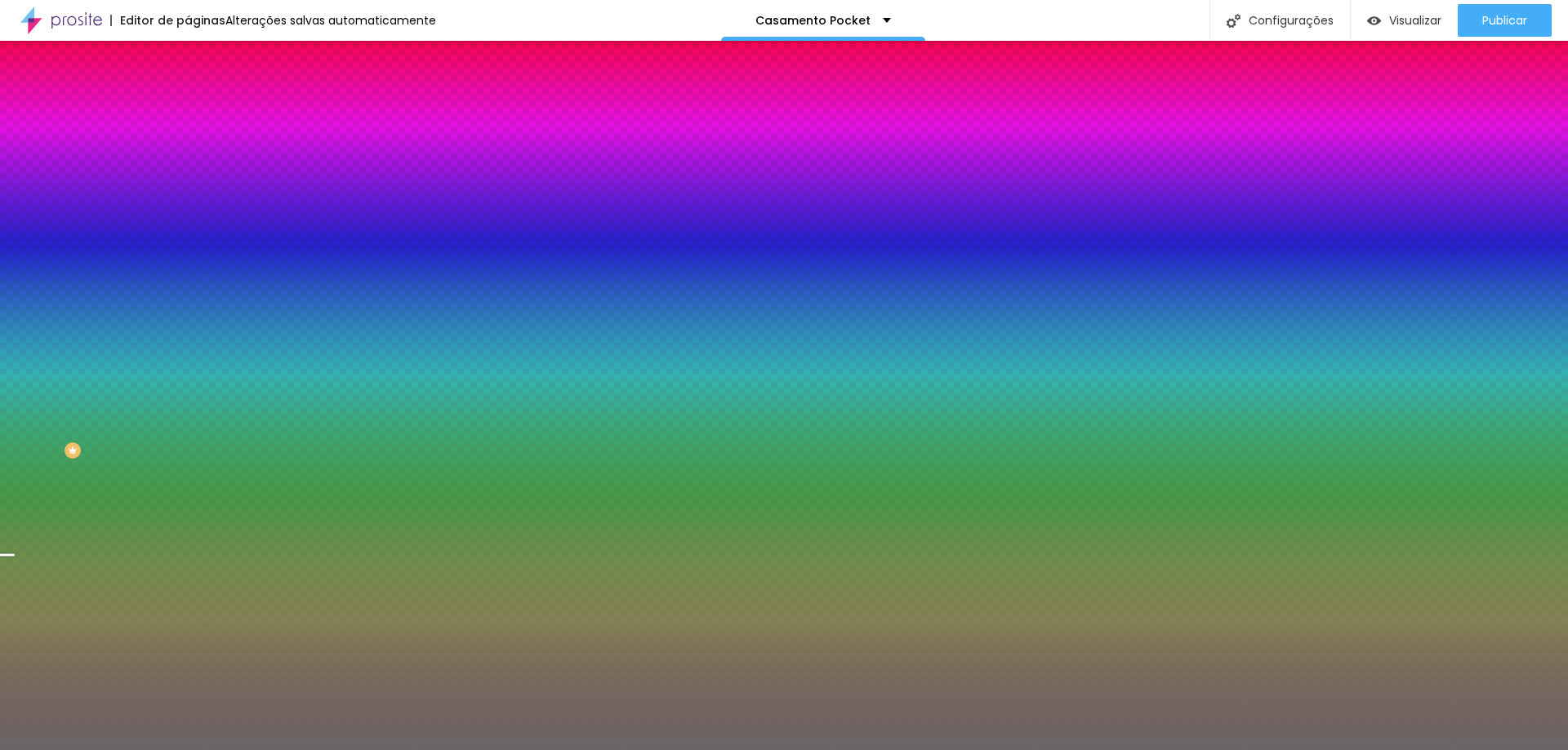
type input "5"
type input "3"
type input "2"
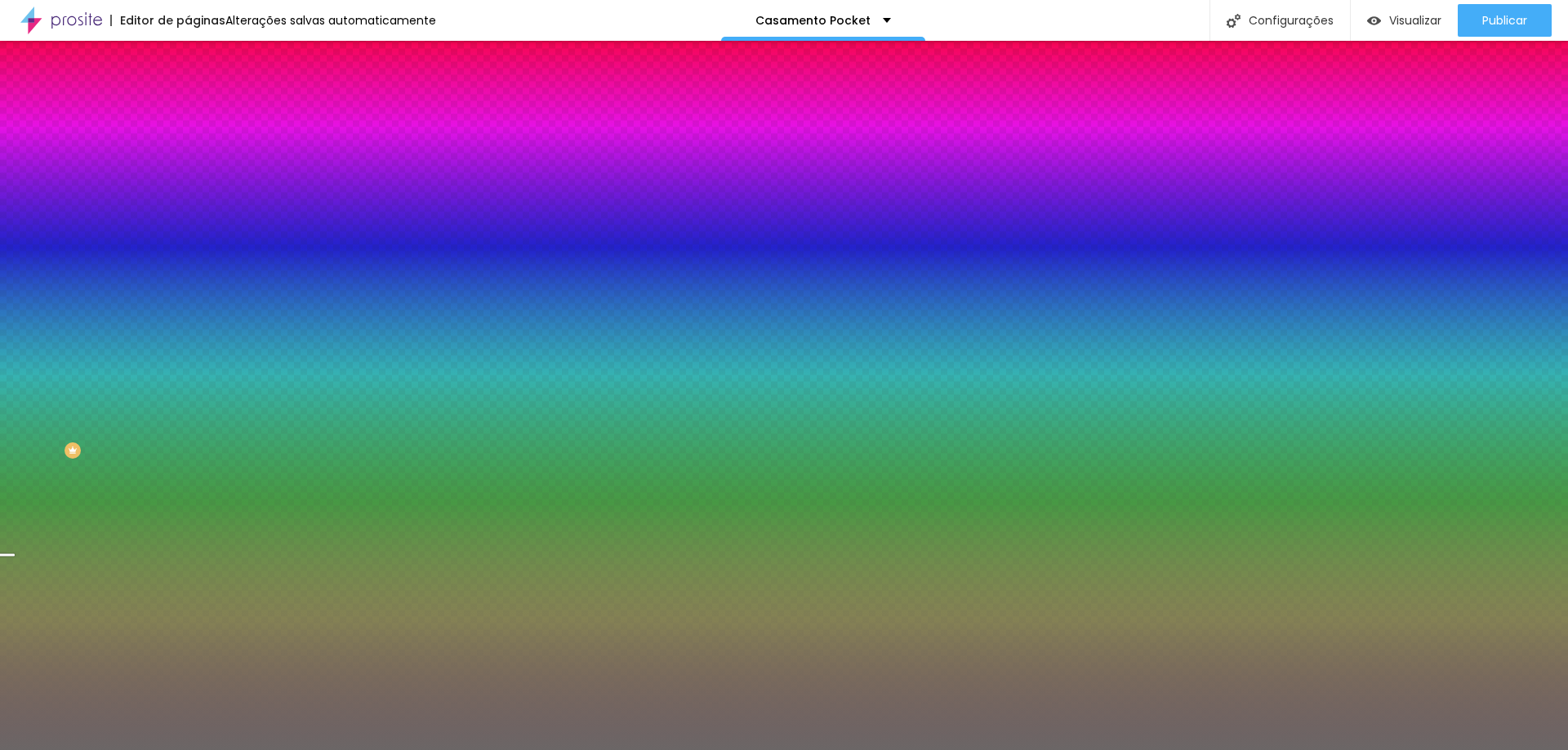
type input "2"
type input "0"
drag, startPoint x: 35, startPoint y: 202, endPoint x: 112, endPoint y: 135, distance: 102.1
type input "0"
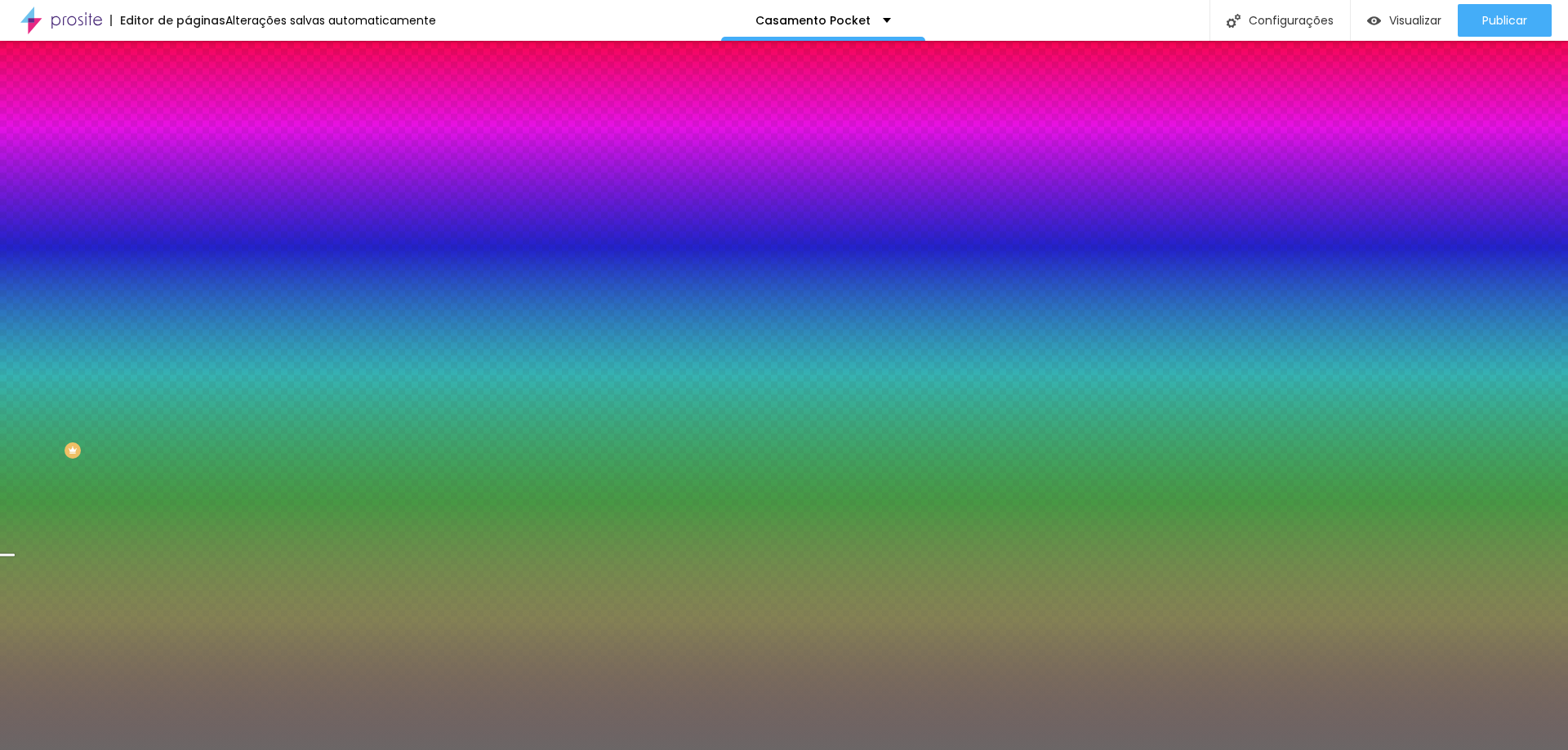
click at [188, 362] on input "range" at bounding box center [240, 369] width 105 height 13
click at [203, 115] on span "Avançado" at bounding box center [229, 122] width 53 height 14
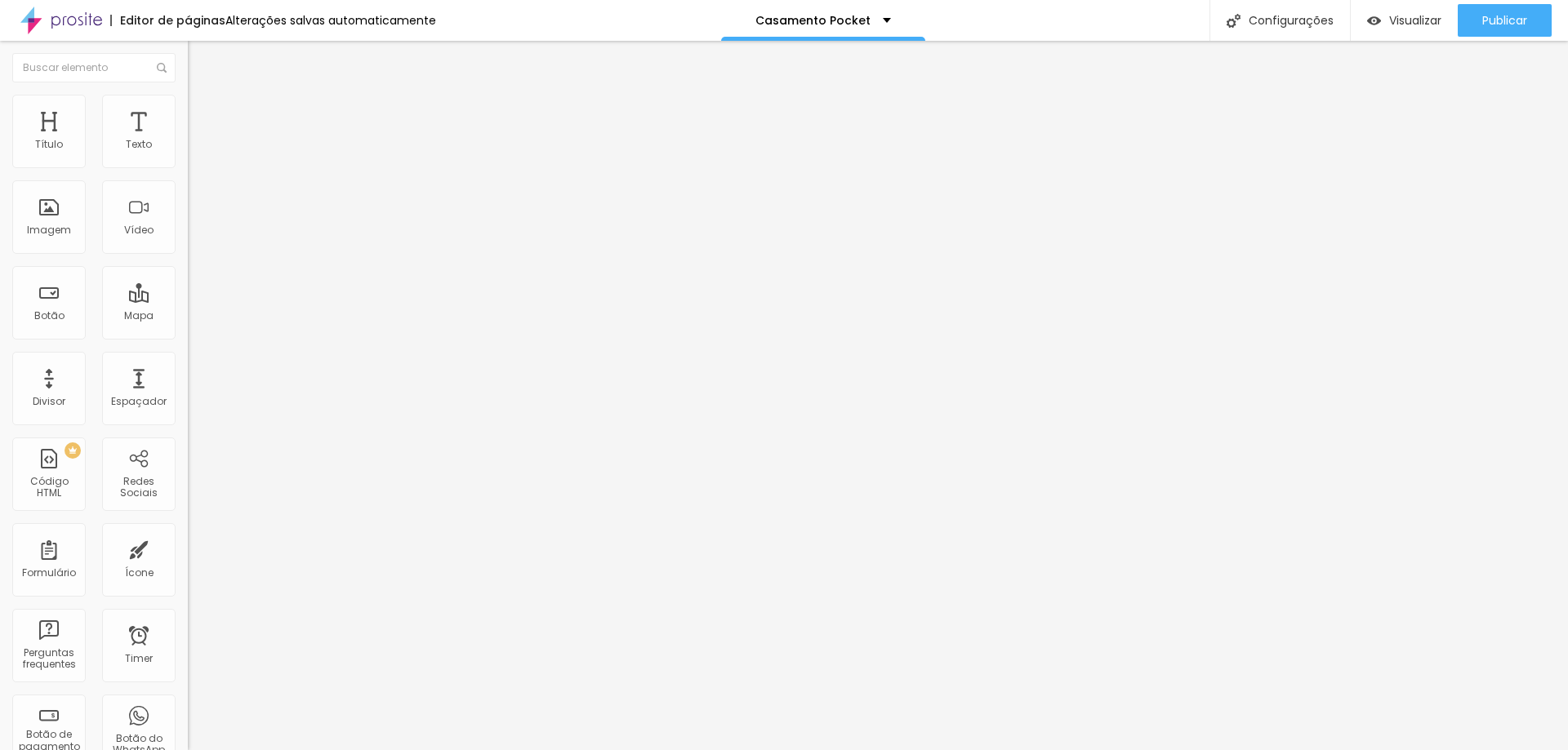
type input "30"
type input "25"
type input "20"
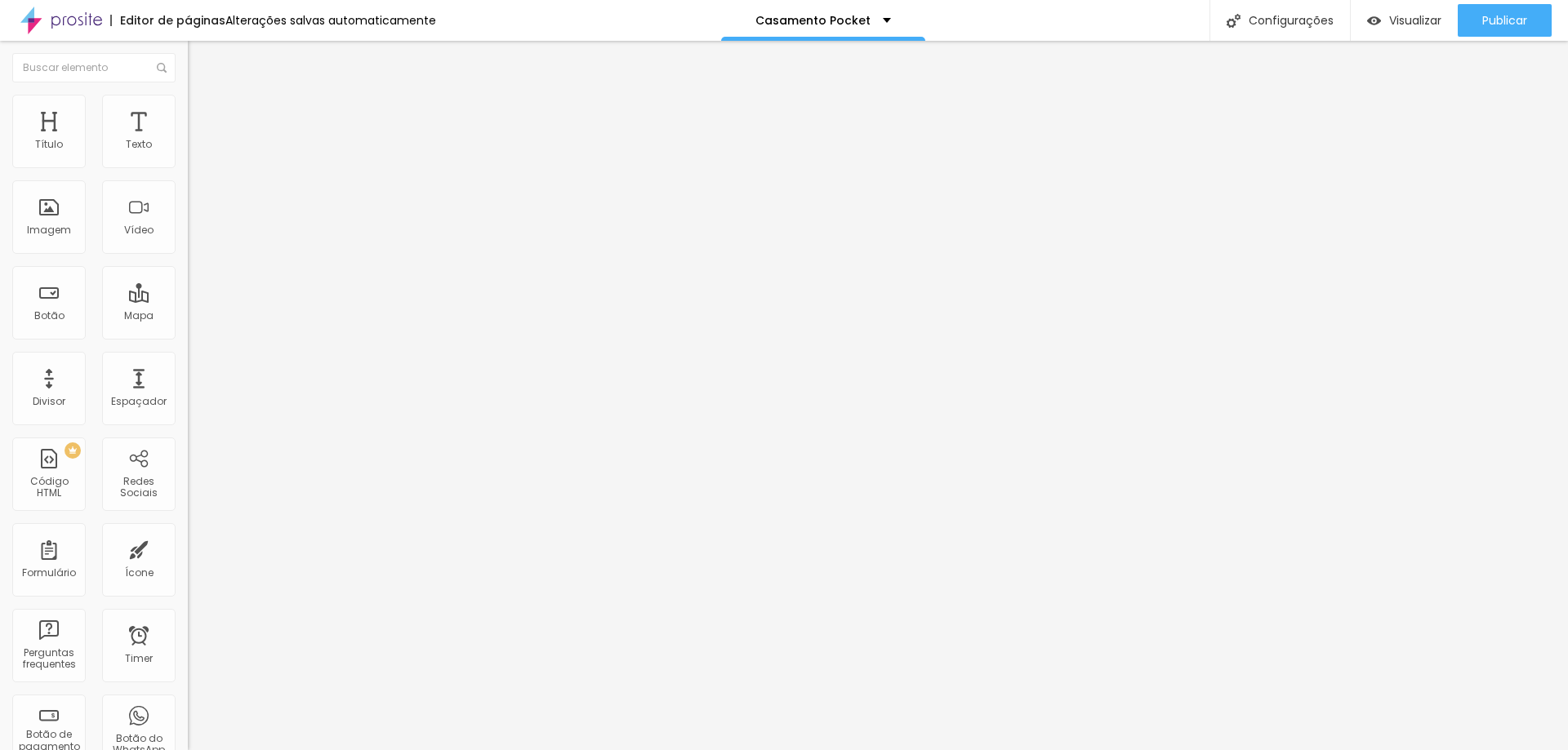
type input "20"
type input "15"
type input "10"
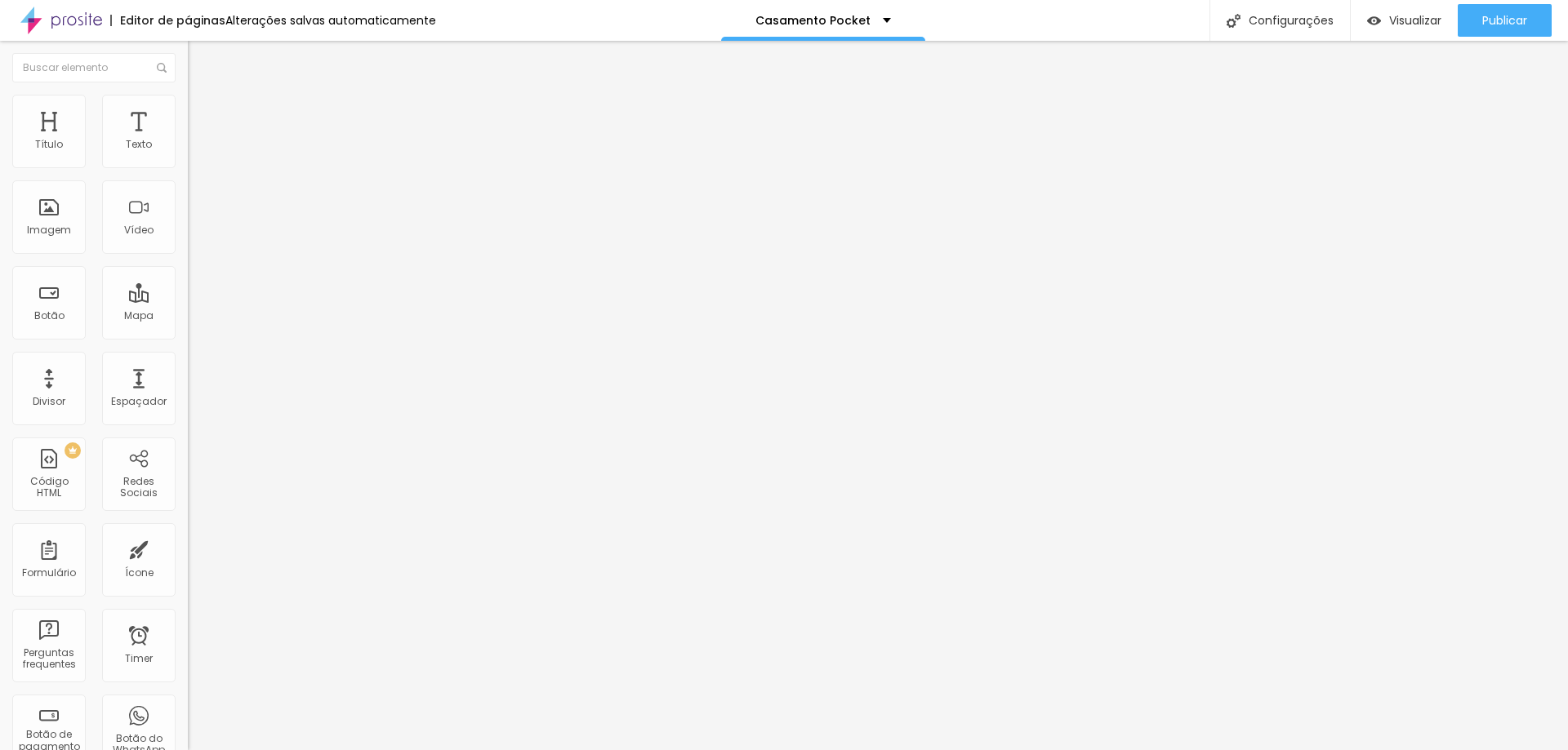
type input "5"
type input "0"
type input "5"
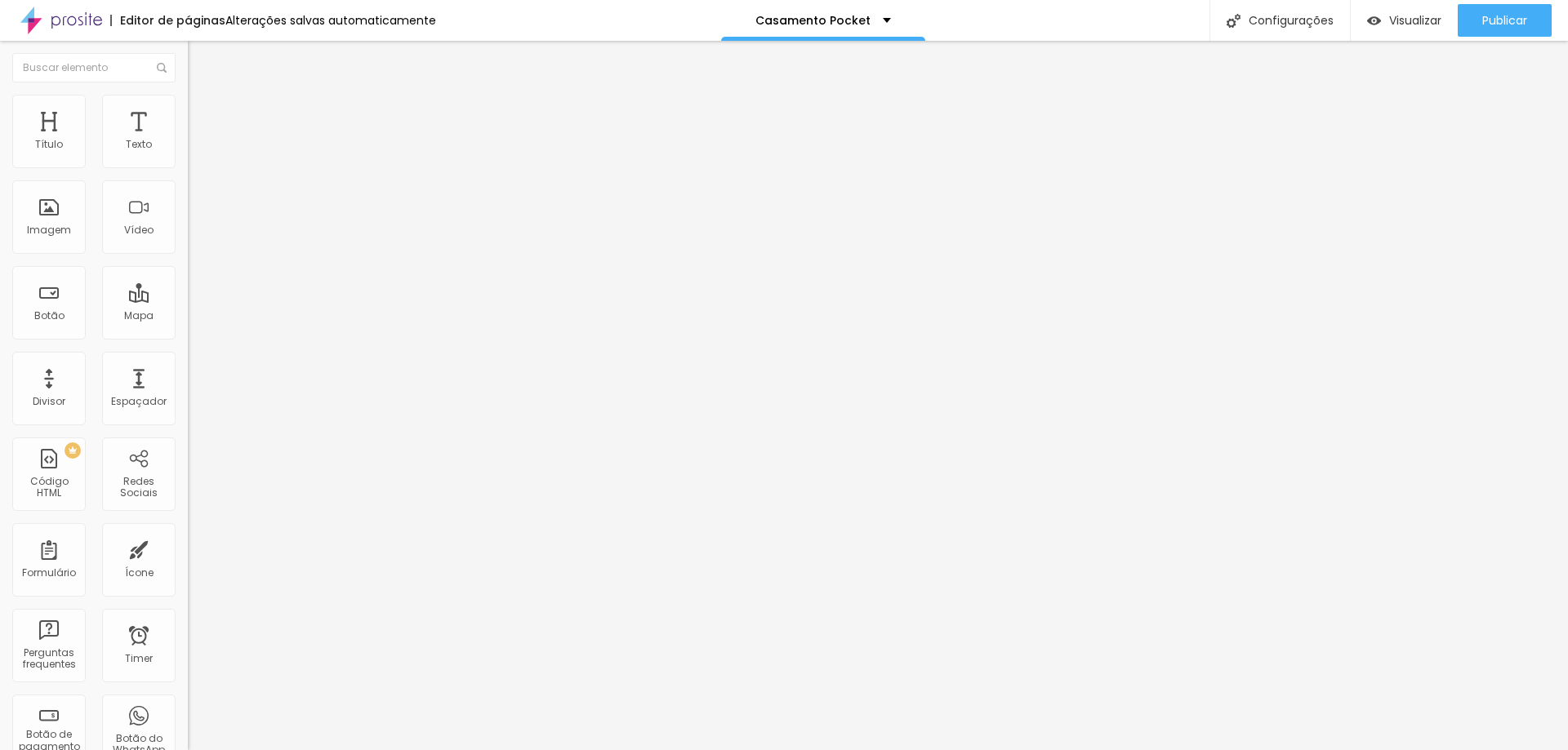
type input "5"
type input "50"
type input "45"
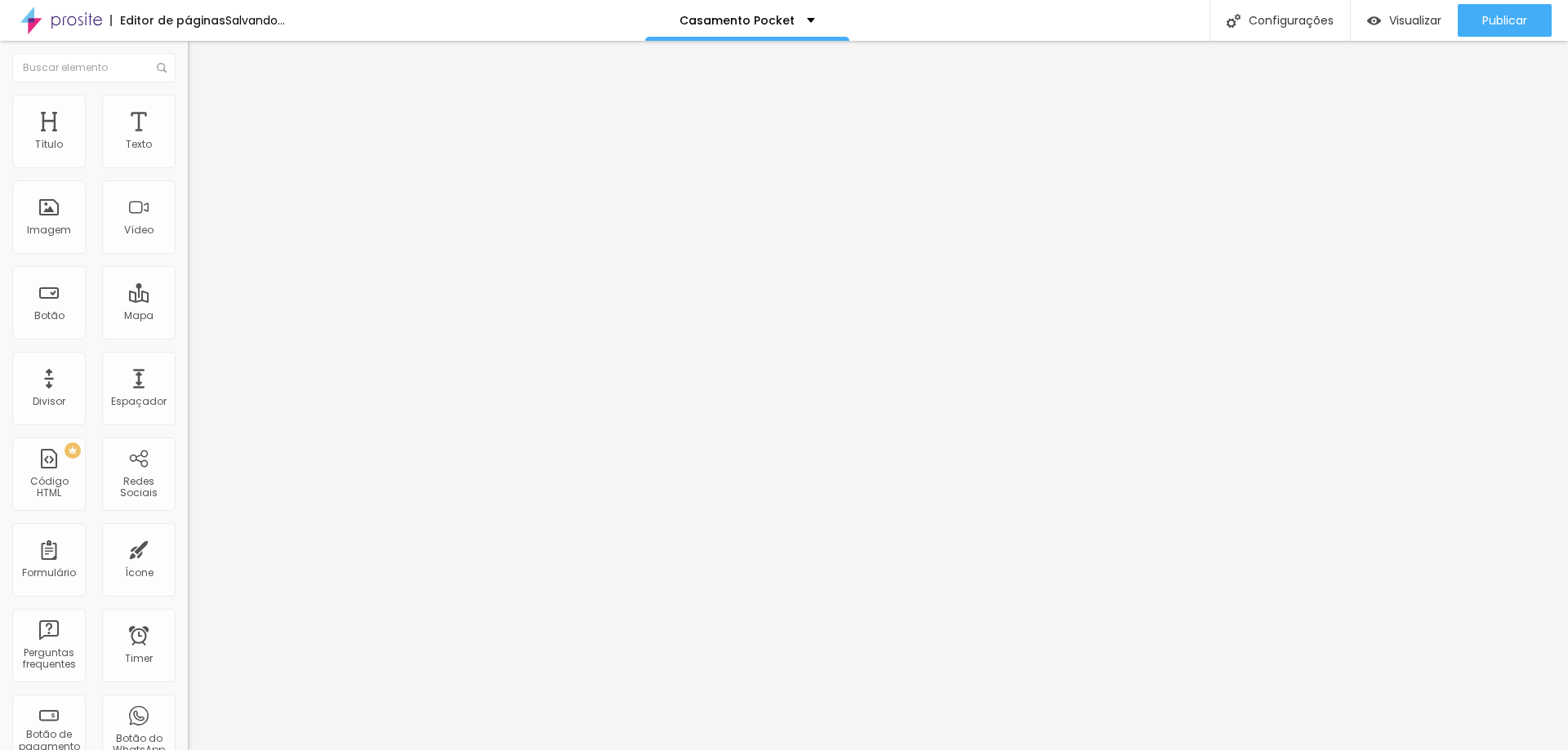
type input "40"
type input "35"
type input "30"
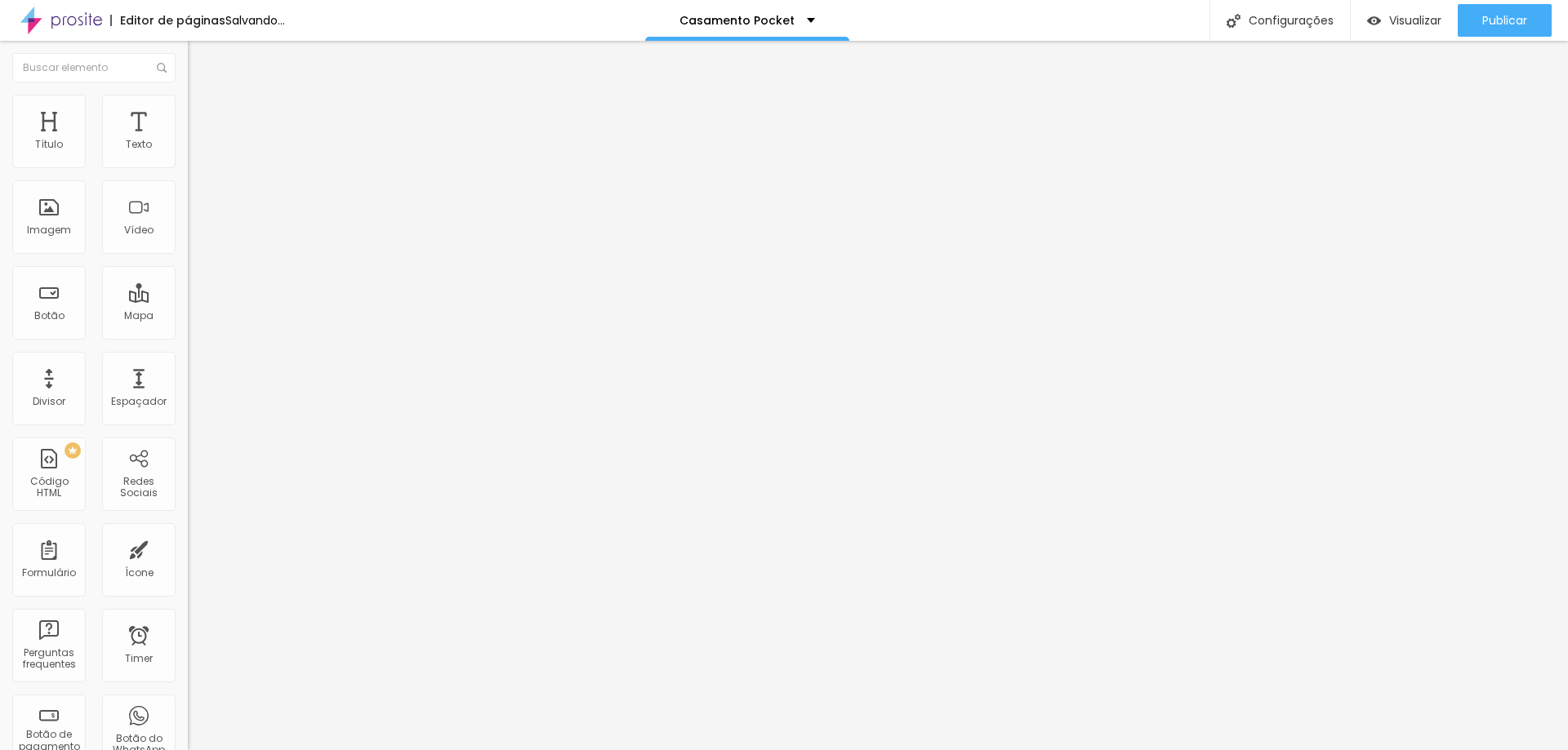
type input "30"
type input "25"
type input "20"
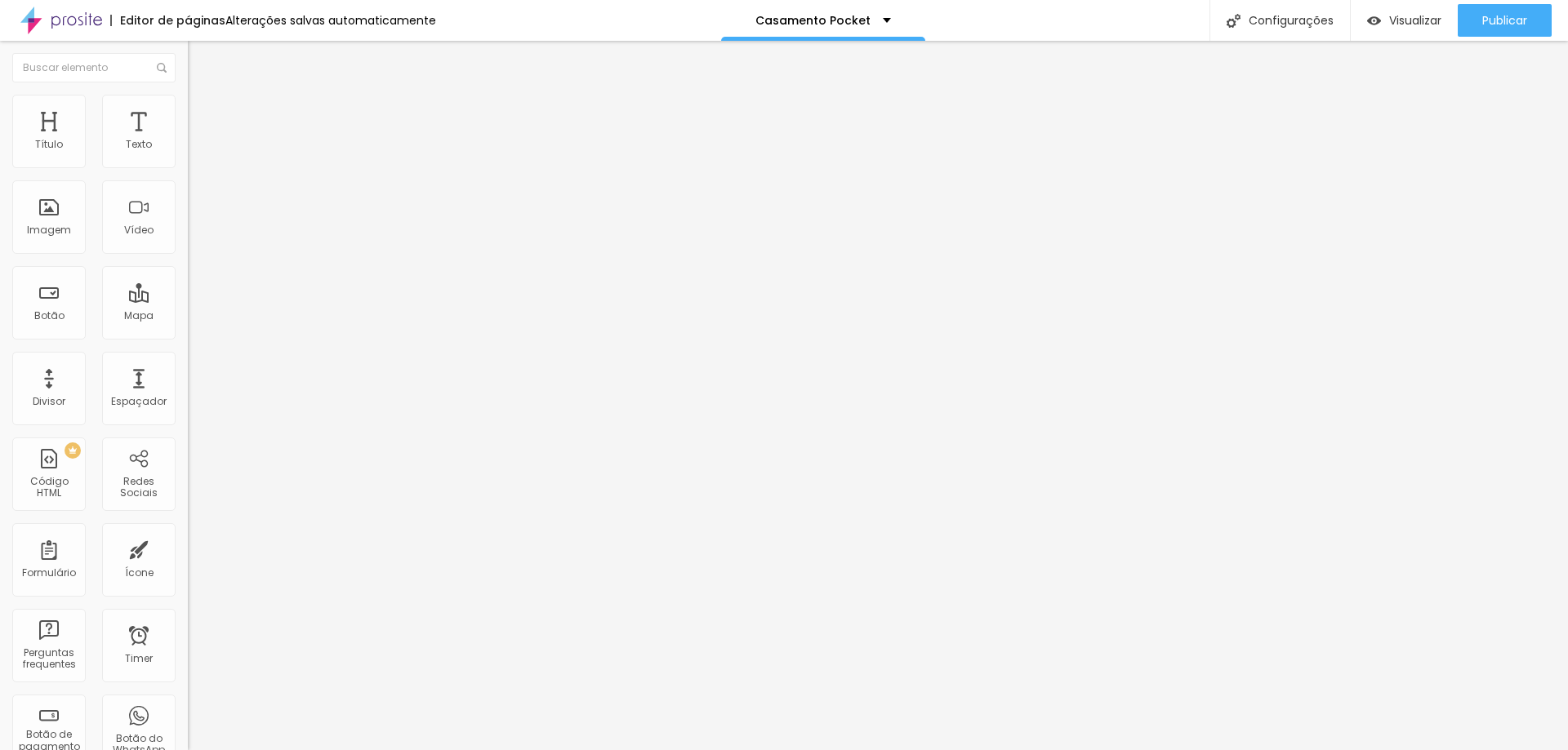
type input "15"
type input "10"
type input "15"
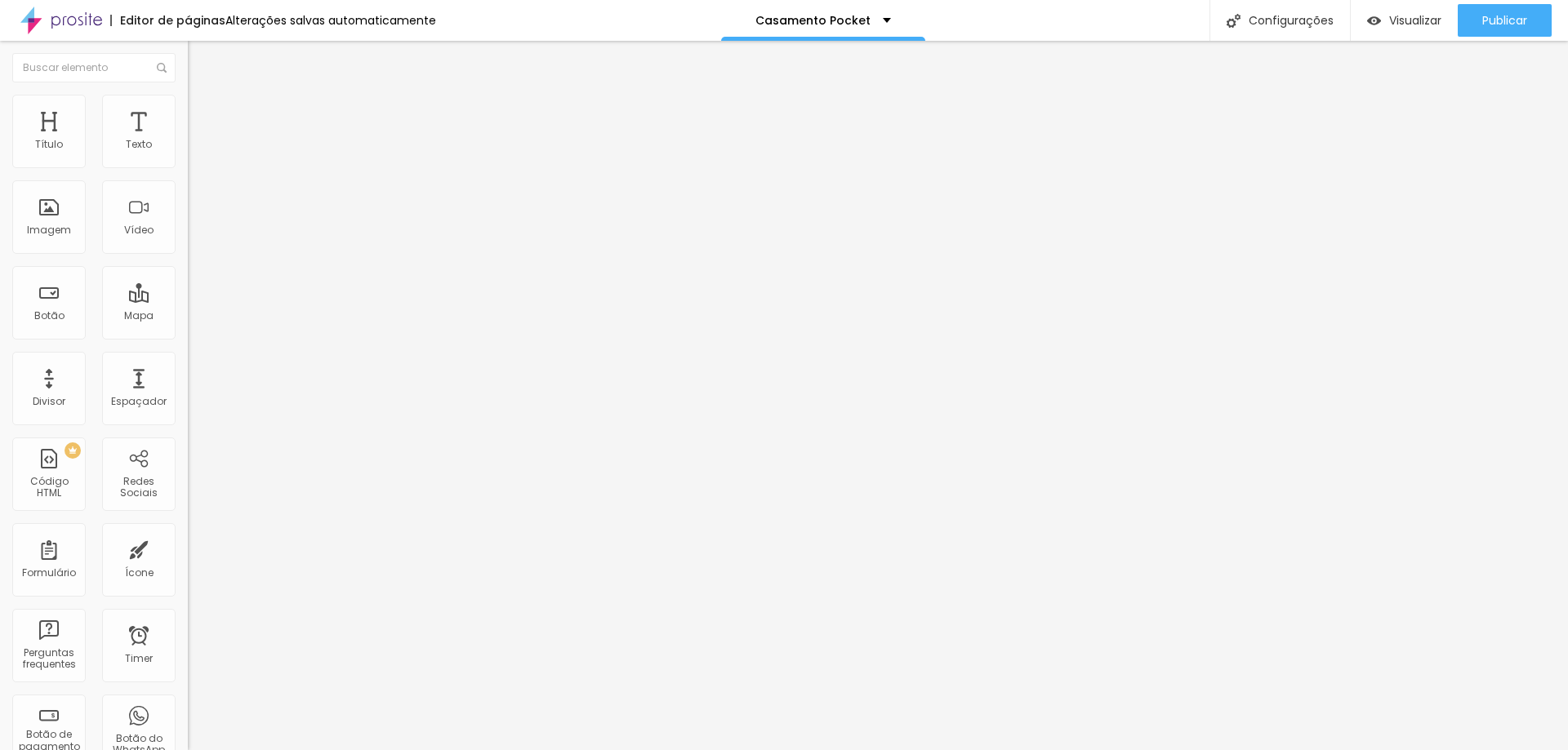
type input "15"
type input "20"
drag, startPoint x: 89, startPoint y: 164, endPoint x: 71, endPoint y: 177, distance: 22.2
type input "20"
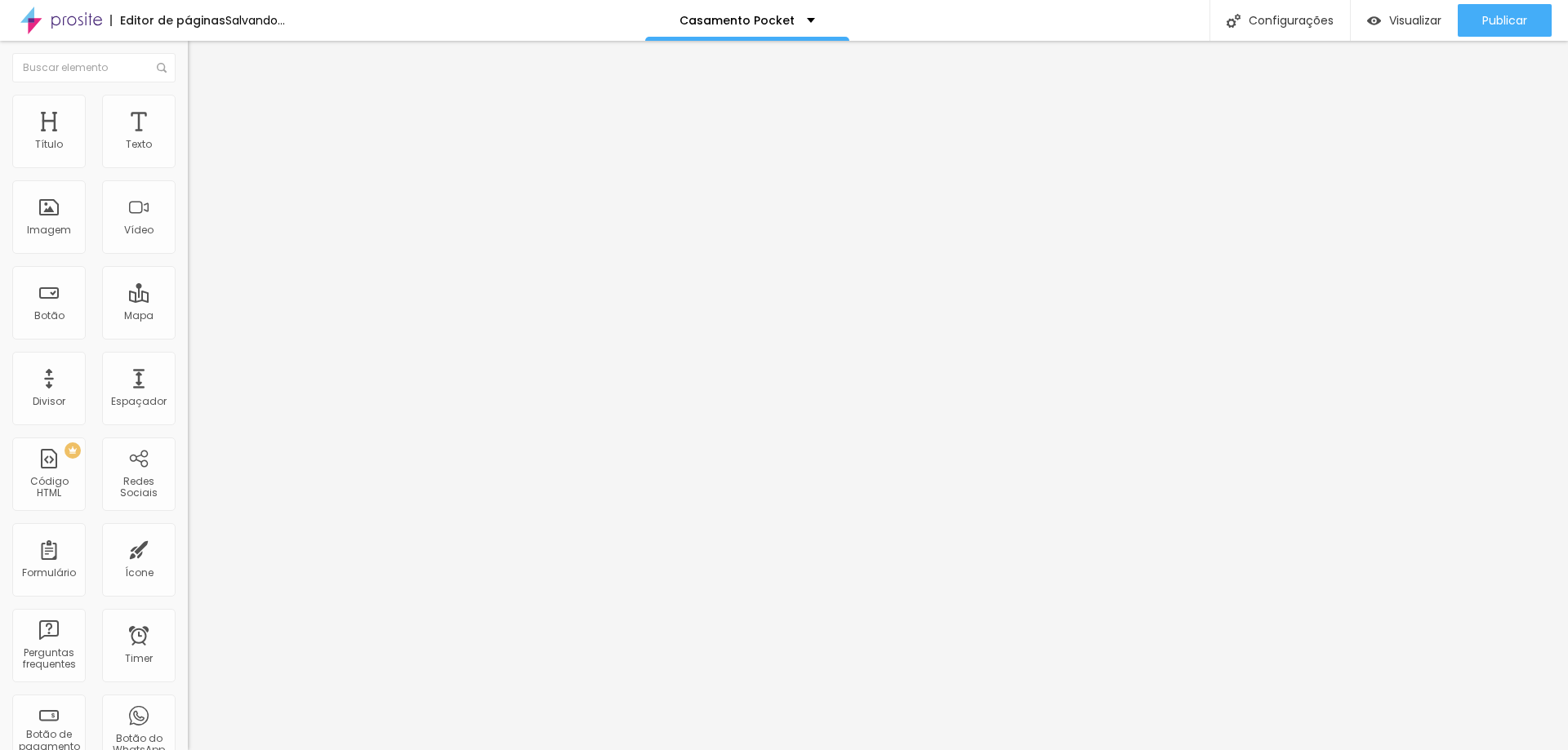
click at [188, 317] on input "range" at bounding box center [240, 323] width 105 height 13
click at [203, 110] on span "Avançado" at bounding box center [229, 105] width 53 height 14
click at [188, 93] on img at bounding box center [195, 86] width 15 height 15
click at [194, 152] on icon "button" at bounding box center [199, 146] width 10 height 10
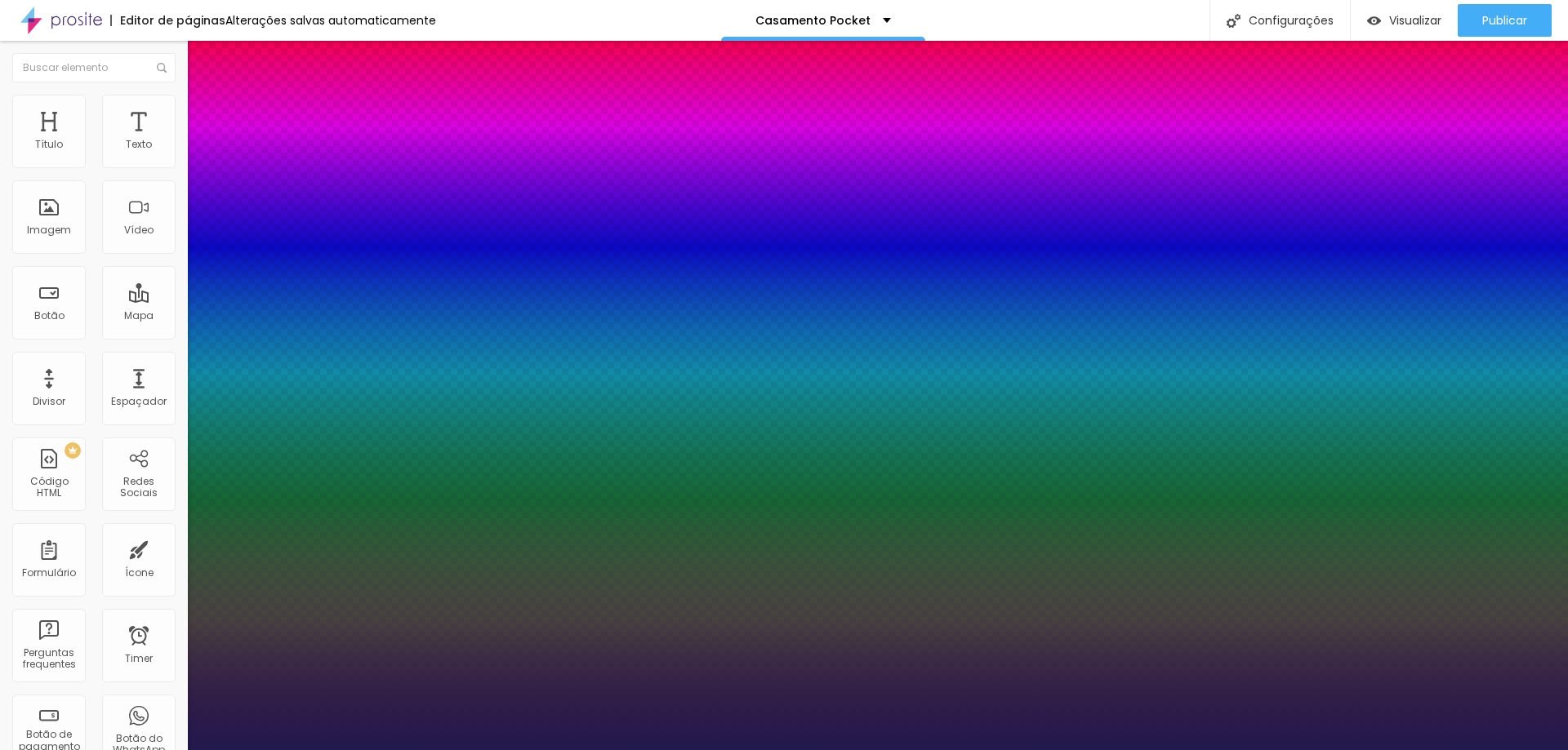
type input "1"
select select "WorkSansThin"
type input "1"
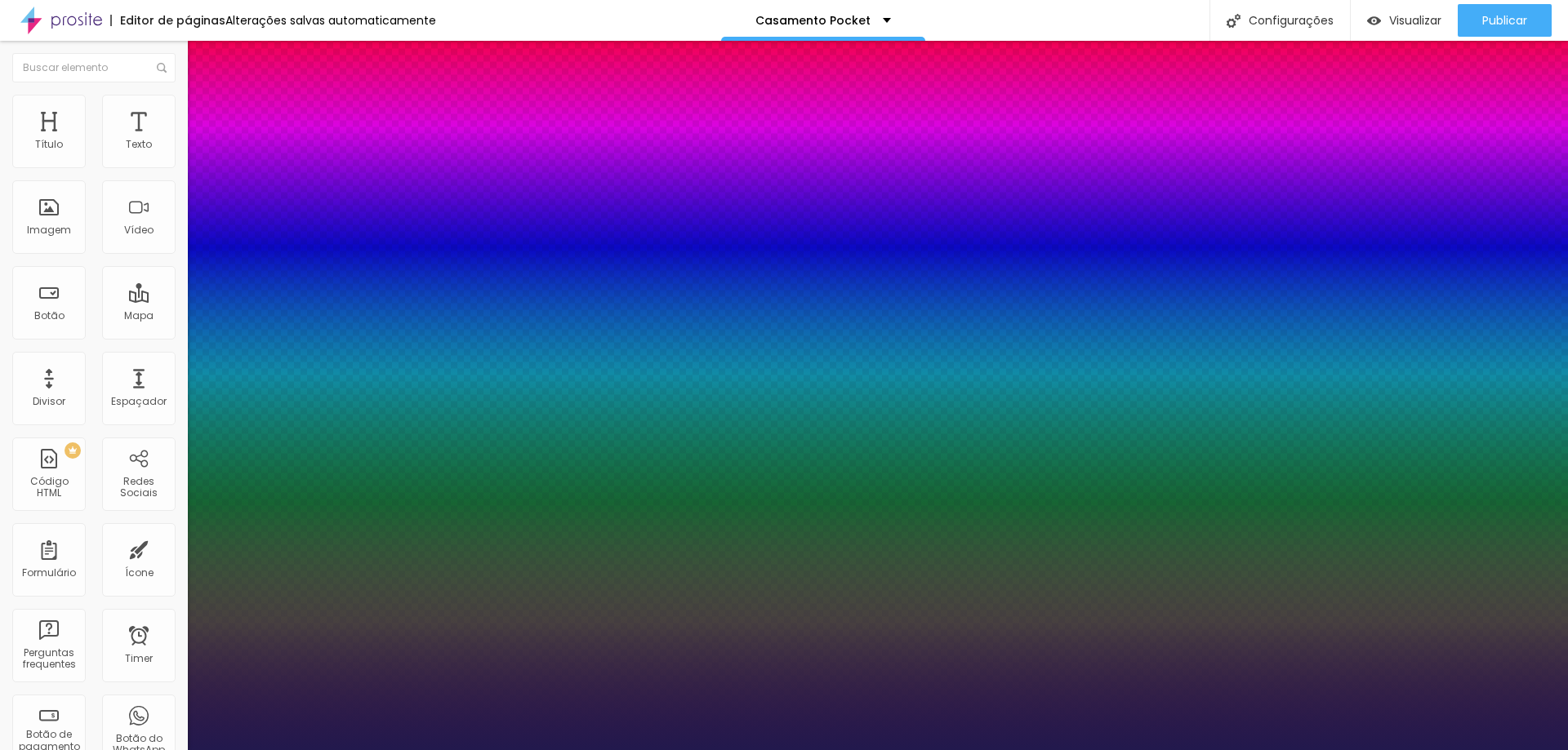
type input "22"
type input "1"
type input "44"
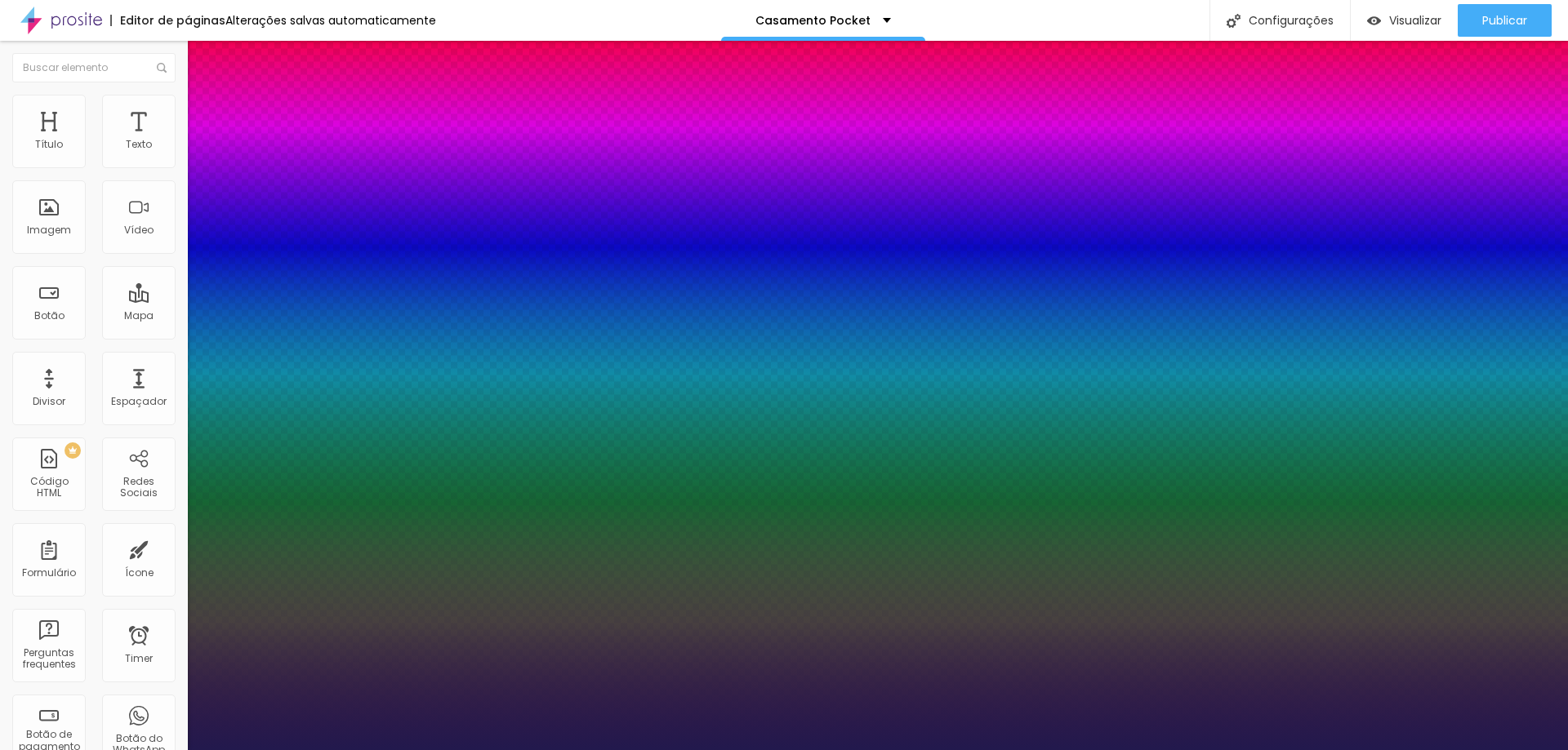
type input "1"
type input "51"
type input "1"
type input "58"
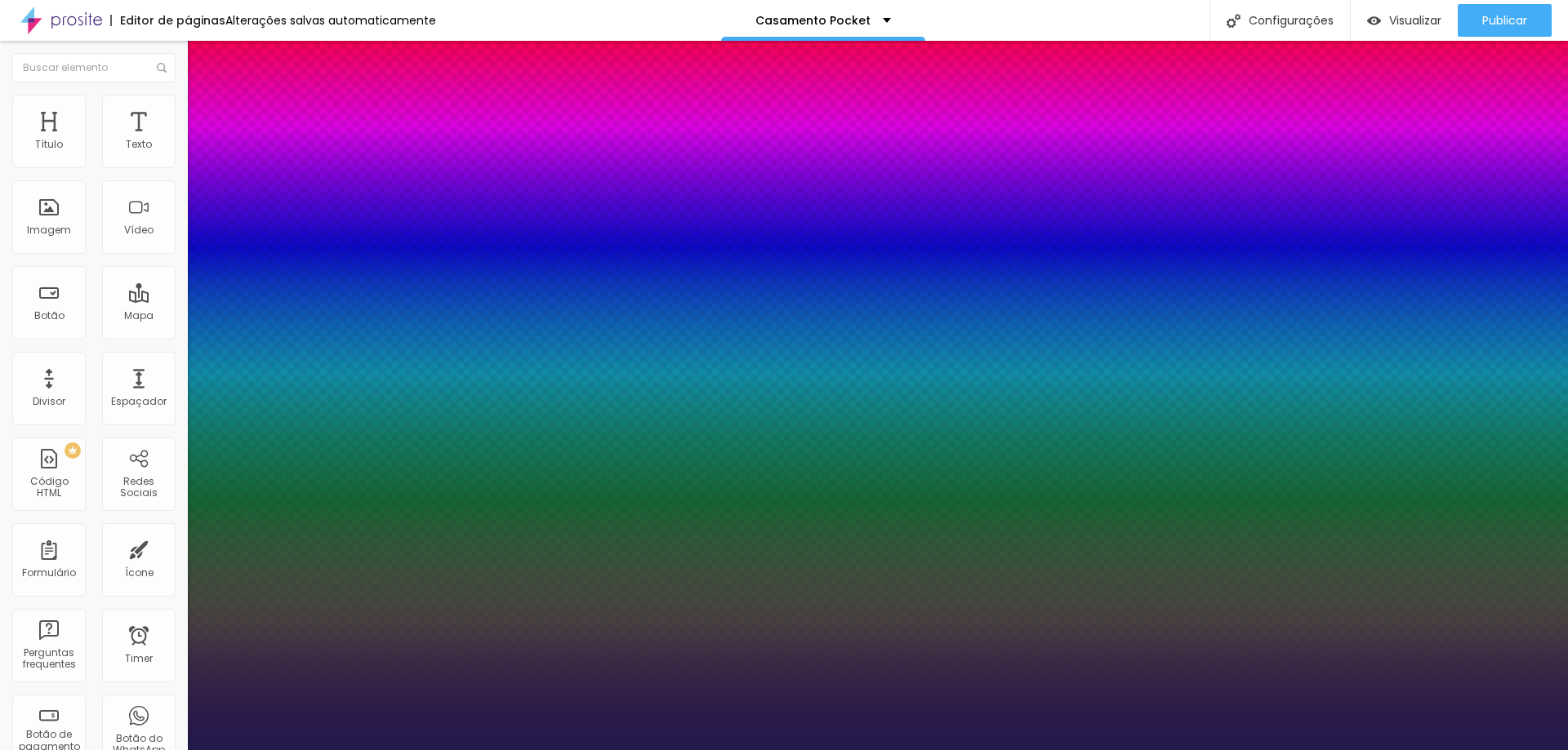
type input "58"
type input "1"
type input "67"
type input "1"
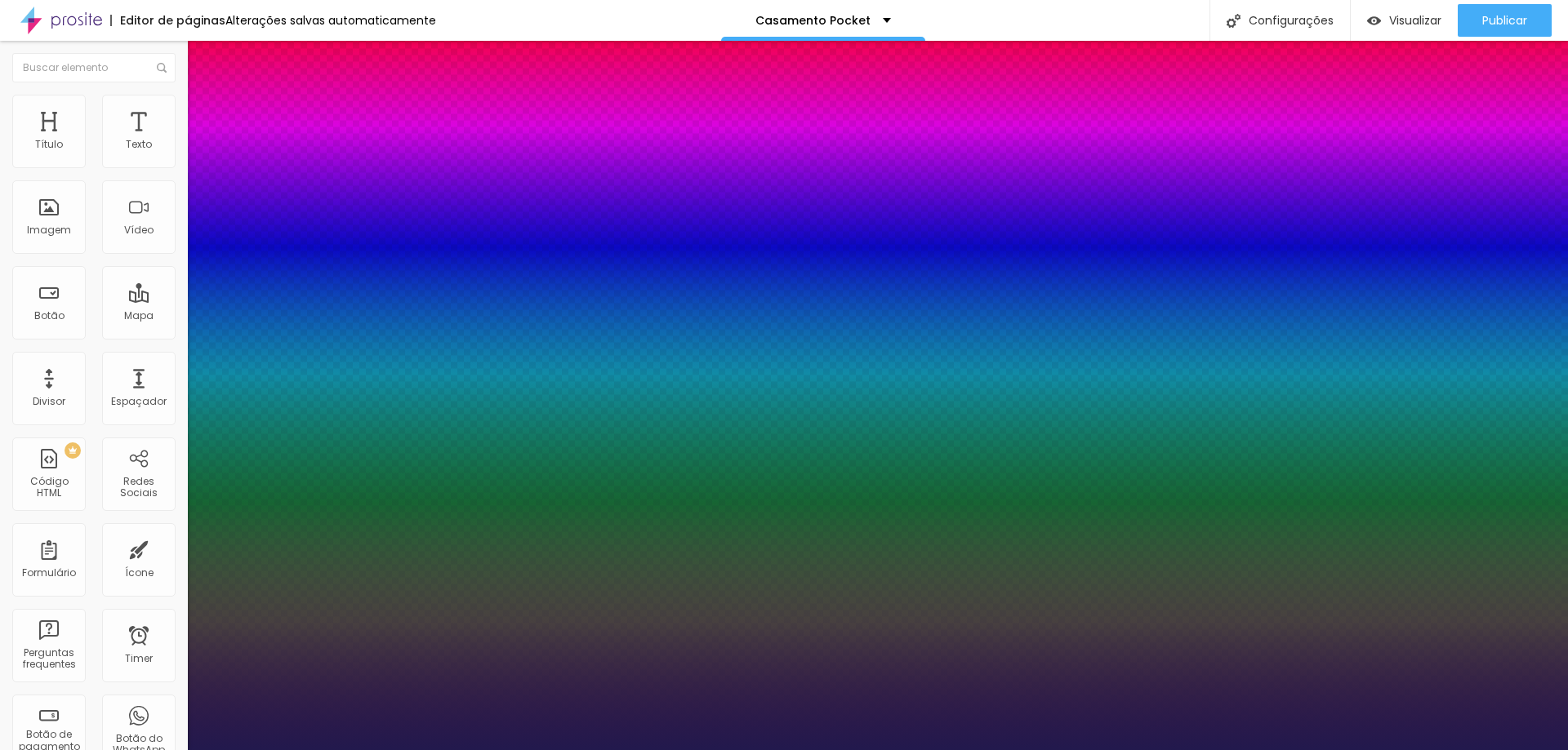
type input "78"
type input "1"
type input "89"
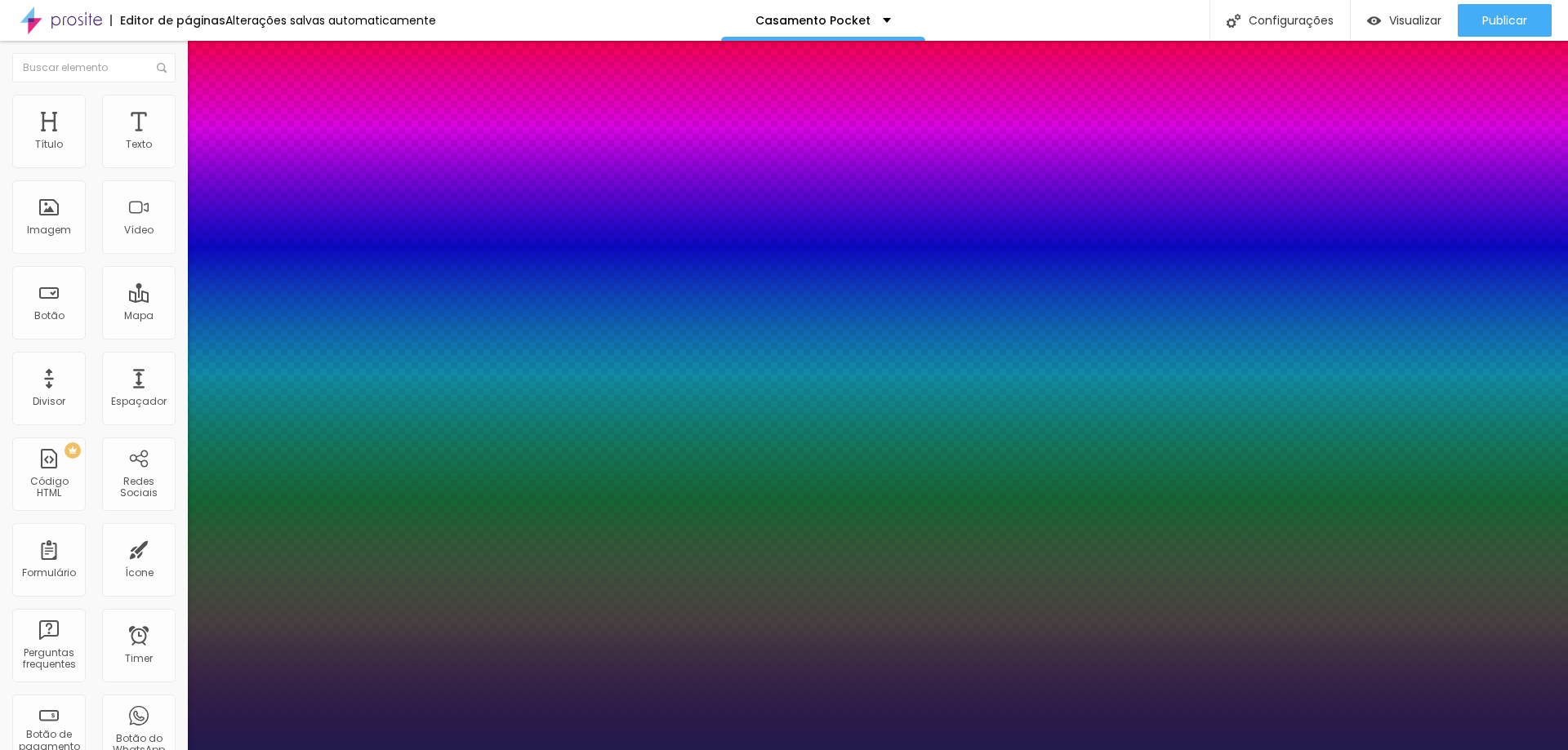
type input "1"
type input "100"
type input "1"
drag, startPoint x: 222, startPoint y: 280, endPoint x: 408, endPoint y: 280, distance: 186.0
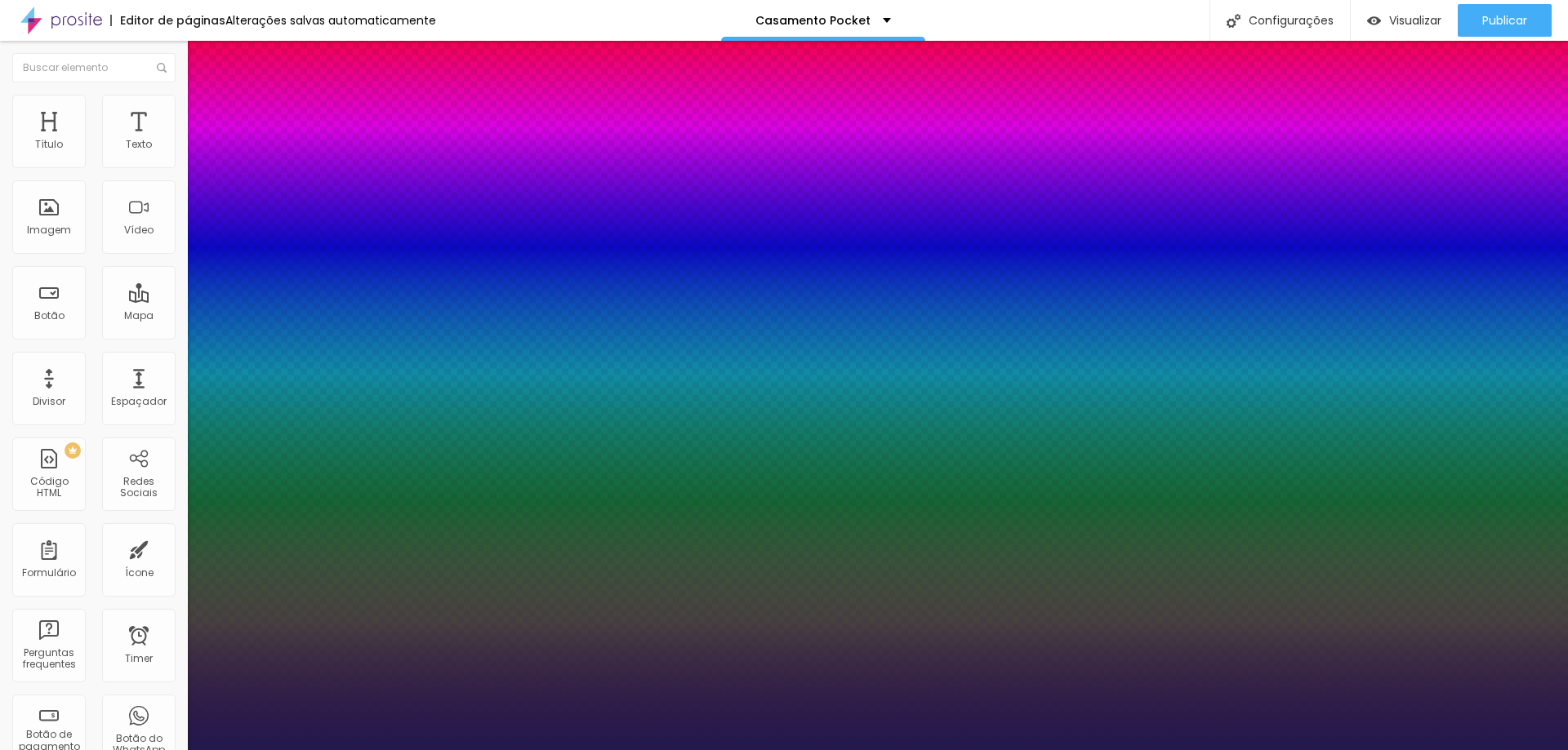
type input "100"
type input "1"
type input "1.1"
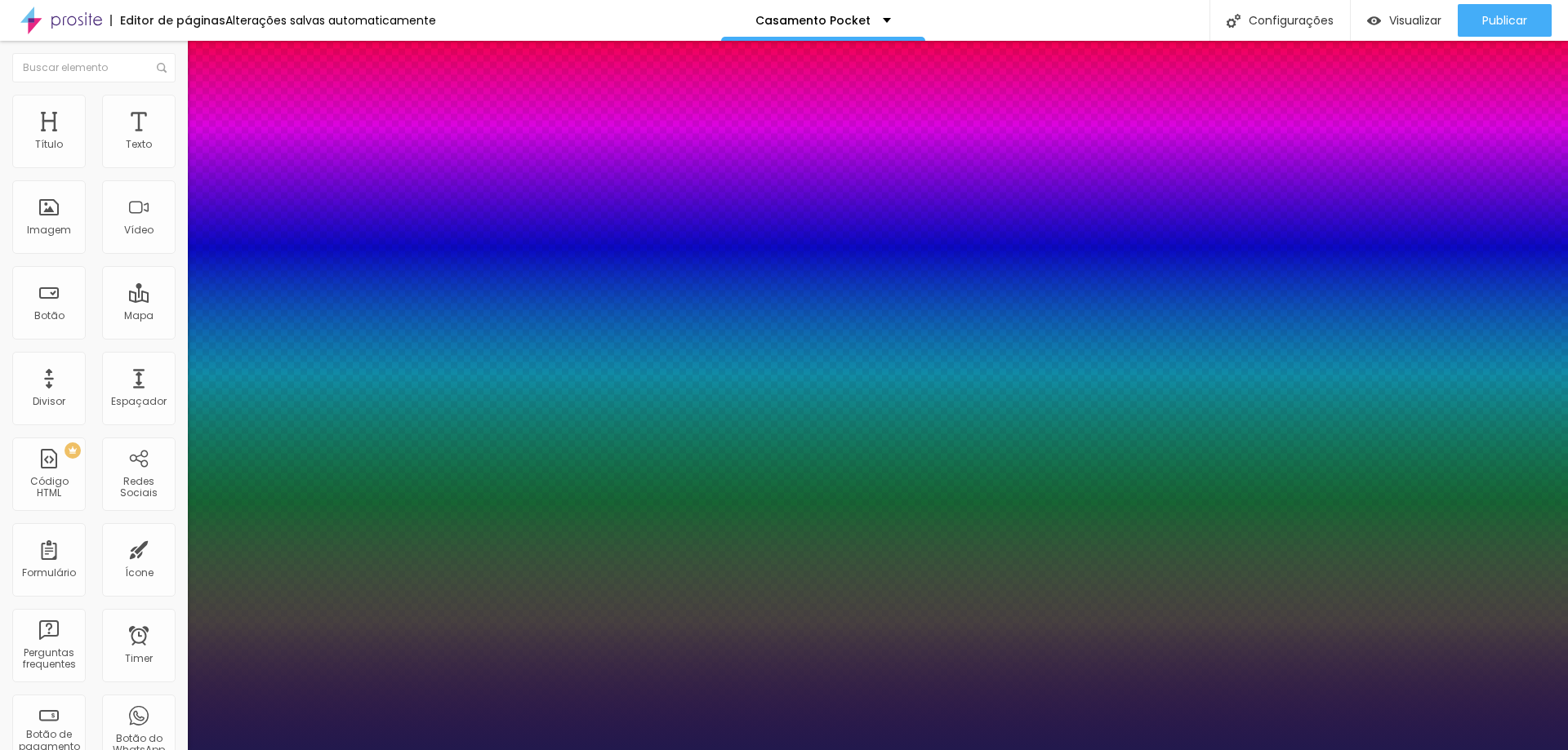
type input "1"
type input "1.3"
type input "1"
type input "1.8"
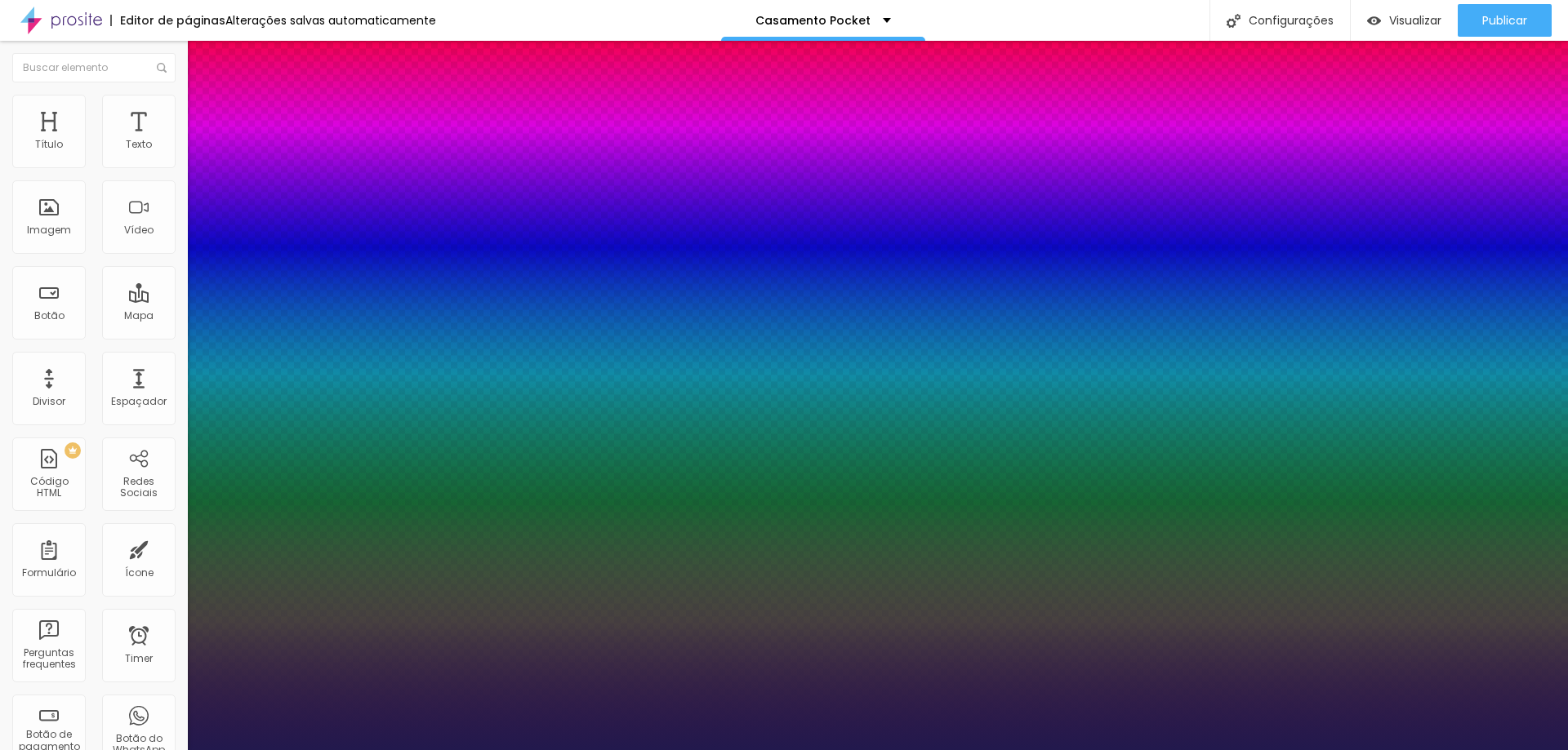
type input "1.8"
type input "1"
type input "2"
type input "1"
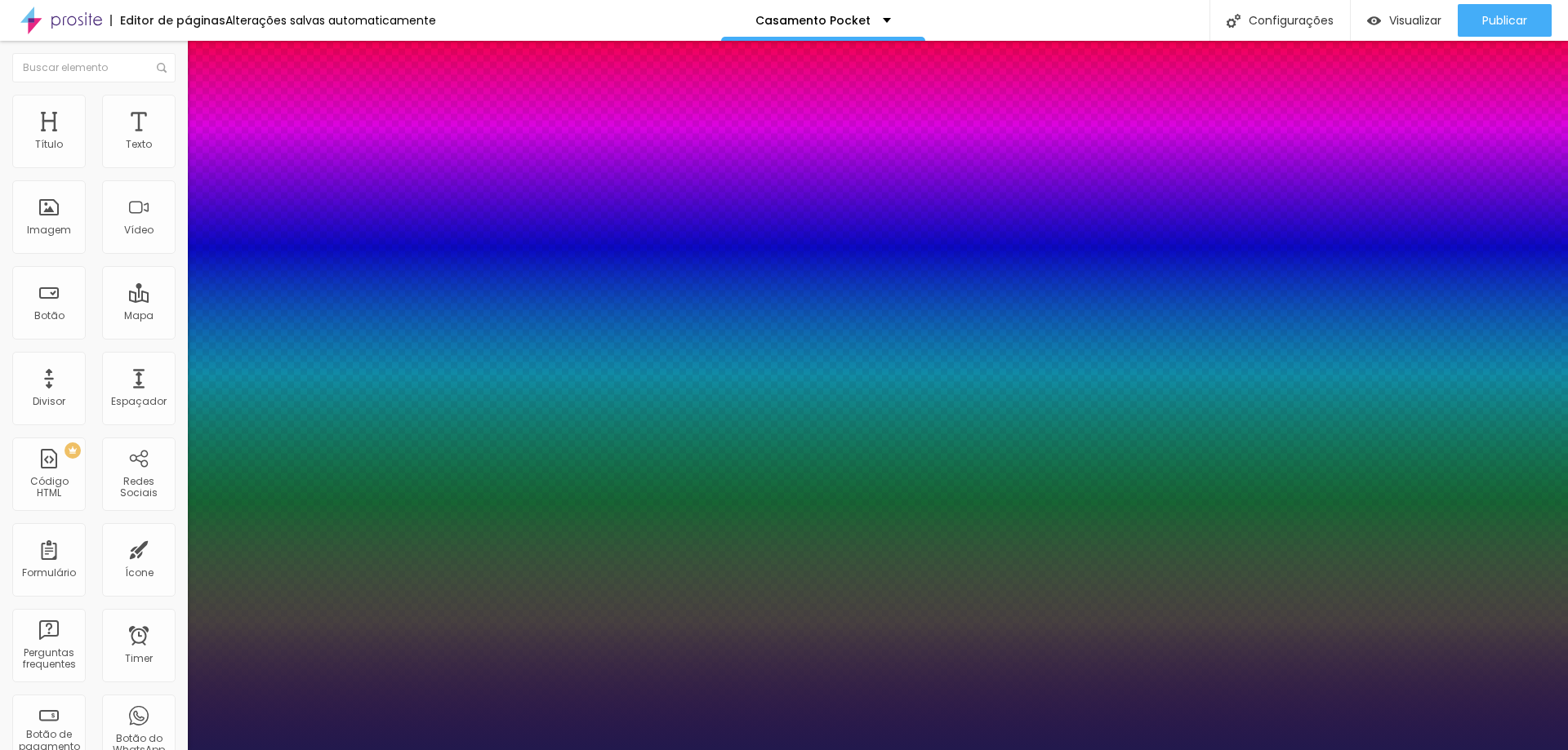
type input "2.2"
type input "1"
type input "2.4"
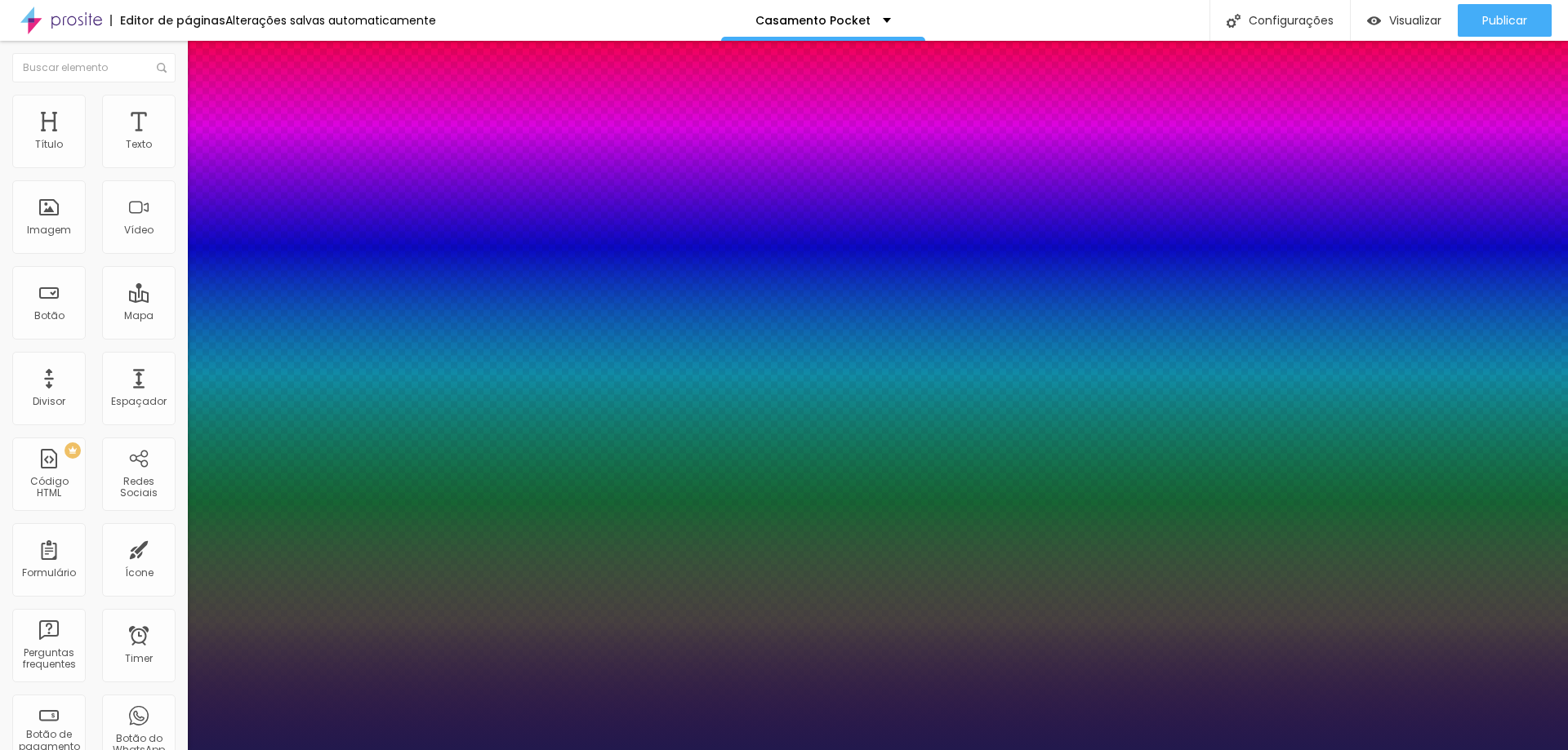
type input "1"
type input "2.5"
type input "1"
type input "2.6"
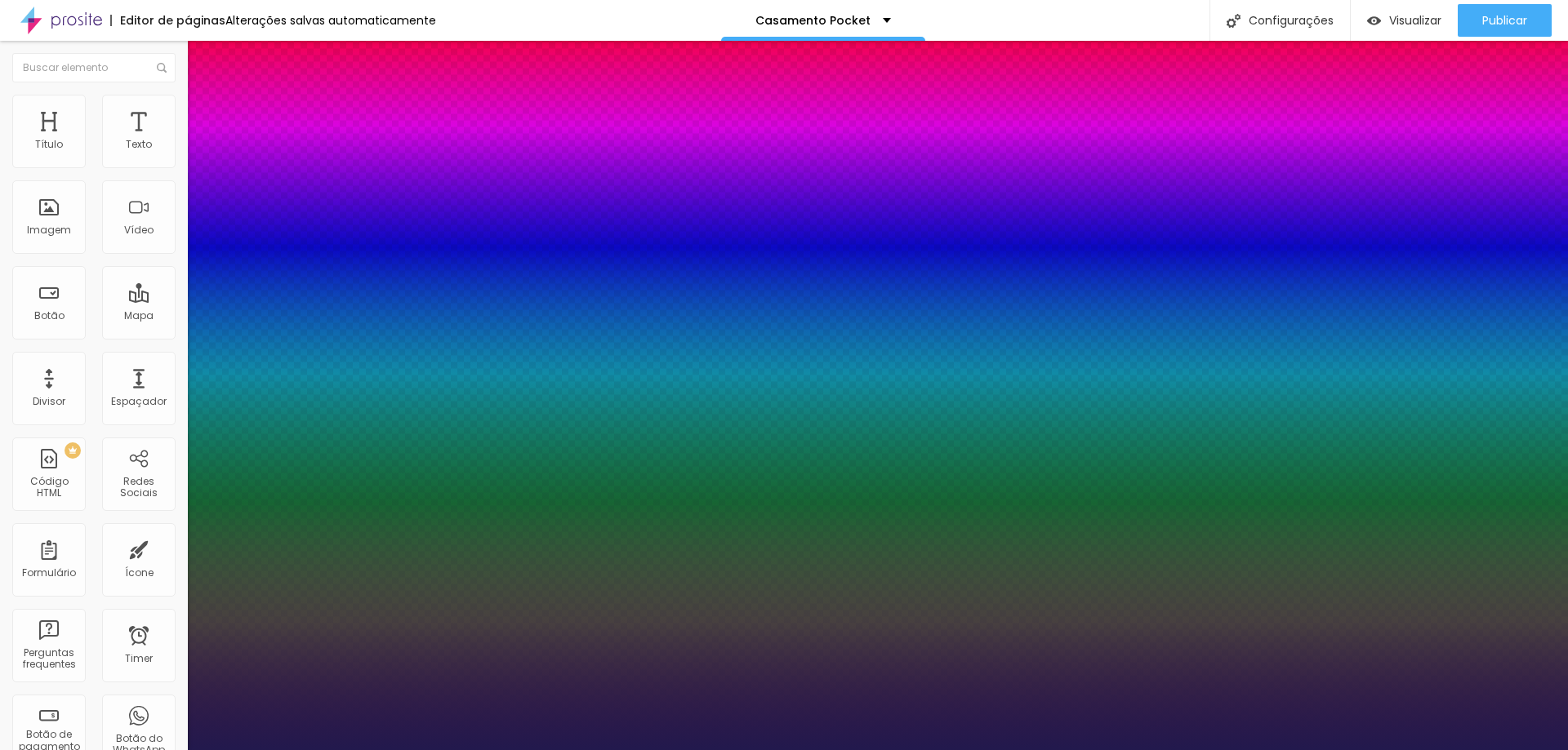
type input "2.6"
type input "1"
type input "2.8"
type input "1"
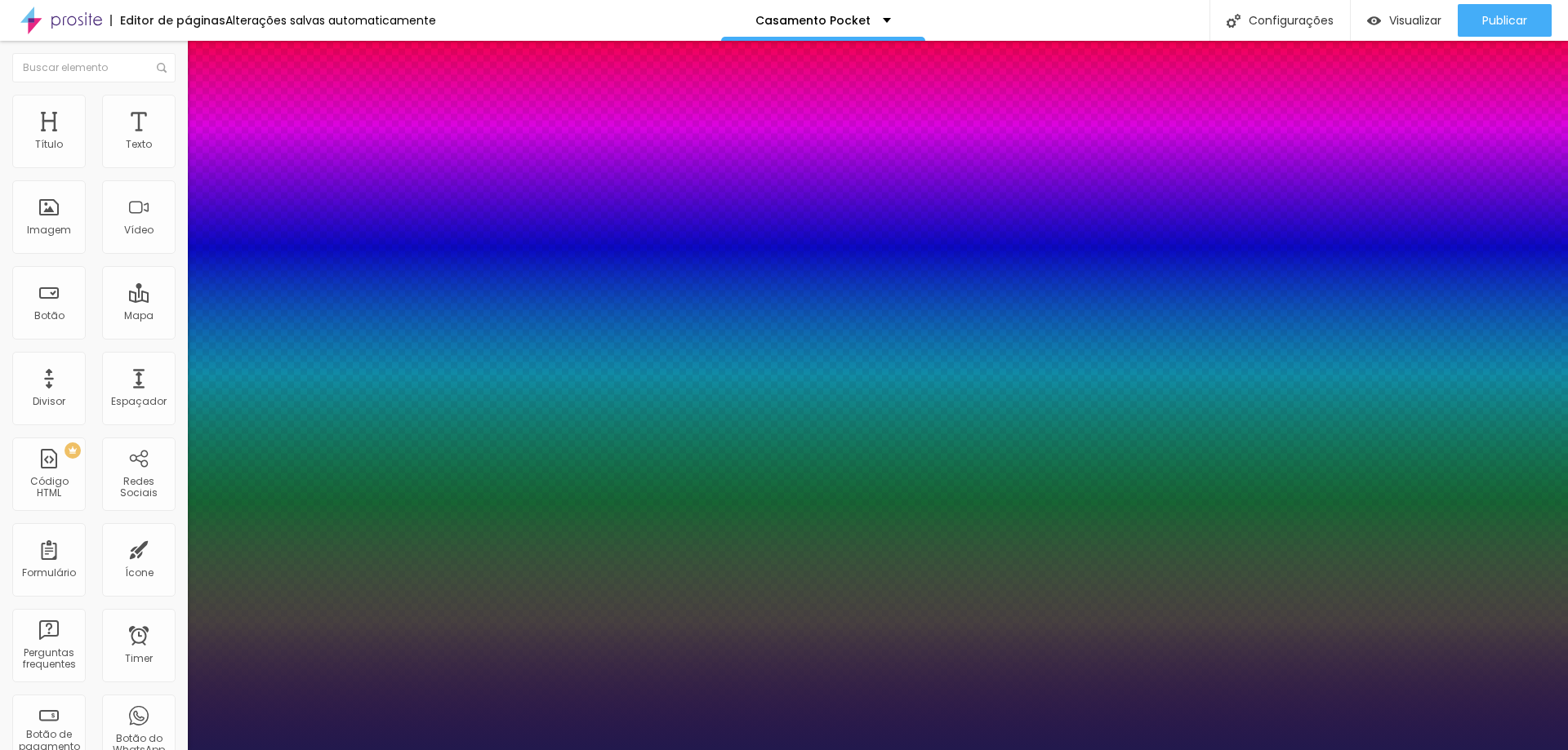
type input "2.9"
type input "1"
type input "3"
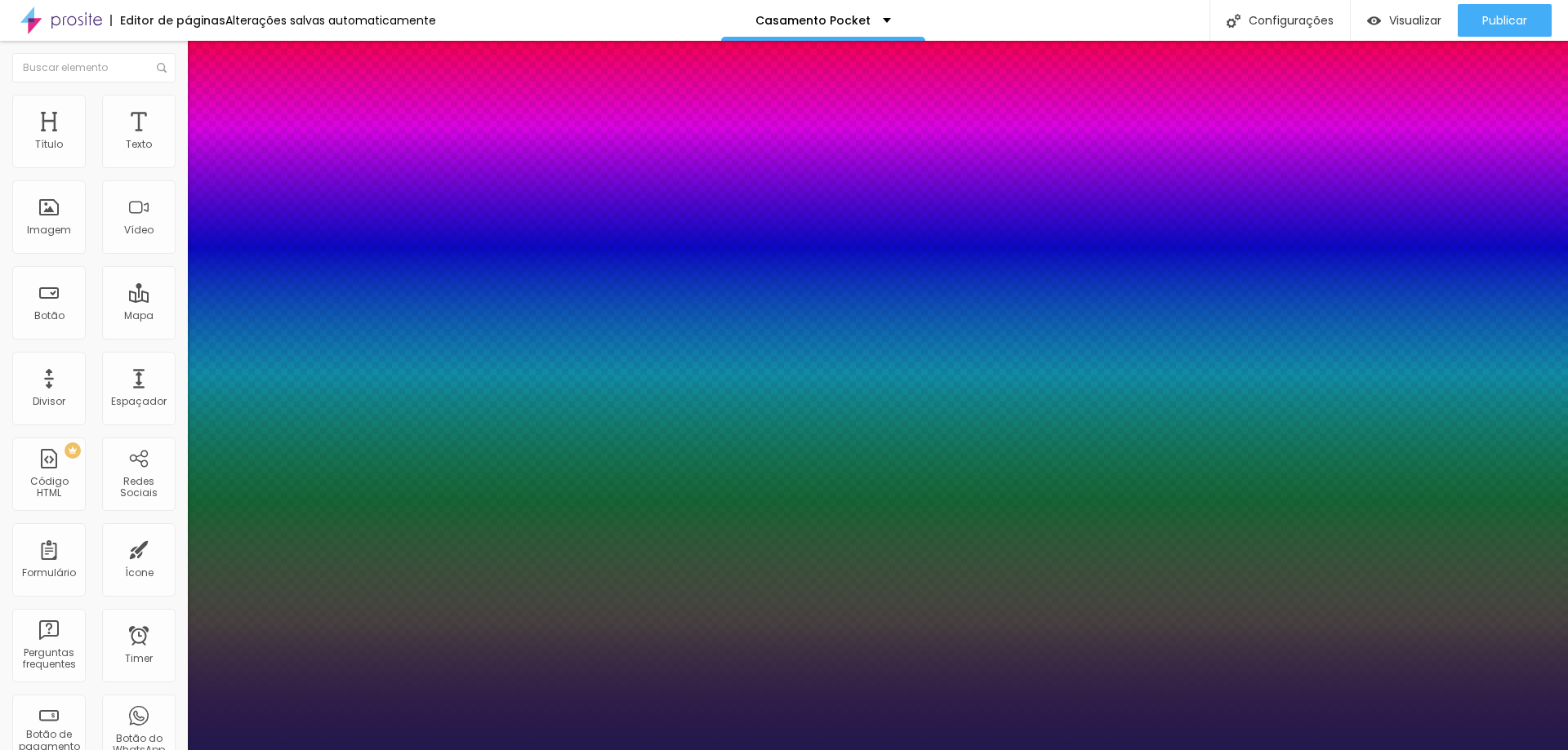
type input "1"
type input "3.2"
type input "1"
type input "3.4"
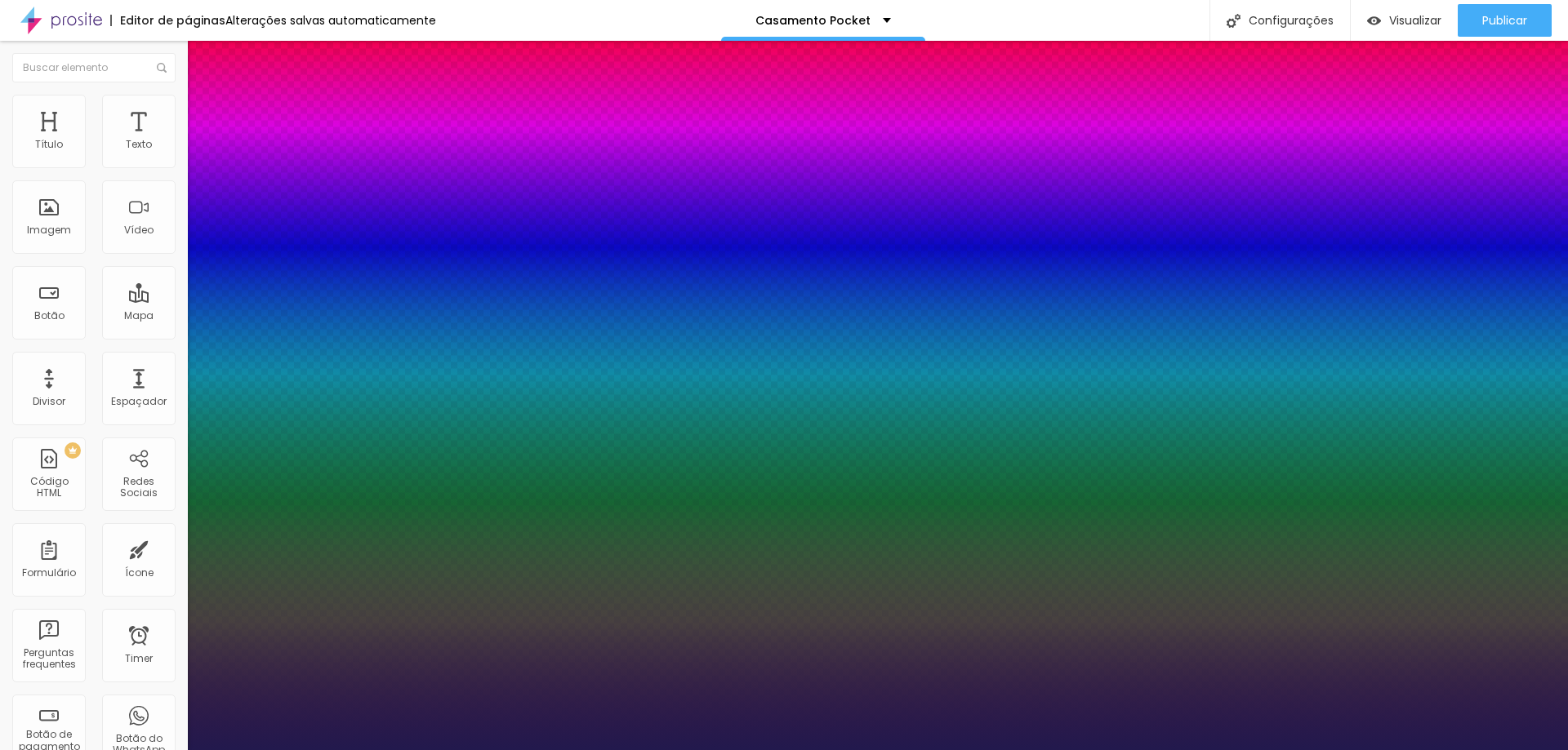
type input "3.4"
type input "1"
type input "3.6"
type input "1"
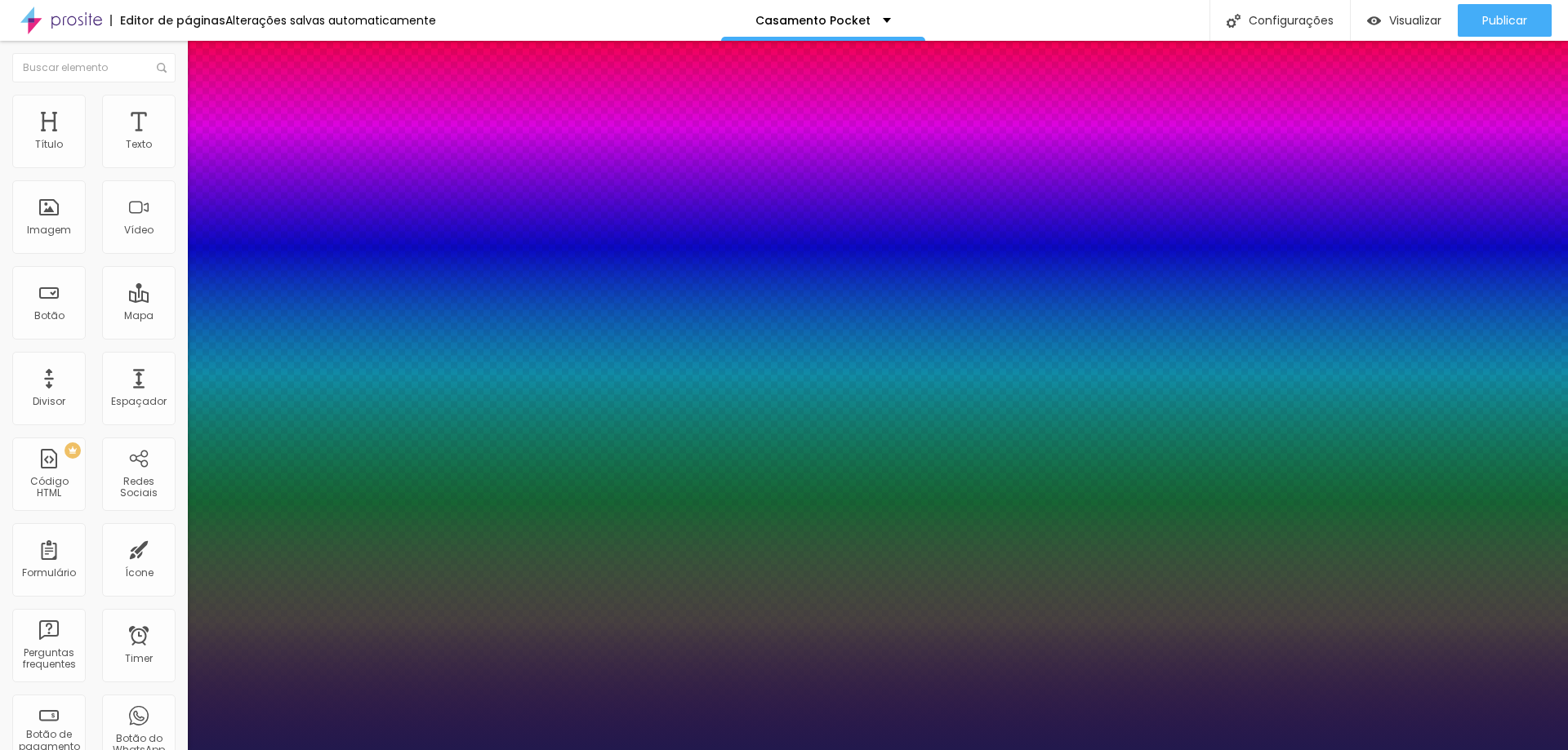
type input "3.7"
type input "1"
type input "4"
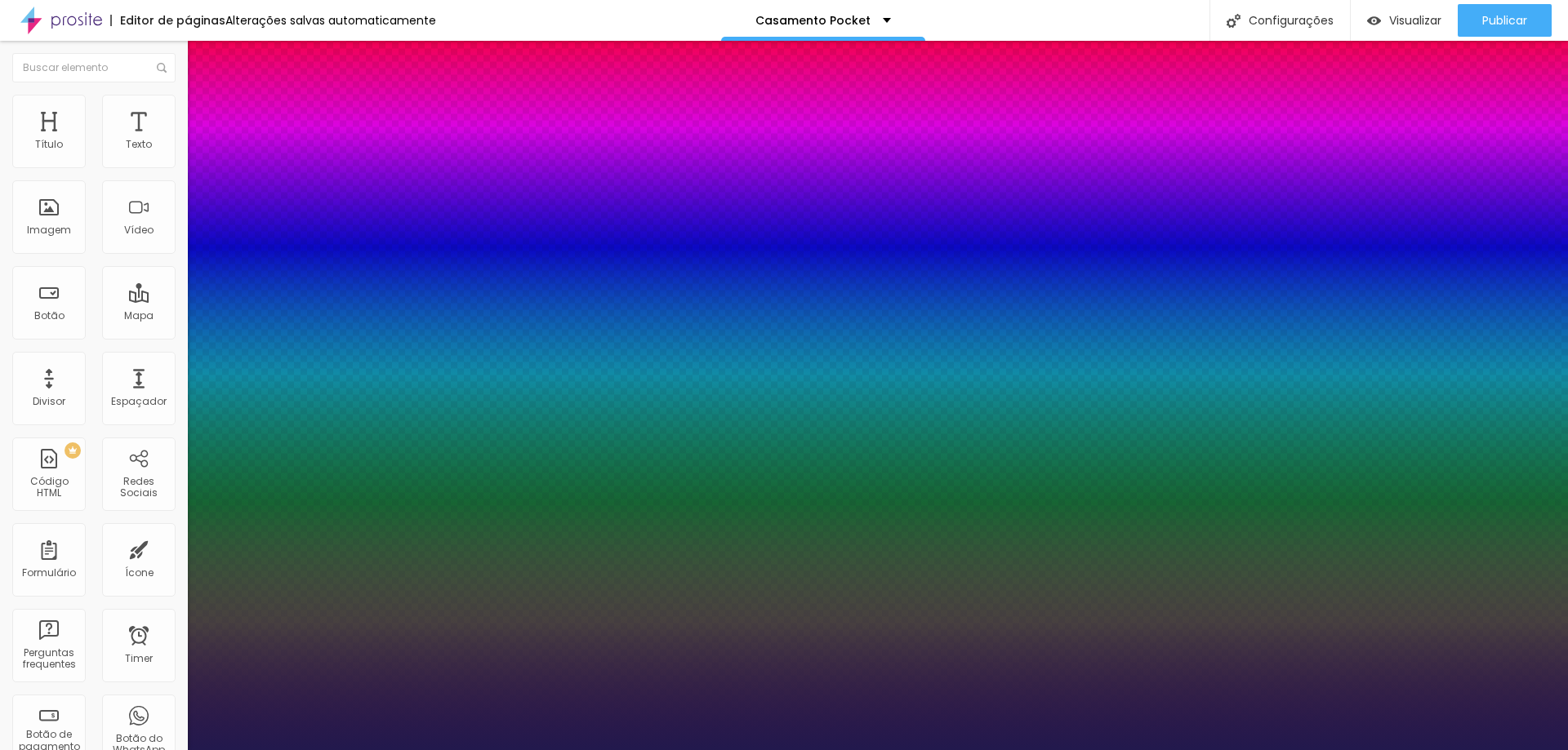
type input "1"
type input "4.2"
type input "1"
type input "4.4"
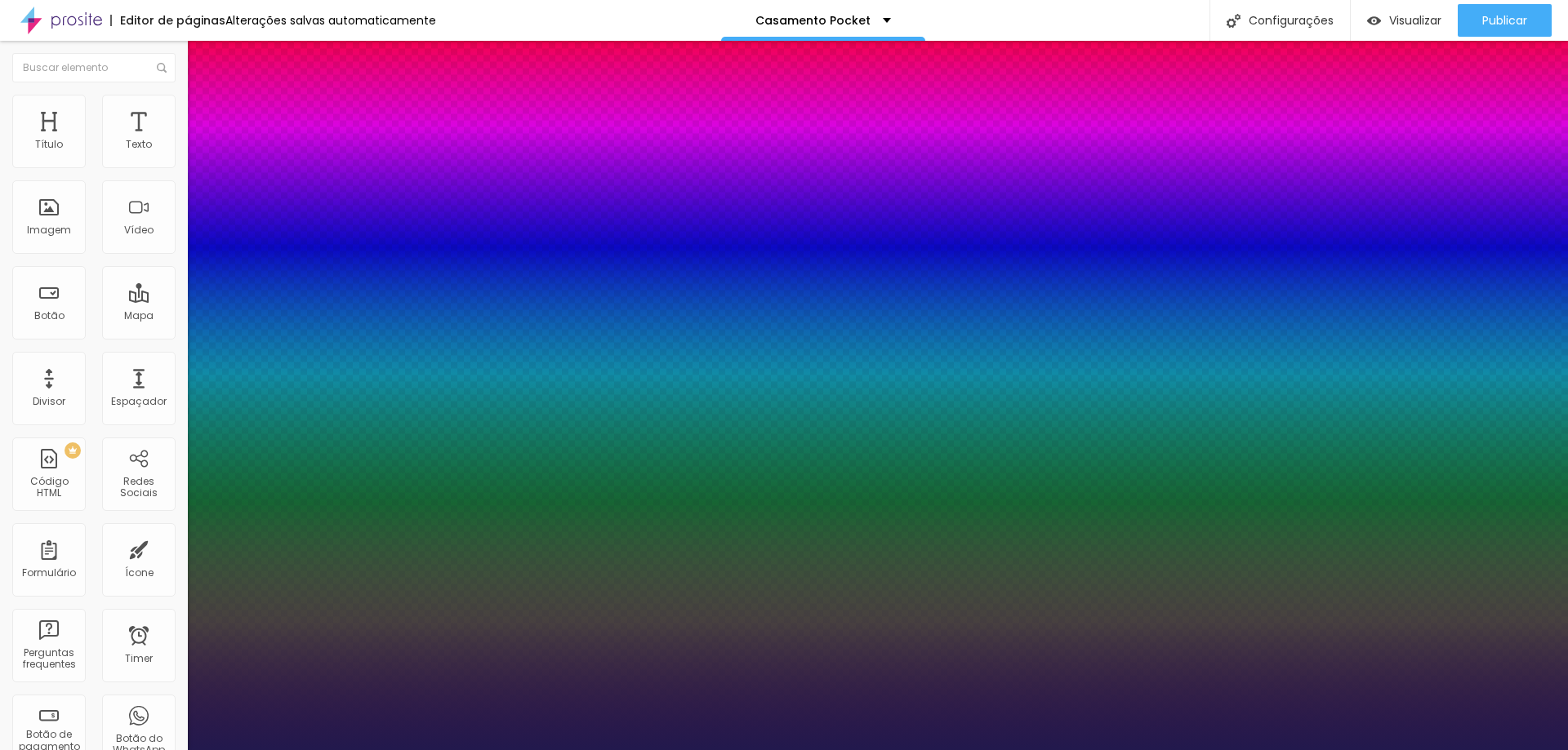
type input "4.4"
type input "1"
type input "4.5"
drag, startPoint x: 209, startPoint y: 317, endPoint x: 416, endPoint y: 319, distance: 207.0
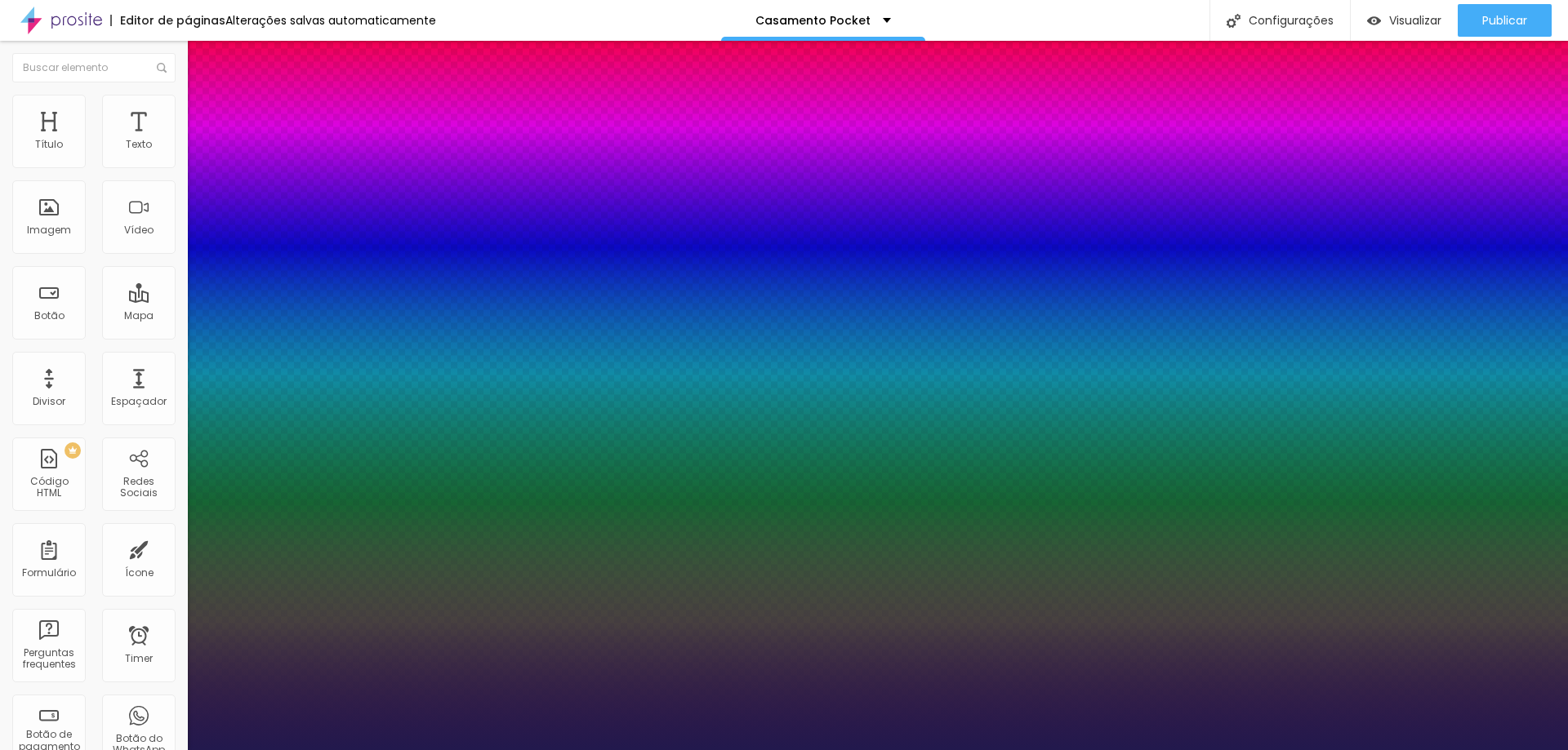
drag, startPoint x: 246, startPoint y: 353, endPoint x: 304, endPoint y: 364, distance: 59.0
drag, startPoint x: 275, startPoint y: 393, endPoint x: 278, endPoint y: 381, distance: 12.4
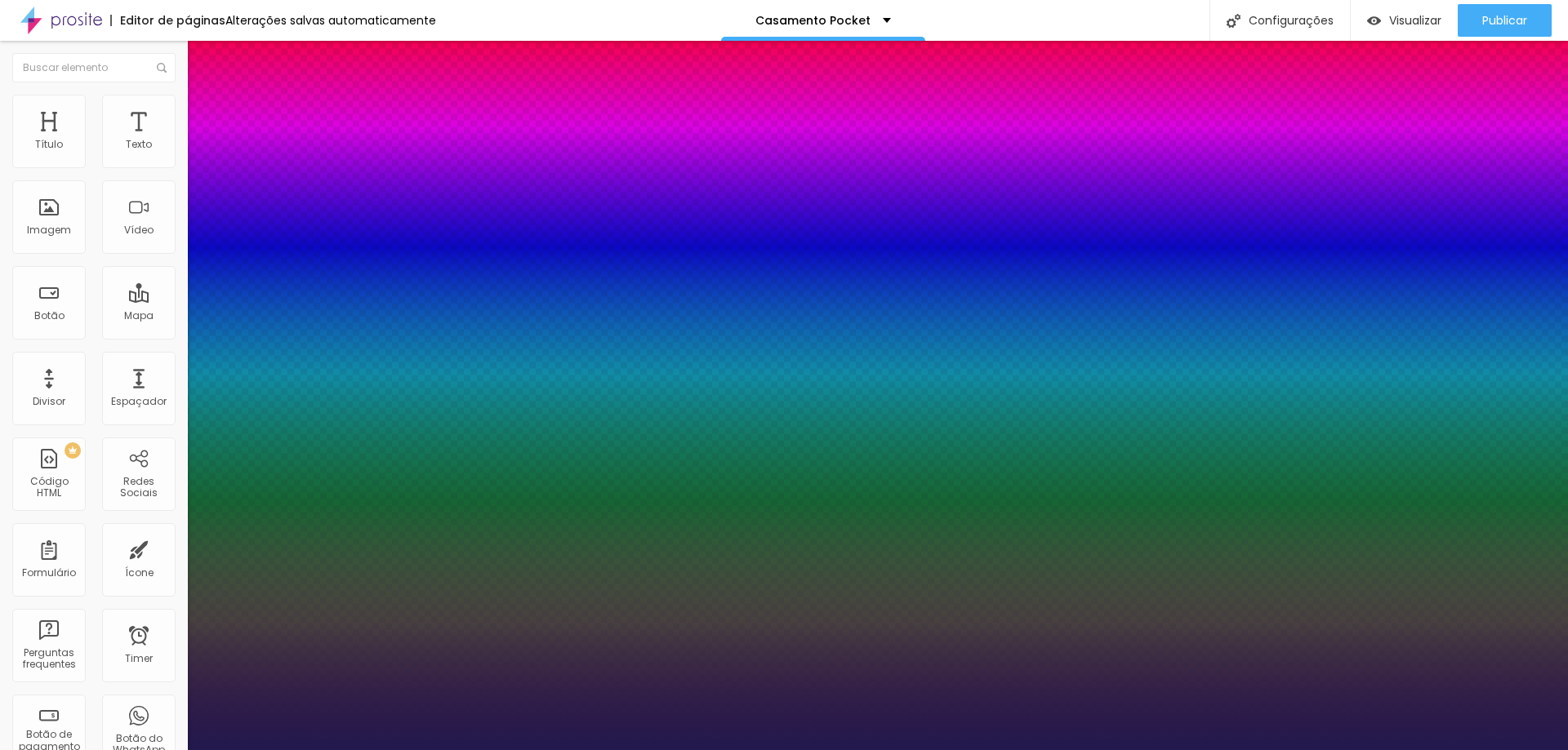
click at [925, 750] on div at bounding box center [784, 750] width 1568 height 0
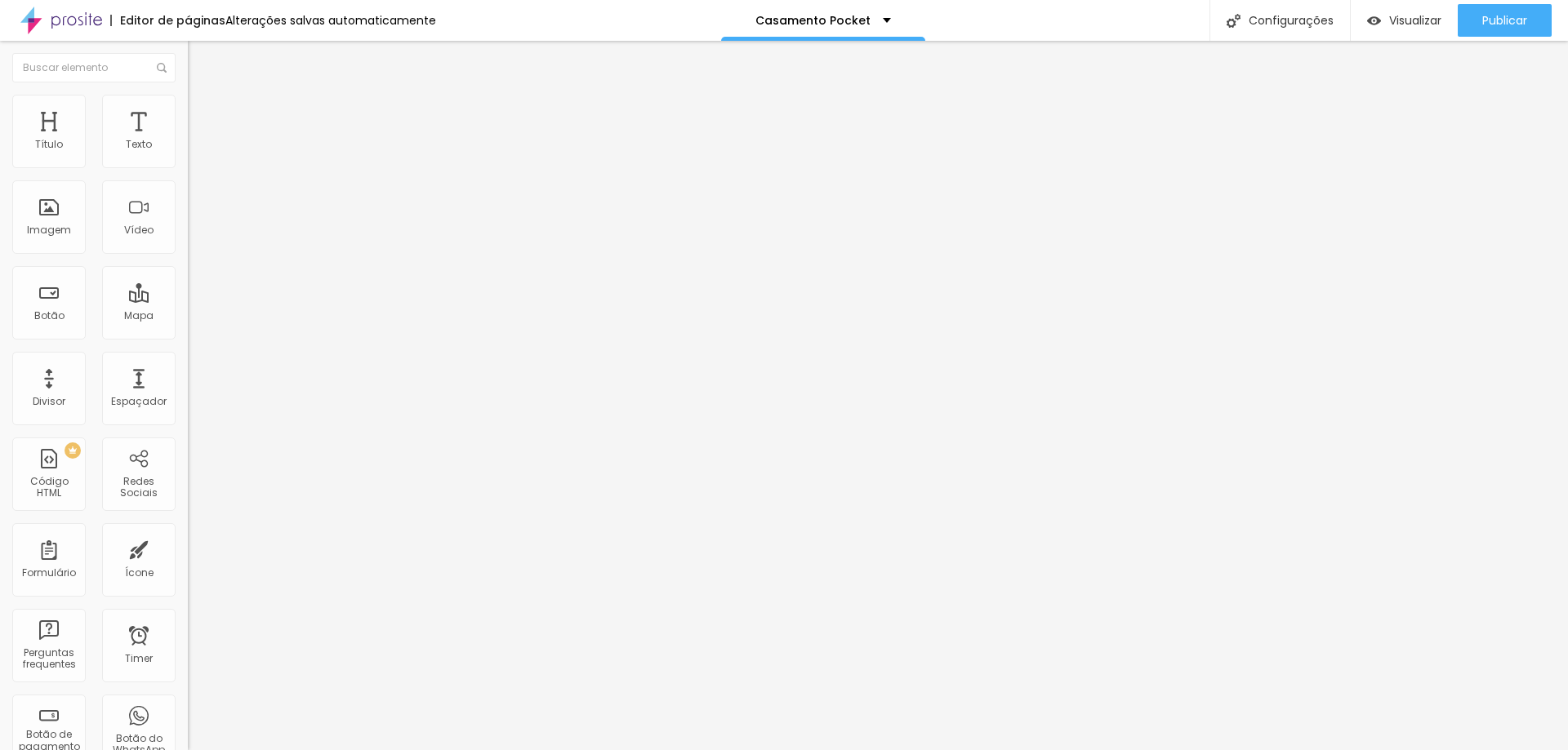
click at [188, 108] on li "Estilo" at bounding box center [282, 103] width 188 height 17
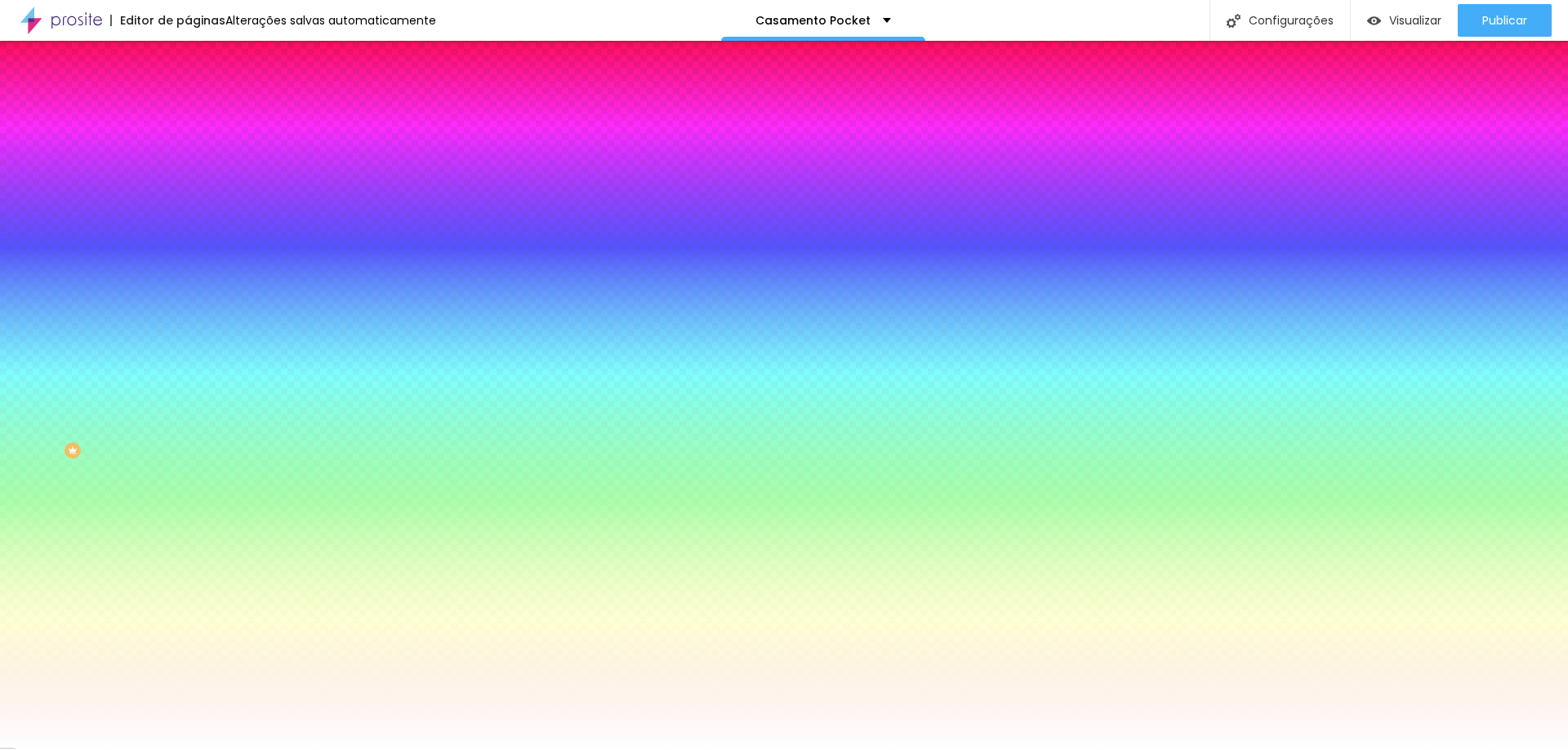
click at [188, 150] on span "Trocar imagem" at bounding box center [232, 143] width 89 height 14
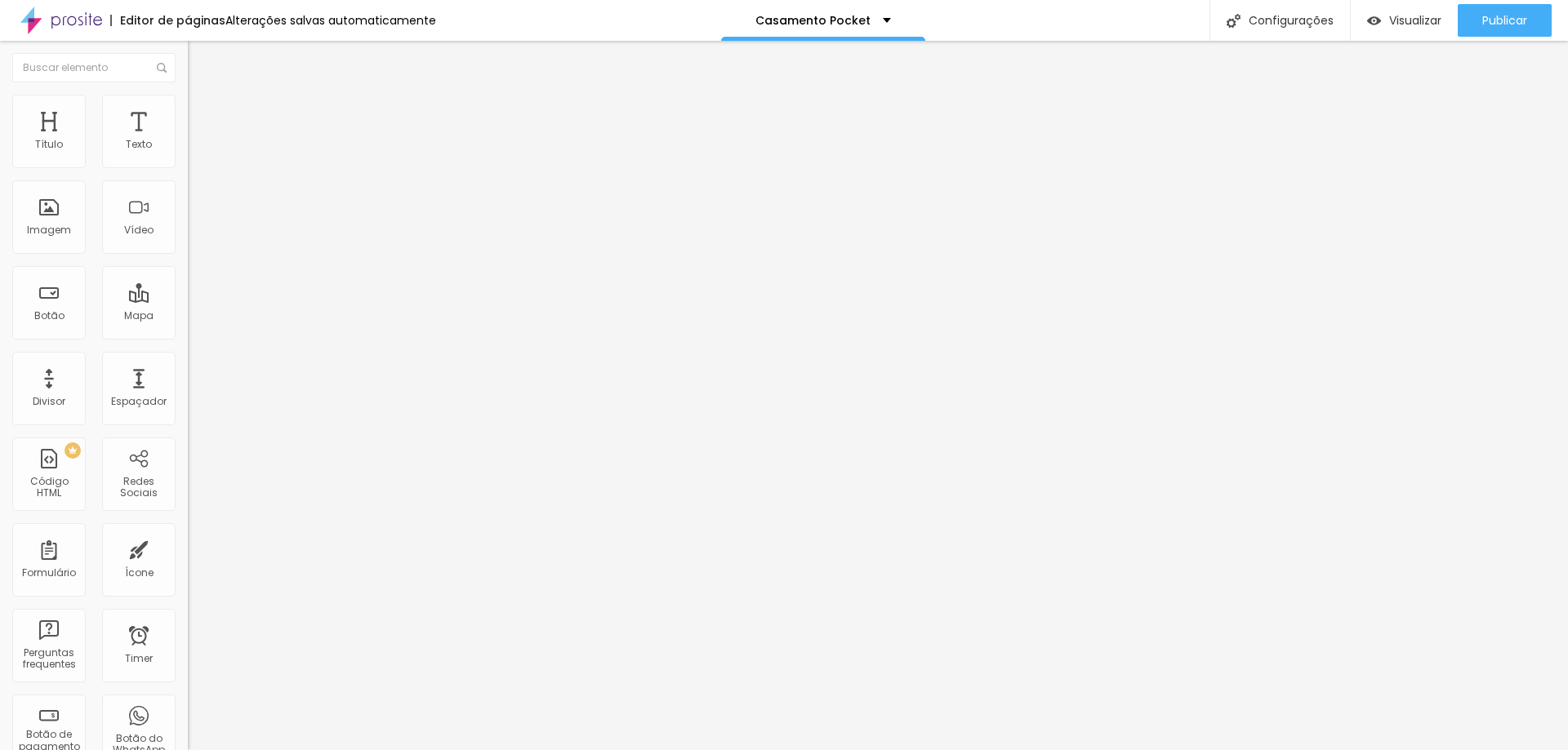
click at [188, 105] on img at bounding box center [195, 102] width 15 height 15
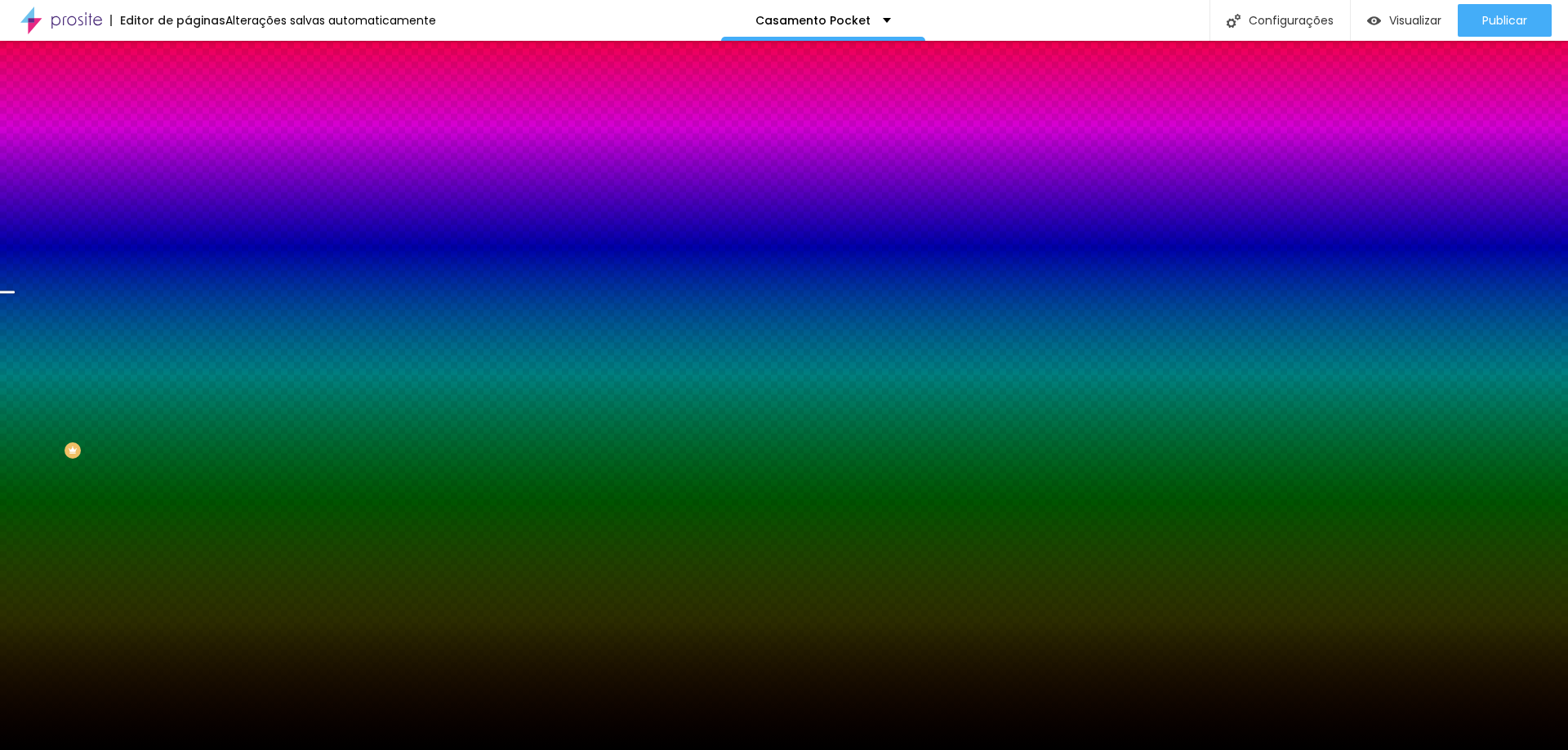
click at [188, 148] on div "Trocar imagem" at bounding box center [282, 143] width 188 height 11
click at [188, 150] on span "Trocar imagem" at bounding box center [232, 143] width 89 height 14
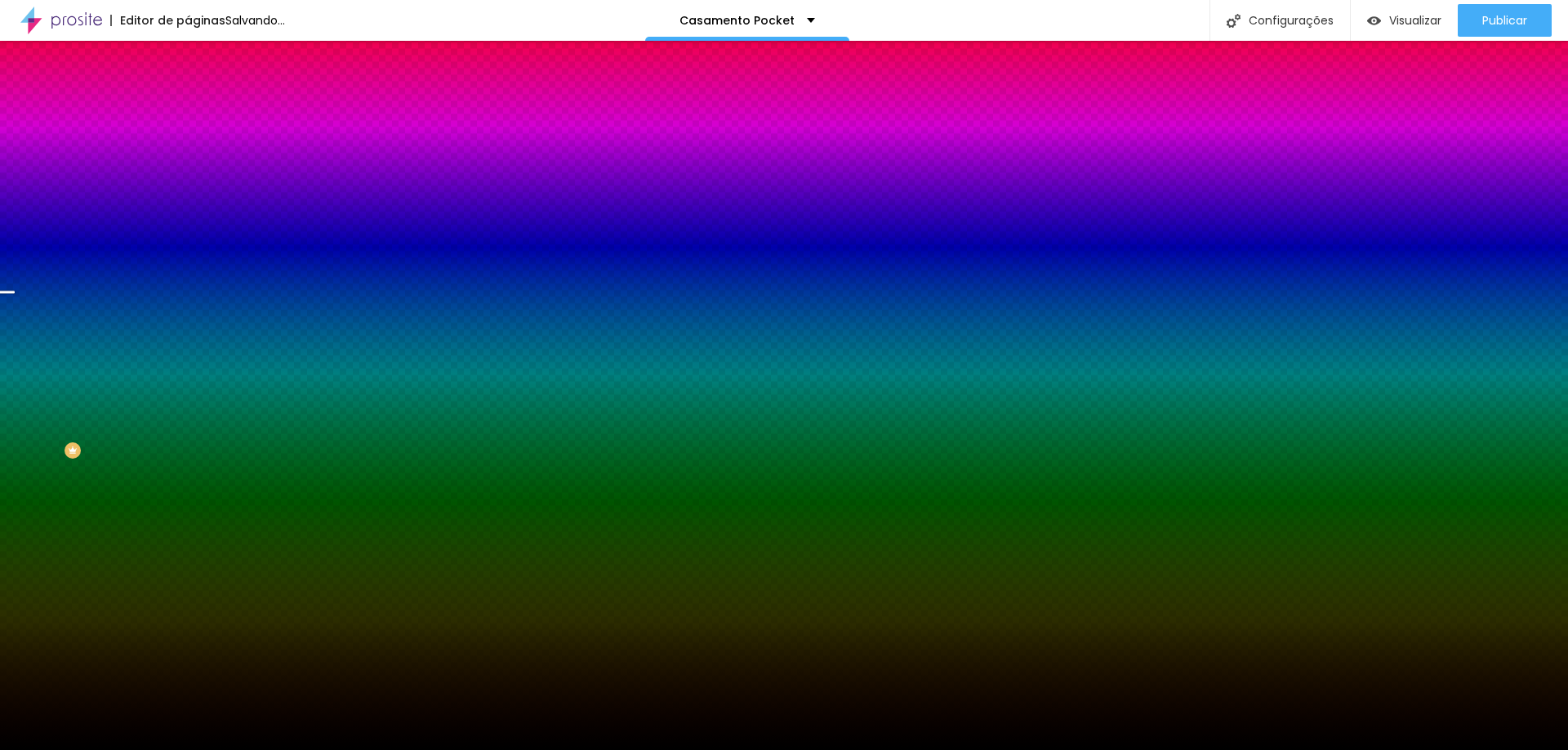
click at [188, 150] on span "Trocar imagem" at bounding box center [232, 143] width 89 height 14
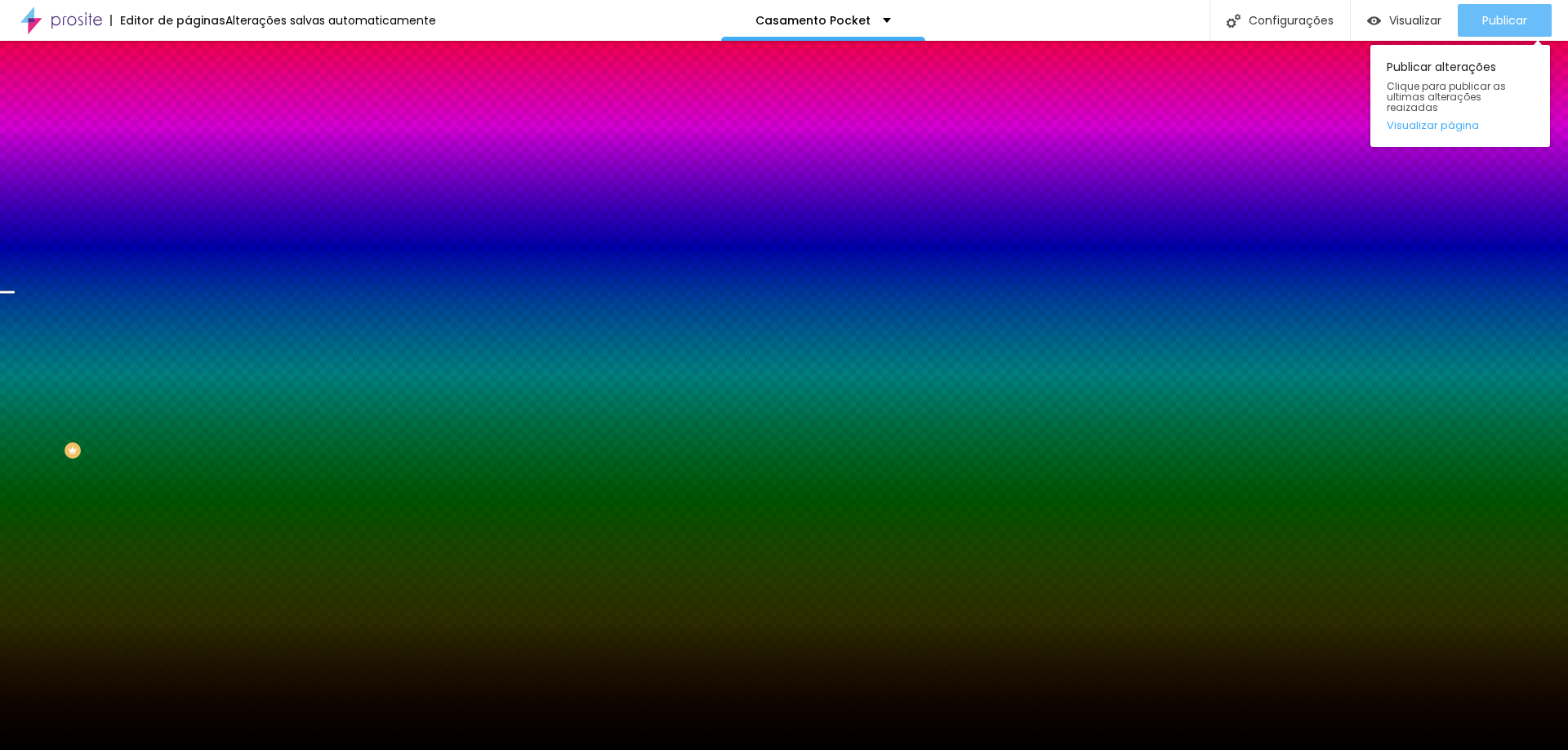
click at [1482, 21] on span "Publicar" at bounding box center [1504, 20] width 45 height 13
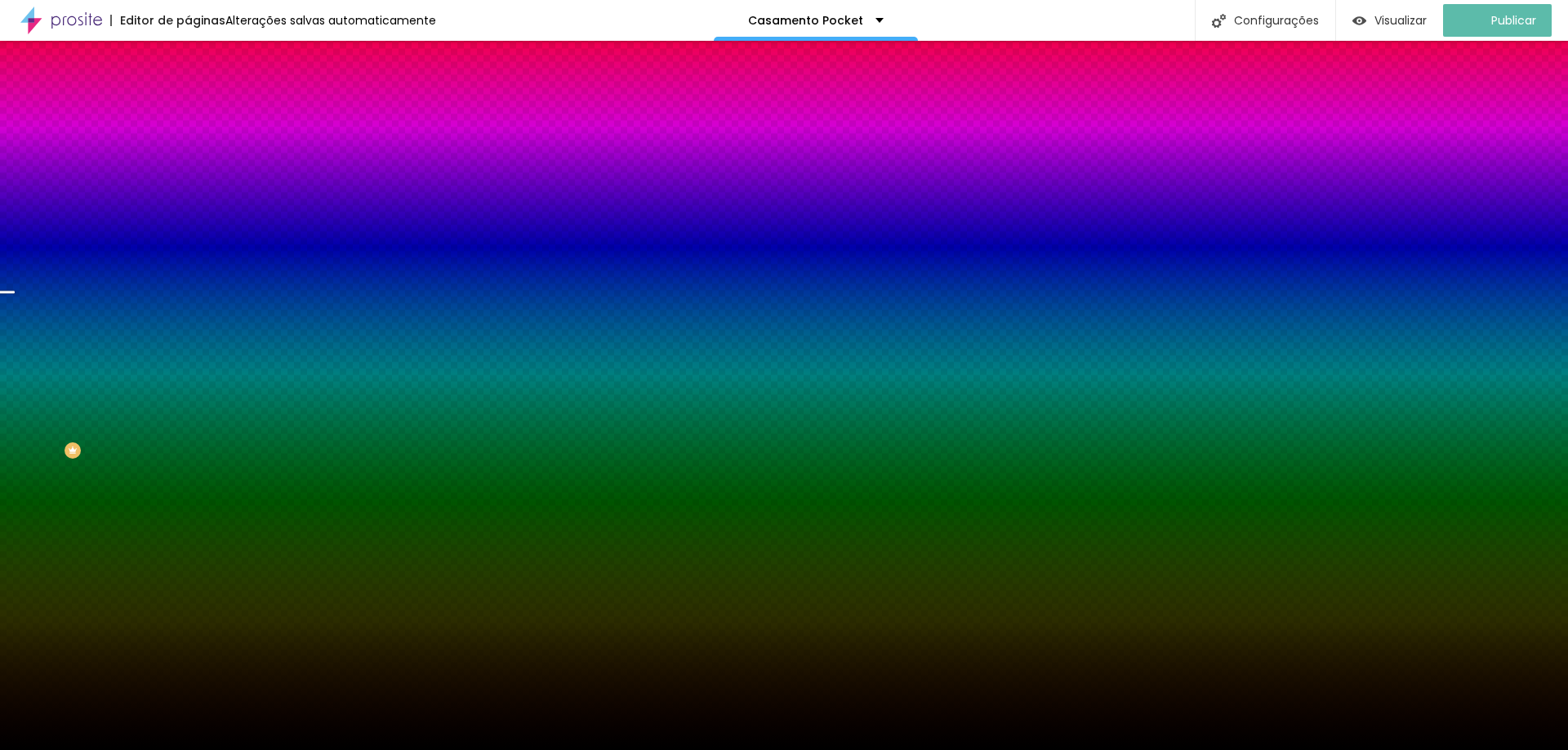
click at [200, 54] on img "button" at bounding box center [206, 60] width 13 height 13
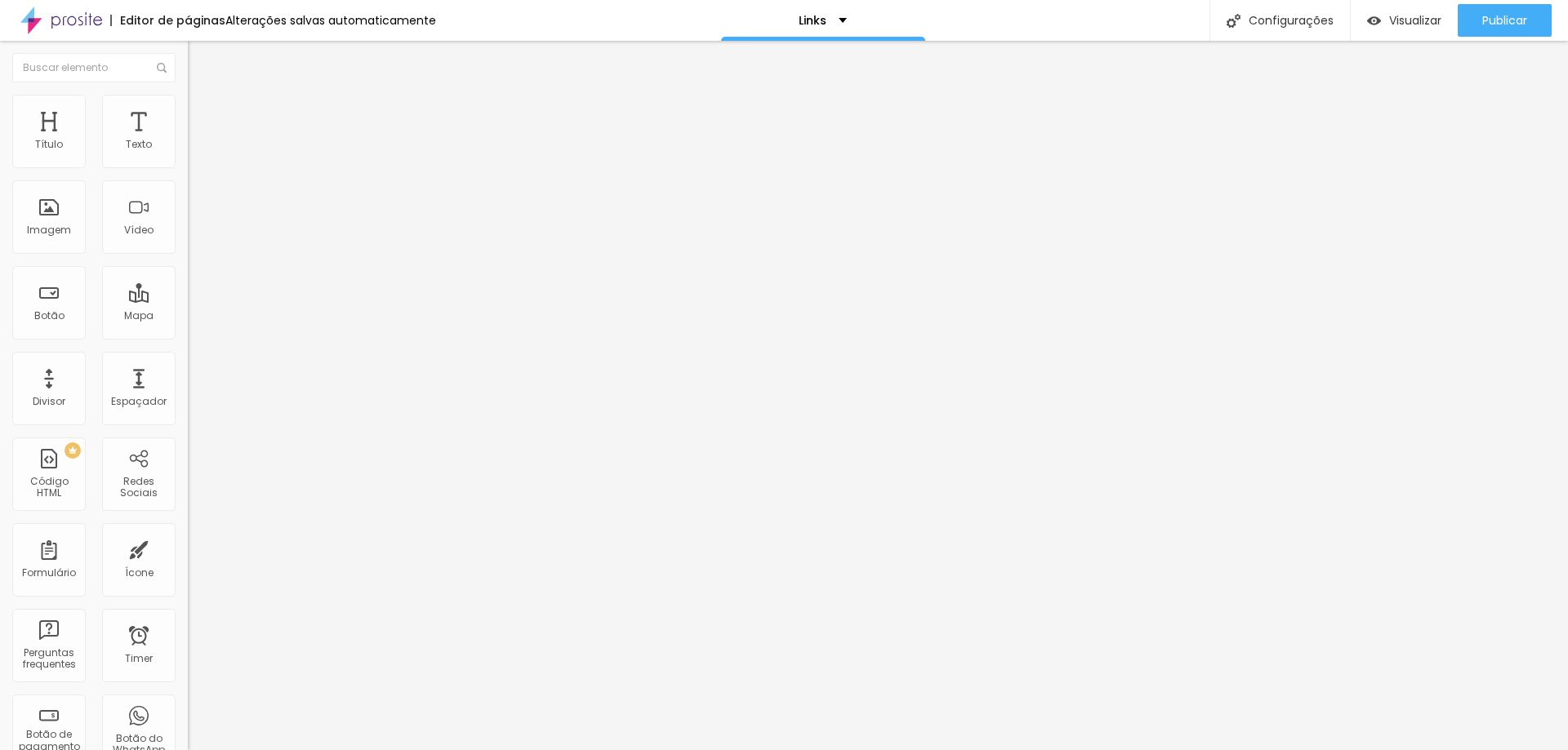
click at [188, 154] on input "Mini Wedding 35 pessoas" at bounding box center [286, 146] width 196 height 17
click at [188, 336] on input "[URL][DOMAIN_NAME]" at bounding box center [286, 328] width 196 height 17
paste input "[DOMAIN_NAME][URL]"
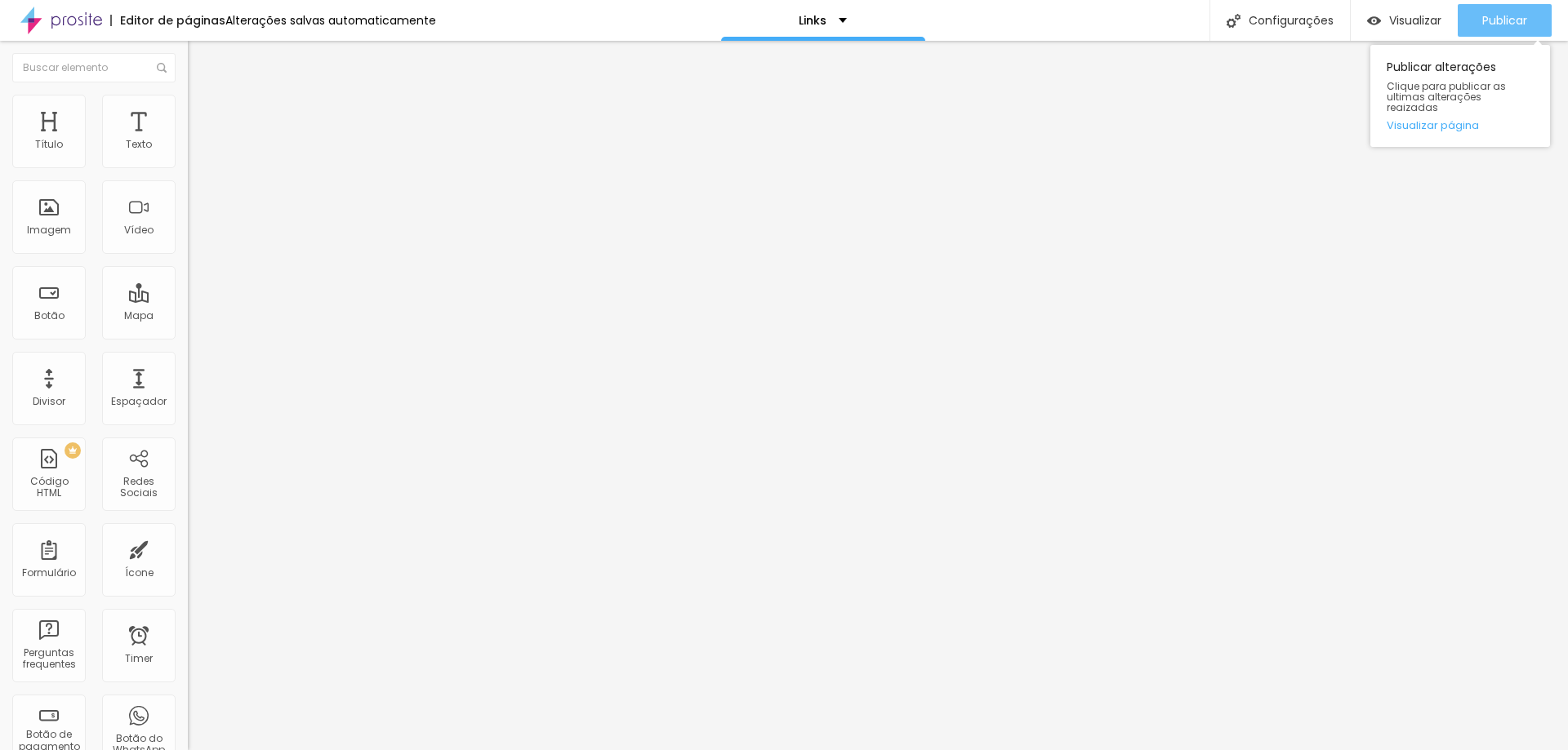
type input "[URL][DOMAIN_NAME]"
click at [1514, 34] on div "Publicar" at bounding box center [1504, 19] width 45 height 32
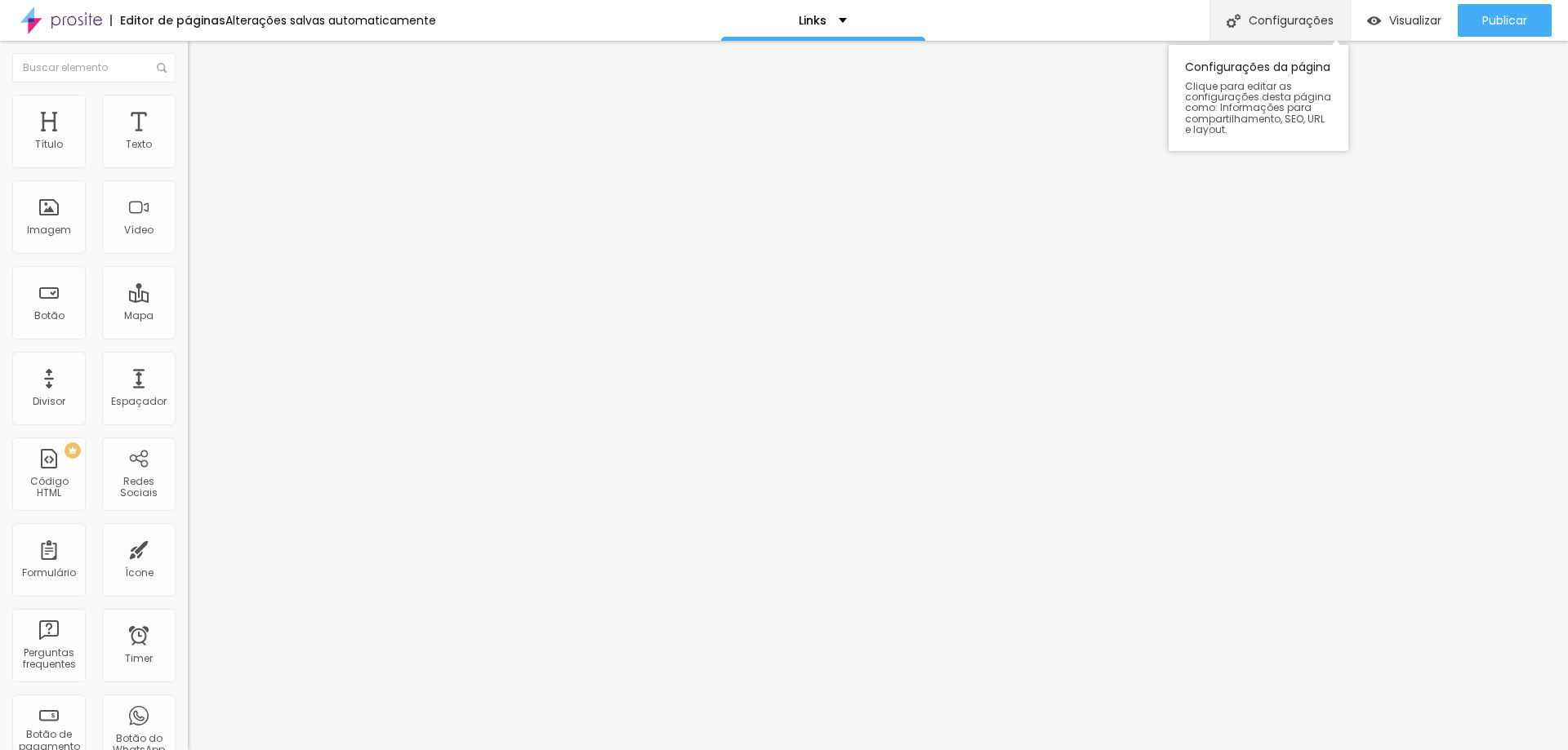
click at [1283, 17] on div "Configurações" at bounding box center [1279, 20] width 140 height 41
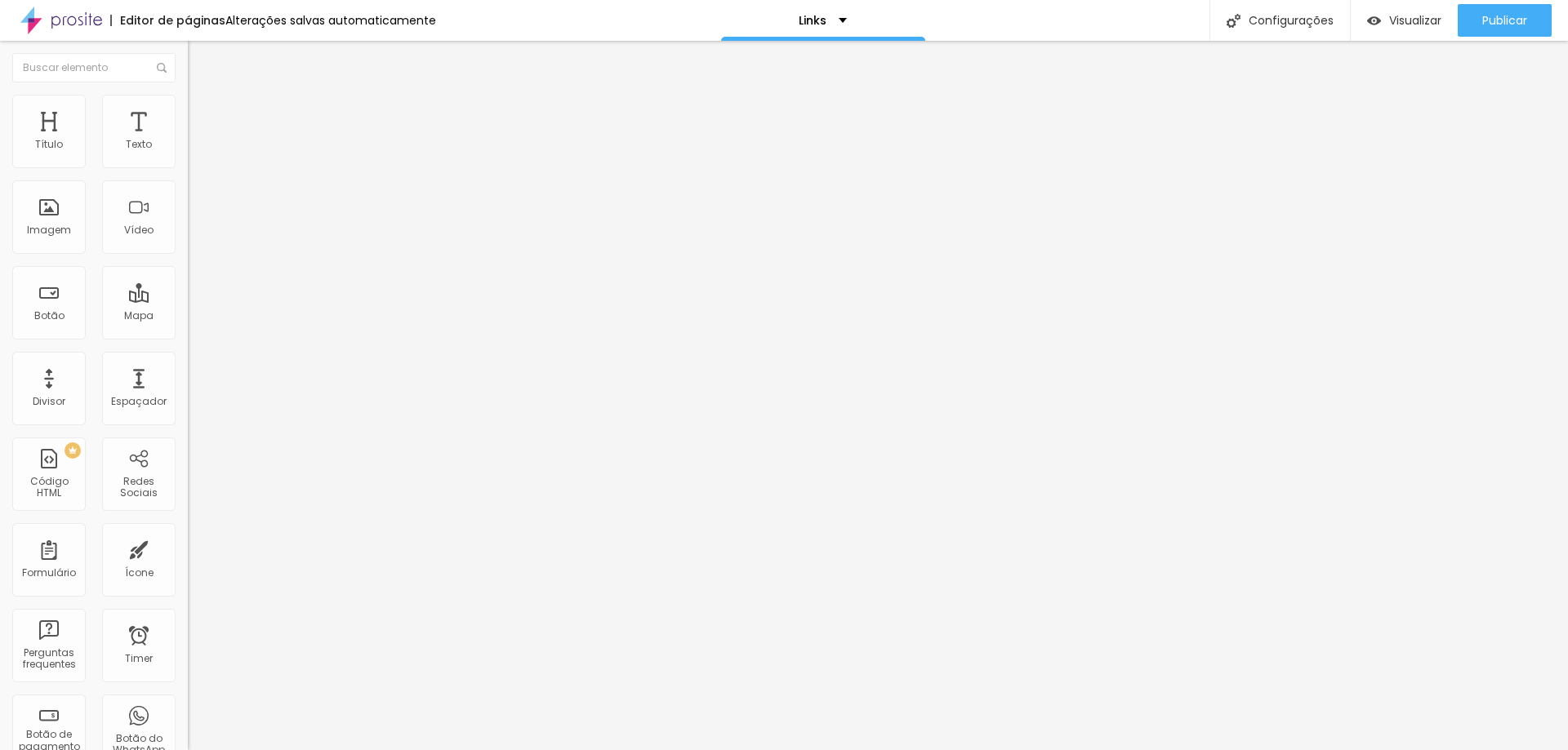
click at [1433, 20] on span "Visualizar" at bounding box center [1414, 20] width 53 height 13
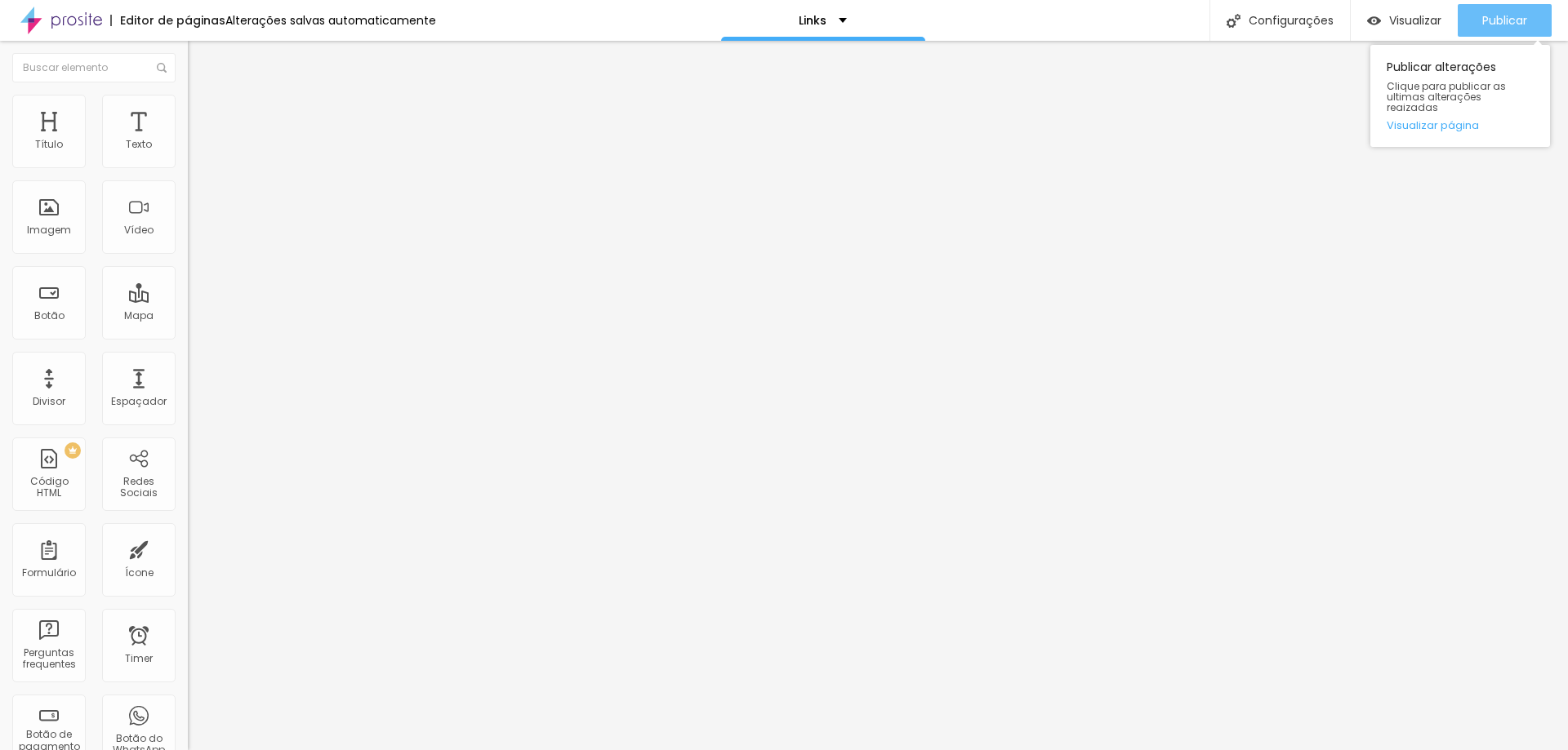
click at [1504, 18] on span "Publicar" at bounding box center [1504, 20] width 45 height 13
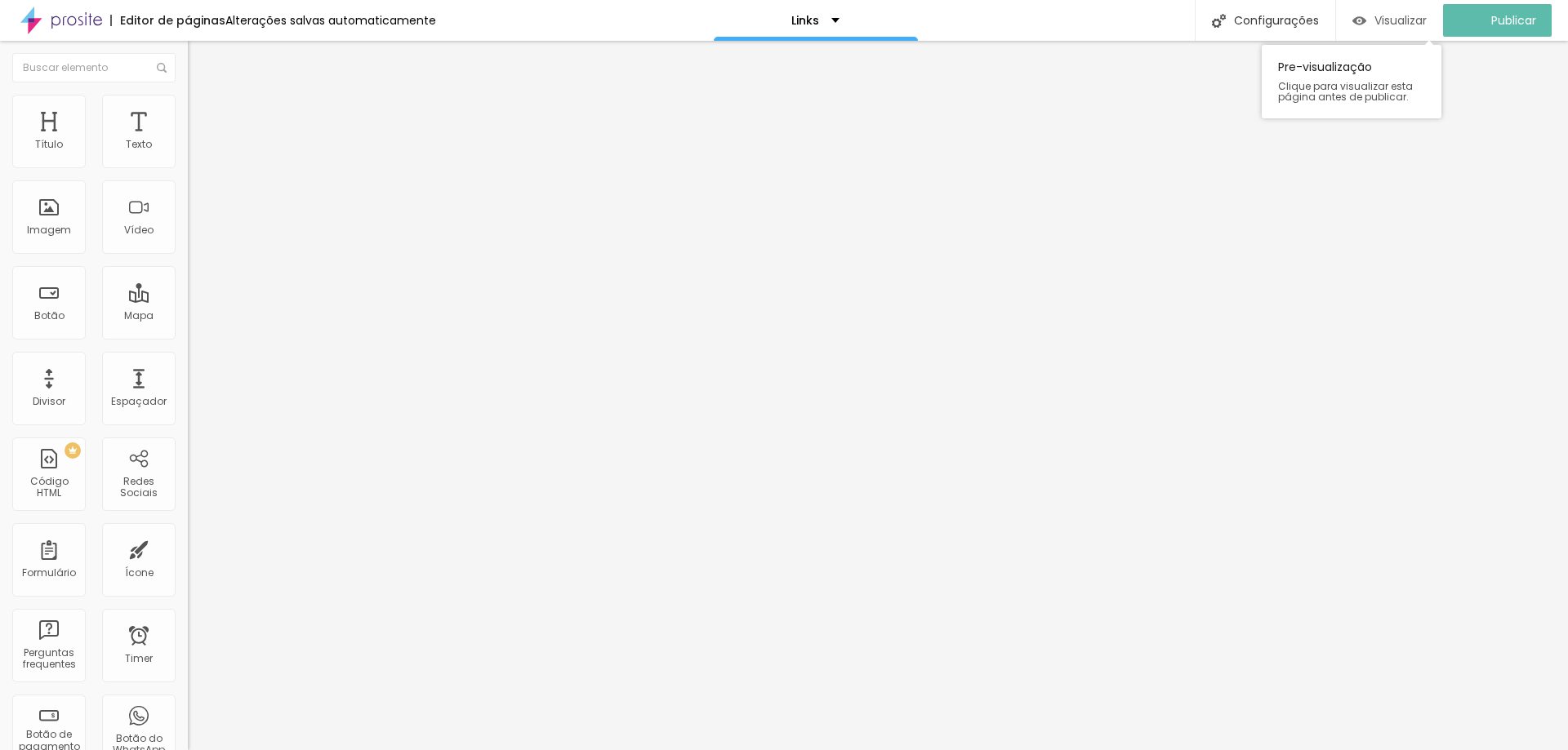
click at [1378, 19] on div "Visualizar" at bounding box center [1389, 20] width 75 height 14
drag, startPoint x: 1386, startPoint y: 21, endPoint x: 937, endPoint y: 23, distance: 449.0
click at [974, 22] on div "Editor de páginas Alterações salvas automaticamente Links Configurações Configu…" at bounding box center [784, 20] width 1568 height 41
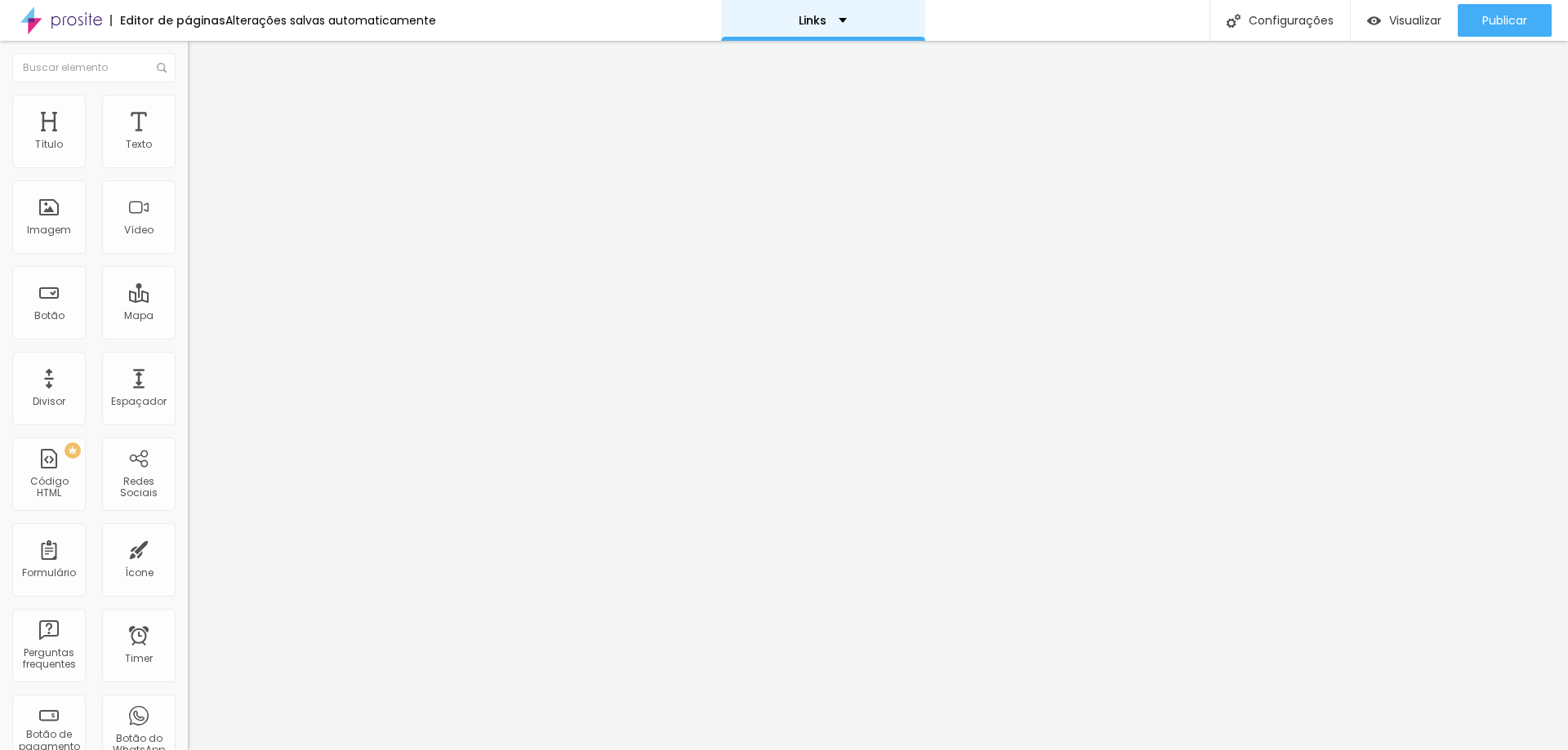
click at [799, 15] on p "Links" at bounding box center [813, 20] width 28 height 11
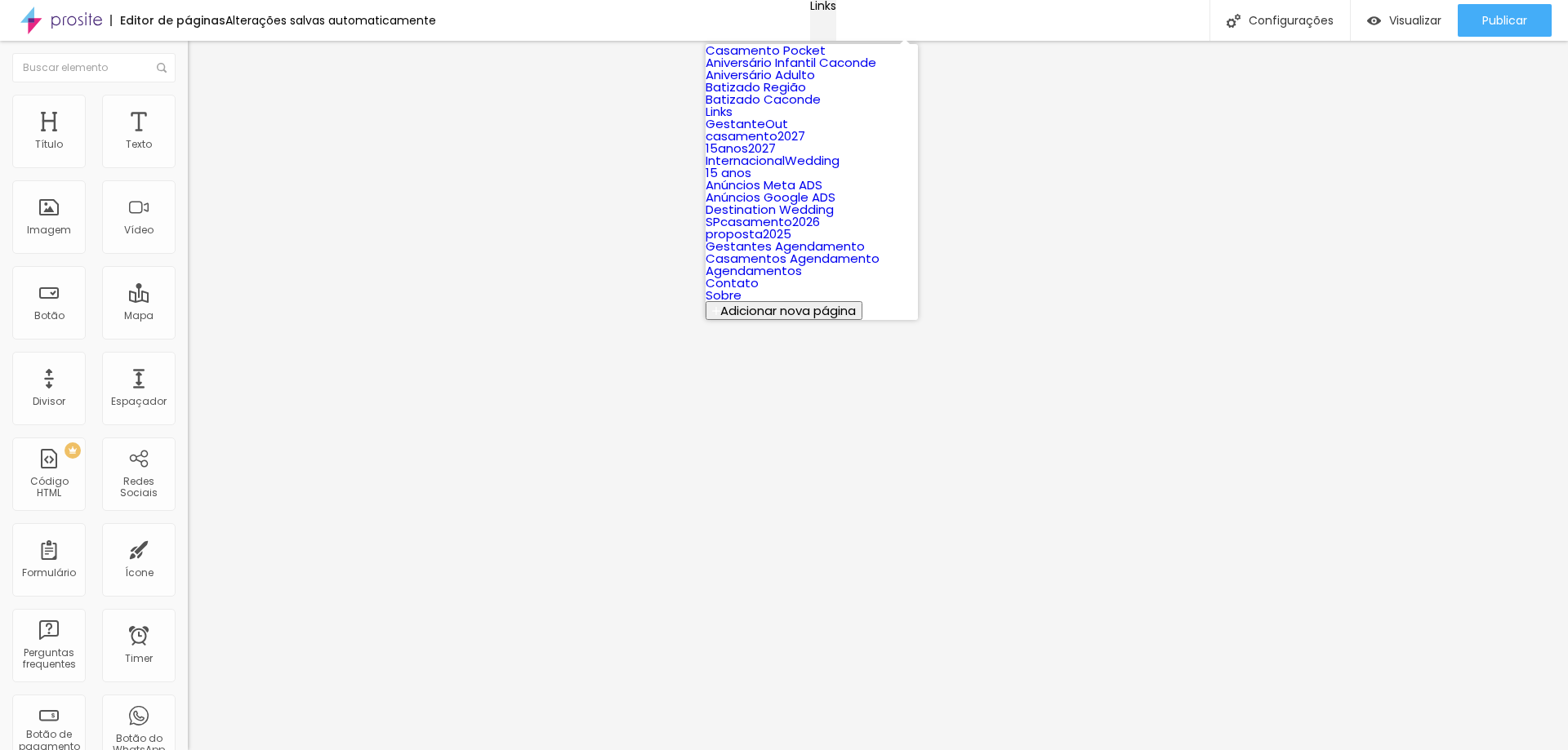
click at [810, 11] on div "Links" at bounding box center [823, 6] width 26 height 11
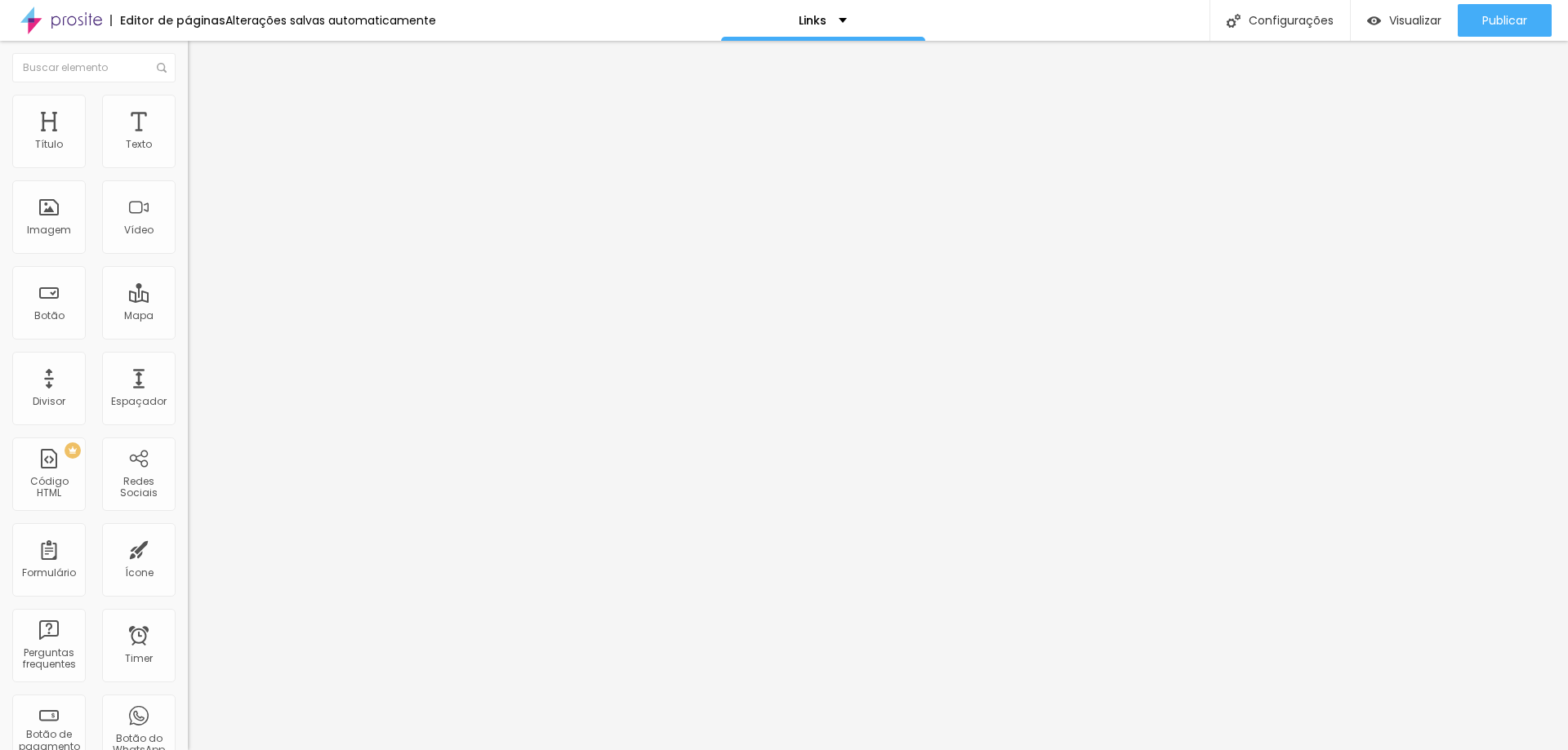
click at [200, 58] on img "button" at bounding box center [206, 60] width 13 height 13
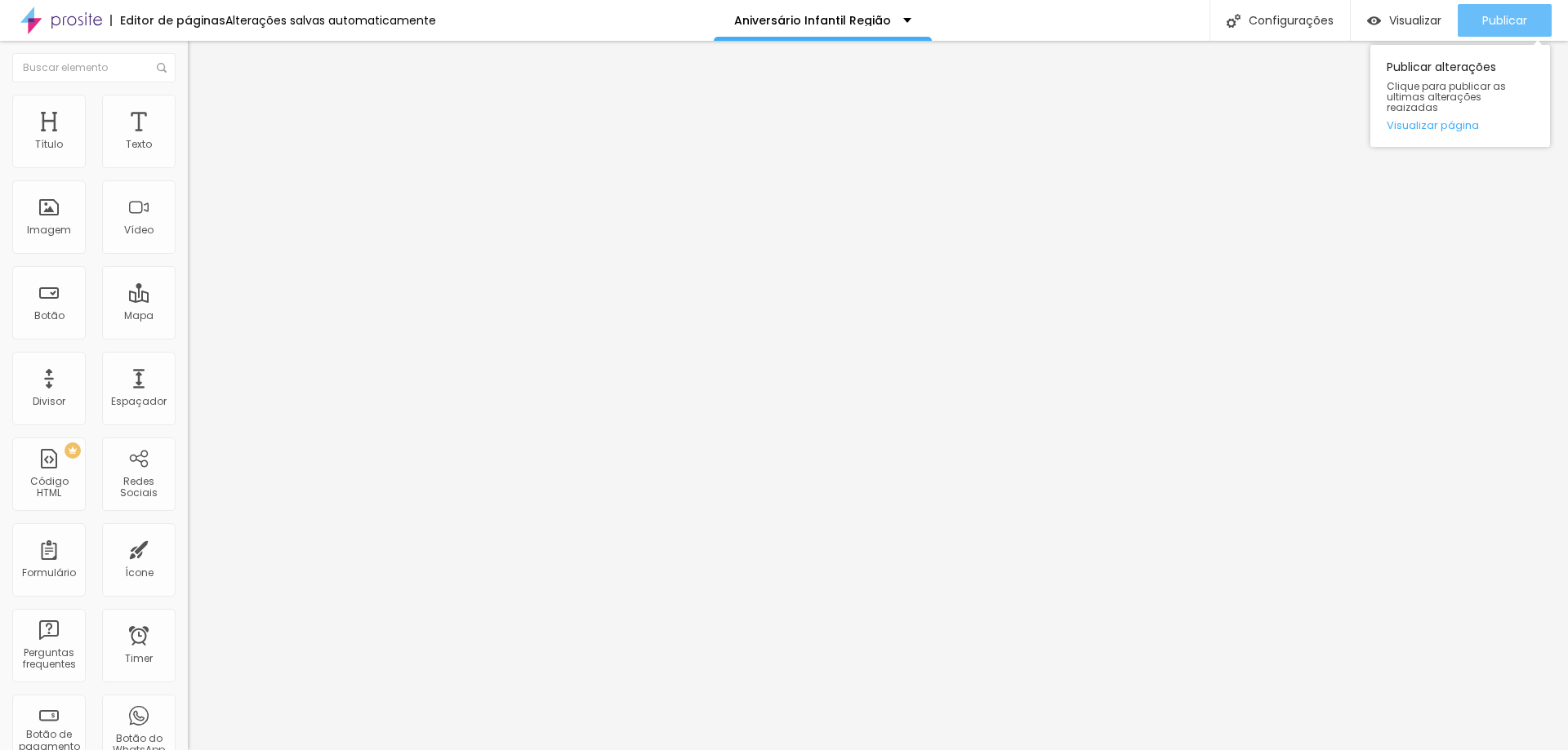
click at [1501, 25] on span "Publicar" at bounding box center [1504, 20] width 45 height 13
click at [1516, 5] on div "Publicar" at bounding box center [1504, 19] width 45 height 32
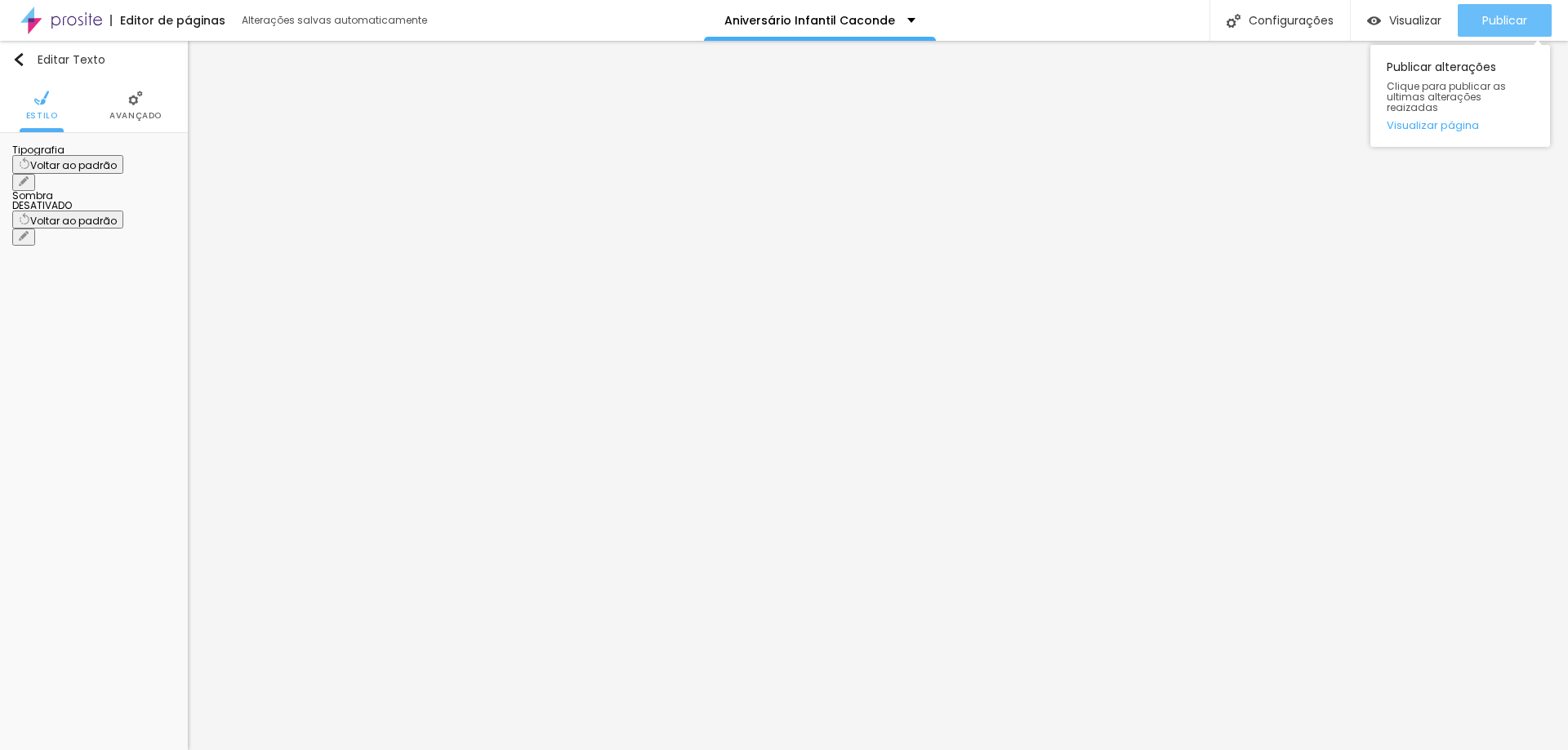
click at [1510, 34] on div "Publicar" at bounding box center [1504, 19] width 45 height 32
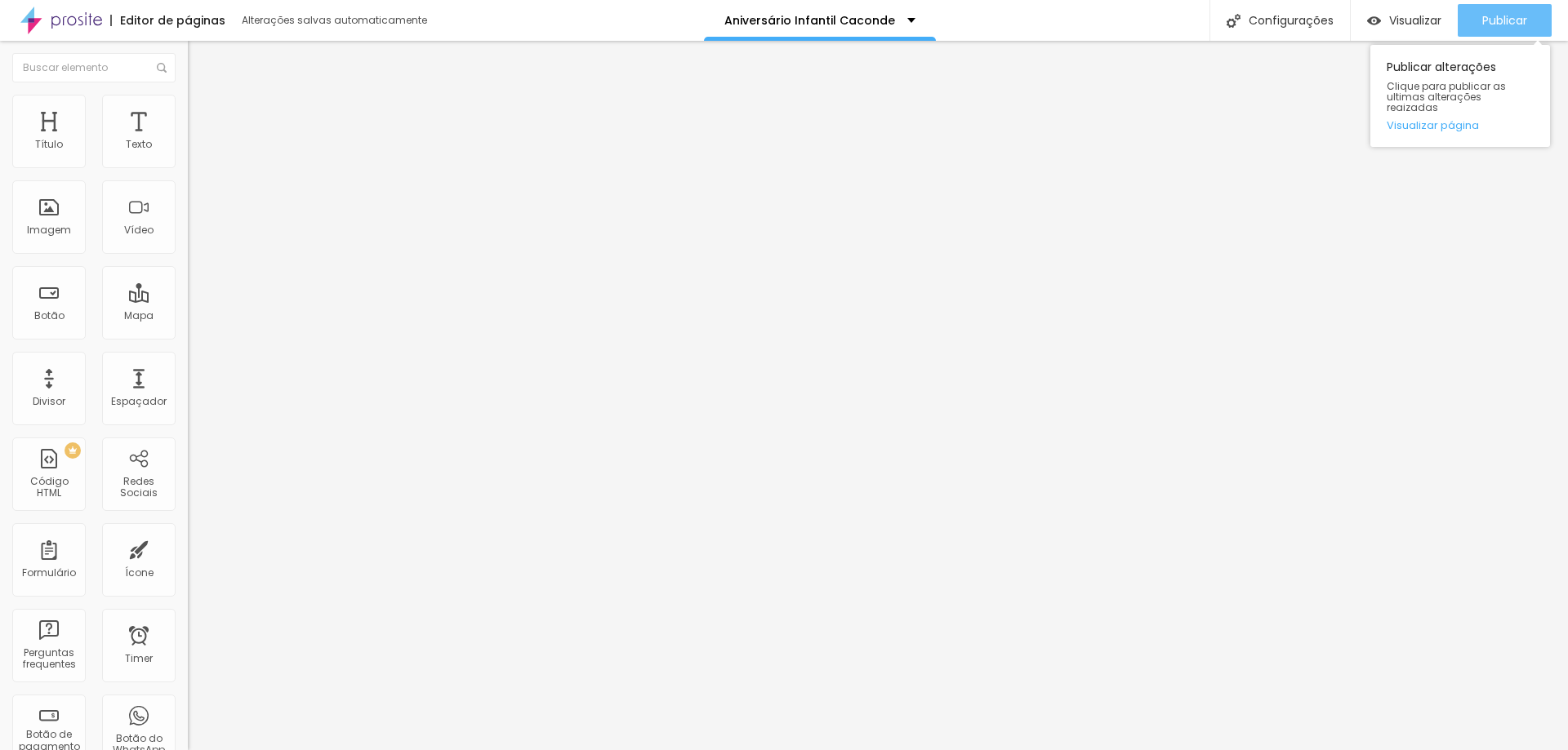
click at [1504, 18] on span "Publicar" at bounding box center [1504, 20] width 45 height 13
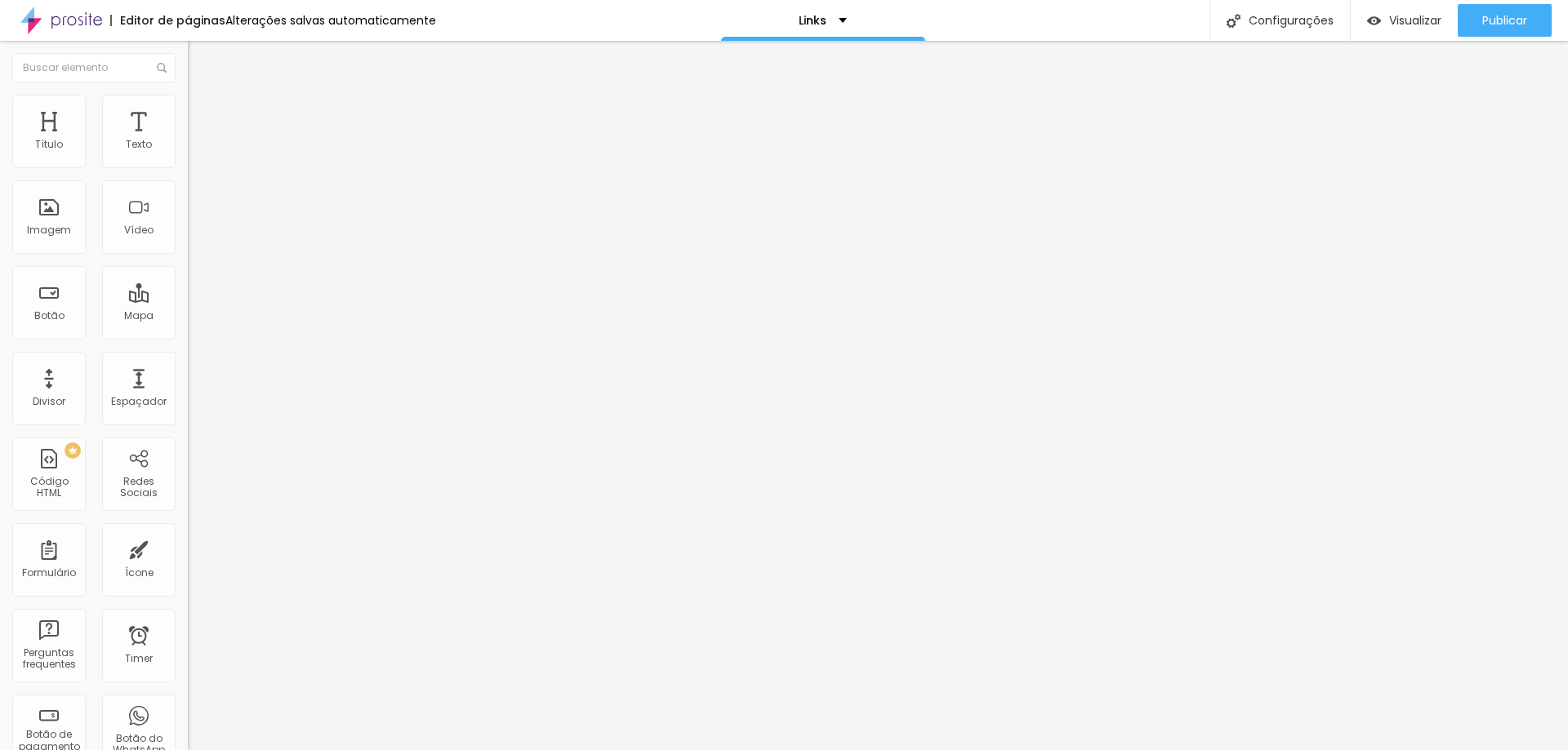
click at [188, 154] on input "Aniversário Infantil Caconde" at bounding box center [286, 146] width 196 height 17
type input "Aniversário Infantil Região"
click at [188, 334] on input "https://www.marcospaivafotografia.com.br/infantilcaconde" at bounding box center [286, 328] width 196 height 17
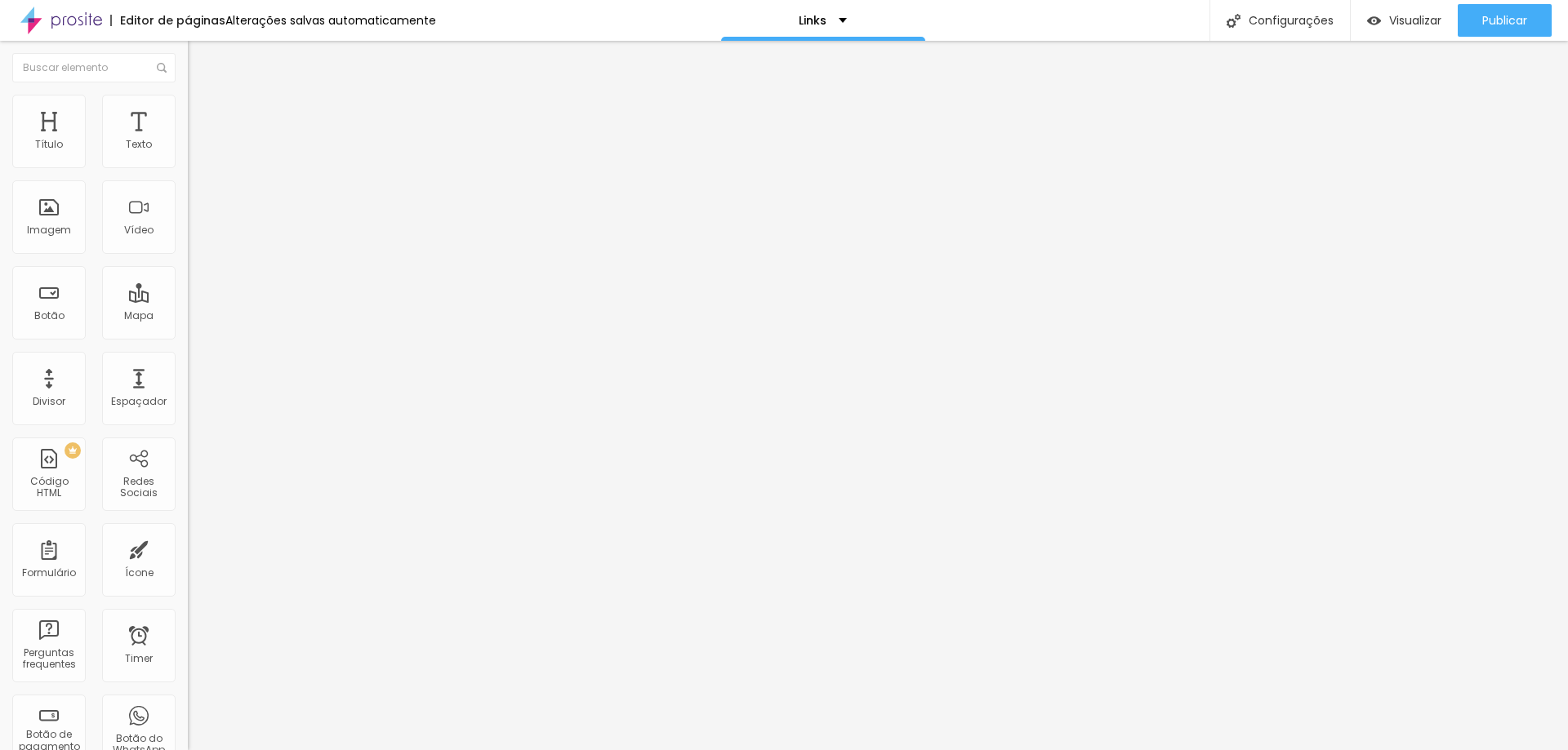
paste input "aniversario-infantil-regiao"
click at [188, 332] on input "https://www.marcospaivafotografia.com.br/aniversario-infantil-regiao" at bounding box center [286, 328] width 196 height 17
paste input "www.marcospaivafotografia.com.br/aniversarioinfantil"
type input "https://www.marcospaivafotografia.com.br/aniversarioinfantil"
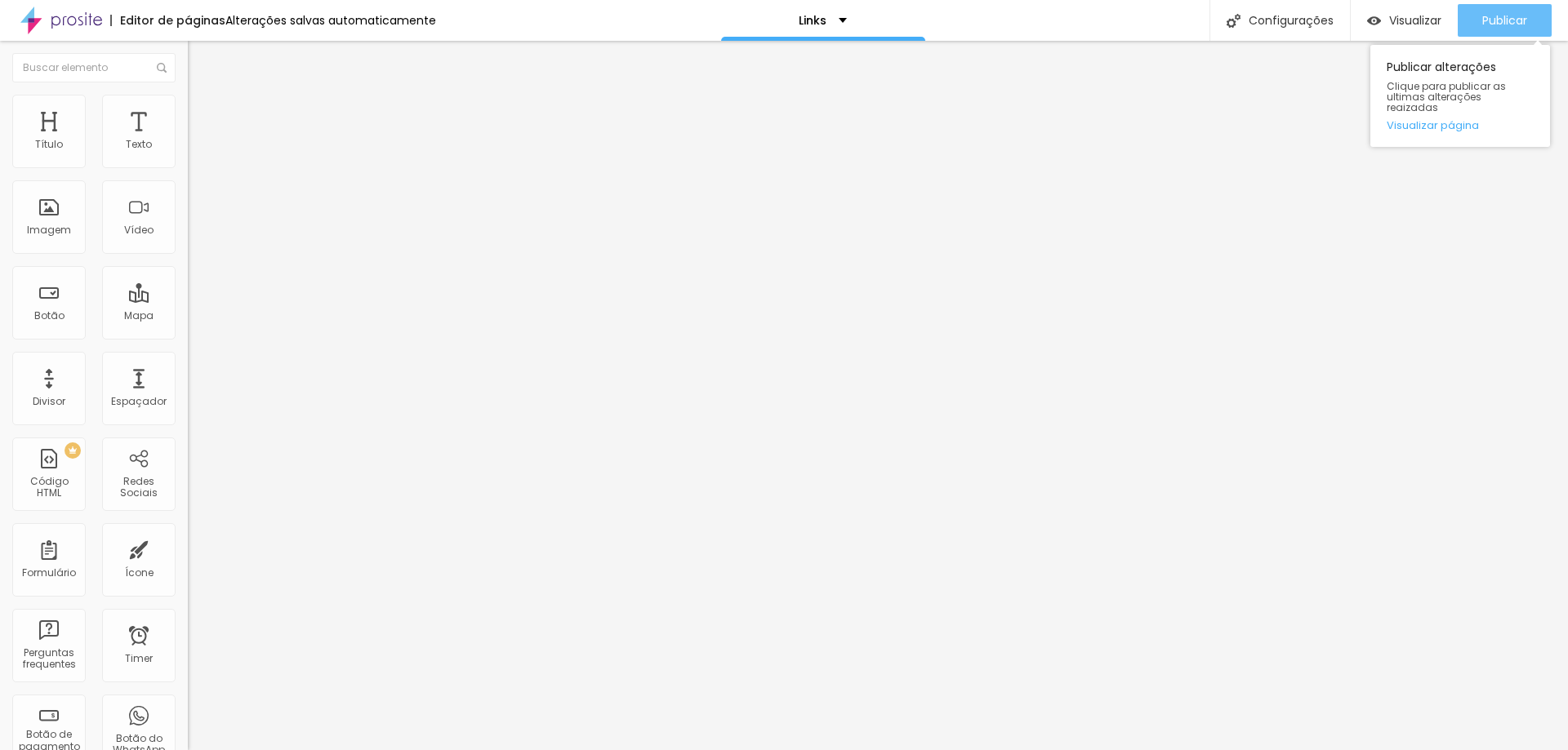
scroll to position [0, 0]
click at [1496, 18] on span "Publicar" at bounding box center [1504, 20] width 45 height 13
click at [1481, 14] on span "Publicar" at bounding box center [1504, 20] width 45 height 13
click at [1516, 16] on span "Publicar" at bounding box center [1504, 20] width 45 height 13
click at [188, 140] on span "Trocar imagem" at bounding box center [232, 133] width 89 height 14
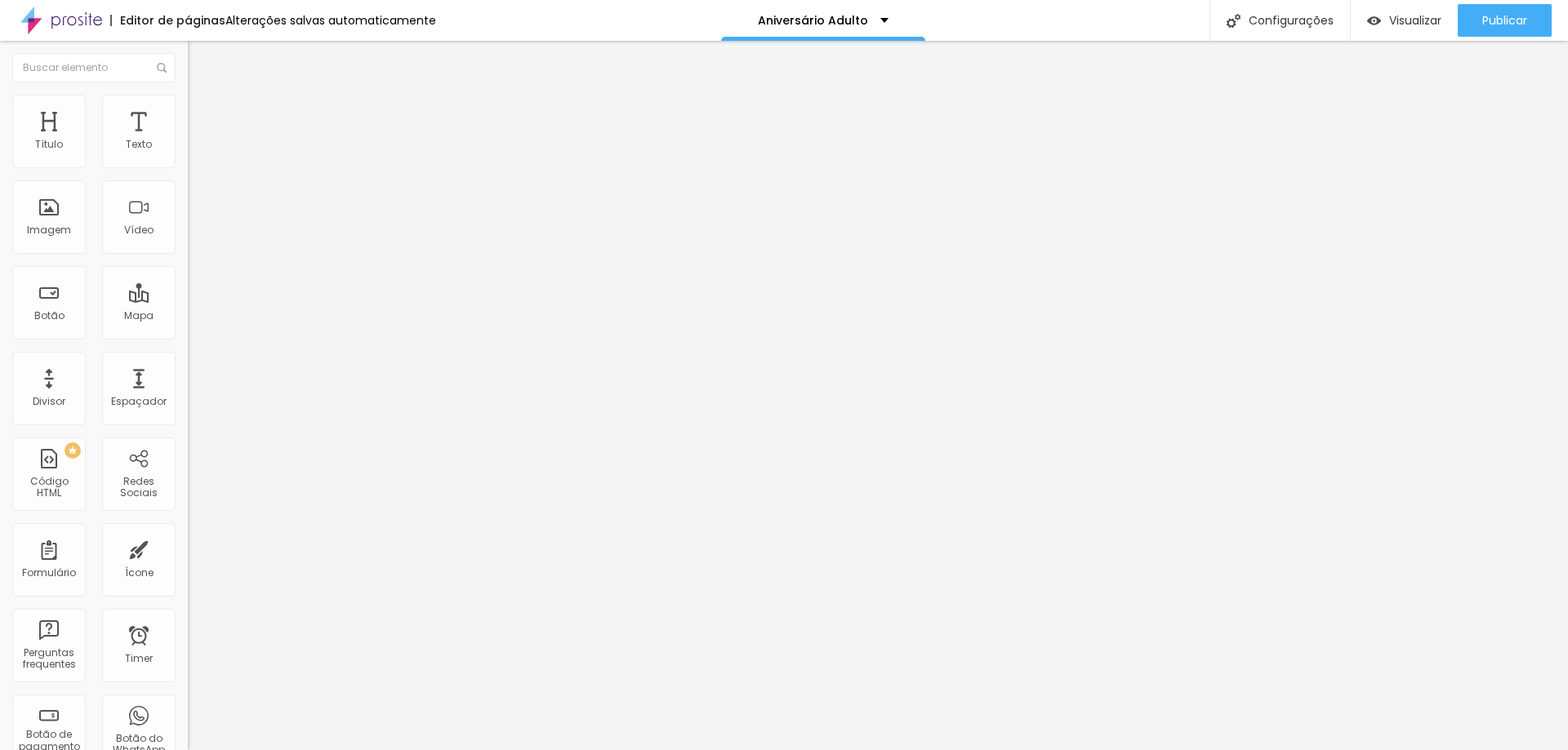
click at [188, 140] on span "Trocar imagem" at bounding box center [232, 133] width 89 height 14
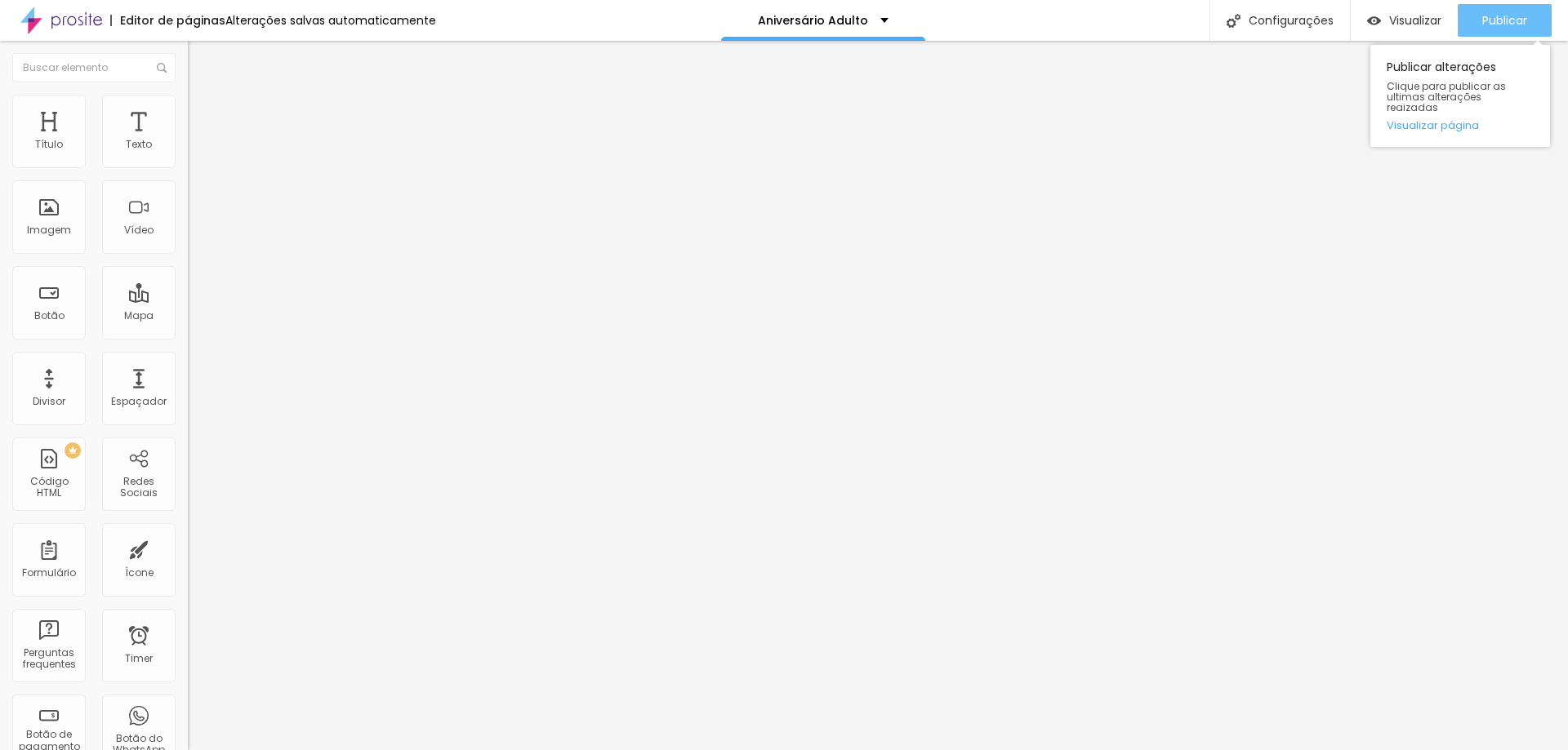
click at [1506, 14] on span "Publicar" at bounding box center [1504, 20] width 45 height 13
click at [188, 154] on input "Aniversário Infantil Caconde" at bounding box center [286, 146] width 196 height 17
drag, startPoint x: 169, startPoint y: 184, endPoint x: 0, endPoint y: 190, distance: 169.1
click at [188, 190] on div "Texto Aniversário Infantil Caconde Alinhamento Tamanho Normal Pequeno Normal Gr…" at bounding box center [282, 251] width 188 height 248
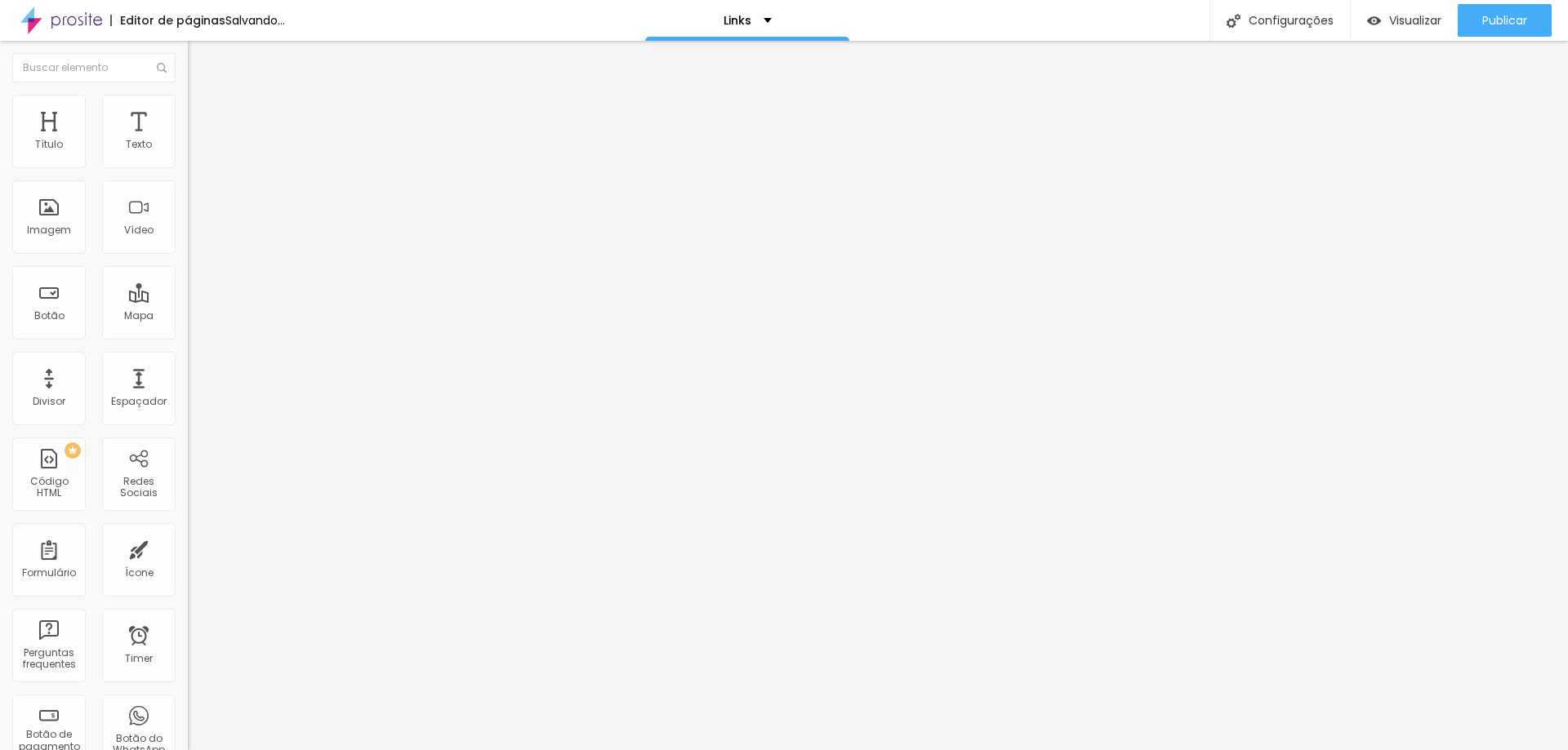
type input "CABINES"
paste input "[URL][DOMAIN_NAME]"
drag, startPoint x: 56, startPoint y: 340, endPoint x: 13, endPoint y: 330, distance: 44.1
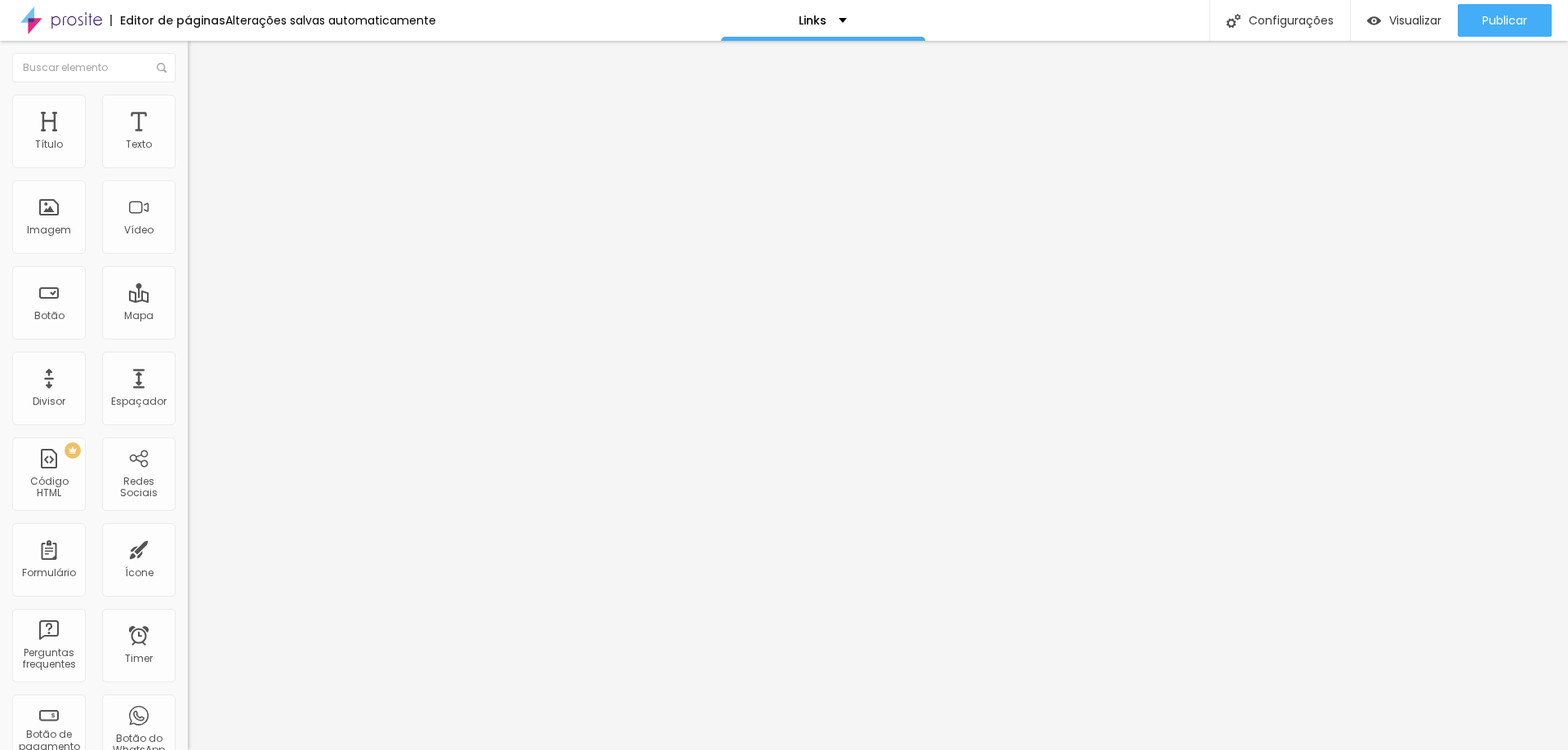
click at [188, 344] on div "Texto CABINES Alinhamento Tamanho Normal Pequeno Normal Grande Link URL https:/…" at bounding box center [282, 251] width 188 height 248
type input "https://www.cabinefotografica.com.br/proposta2025"
click at [188, 47] on button "Editar Botão" at bounding box center [282, 59] width 188 height 38
click at [1510, 16] on span "Publicar" at bounding box center [1504, 20] width 45 height 13
click at [1393, 13] on div "Visualizar" at bounding box center [1404, 19] width 75 height 32
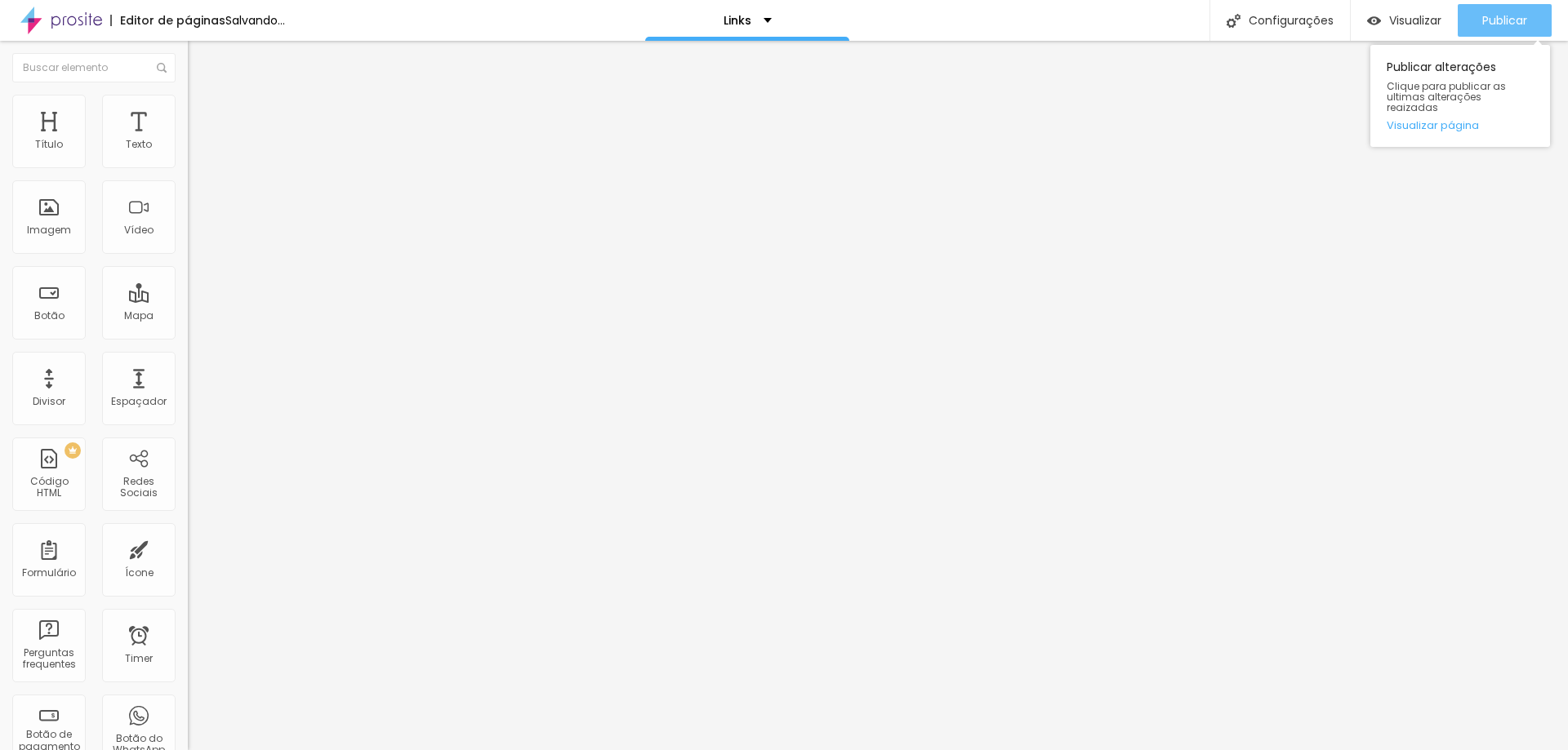
click at [1490, 31] on div "Publicar" at bounding box center [1504, 19] width 45 height 32
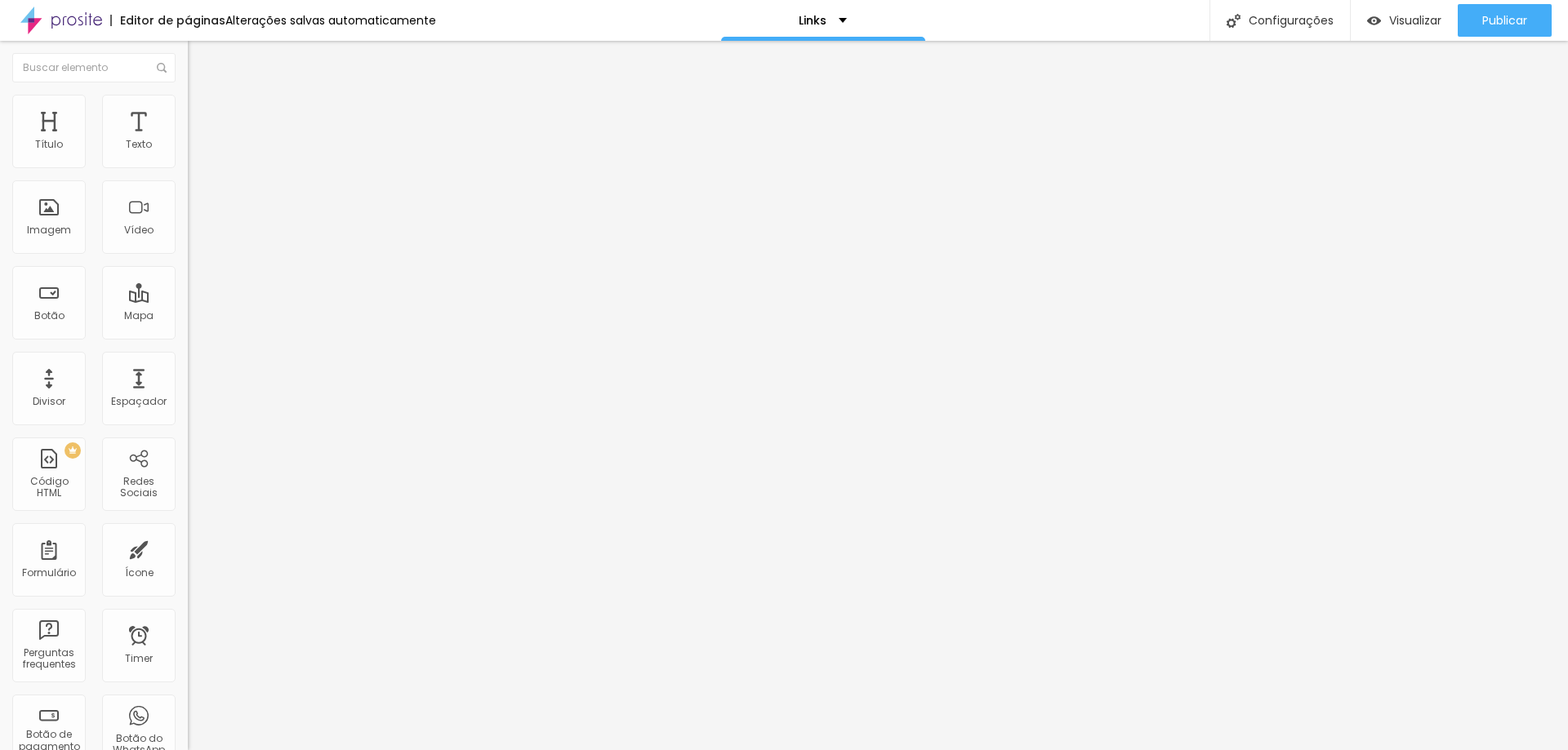
click at [200, 63] on div "Editar Coluna" at bounding box center [251, 60] width 101 height 13
click at [1488, 22] on span "Publicar" at bounding box center [1504, 20] width 45 height 13
click at [1503, 25] on span "Publicar" at bounding box center [1504, 20] width 45 height 13
